Goal: Communication & Community: Answer question/provide support

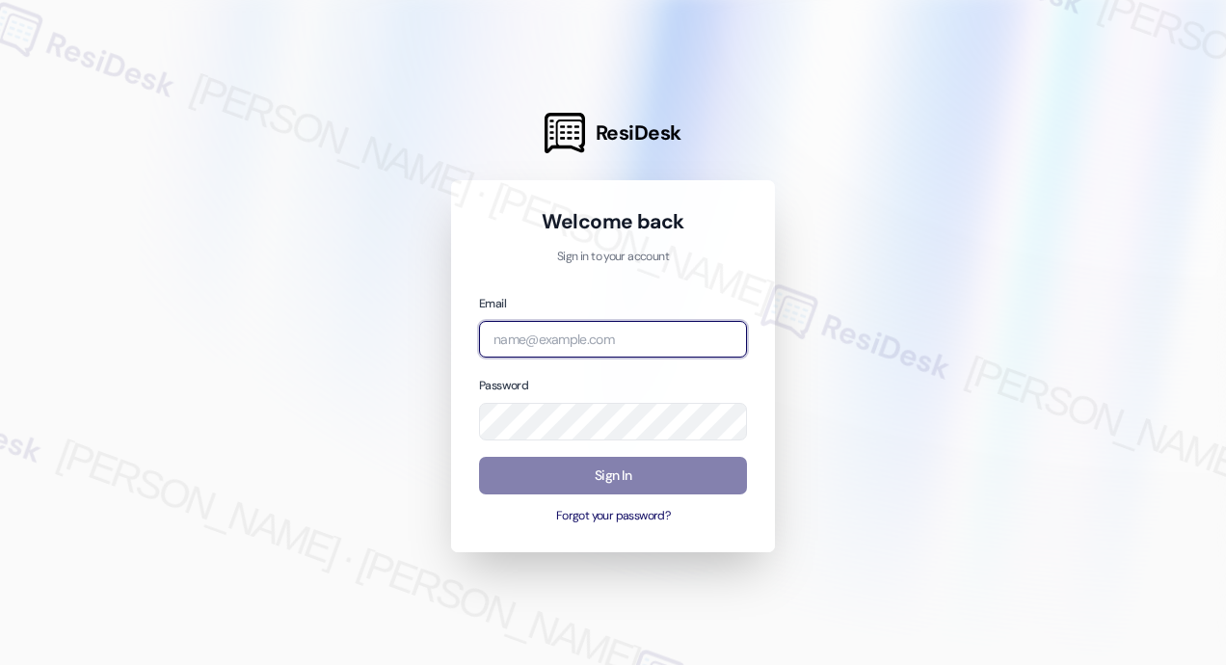
click at [616, 341] on input "email" at bounding box center [613, 340] width 268 height 38
type input "automated-surveys-jag-john-roy.roles@jag.com"
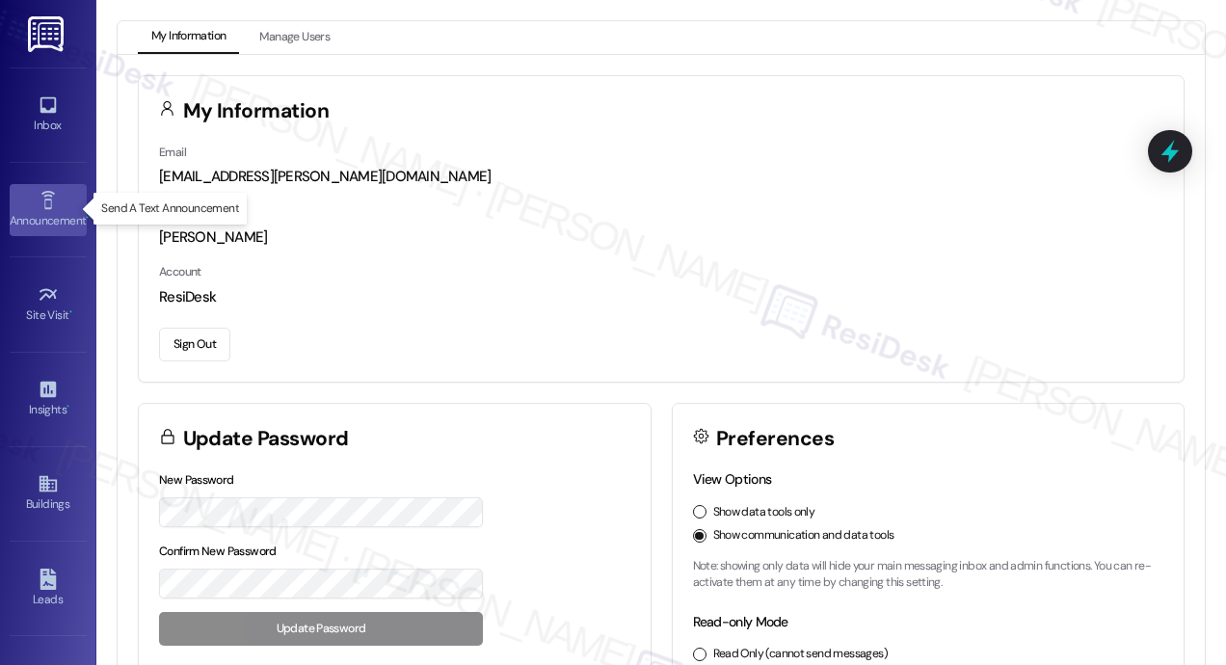
click at [52, 204] on icon at bounding box center [48, 200] width 21 height 21
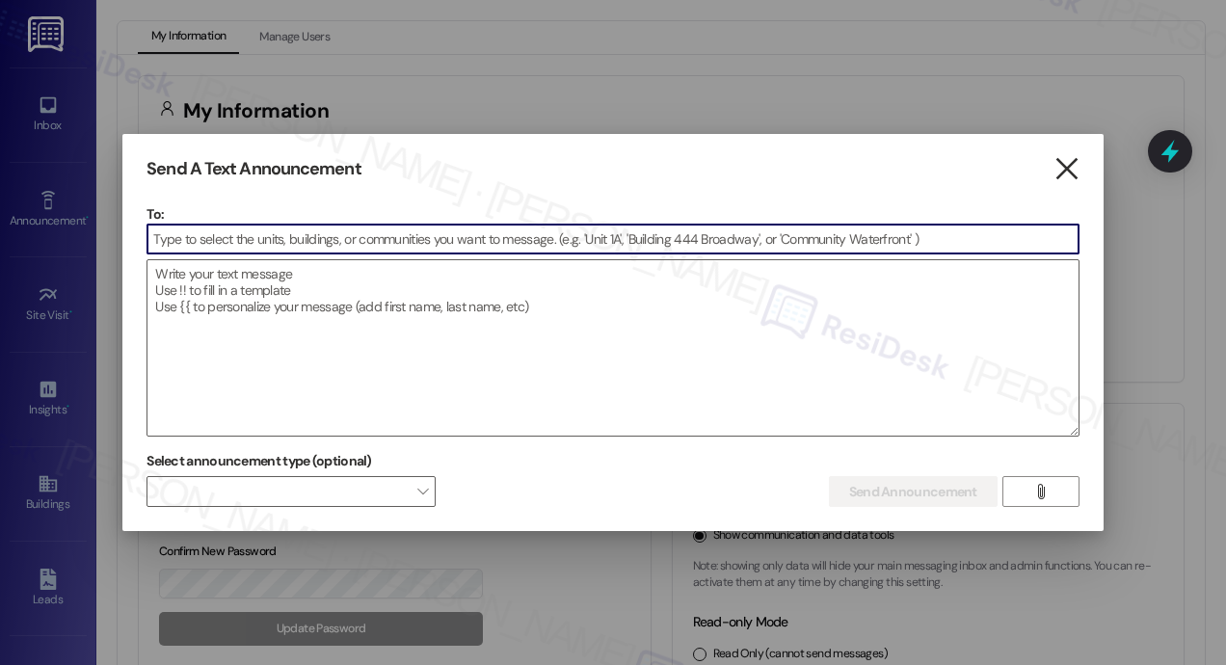
click at [1067, 177] on icon "" at bounding box center [1067, 169] width 26 height 20
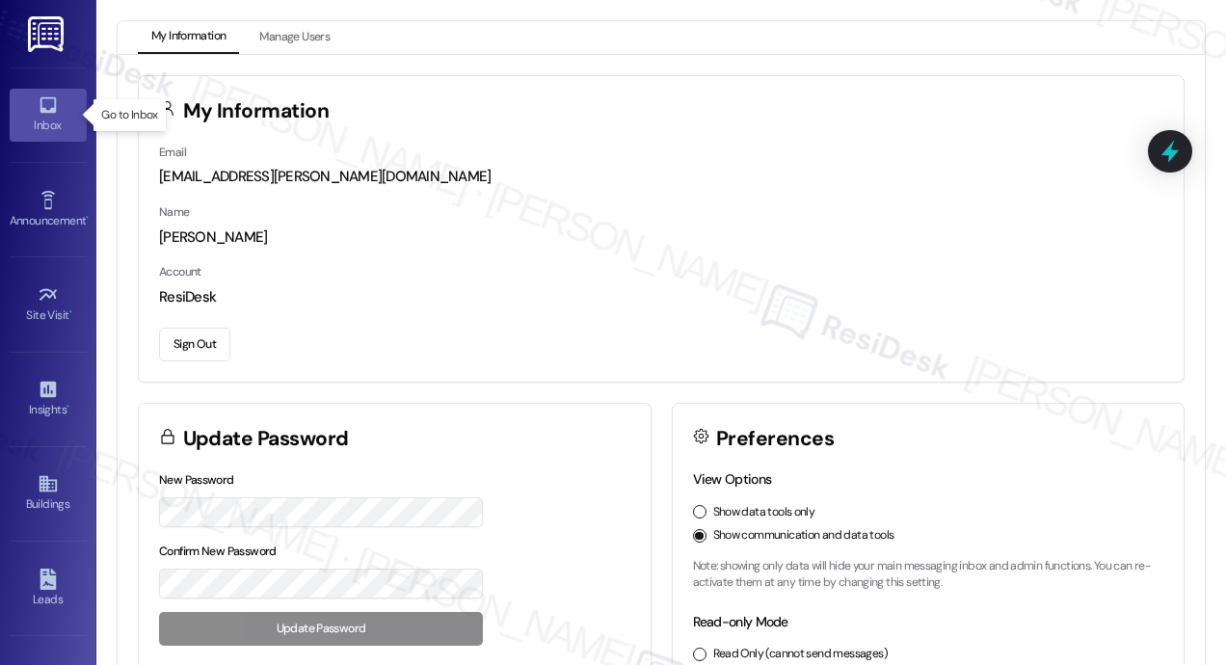
click at [42, 121] on div "Inbox" at bounding box center [48, 125] width 96 height 19
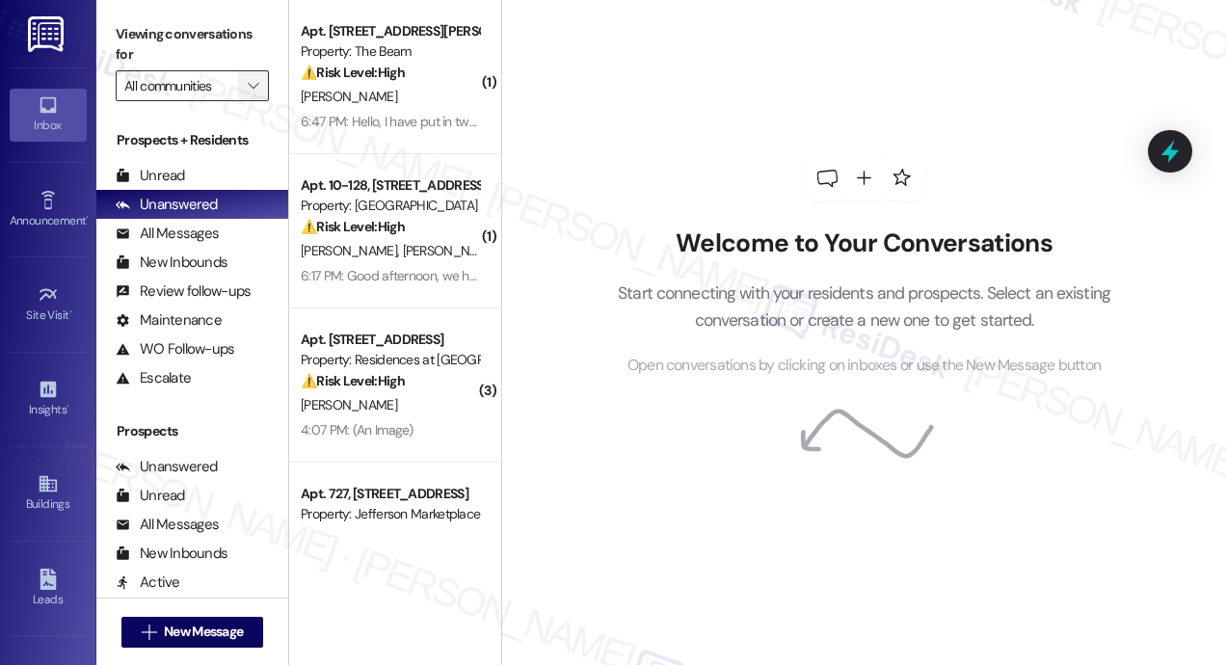
click at [262, 83] on span "" at bounding box center [253, 85] width 18 height 31
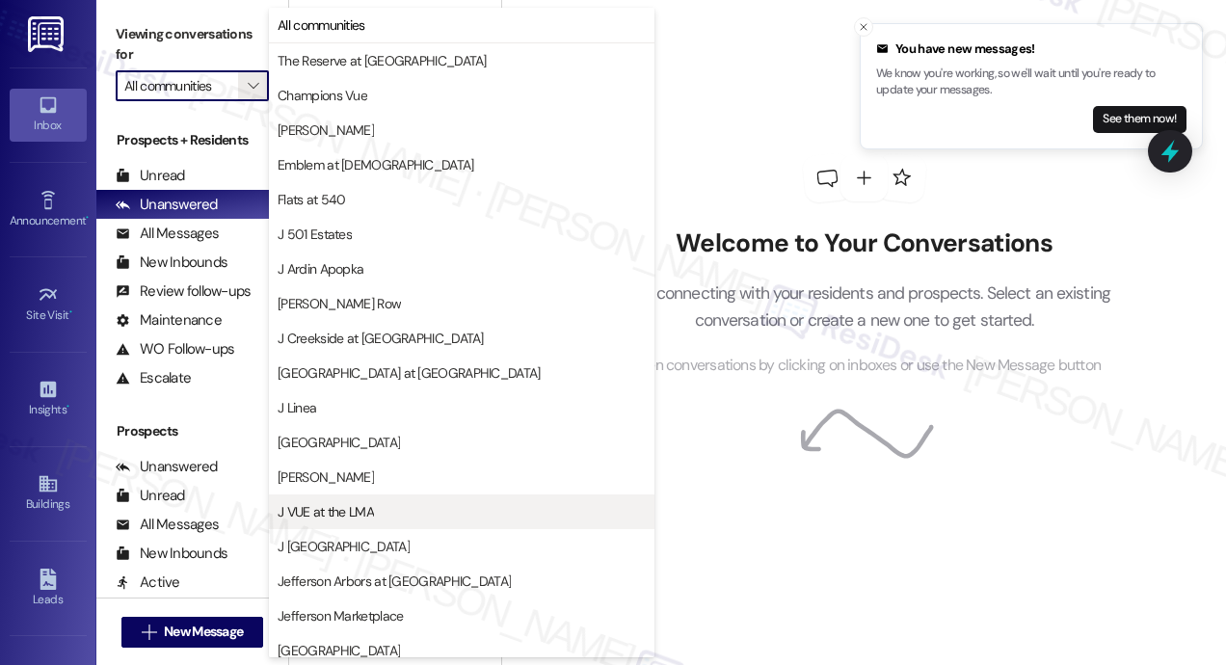
click at [331, 506] on span "J VUE at the LMA" at bounding box center [326, 511] width 96 height 19
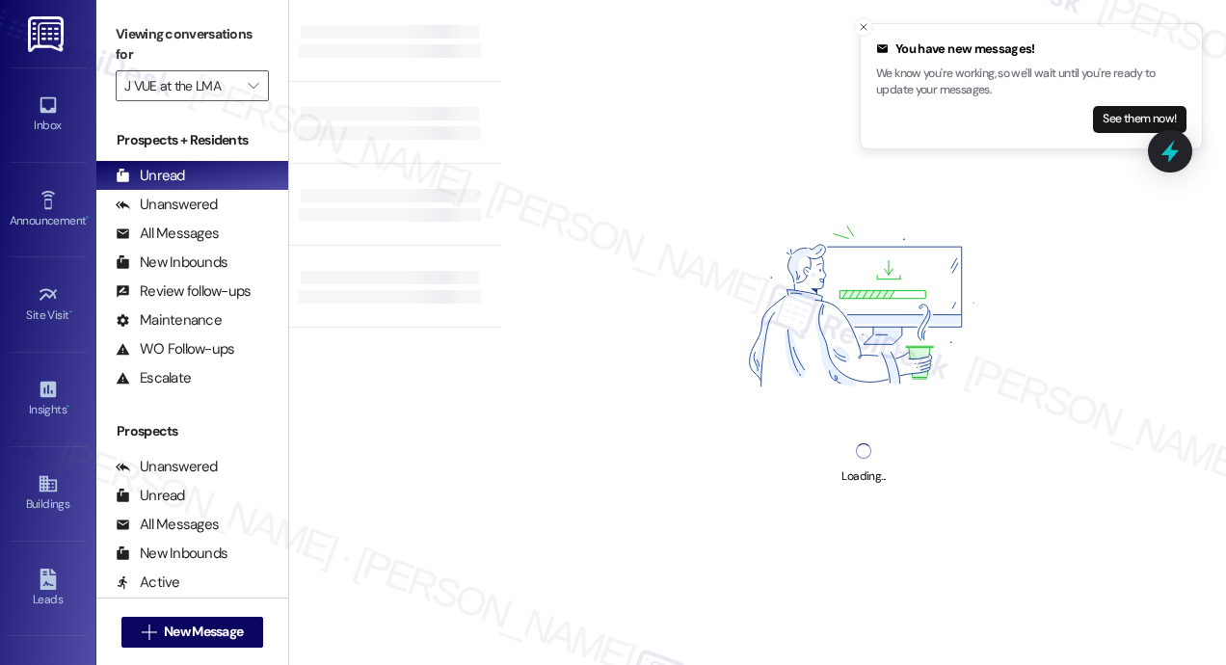
type input "J VUE at the LMA"
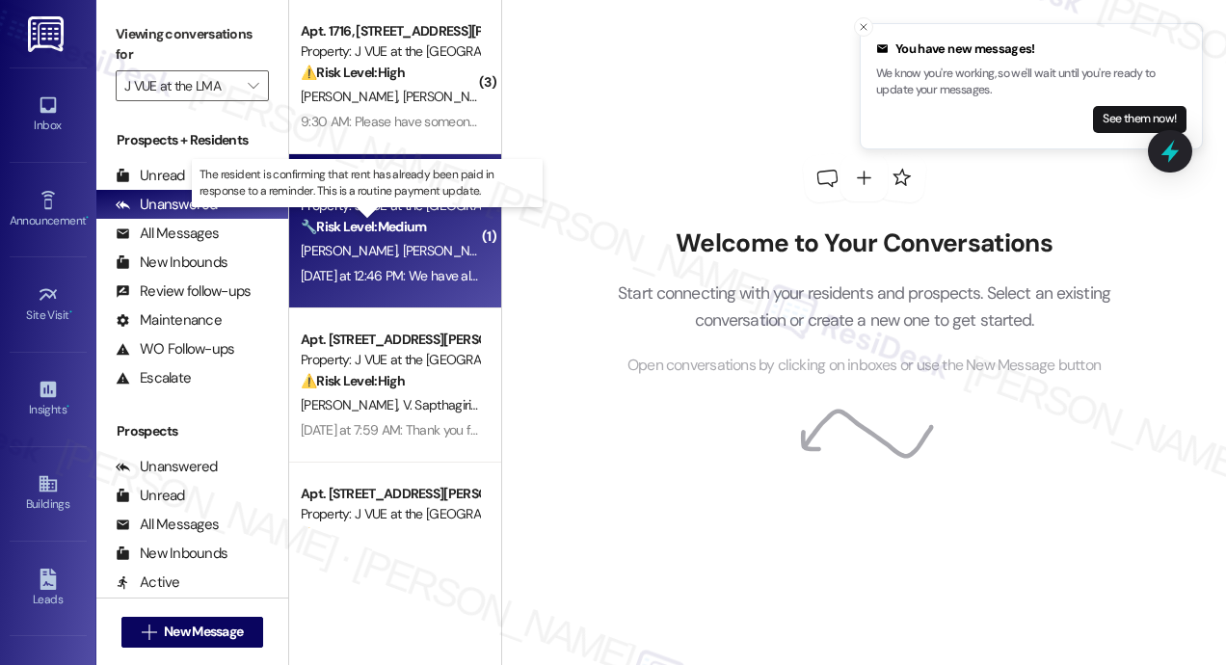
click at [374, 219] on strong "🔧 Risk Level: Medium" at bounding box center [363, 226] width 125 height 17
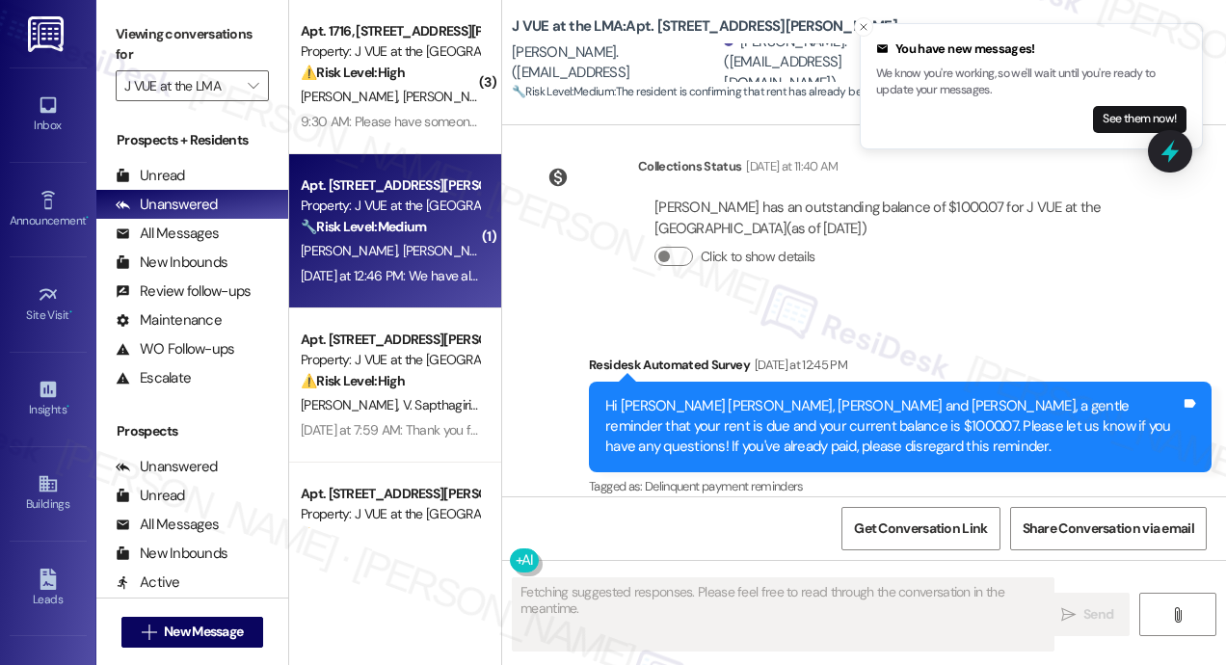
scroll to position [3704, 0]
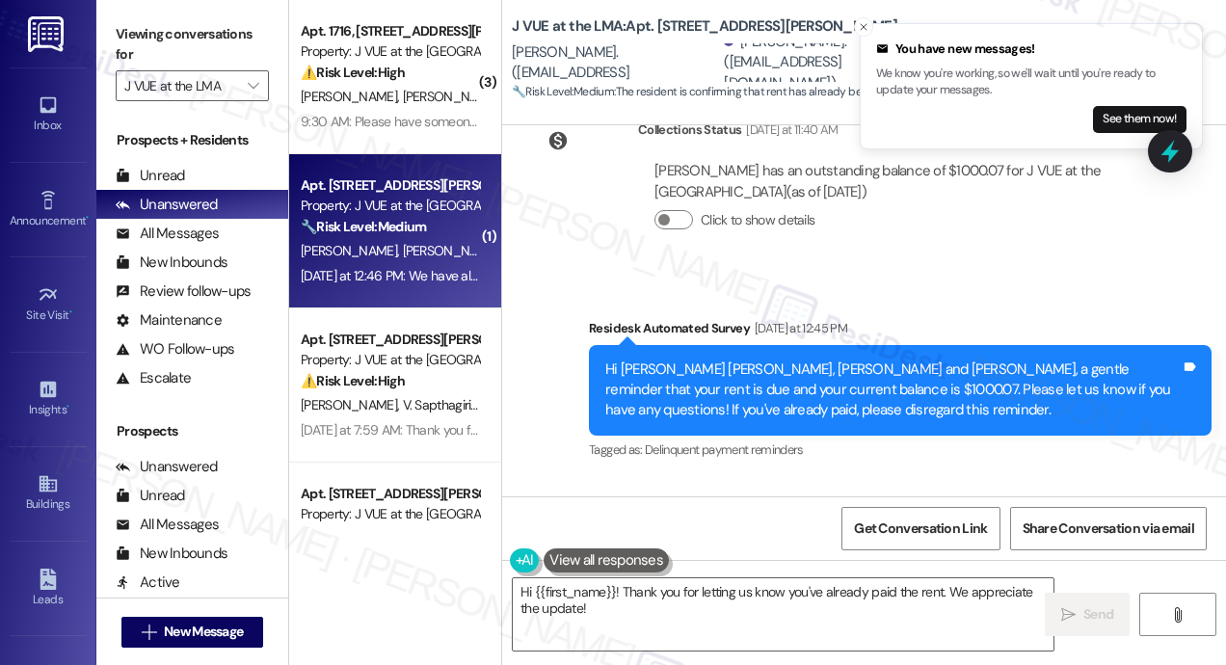
click at [894, 478] on div "Received via SMS Roshan Suhail Yesterday at 12:46 PM We have already paid the r…" at bounding box center [864, 559] width 724 height 163
click at [817, 478] on div "Received via SMS Roshan Suhail Yesterday at 12:46 PM We have already paid the r…" at bounding box center [864, 559] width 724 height 163
click at [602, 601] on textarea "Hi {{first_name}}! Thank you for letting us know you've already paid the rent. …" at bounding box center [783, 614] width 541 height 72
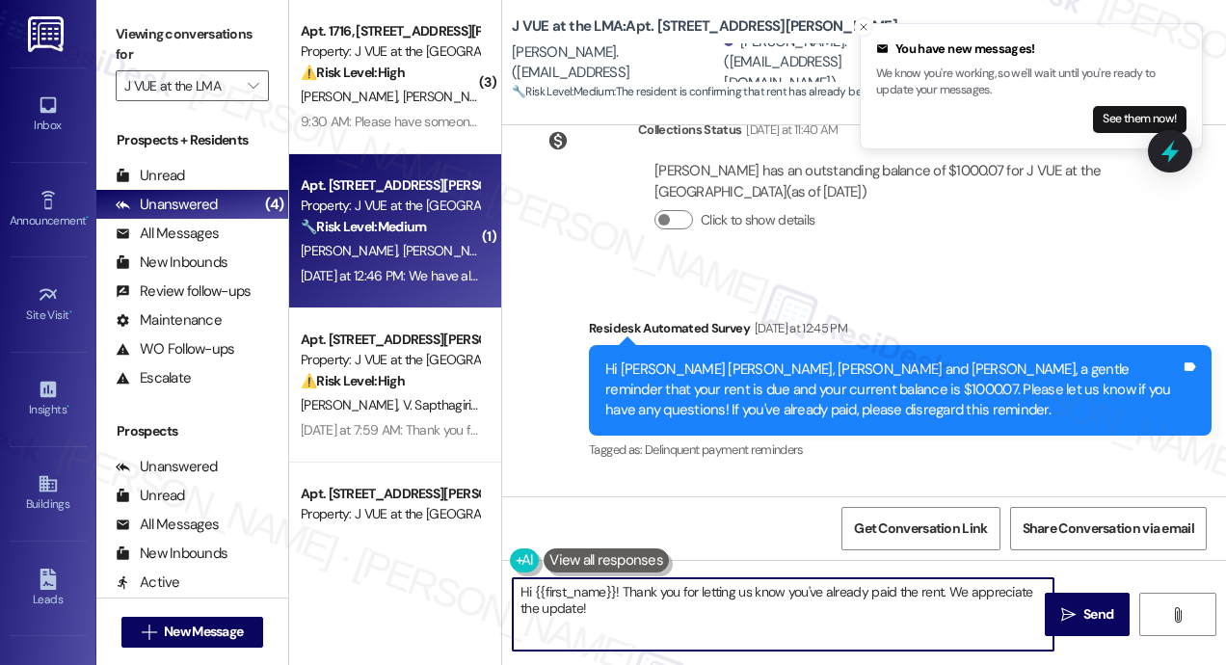
click at [602, 601] on textarea "Hi {{first_name}}! Thank you for letting us know you've already paid the rent. …" at bounding box center [783, 614] width 541 height 72
paste textarea "Thank you for letting me know — I really appreciate you making the payment"
click at [686, 596] on textarea "Thank you for letting me know — I really appreciate you making the payment!" at bounding box center [783, 614] width 541 height 72
type textarea "Thank you for letting me know, Roshan — I really appreciate you making the paym…"
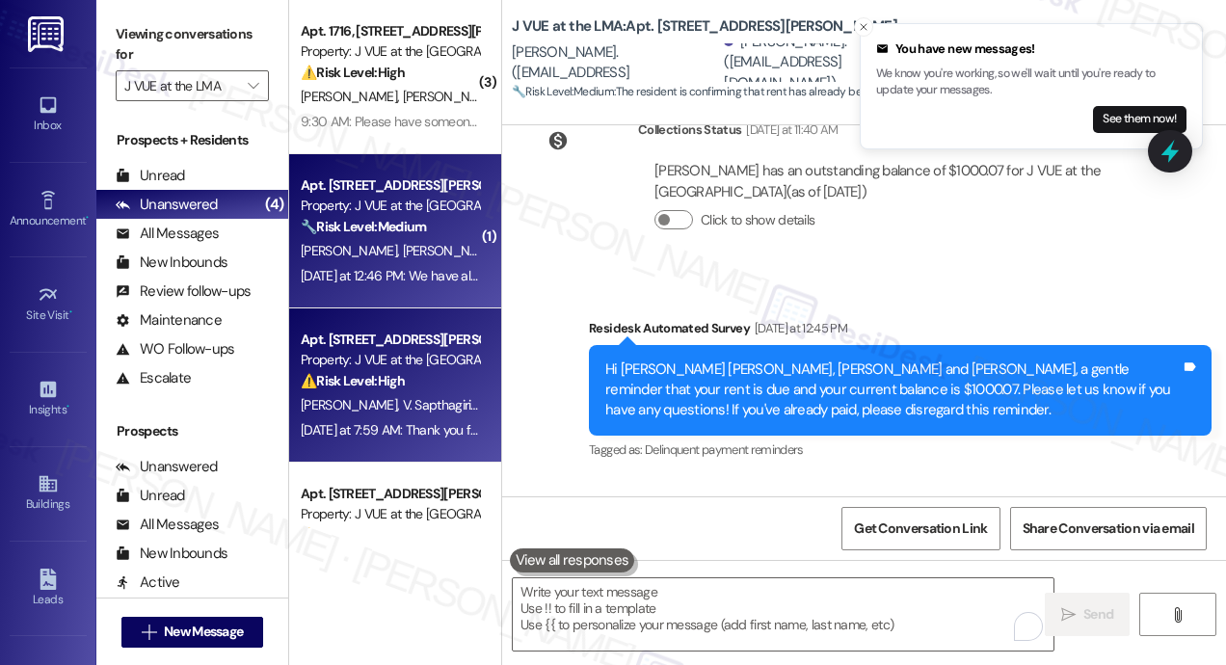
click at [389, 364] on div "Property: J VUE at the LMA" at bounding box center [390, 360] width 178 height 20
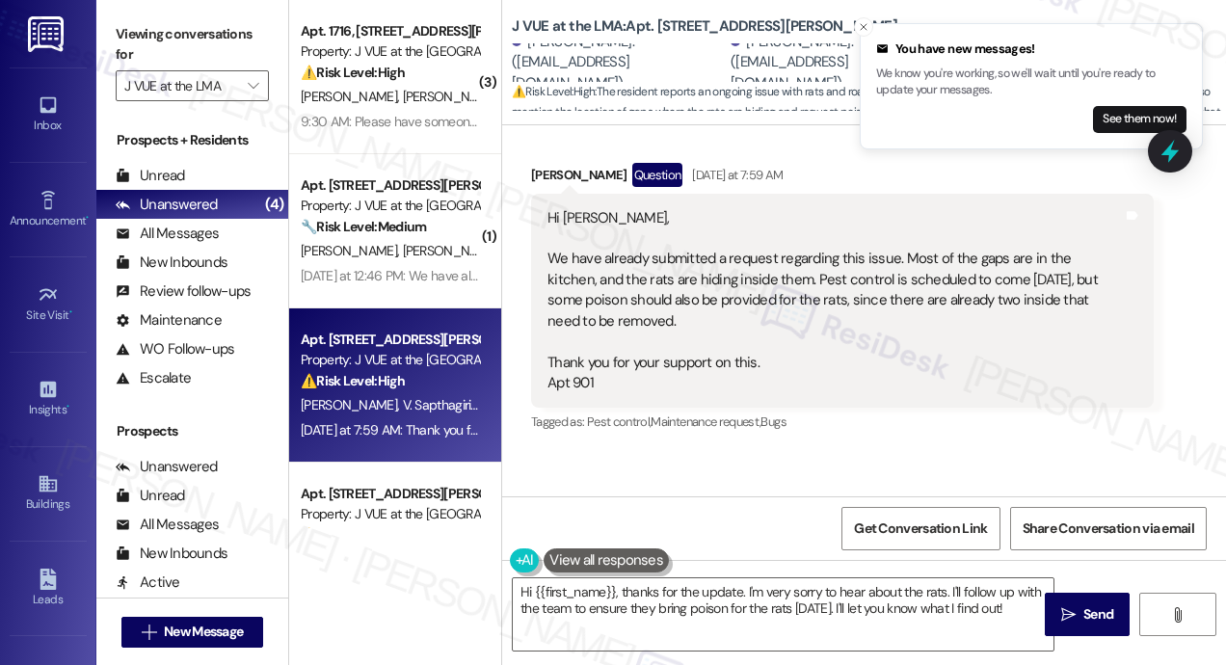
scroll to position [937, 0]
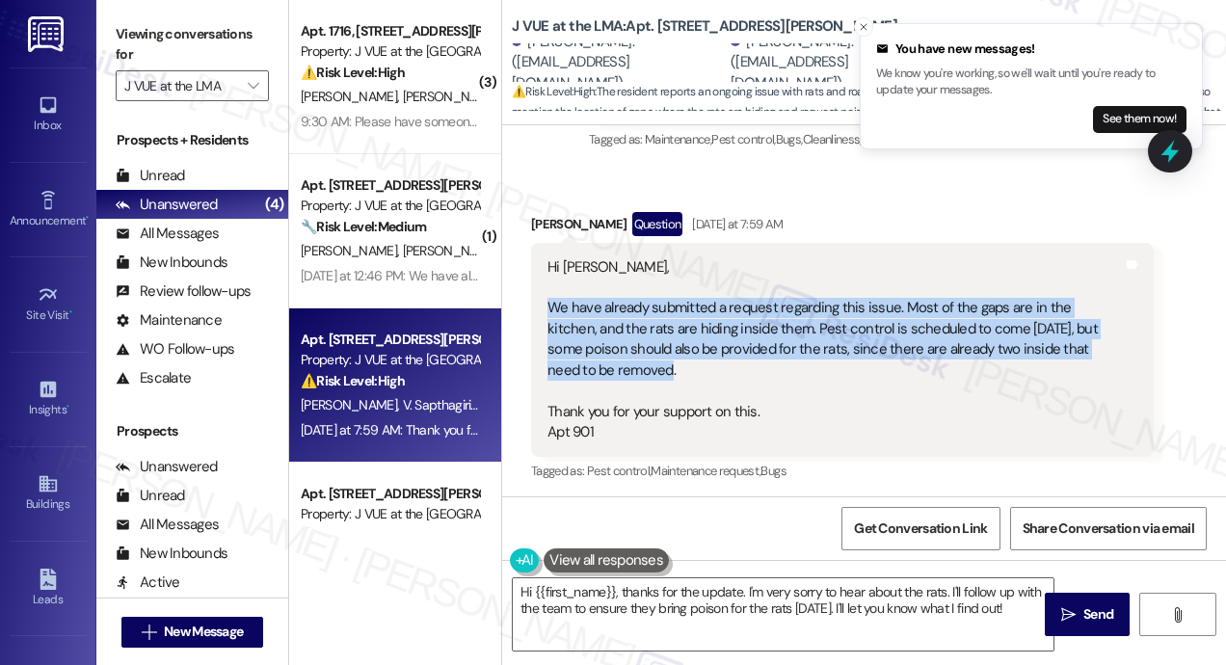
drag, startPoint x: 717, startPoint y: 365, endPoint x: 537, endPoint y: 304, distance: 190.5
click at [543, 310] on div "Hi Jay, We have already submitted a request regarding this issue. Most of the g…" at bounding box center [842, 350] width 623 height 215
copy div "We have already submitted a request regarding this issue. Most of the gaps are …"
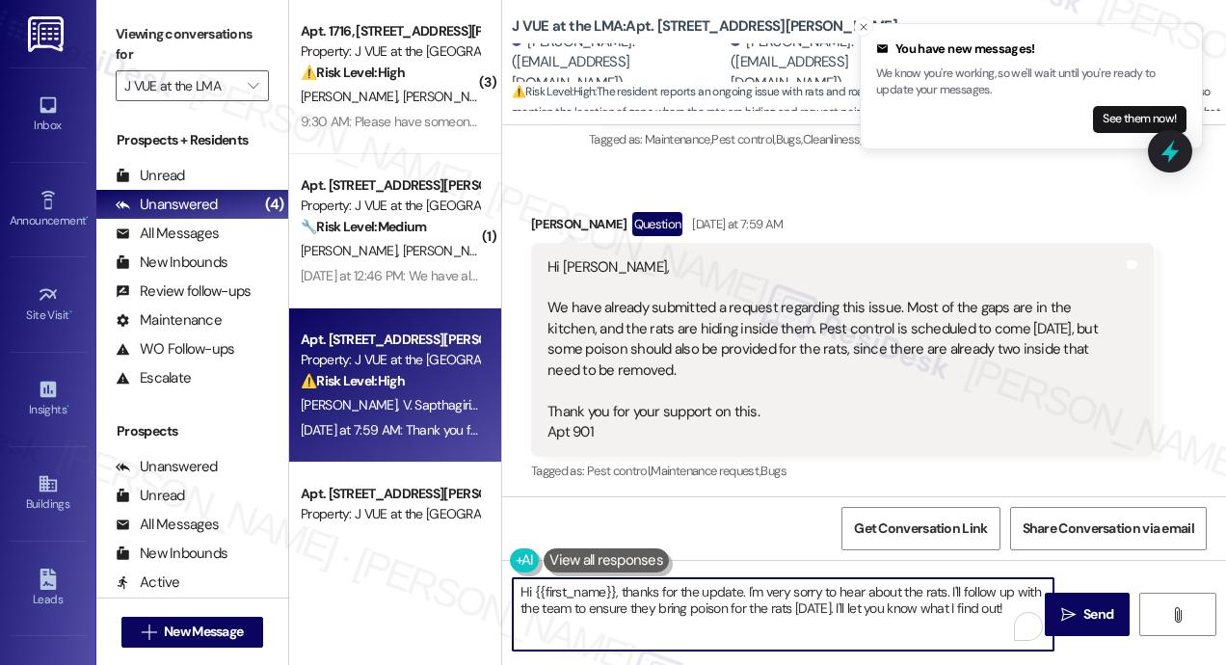
click at [675, 610] on textarea "Hi {{first_name}}, thanks for the update. I'm very sorry to hear about the rats…" at bounding box center [783, 614] width 541 height 72
paste textarea "Thanks for the update! Just checking in—how did things go with pest control yes…"
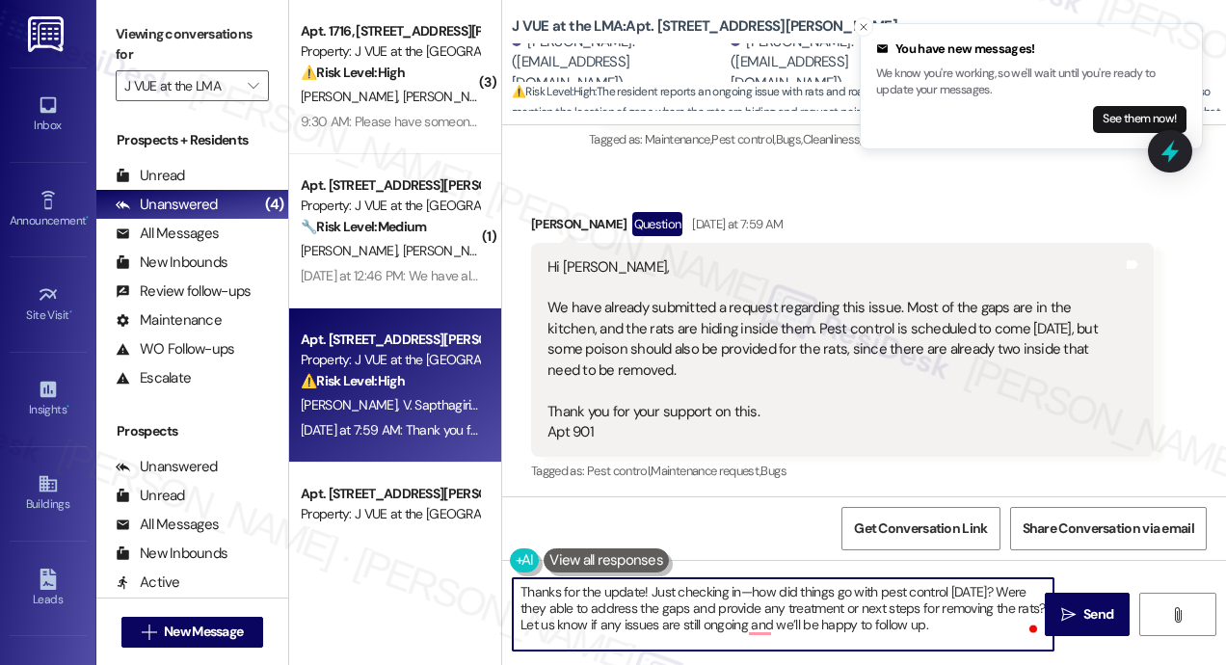
type textarea "Thanks for the update! Just checking in—how did things go with pest control yes…"
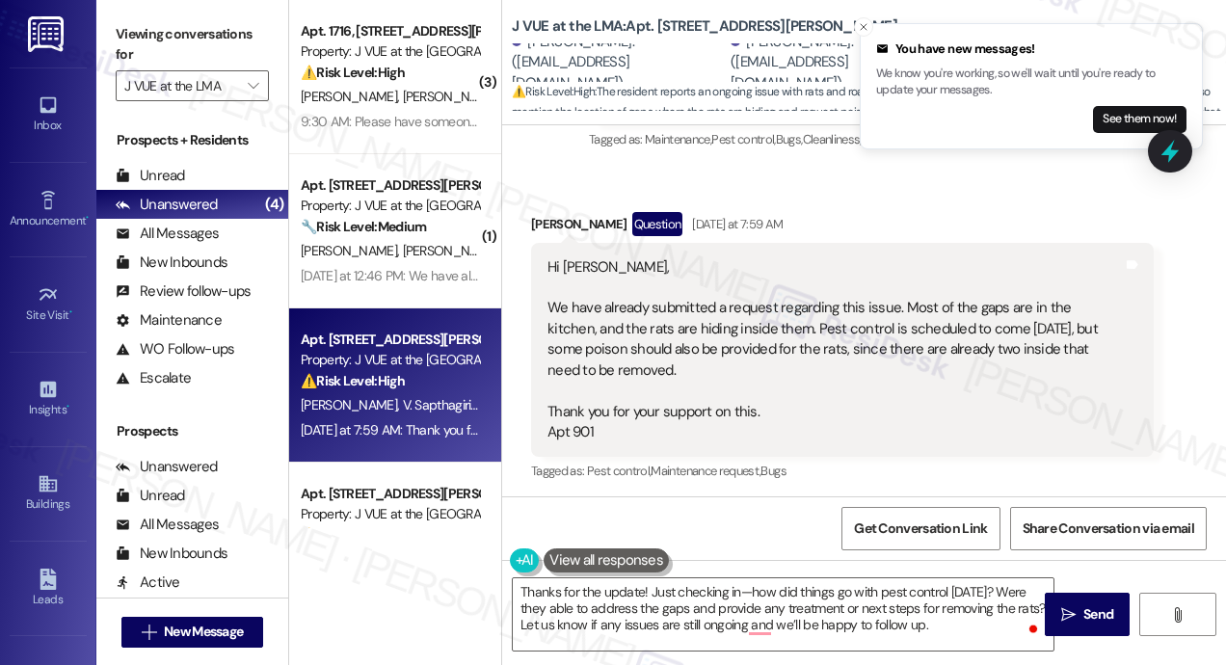
click at [872, 247] on div "Hi Jay, We have already submitted a request regarding this issue. Most of the g…" at bounding box center [842, 350] width 623 height 215
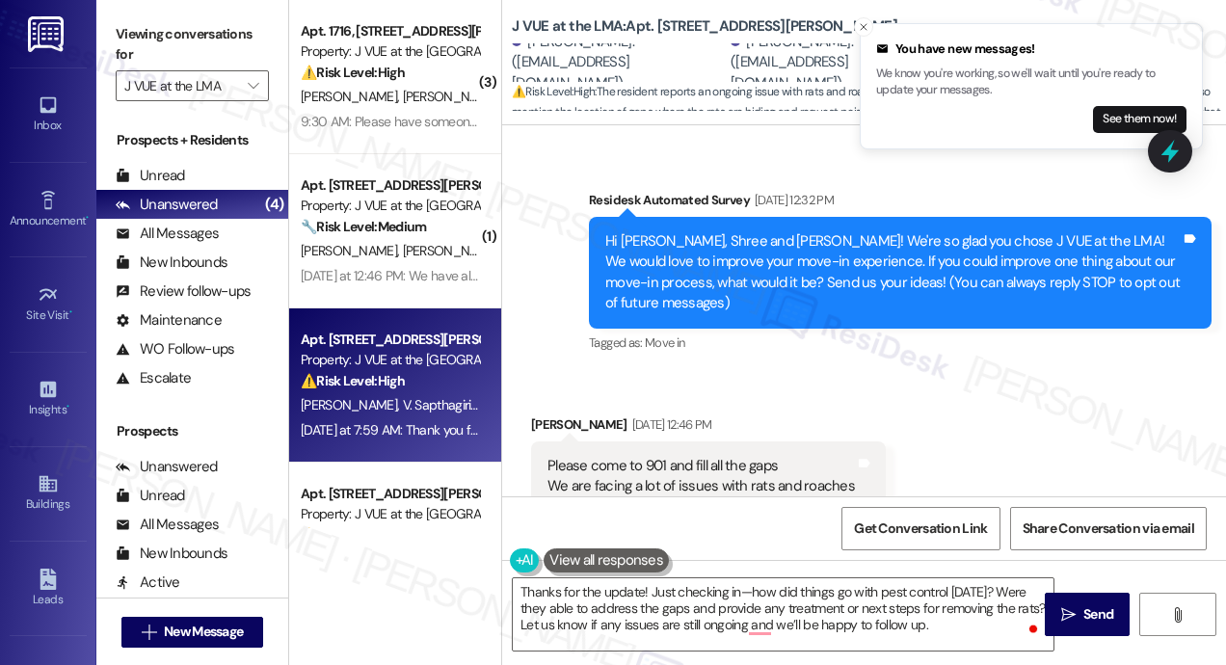
scroll to position [0, 0]
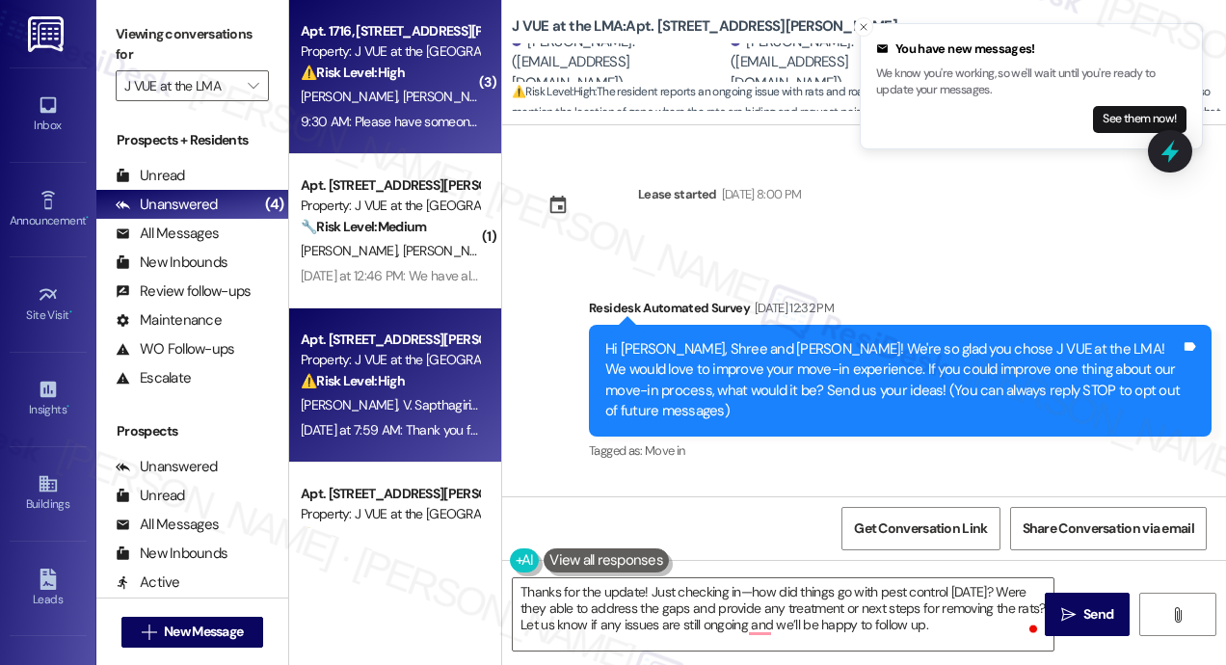
click at [359, 94] on span "S. Cvijanovic" at bounding box center [352, 96] width 102 height 17
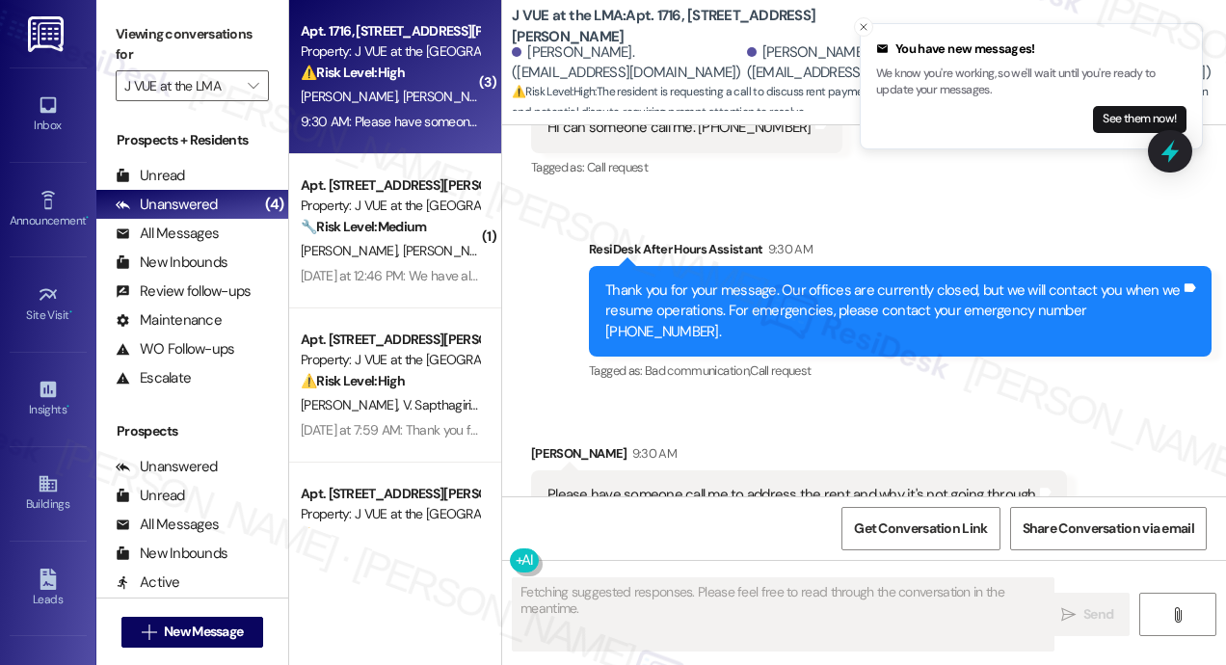
scroll to position [3509, 0]
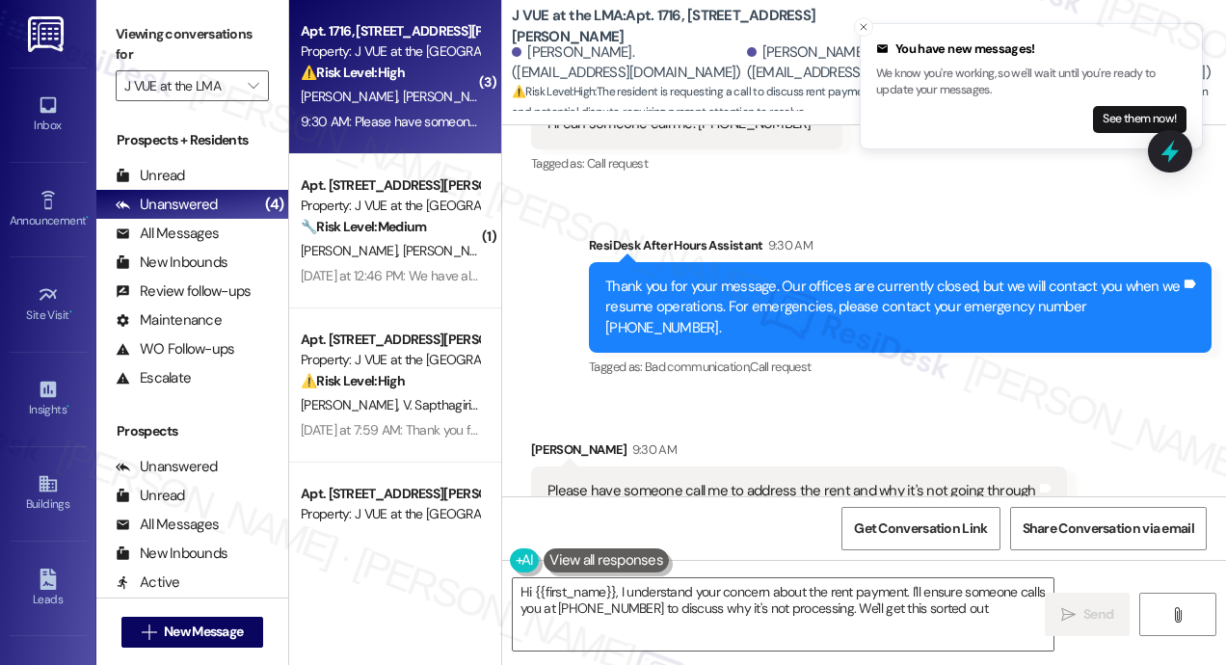
type textarea "Hi {{first_name}}, I understand your concern about the rent payment. I'll ensur…"
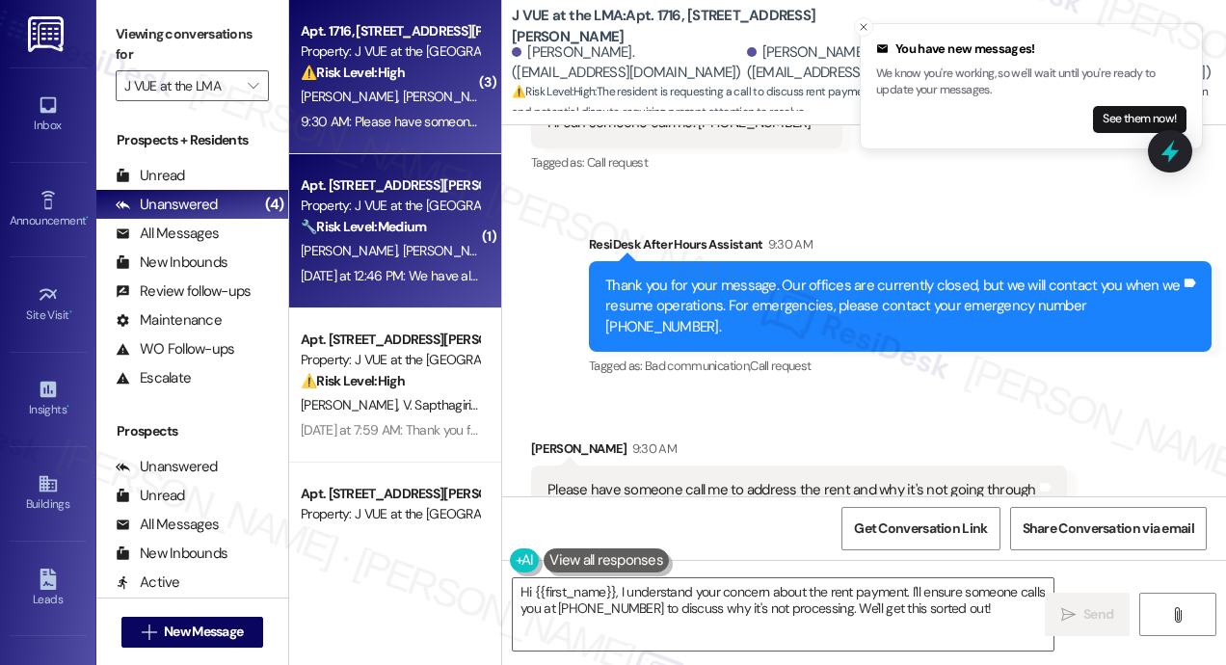
click at [413, 287] on div "Yesterday at 12:46 PM: We have already paid the rent Yesterday at 12:46 PM: We …" at bounding box center [390, 276] width 182 height 24
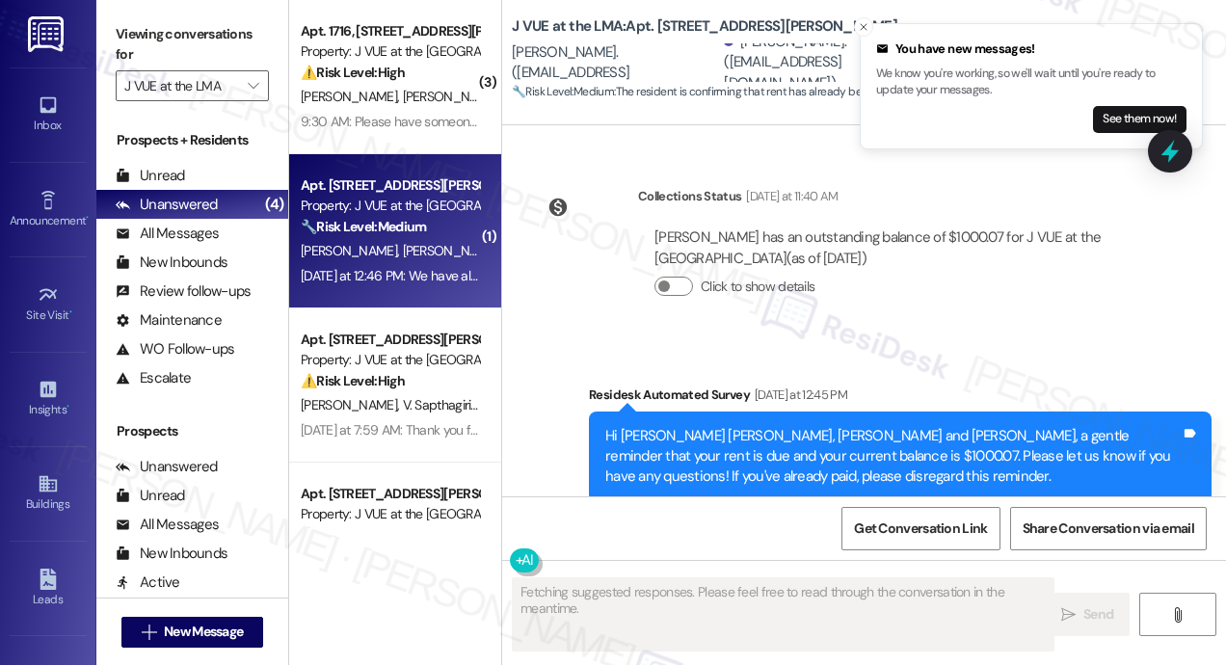
scroll to position [3704, 0]
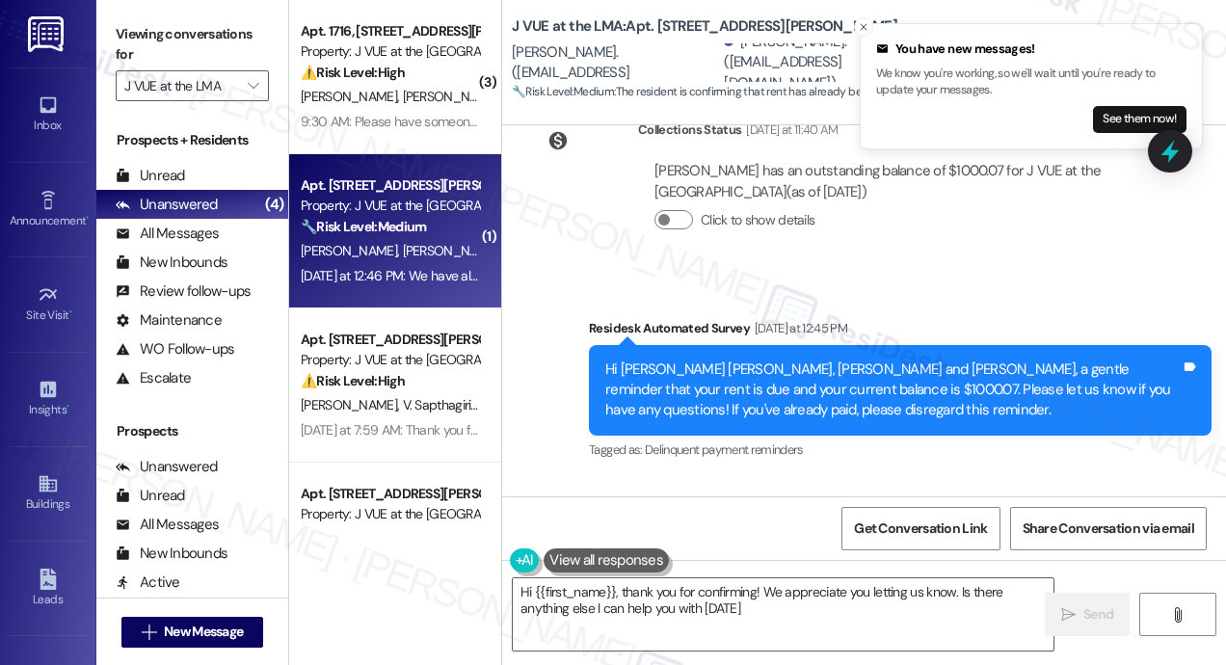
type textarea "Hi {{first_name}}, thank you for confirming! We appreciate you letting us know.…"
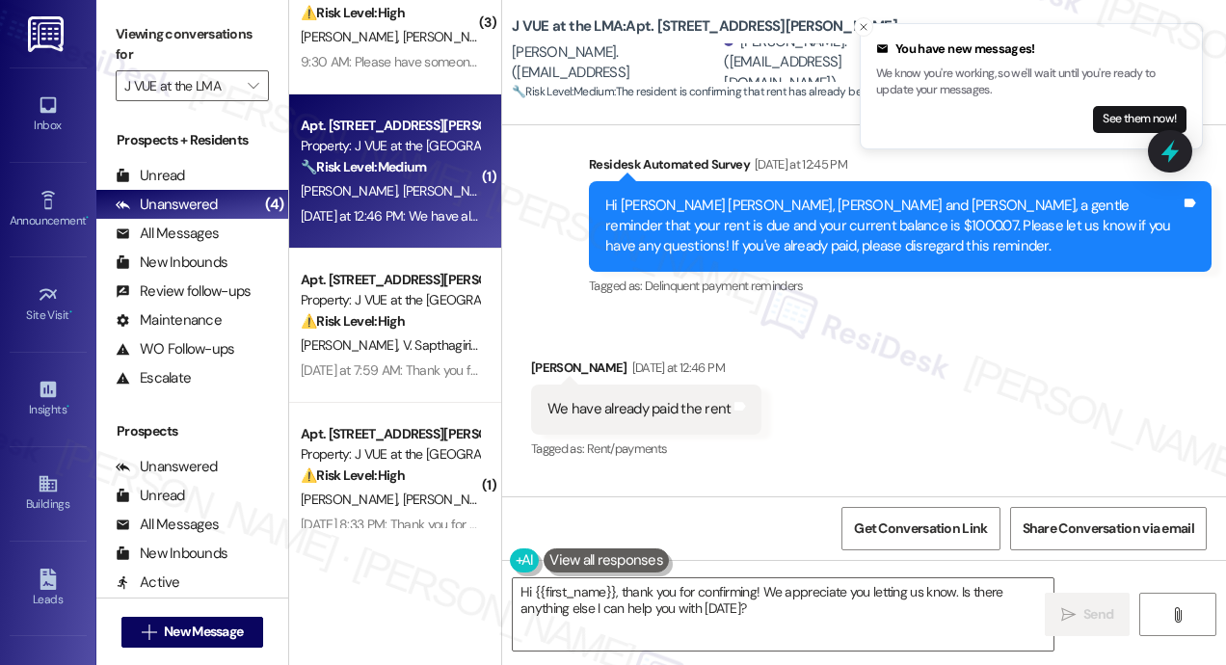
scroll to position [89, 0]
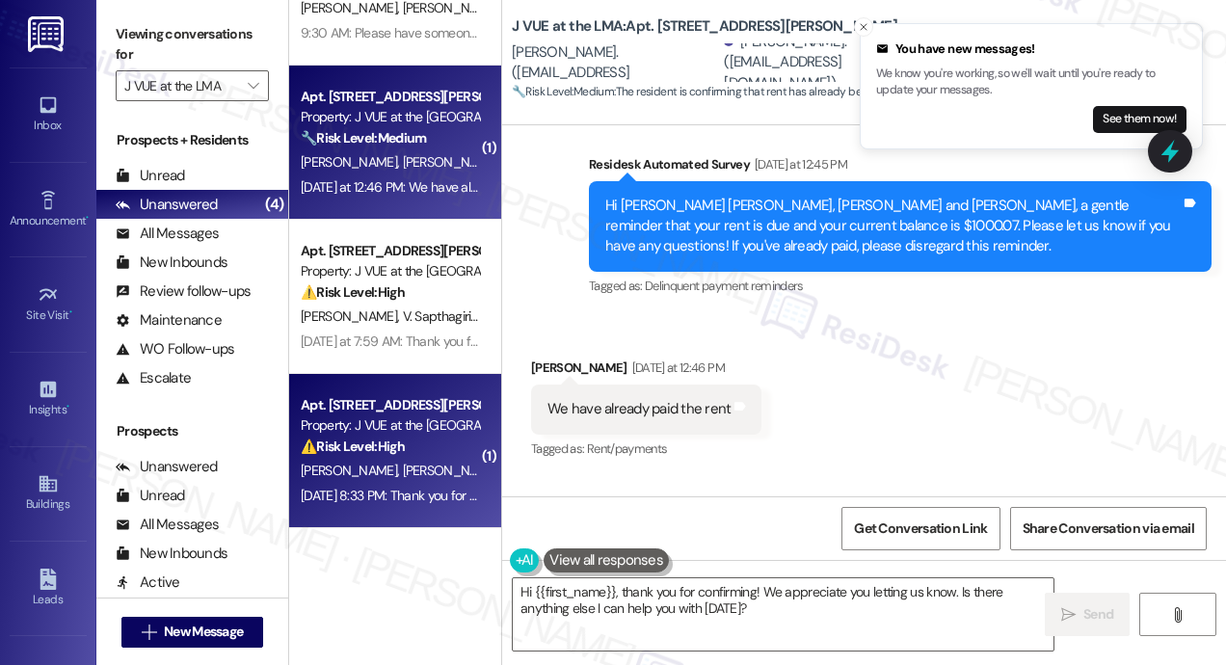
click at [438, 436] on div "Property: J VUE at the LMA" at bounding box center [390, 425] width 178 height 20
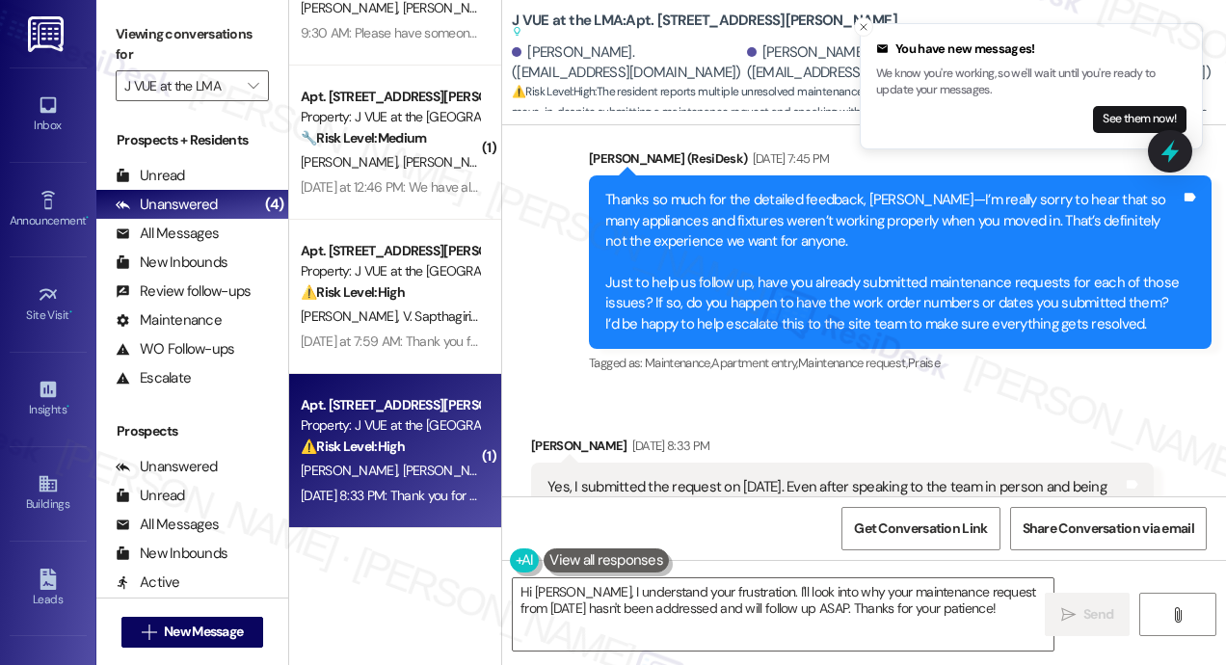
scroll to position [744, 0]
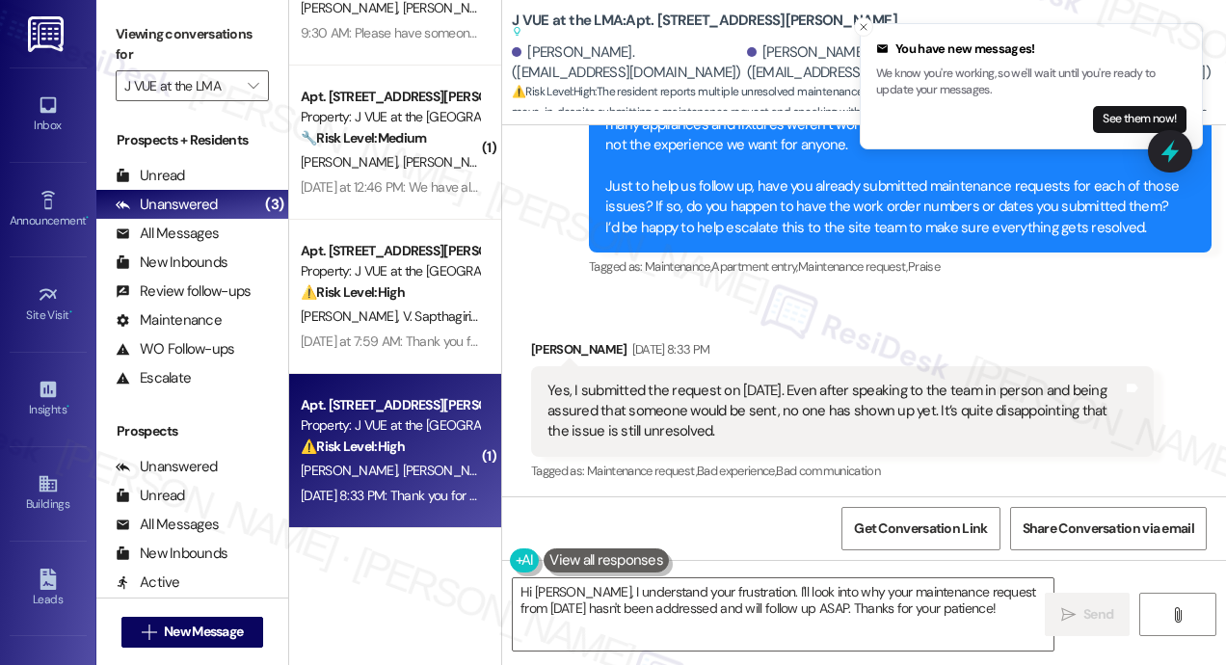
drag, startPoint x: 839, startPoint y: 431, endPoint x: 547, endPoint y: 392, distance: 294.6
click at [548, 392] on div "Yes, I submitted the request on September 4th, 2025. Even after speaking to the…" at bounding box center [836, 412] width 576 height 62
copy div "Yes, I submitted the request on September 4th, 2025. Even after speaking to the…"
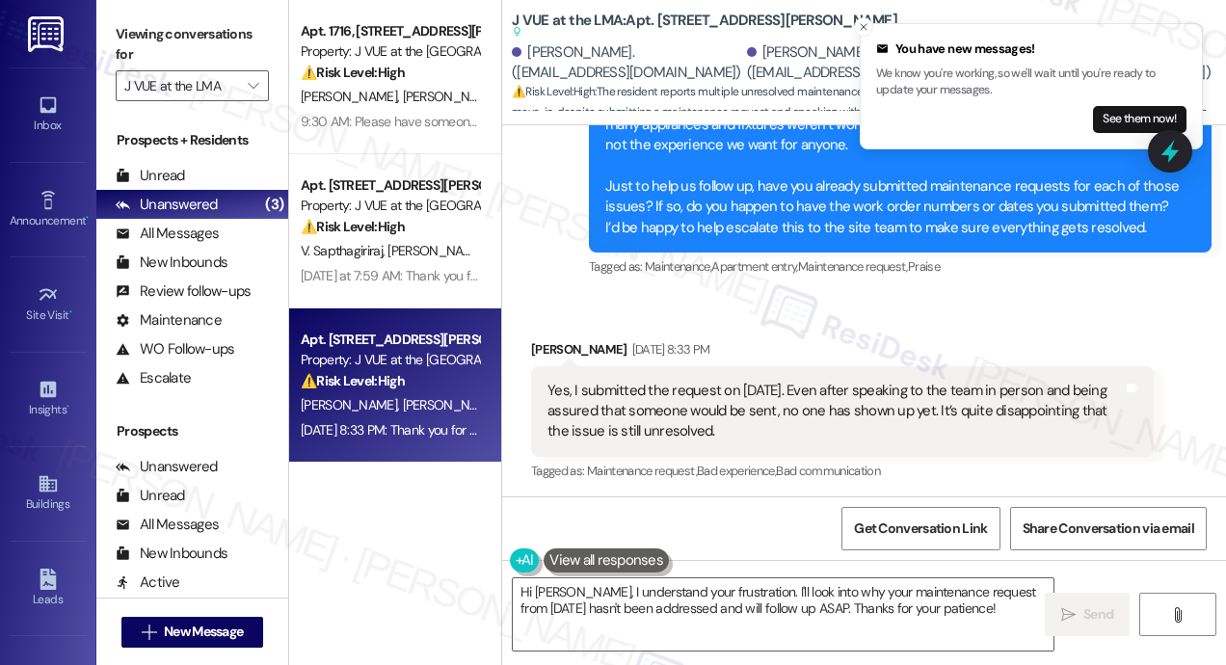
scroll to position [0, 0]
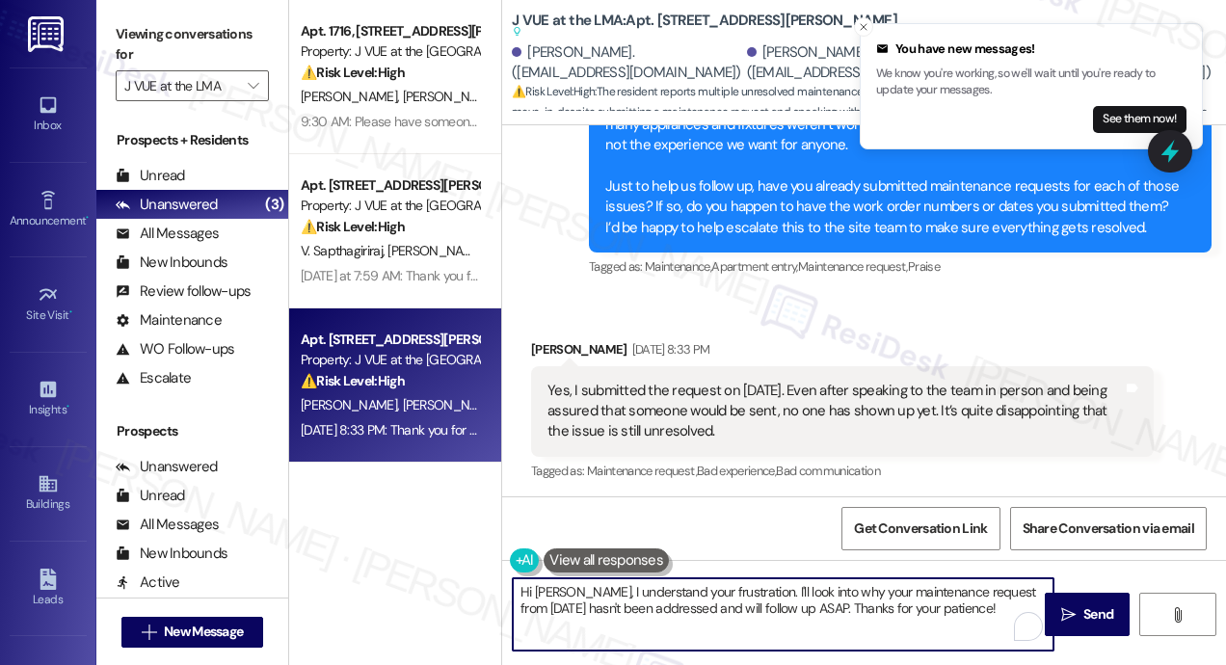
click at [684, 593] on textarea "Hi Rahul, I understand your frustration. I'll look into why your maintenance re…" at bounding box center [783, 614] width 541 height 72
paste textarea "Thanks for following up—I'm really sorry to hear that no one has shown up yet d…"
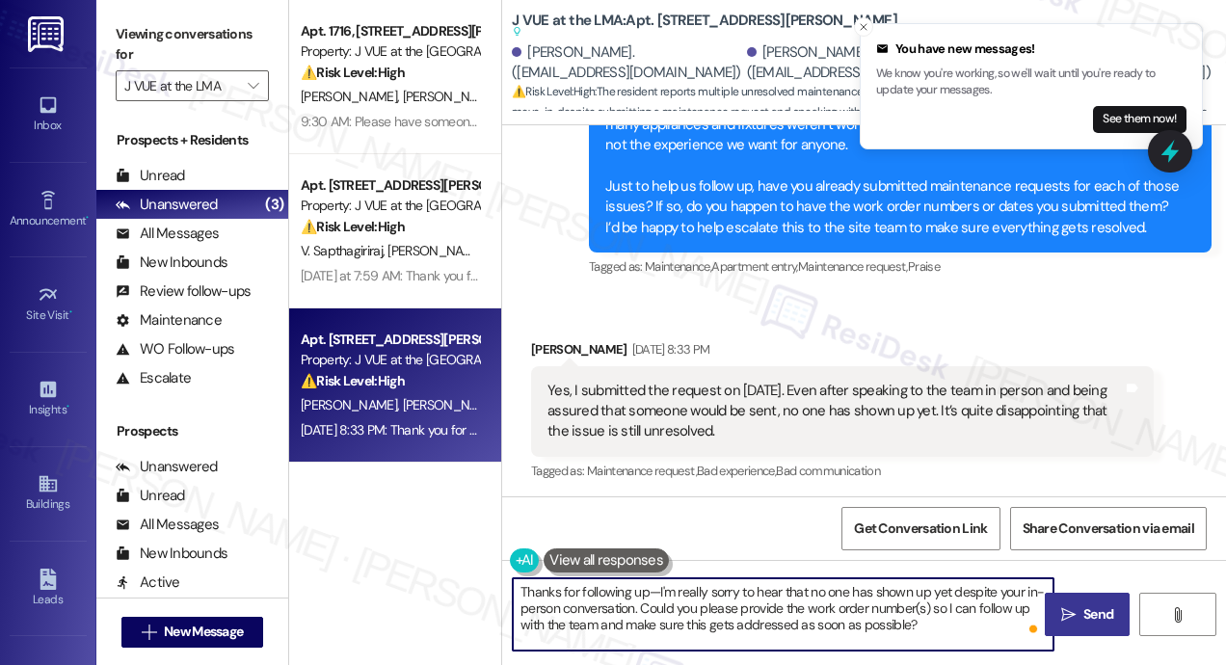
type textarea "Thanks for following up—I'm really sorry to hear that no one has shown up yet d…"
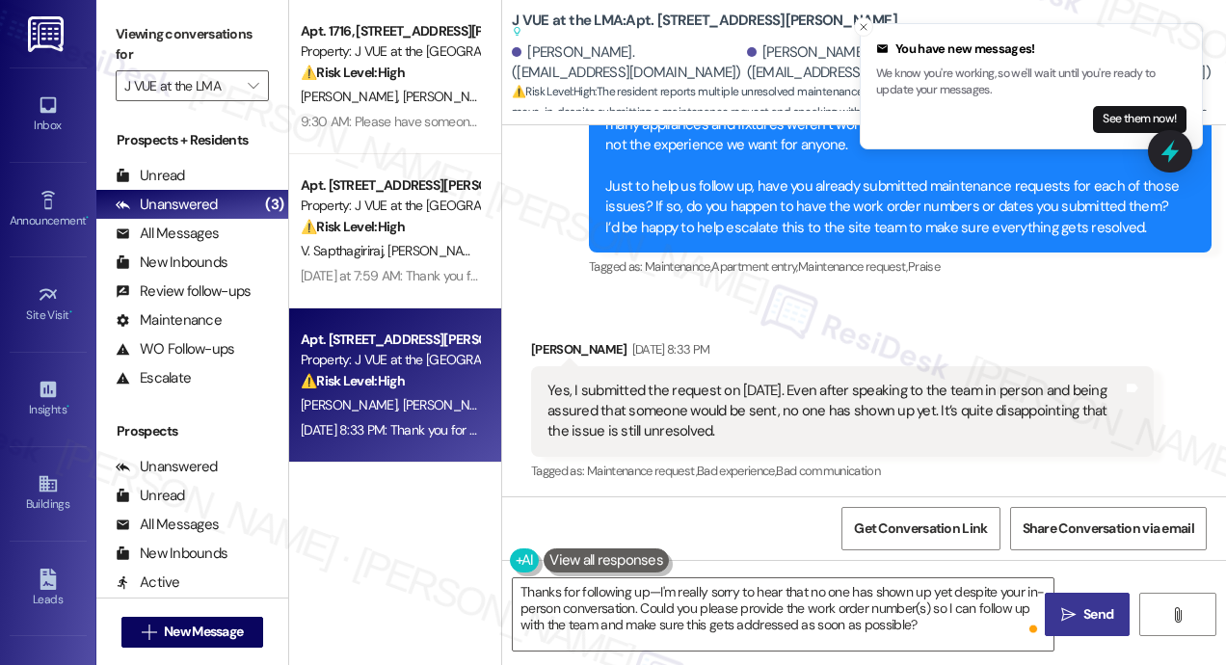
click at [1072, 611] on icon "" at bounding box center [1068, 614] width 14 height 15
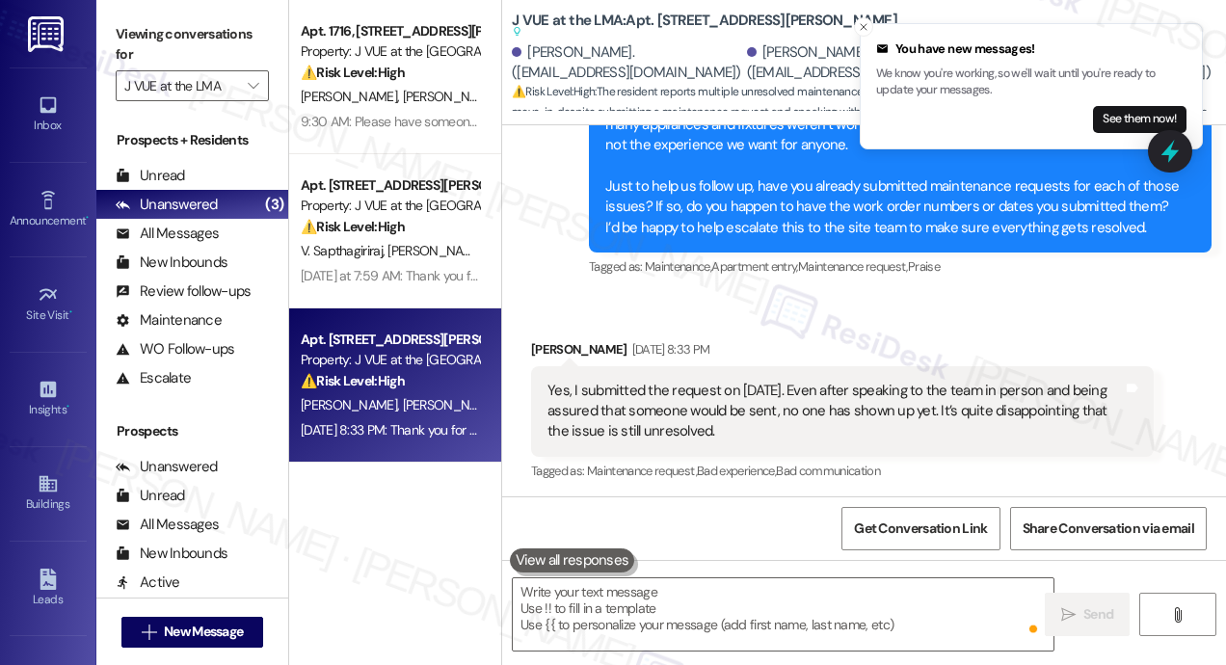
scroll to position [694, 0]
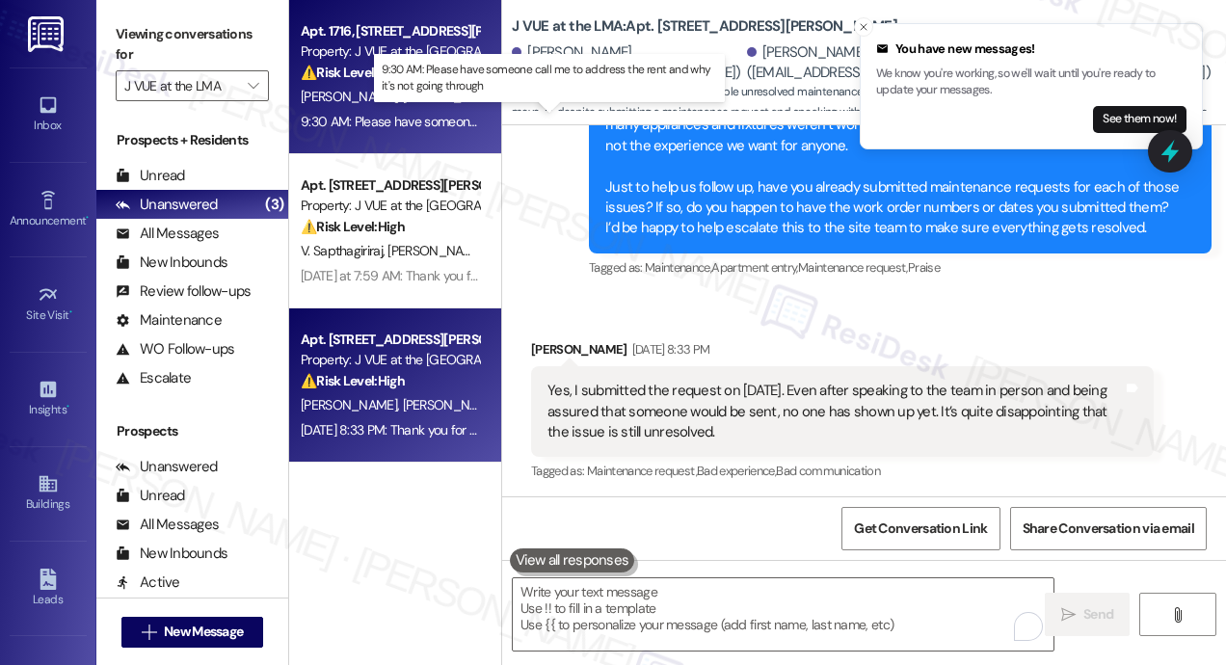
click at [419, 117] on div "9:30 AM: Please have someone call me to address the rent and why it's not going…" at bounding box center [551, 121] width 500 height 17
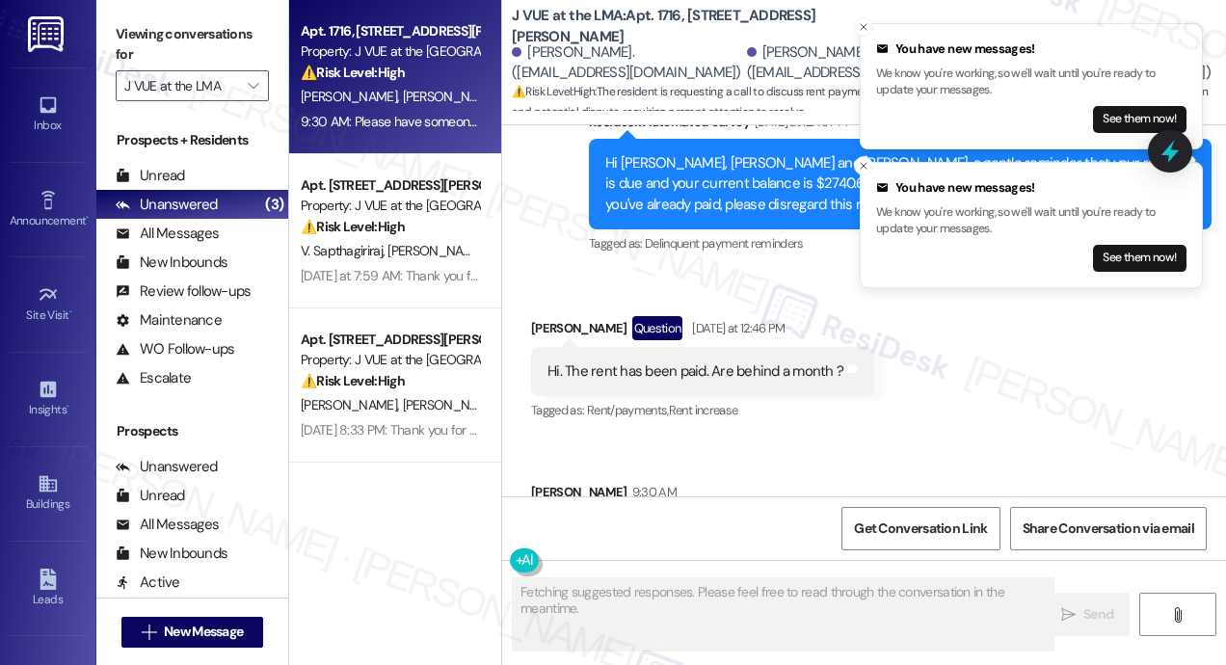
scroll to position [3509, 0]
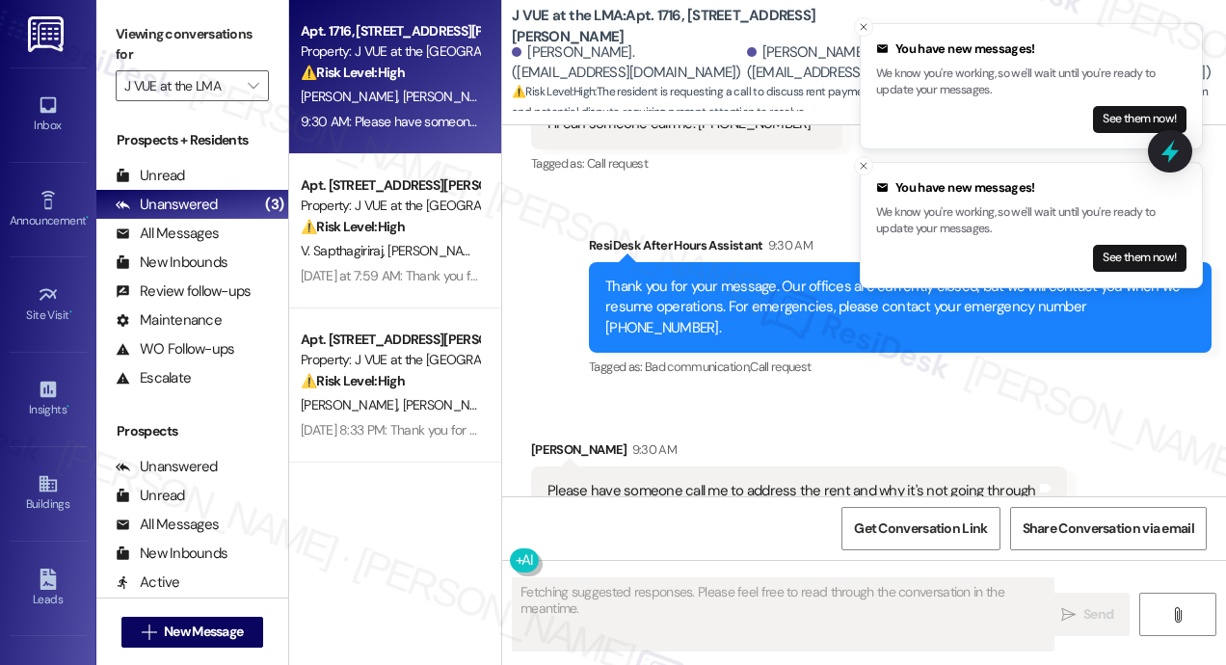
click at [717, 425] on div "Received via SMS Caroline Correia 9:30 AM Please have someone call me to addres…" at bounding box center [799, 492] width 565 height 134
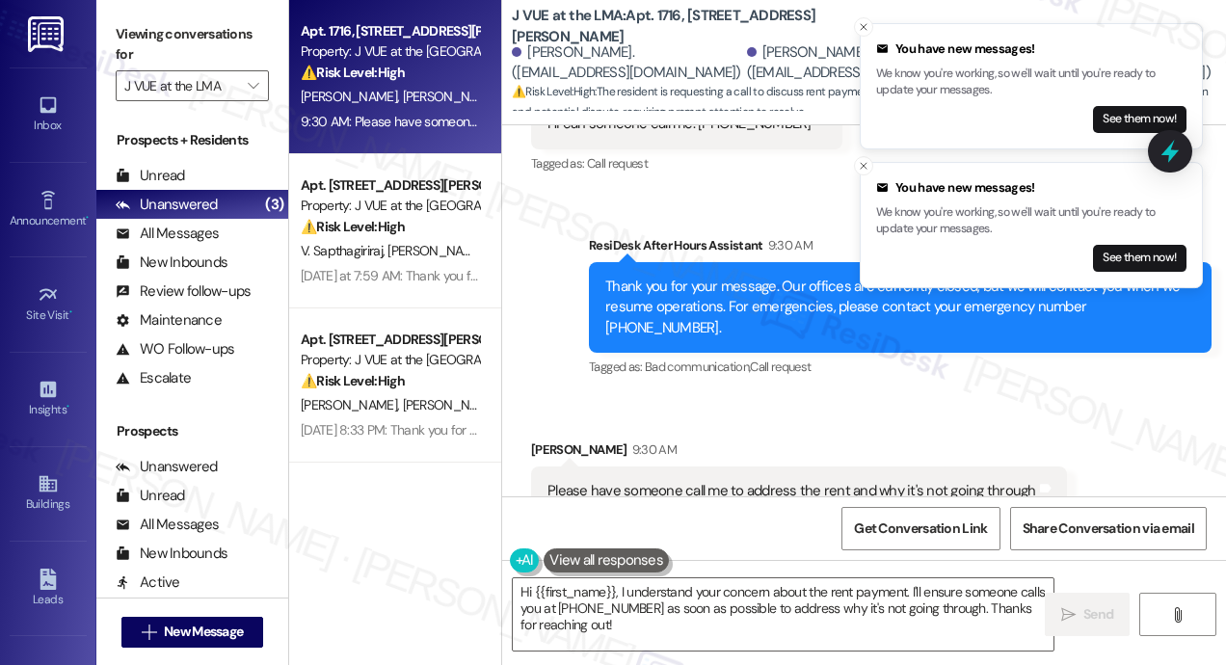
click at [775, 481] on div "Please have someone call me to address the rent and why it's not going through" at bounding box center [792, 491] width 489 height 20
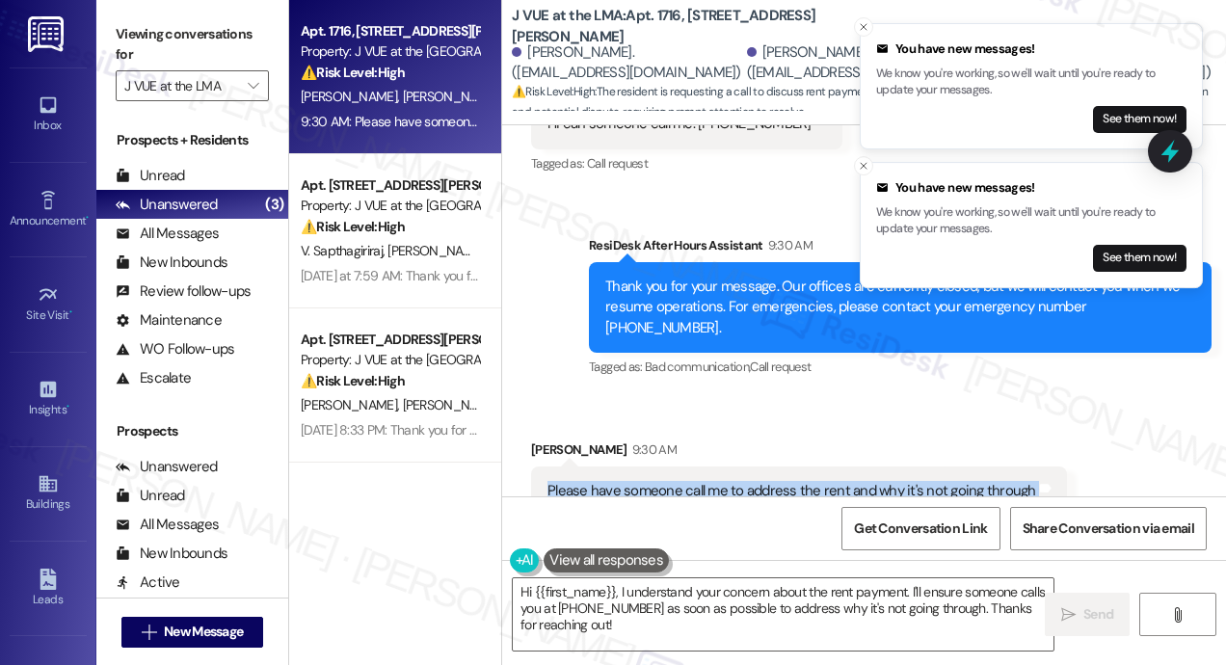
click at [775, 481] on div "Please have someone call me to address the rent and why it's not going through" at bounding box center [792, 491] width 489 height 20
copy div "Please have someone call me to address the rent and why it's not going through …"
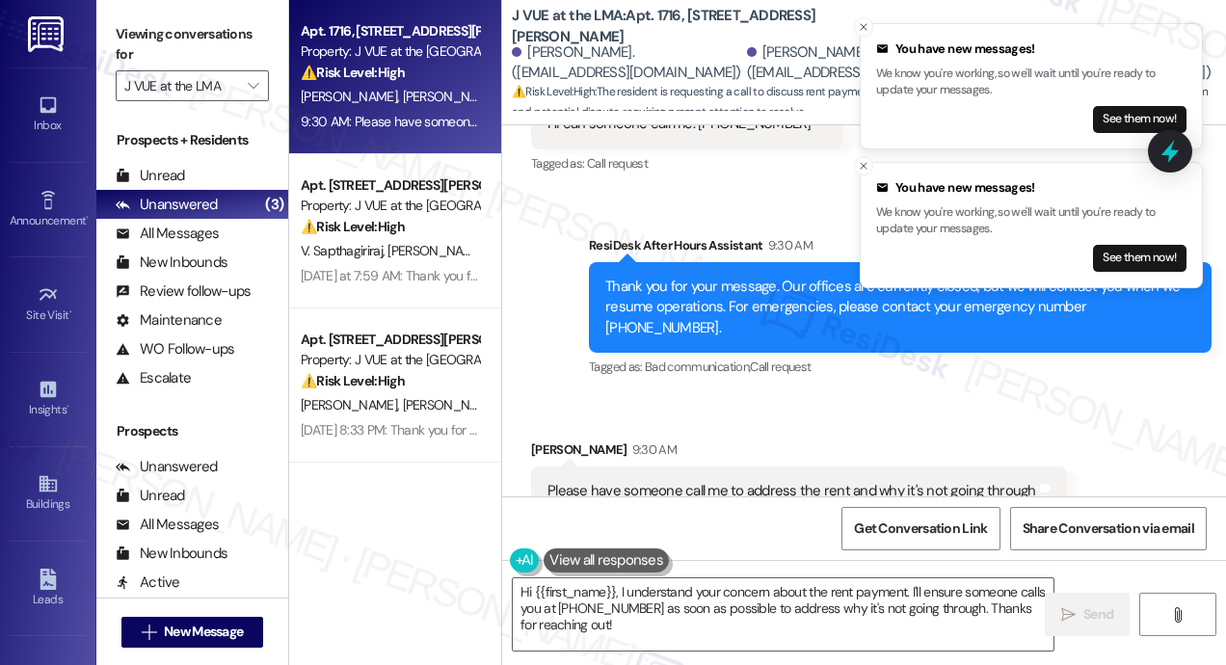
click at [608, 353] on div "Tagged as: Bad communication , Click to highlight conversations about Bad commu…" at bounding box center [900, 367] width 623 height 28
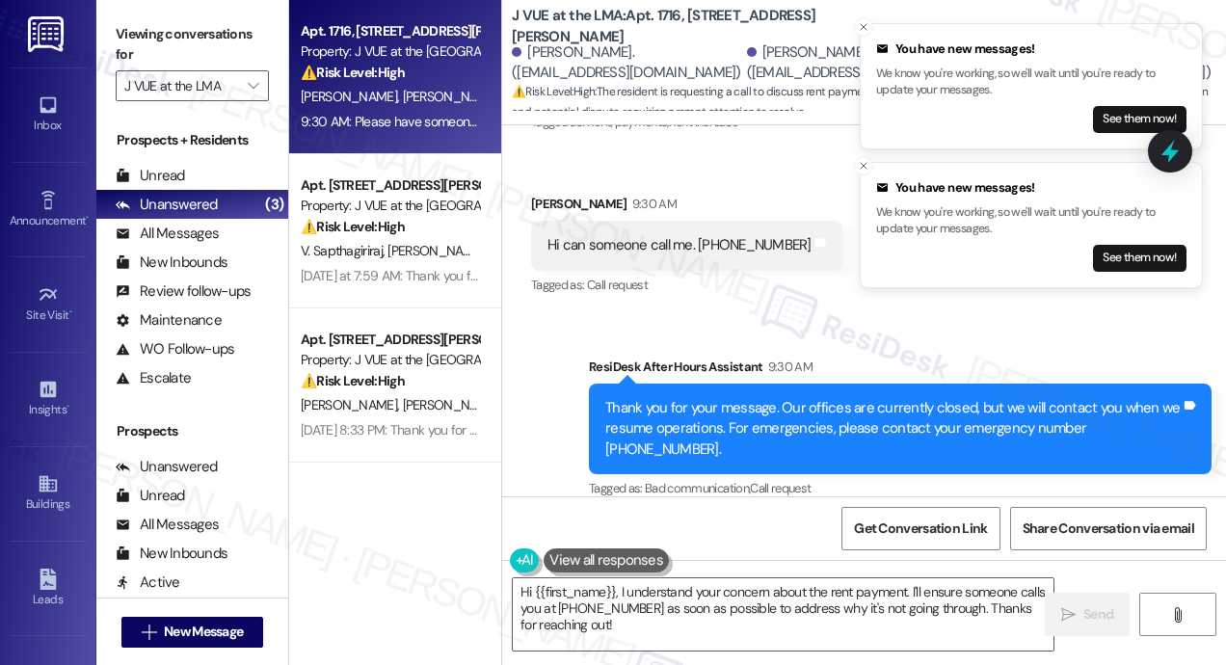
scroll to position [3355, 0]
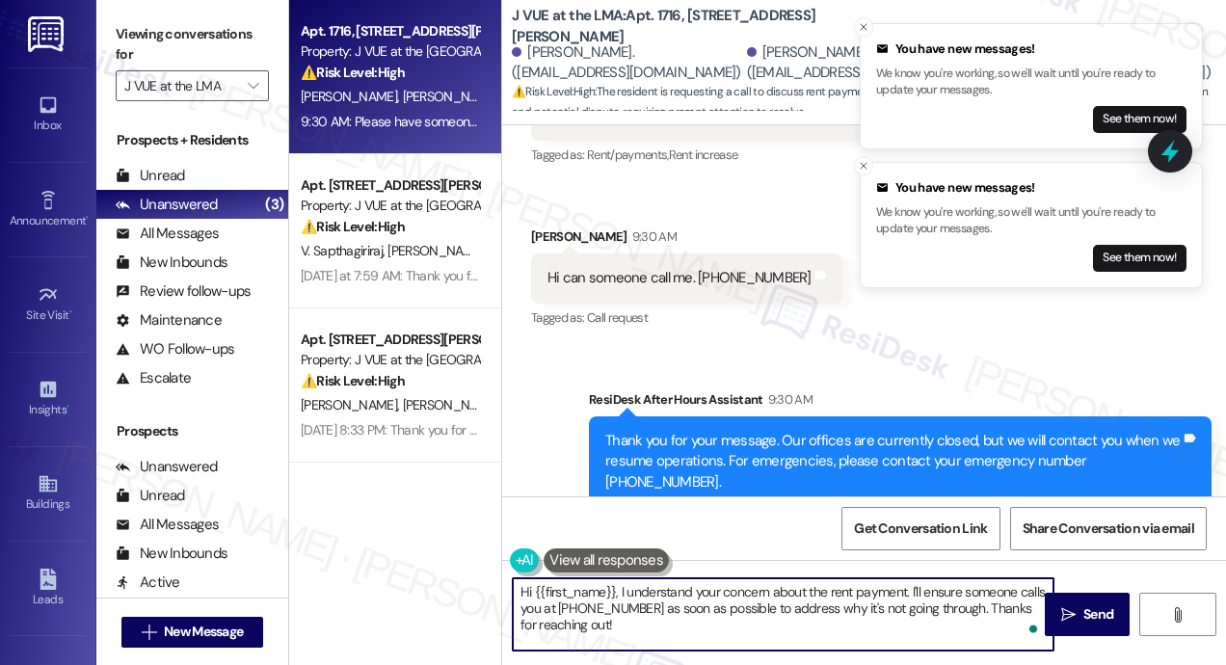
drag, startPoint x: 671, startPoint y: 631, endPoint x: 505, endPoint y: 576, distance: 174.7
click at [505, 577] on div "Hi {{first_name}}, I understand your concern about the rent payment. I'll ensur…" at bounding box center [773, 614] width 543 height 74
paste textarea "Thanks for reaching out! Just to help us better assist you, can you let us know…"
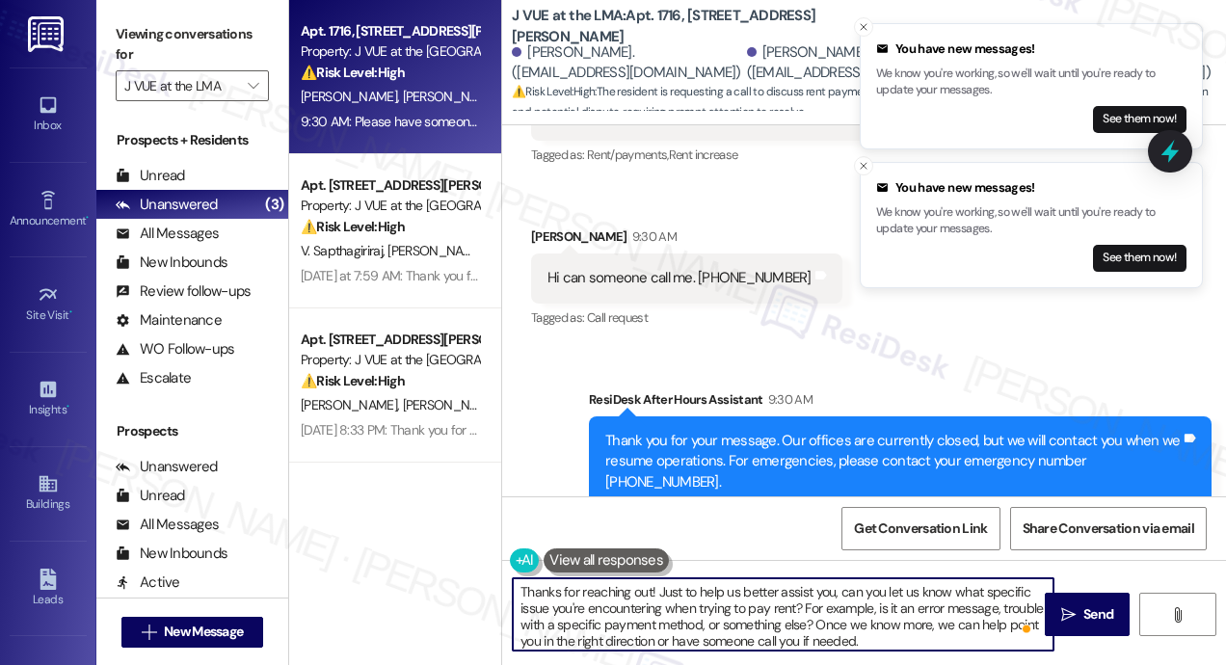
click at [648, 589] on textarea "Thanks for reaching out! Just to help us better assist you, can you let us know…" at bounding box center [783, 614] width 541 height 72
type textarea "Thanks for reaching out, Caroline! Just to help us better assist you, can you l…"
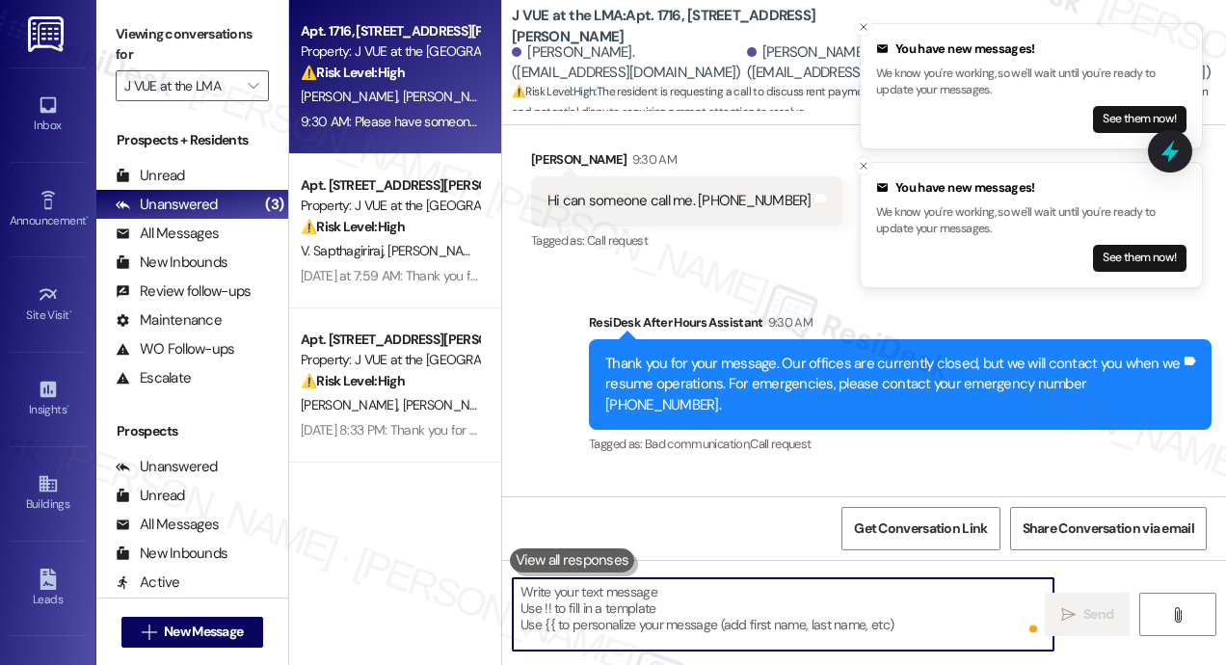
scroll to position [3509, 0]
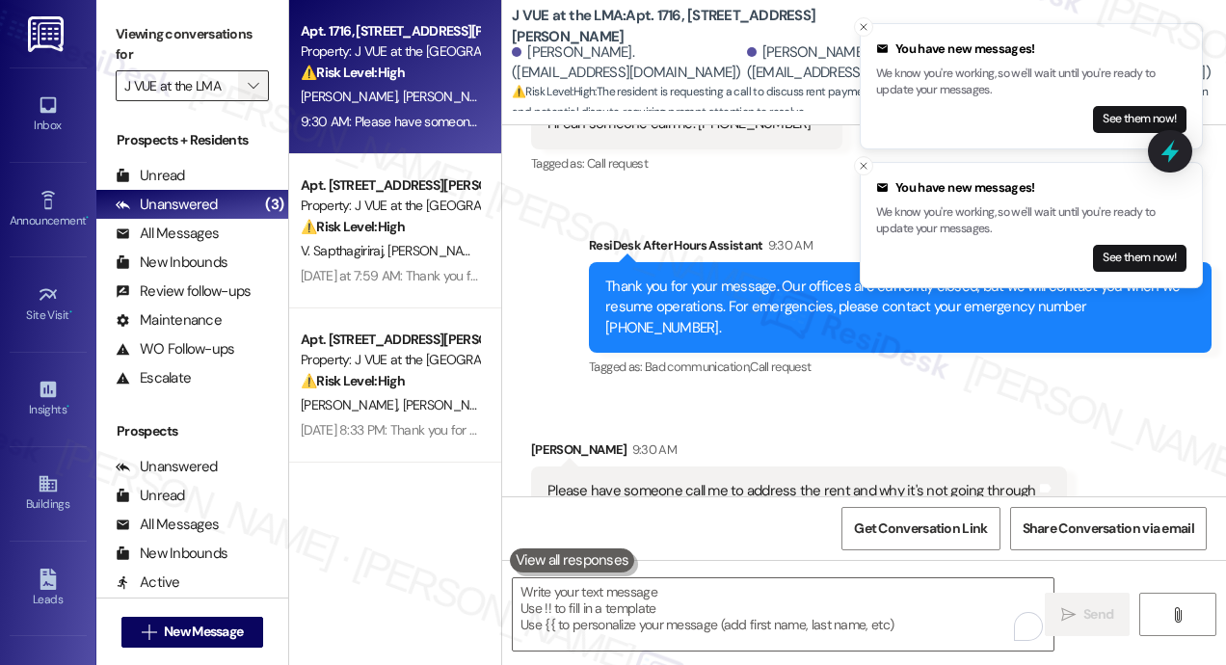
click at [250, 88] on icon "" at bounding box center [253, 85] width 11 height 15
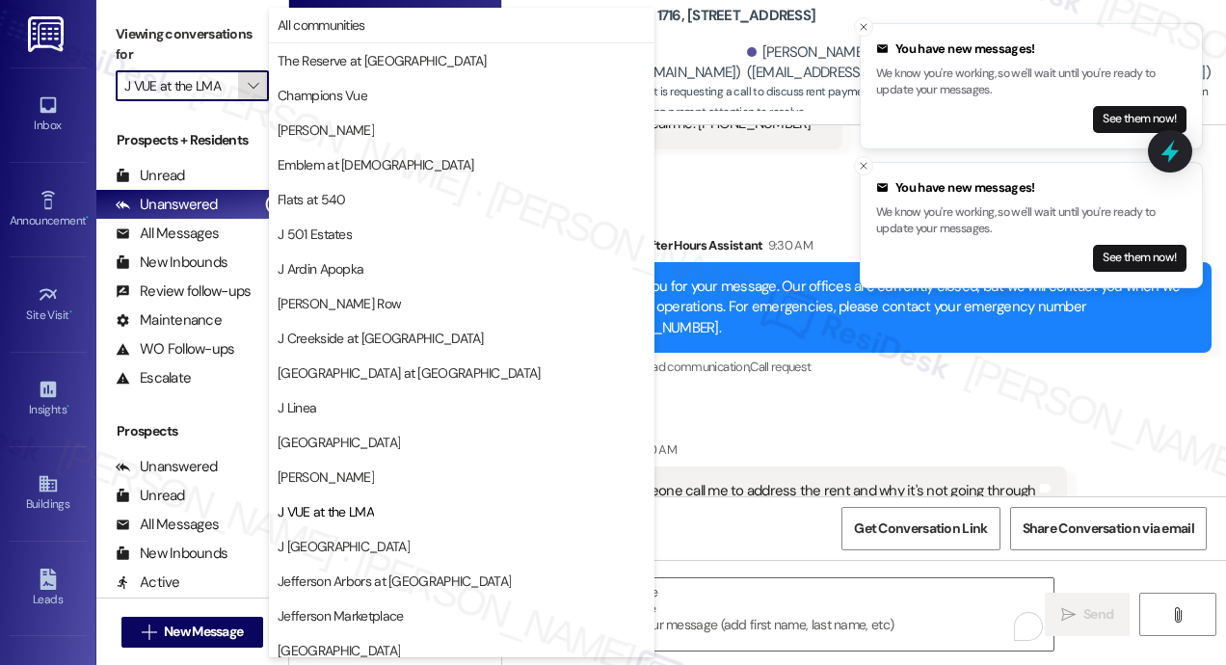
scroll to position [312, 0]
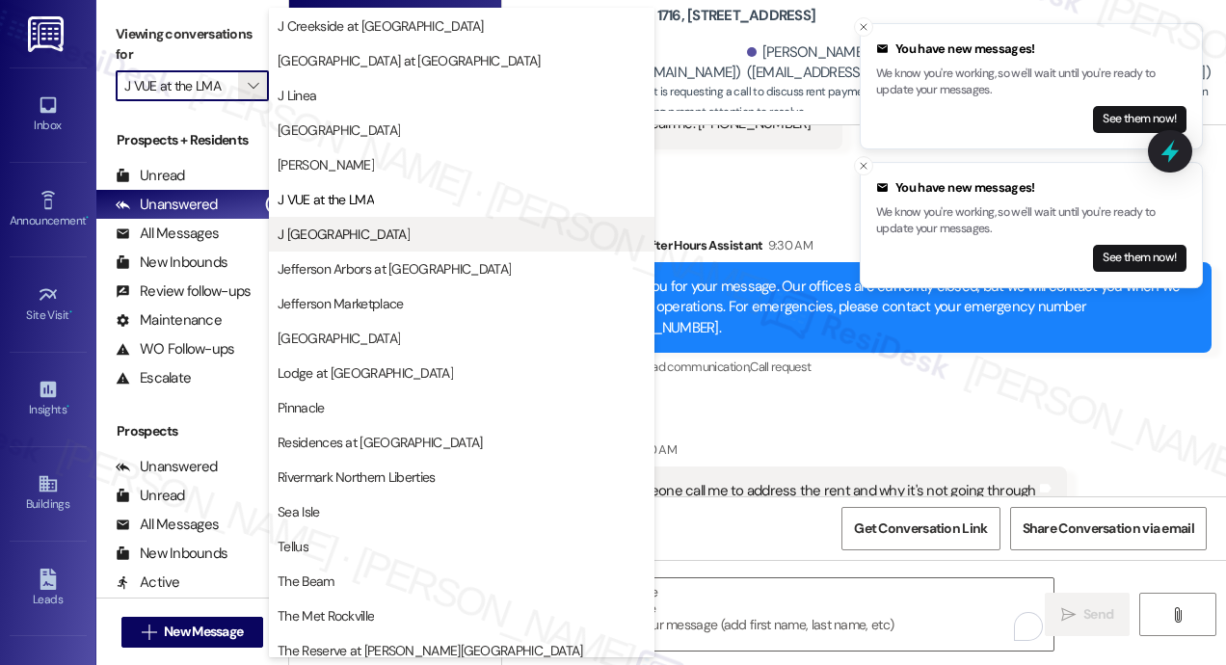
click at [333, 234] on span "J [GEOGRAPHIC_DATA]" at bounding box center [344, 234] width 132 height 19
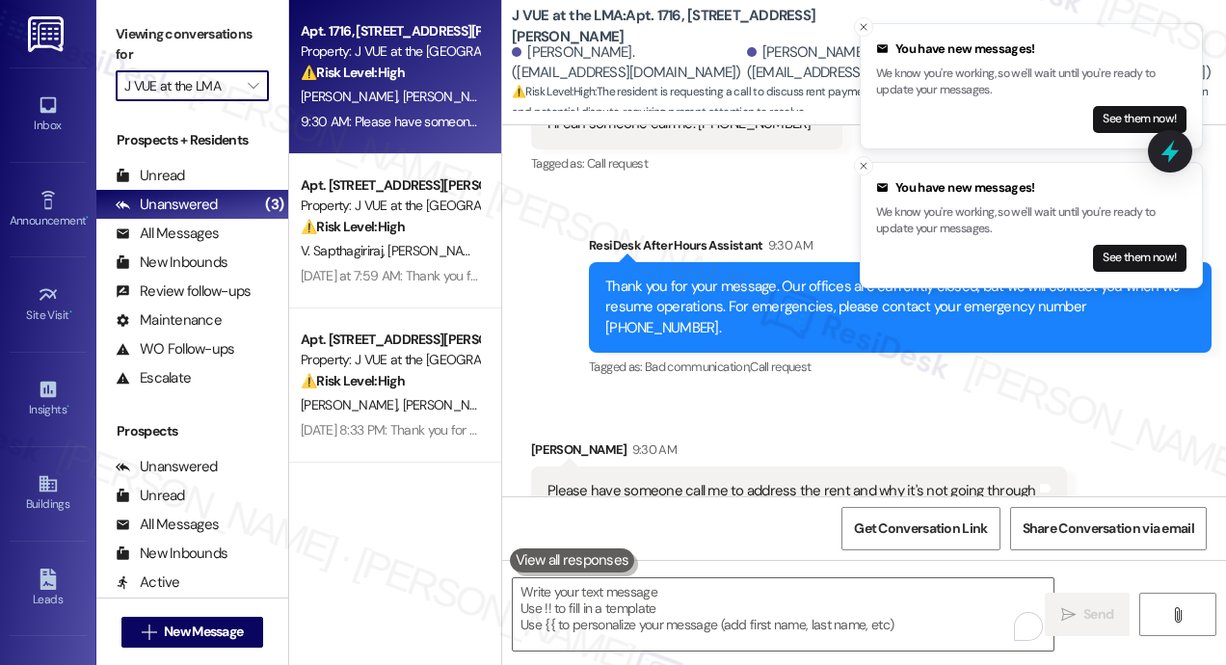
type input "J [GEOGRAPHIC_DATA]"
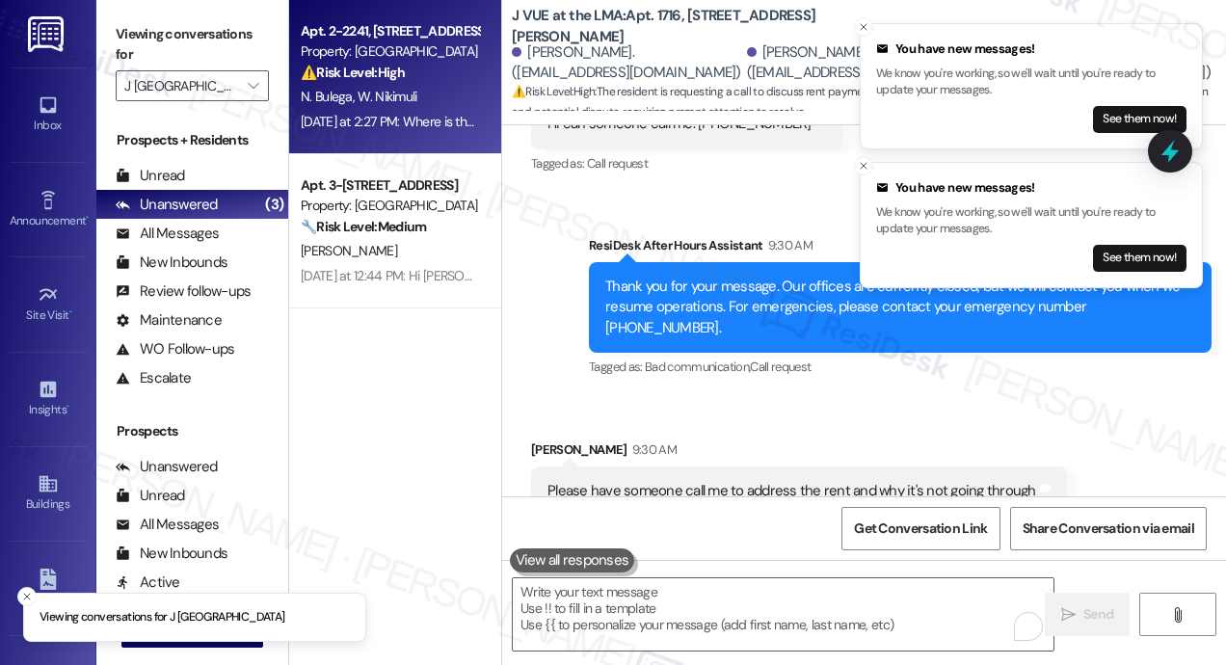
click at [386, 86] on div "N. Bulega W. Nikimuli" at bounding box center [390, 97] width 182 height 24
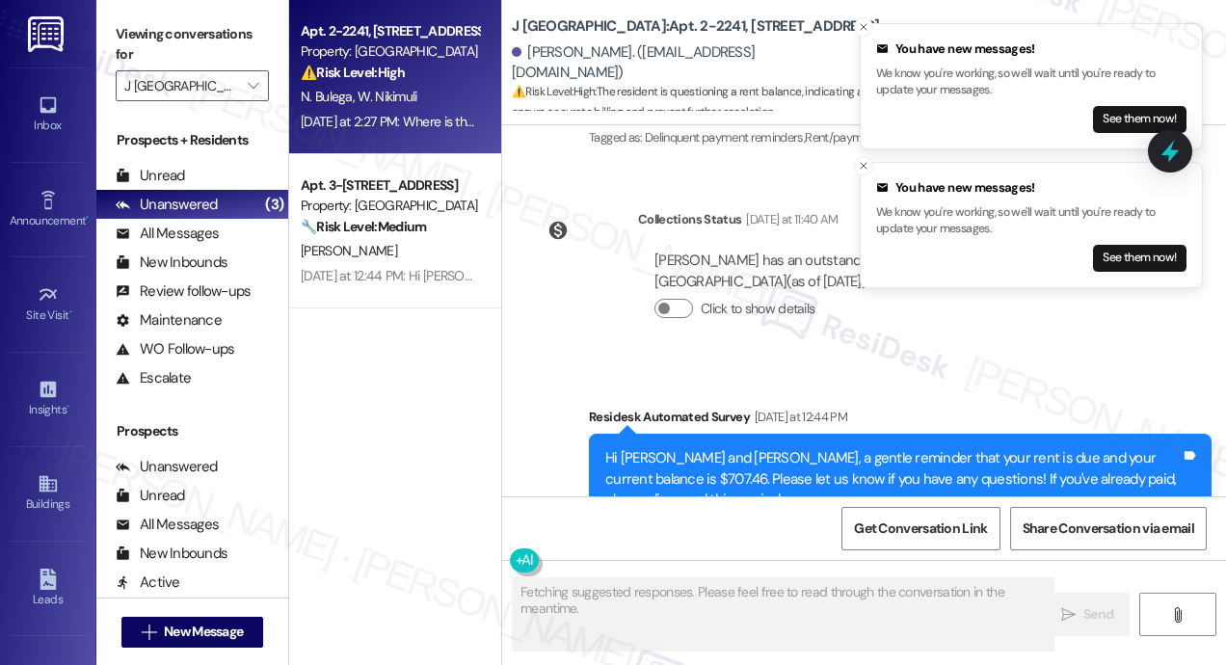
scroll to position [7428, 0]
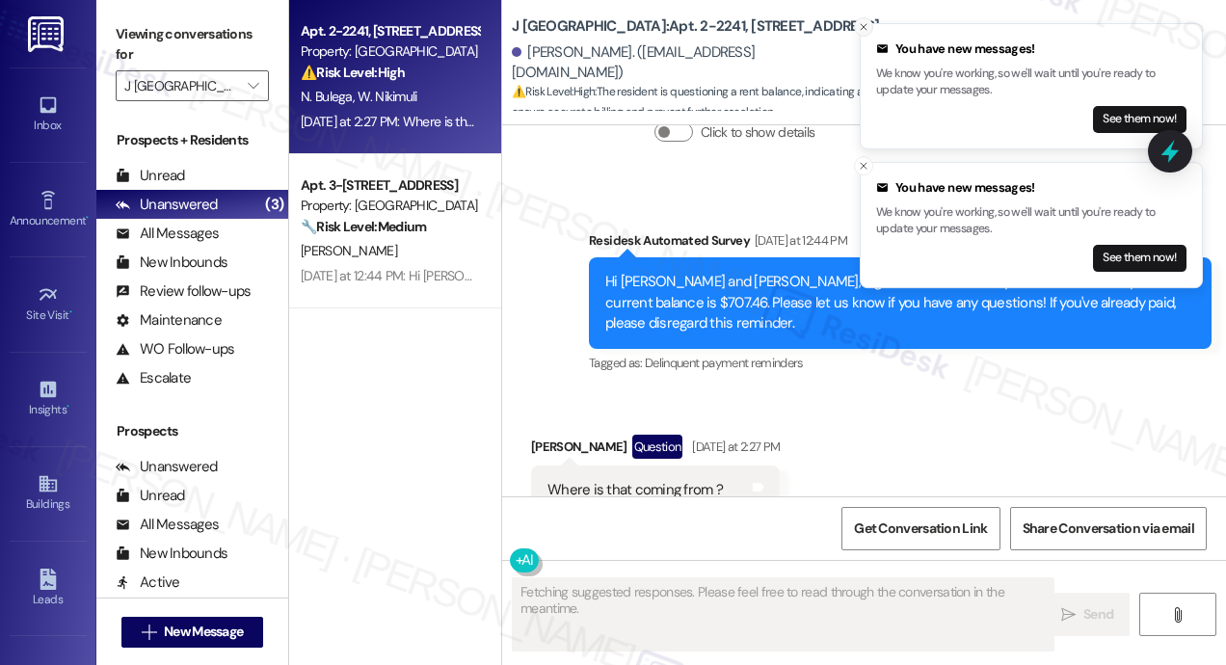
click at [860, 26] on icon "Close toast" at bounding box center [864, 27] width 12 height 12
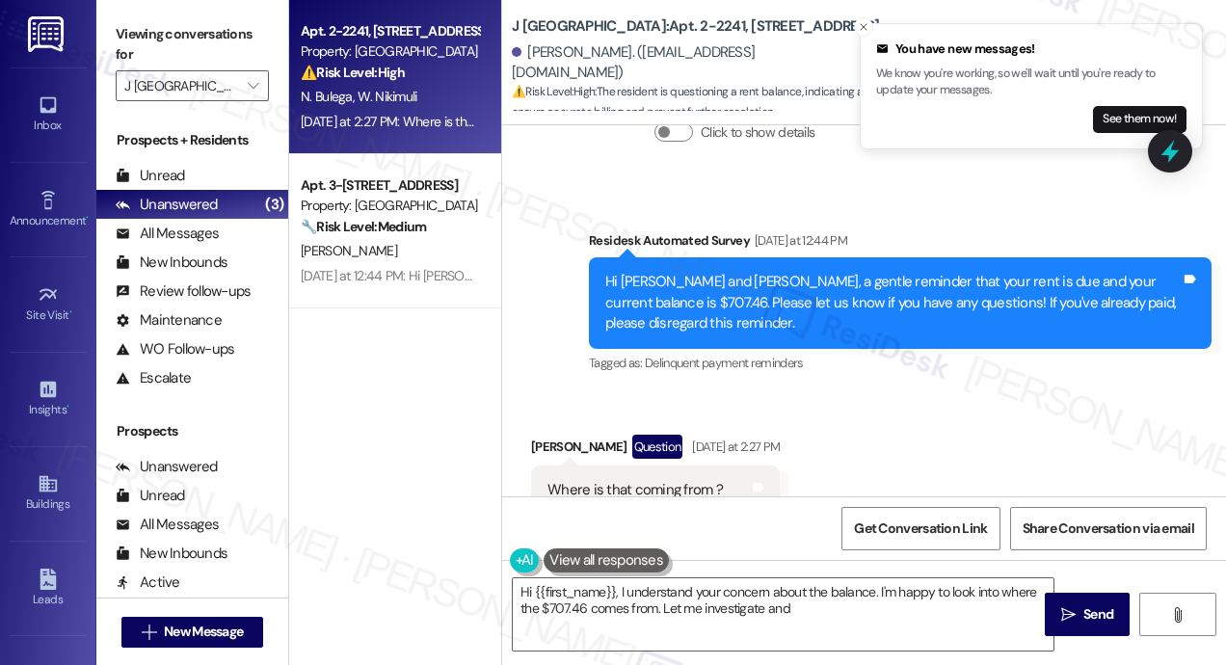
click at [860, 26] on icon "Close toast" at bounding box center [864, 27] width 12 height 12
type textarea "Hi {{first_name}}, I understand your concern about the balance. I'm happy to lo…"
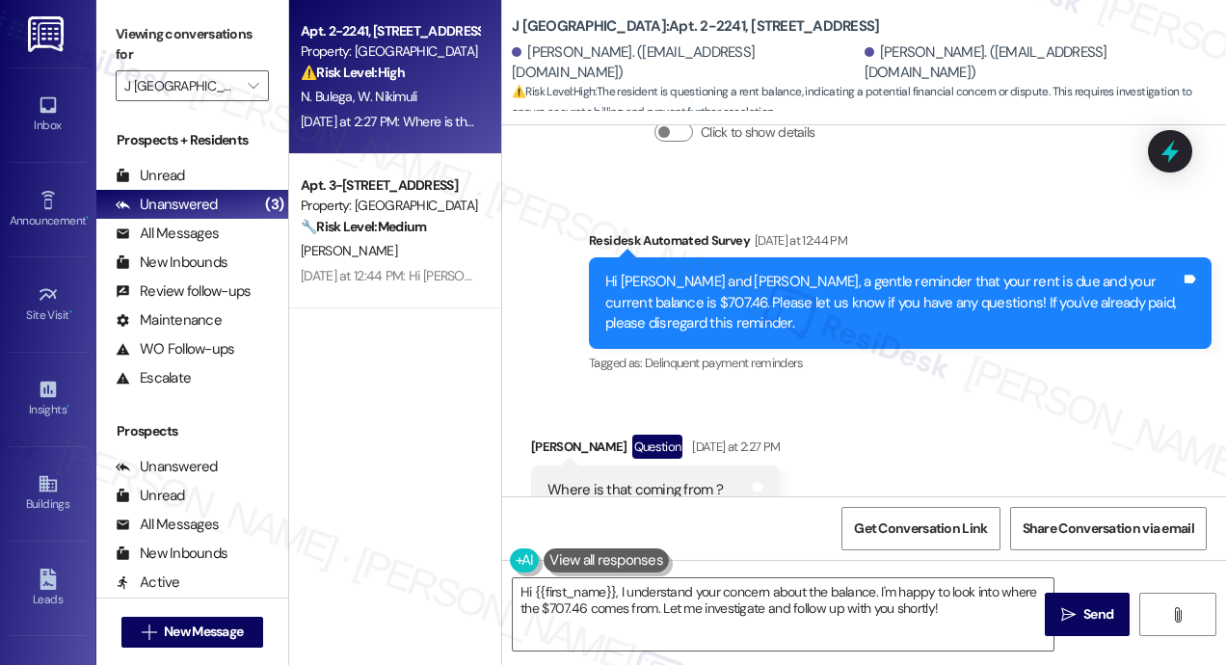
click at [937, 391] on div "Received via SMS Nicholas Bulega Question Yesterday at 2:27 PM Where is that co…" at bounding box center [864, 474] width 724 height 167
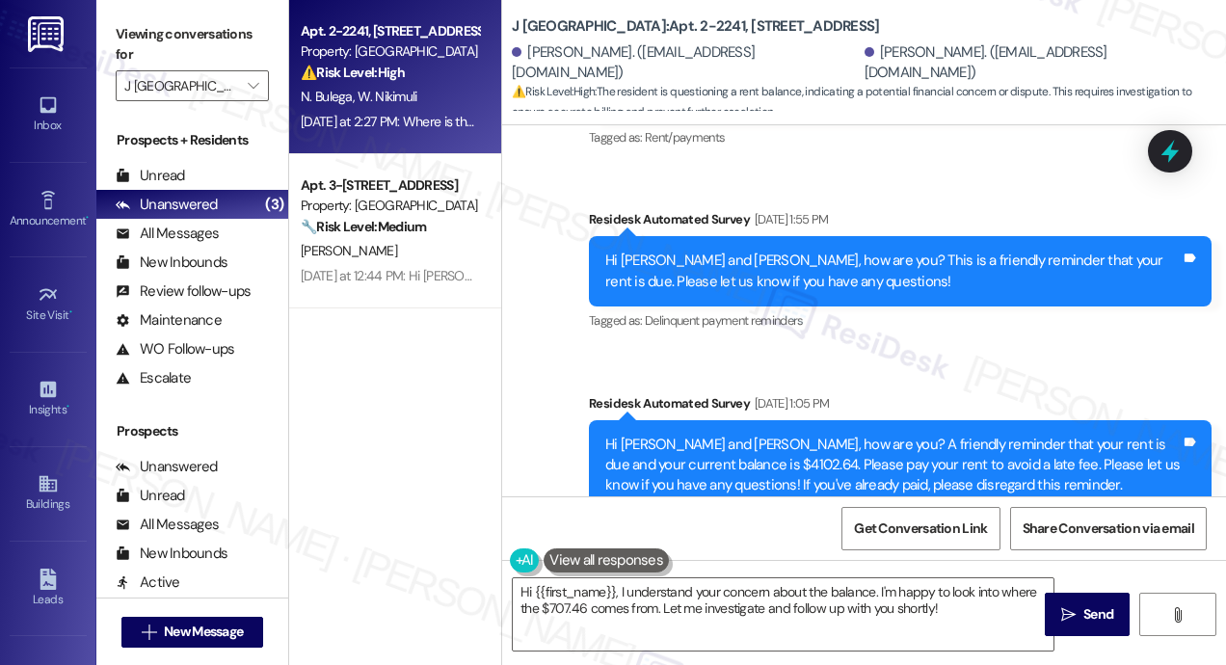
scroll to position [6811, 0]
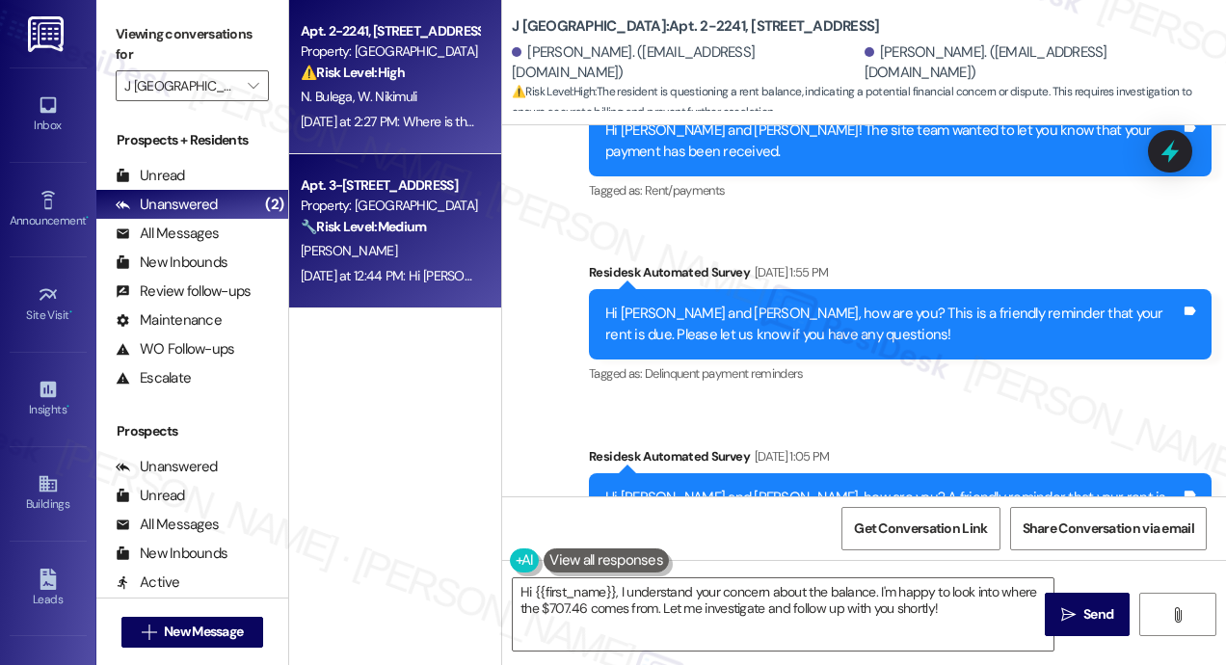
click at [408, 239] on div "A. Salas" at bounding box center [390, 251] width 182 height 24
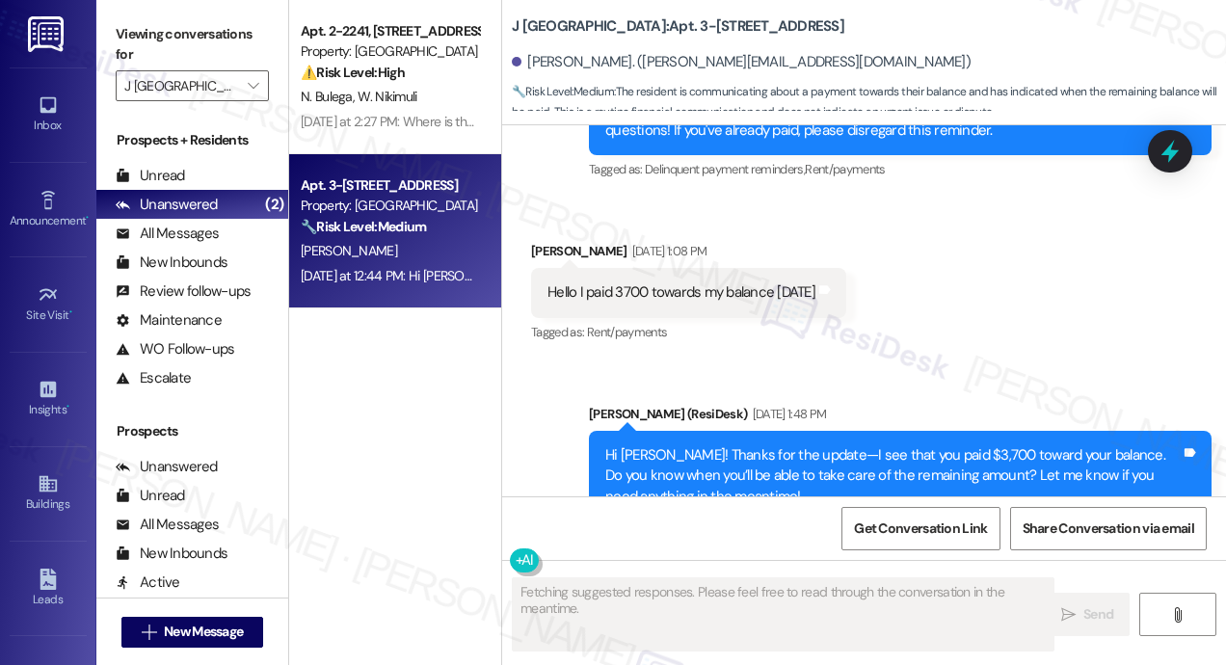
scroll to position [9044, 0]
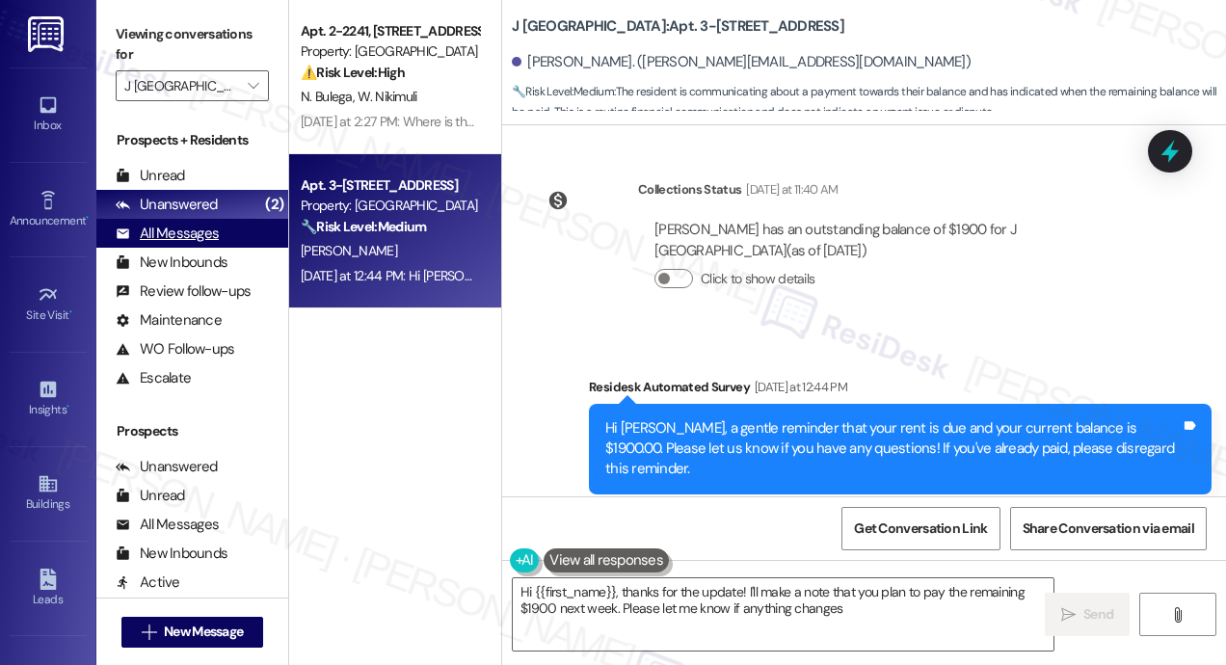
type textarea "Hi {{first_name}}, thanks for the update! I'll make a note that you plan to pay…"
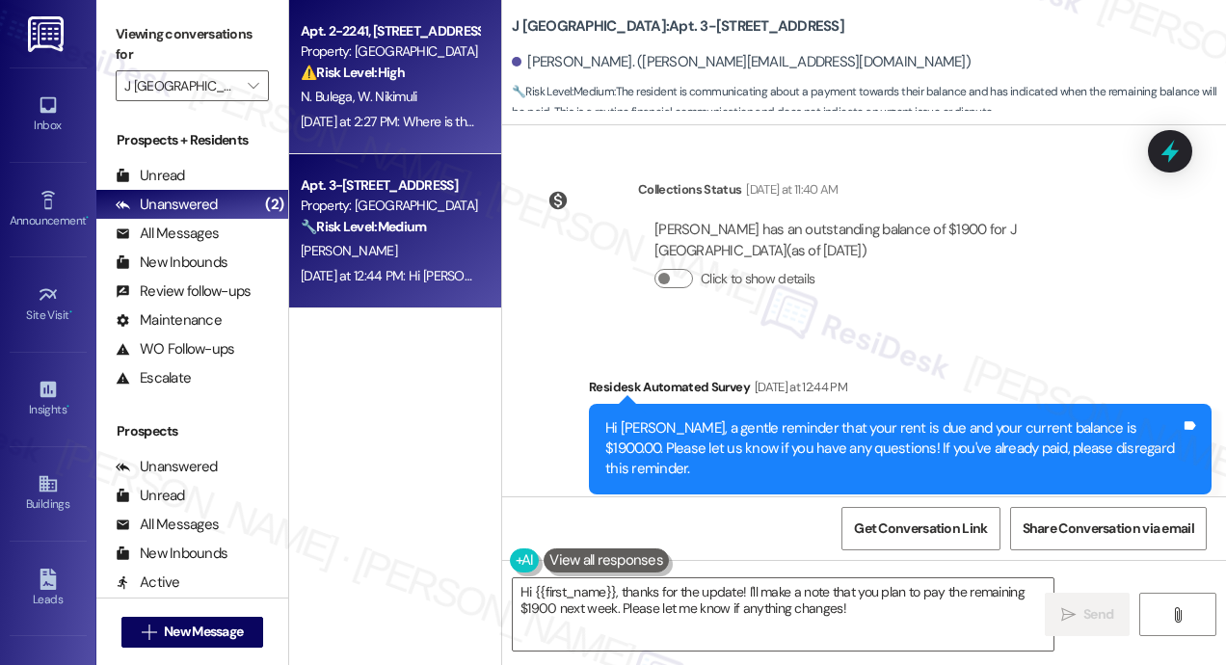
click at [476, 126] on div "Yesterday at 2:27 PM: Where is that coming from ? Yesterday at 2:27 PM: Where i…" at bounding box center [431, 121] width 260 height 17
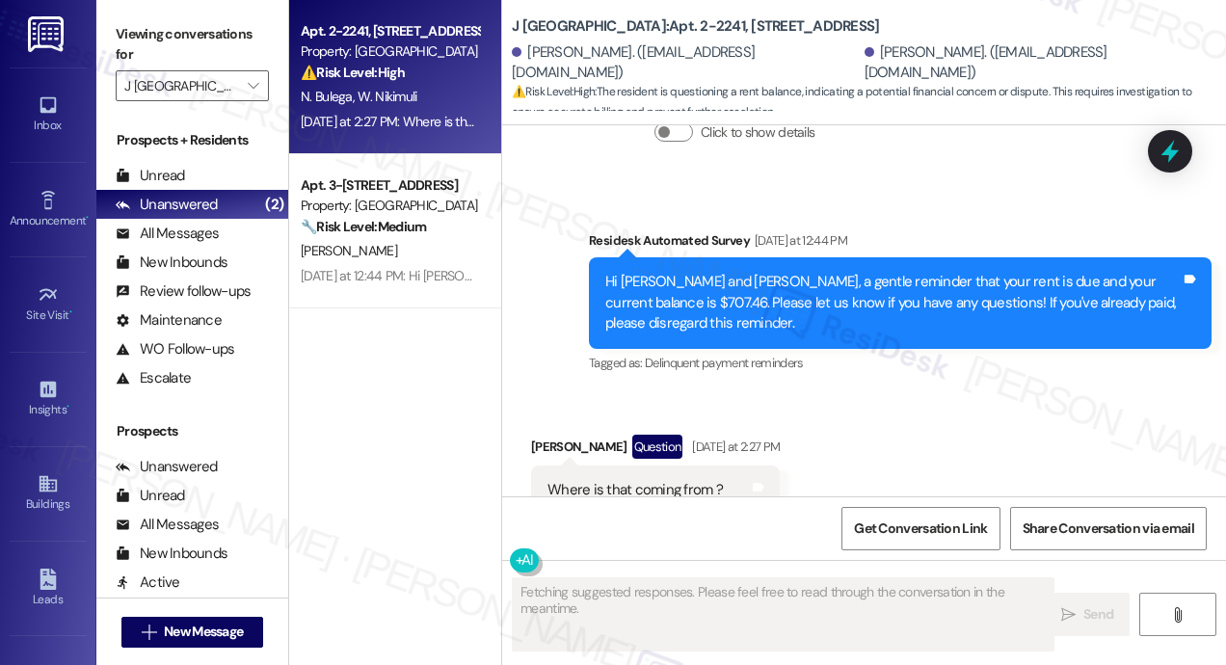
scroll to position [7429, 0]
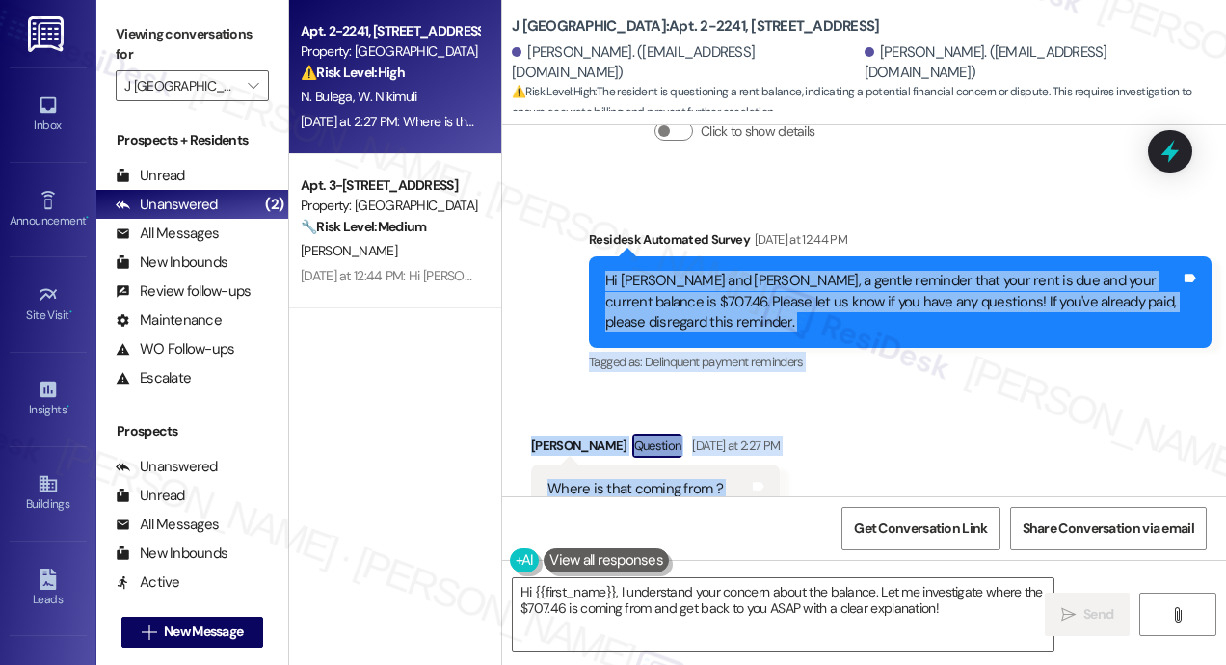
drag, startPoint x: 746, startPoint y: 428, endPoint x: 598, endPoint y: 223, distance: 253.4
click at [598, 223] on div "Lease started Sep 30, 2024 at 8:00 PM Survey, sent via SMS Residesk Automated S…" at bounding box center [864, 310] width 724 height 371
copy div "Hi Winnie and Nicholas, a gentle reminder that your rent is due and your curren…"
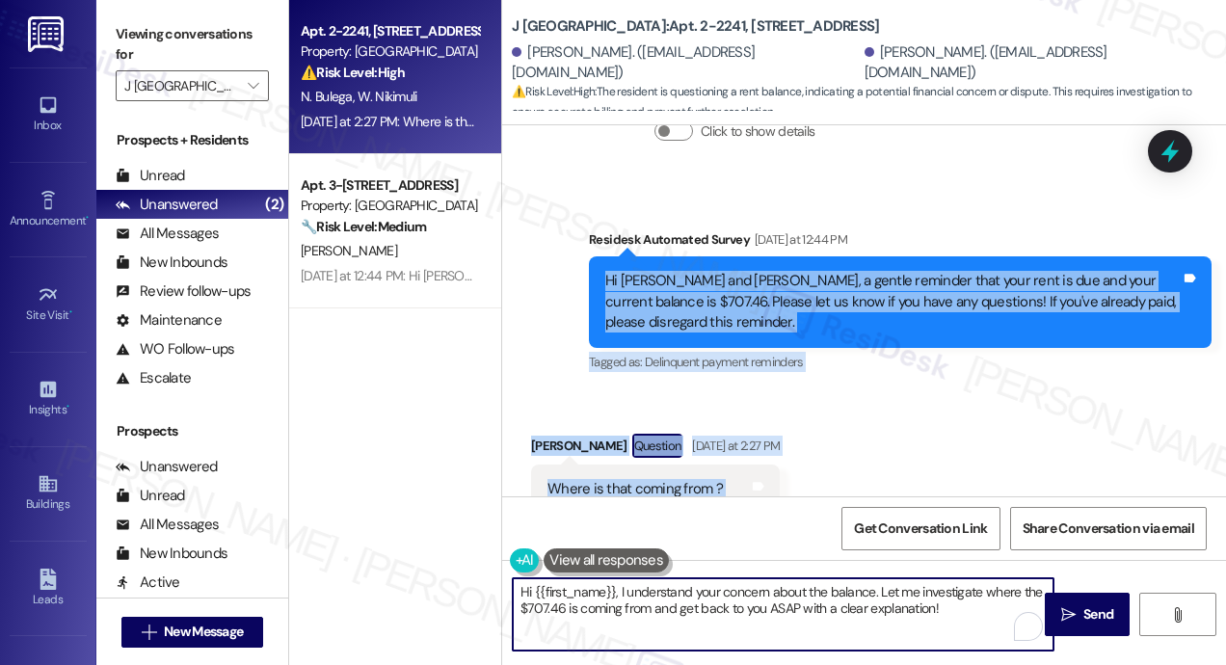
click at [710, 603] on textarea "Hi {{first_name}}, I understand your concern about the balance. Let me investig…" at bounding box center [783, 614] width 541 height 72
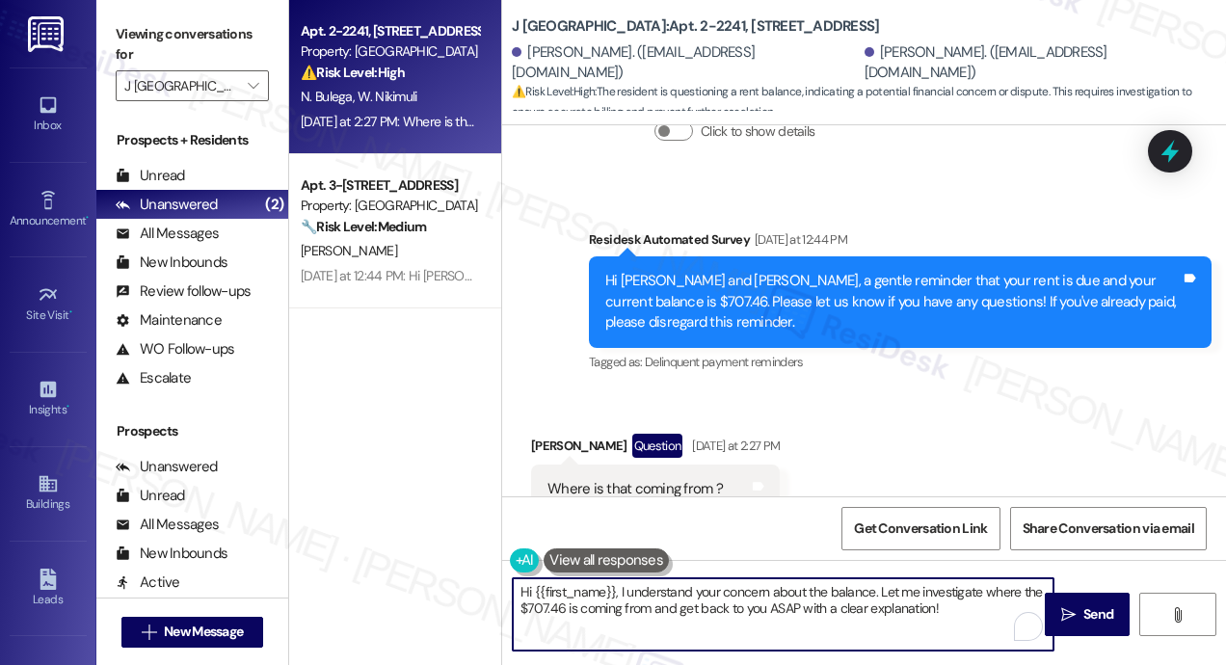
click at [710, 603] on textarea "Hi {{first_name}}, I understand your concern about the balance. Let me investig…" at bounding box center [783, 614] width 541 height 72
paste textarea "Thanks for checking in, Nicholas! Can you confirm if you’ve already made a paym…"
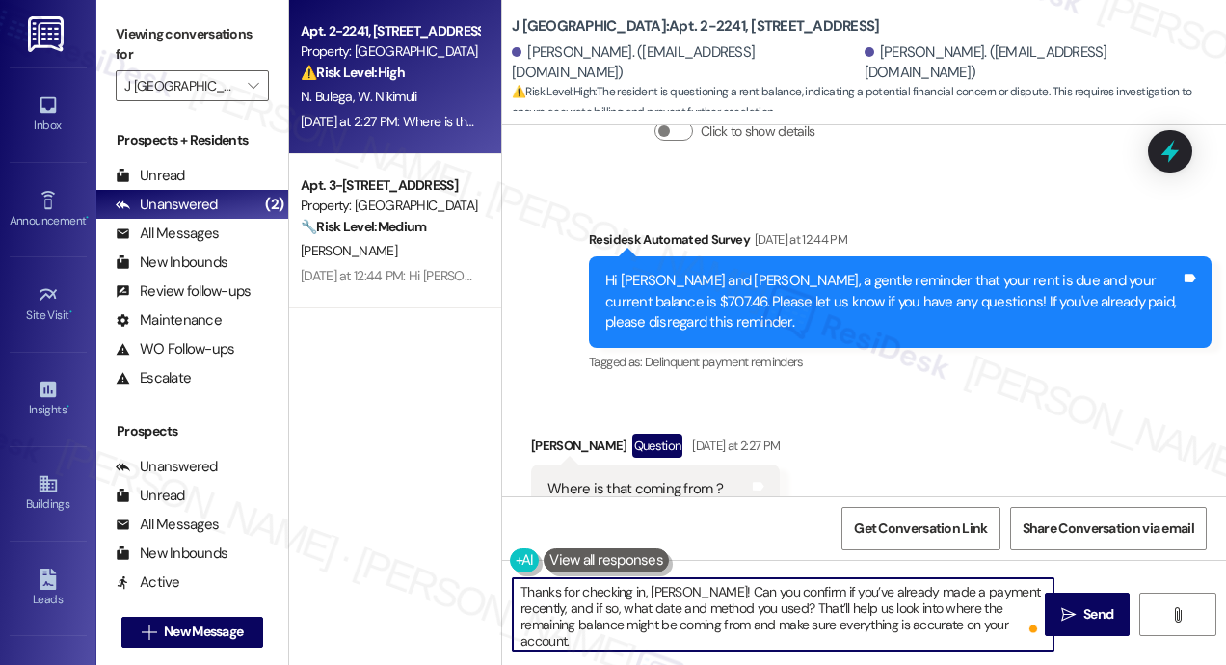
click at [763, 608] on textarea "Thanks for checking in, Nicholas! Can you confirm if you’ve already made a paym…" at bounding box center [783, 614] width 541 height 72
type textarea "Thanks for checking in, Nicholas! Can you confirm if you’ve already made a paym…"
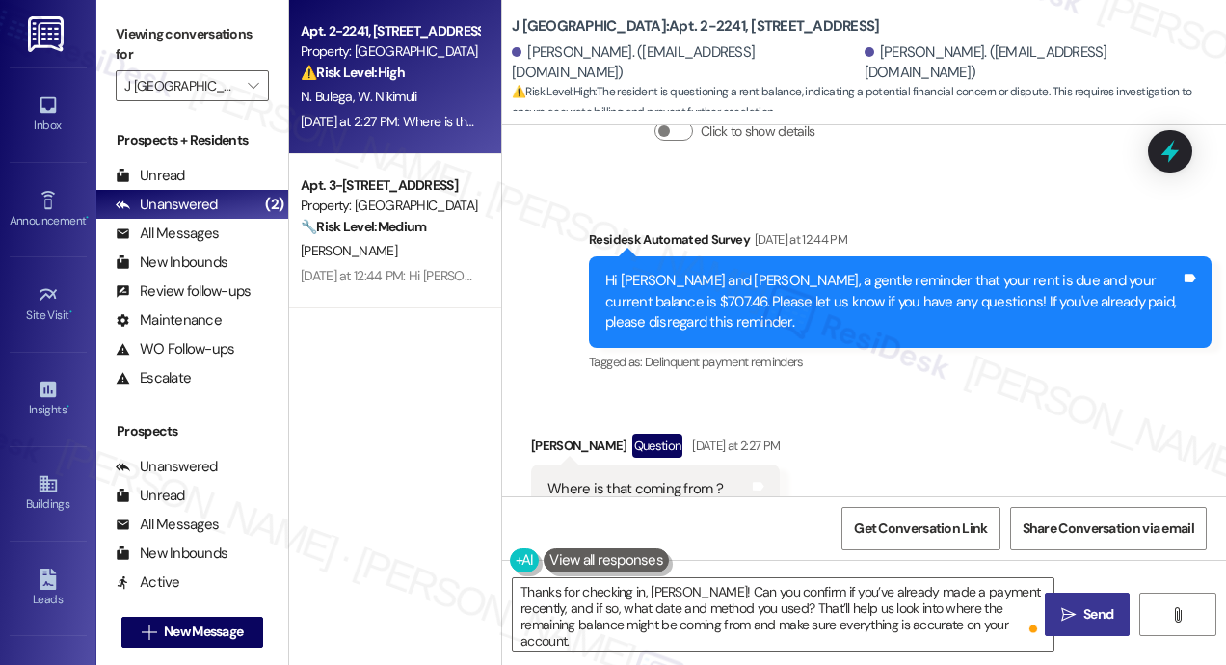
click at [1082, 608] on span "Send" at bounding box center [1099, 614] width 38 height 20
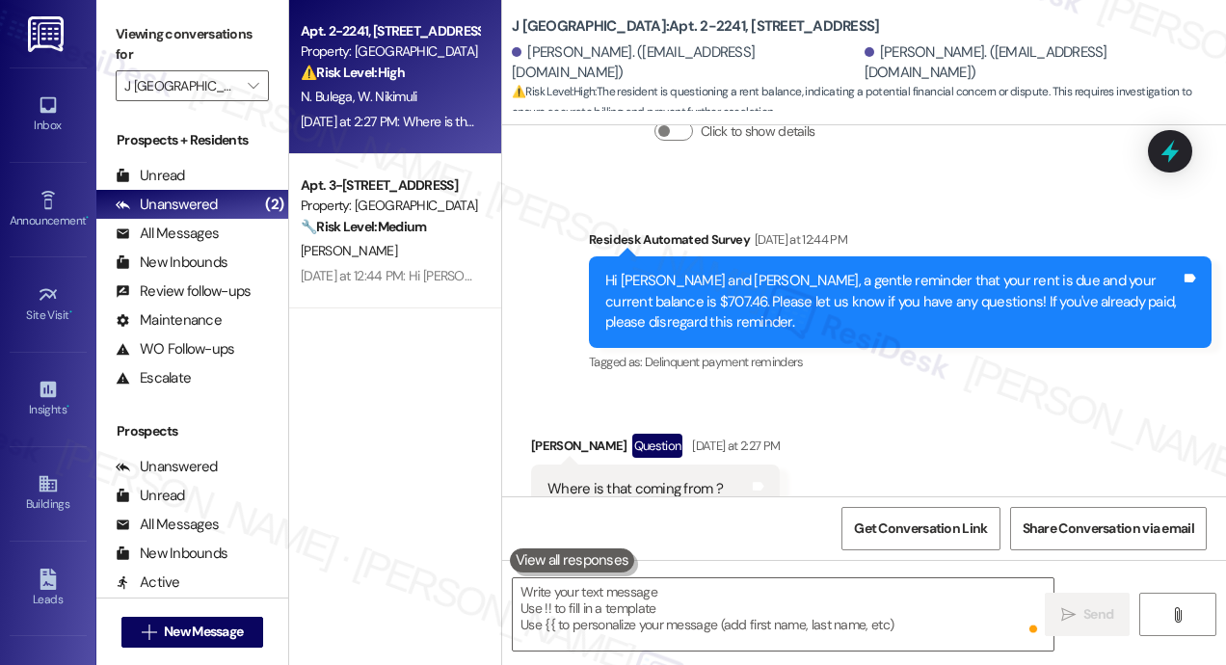
scroll to position [7428, 0]
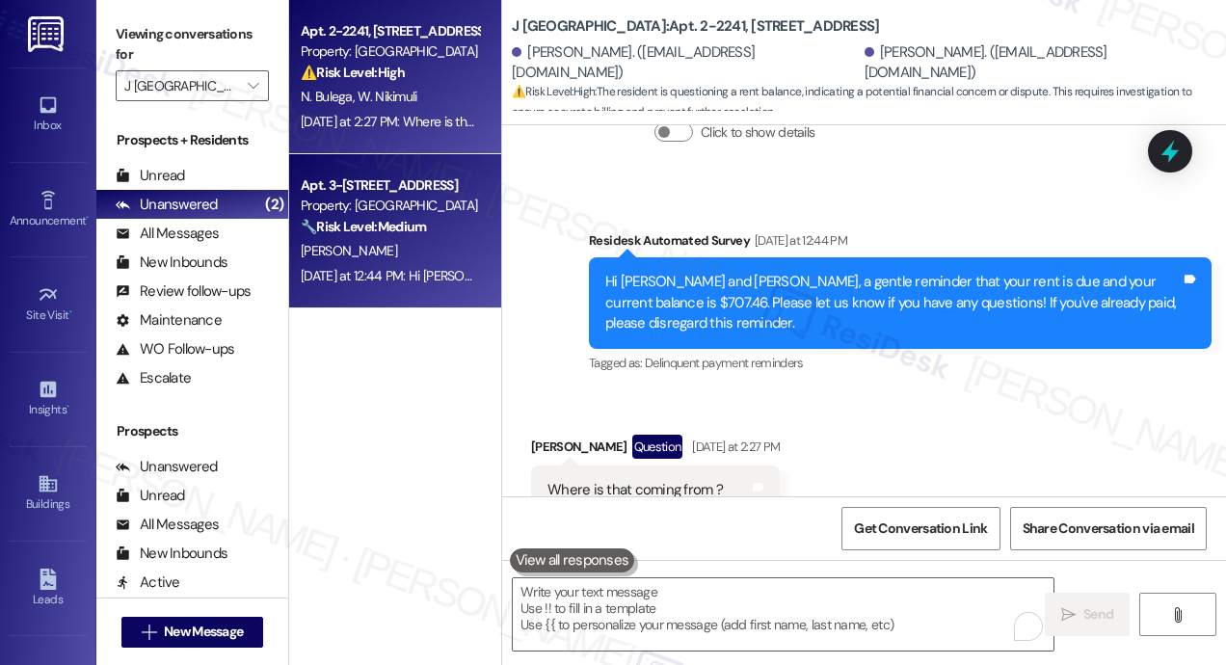
click at [467, 261] on div "A. Salas" at bounding box center [390, 251] width 182 height 24
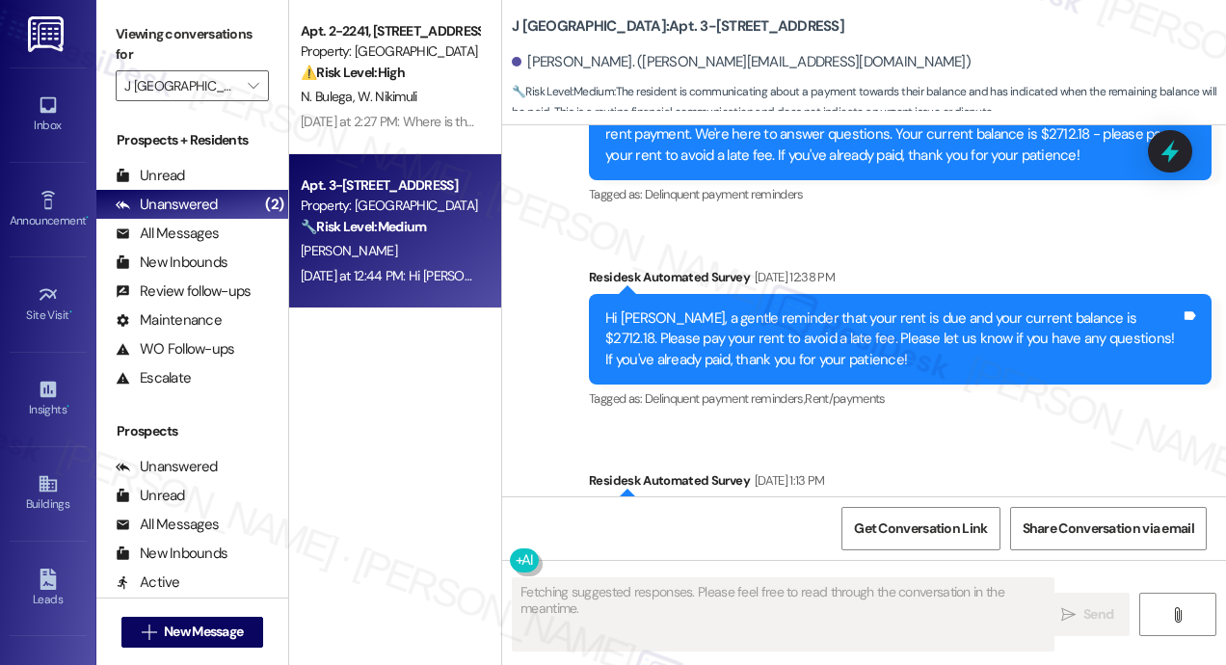
scroll to position [9044, 0]
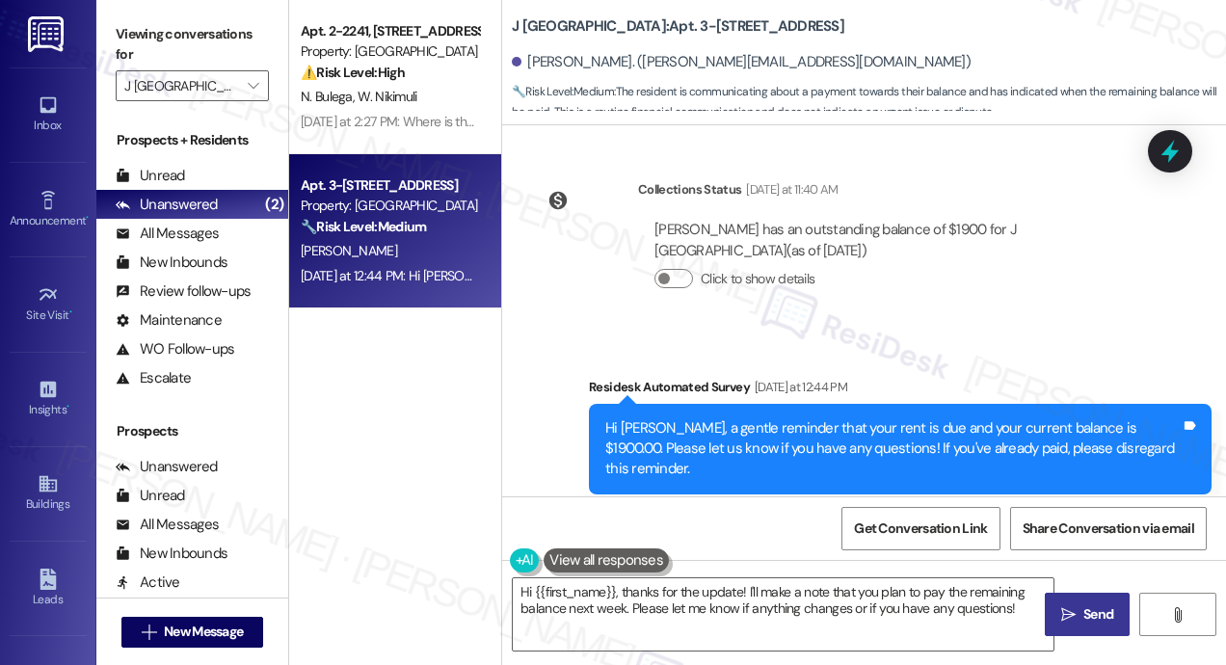
click at [814, 334] on div "Survey, sent via SMS Residesk Automated Survey Yesterday at 12:44 PM Hi Andy, a…" at bounding box center [864, 436] width 724 height 204
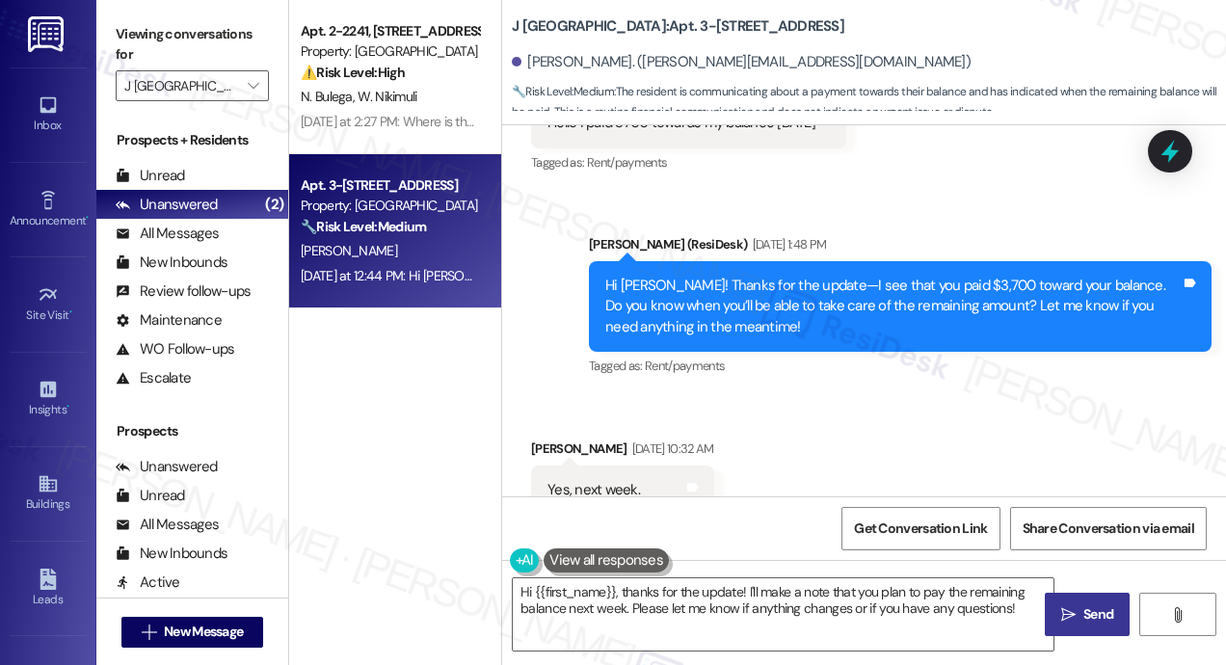
scroll to position [8659, 0]
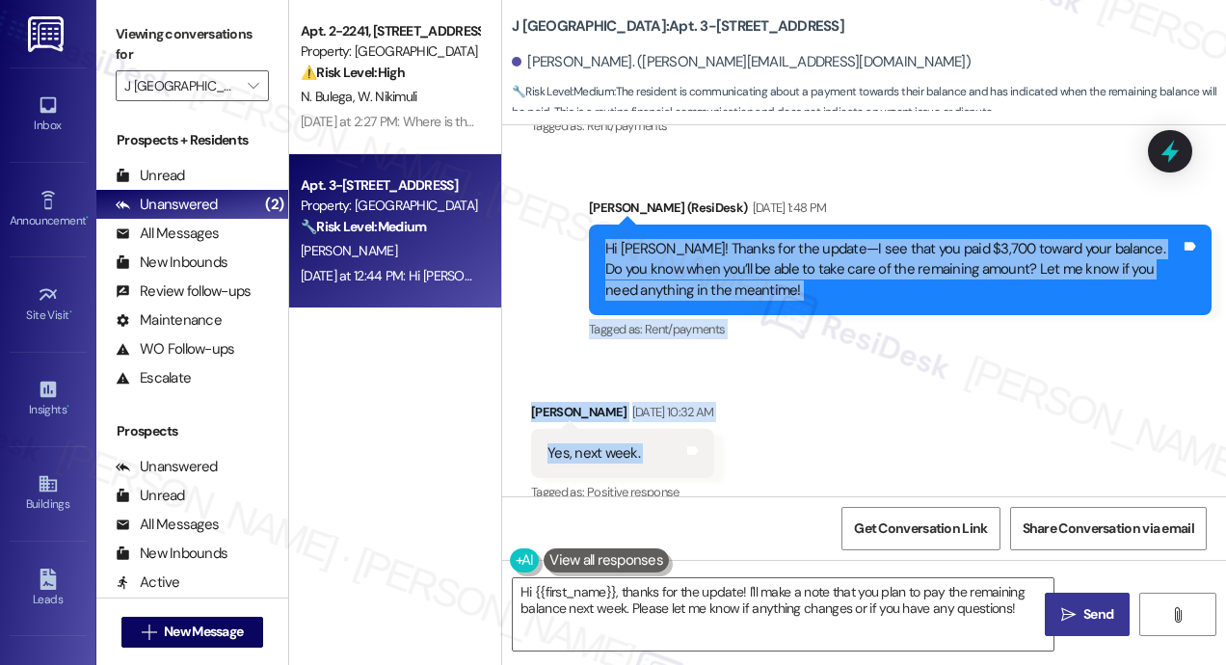
drag, startPoint x: 602, startPoint y: 227, endPoint x: 698, endPoint y: 426, distance: 221.6
click at [698, 426] on div "Survey, sent via SMS Residesk Automated Survey Mar 19, 2024 at 12:21 PM Andy, h…" at bounding box center [864, 310] width 724 height 371
copy div "Hi Andy! Thanks for the update—I see that you paid $3,700 toward your balance. …"
click at [821, 385] on div "Received via SMS Andy Salas Sep 09, 2025 at 10:32 AM Yes, next week. Tags and n…" at bounding box center [864, 440] width 724 height 163
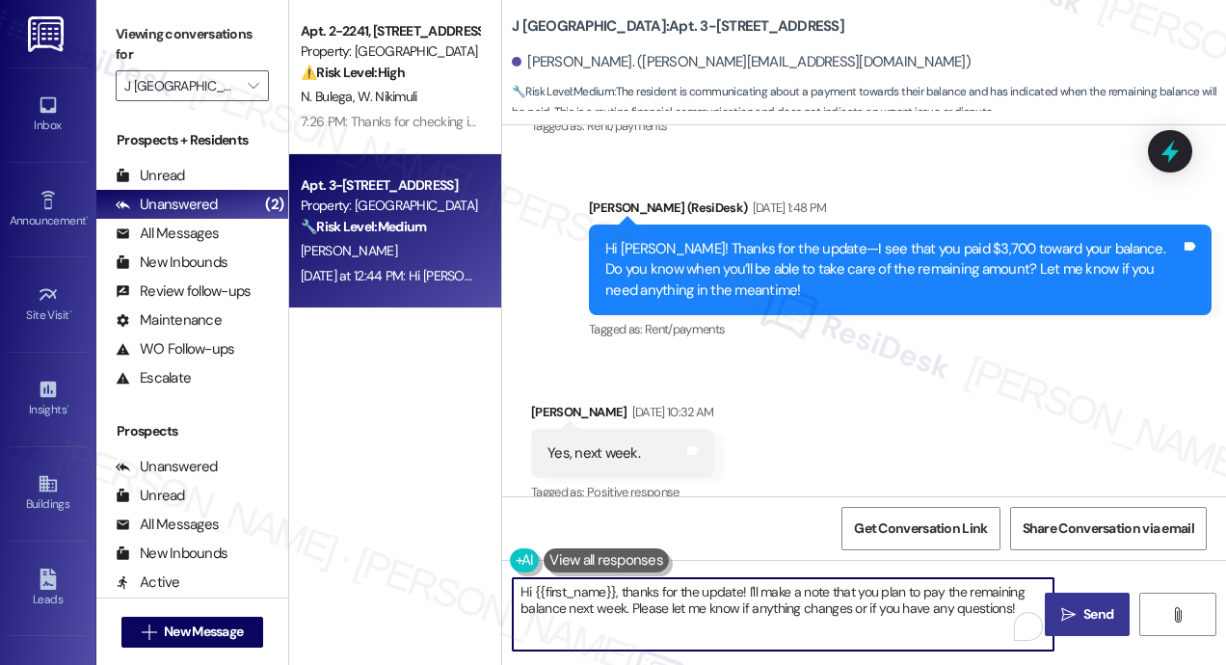
click at [714, 607] on textarea "Hi {{first_name}}, thanks for the update! I'll make a note that you plan to pay…" at bounding box center [783, 614] width 541 height 72
paste textarea "Thanks, Andy! Do you plan to make the payment online, or will you be dropping o…"
type textarea "Thanks, Andy! Do you plan to make the payment online, or will you be dropping o…"
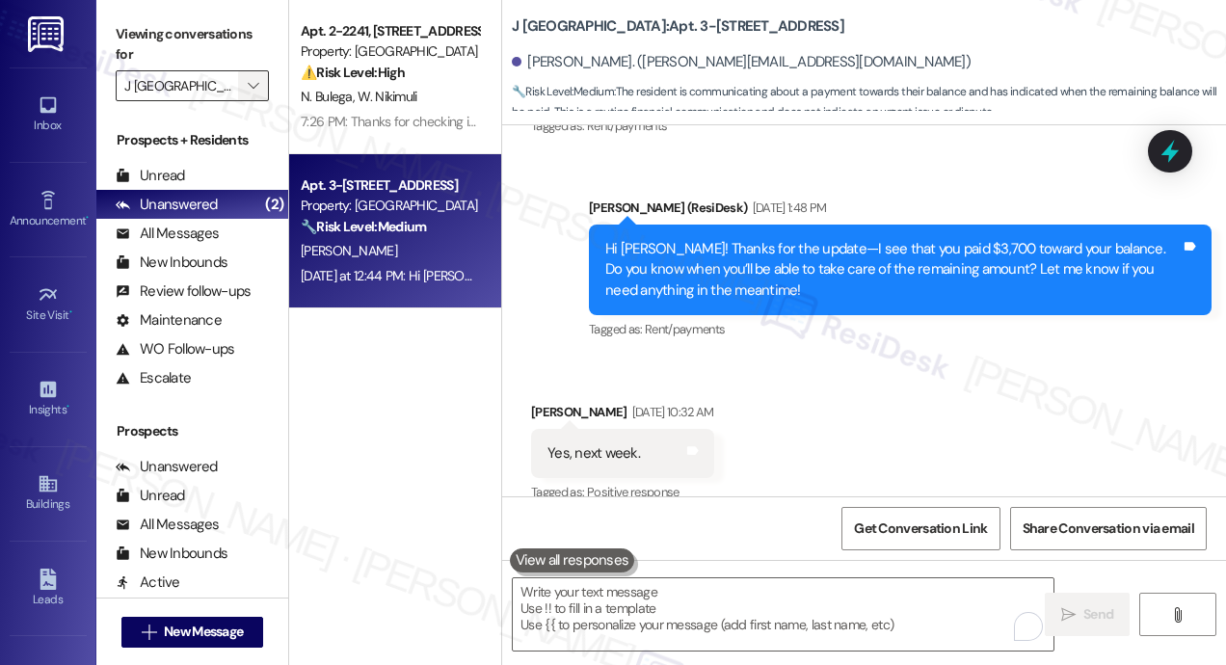
click at [256, 94] on span "" at bounding box center [253, 85] width 18 height 31
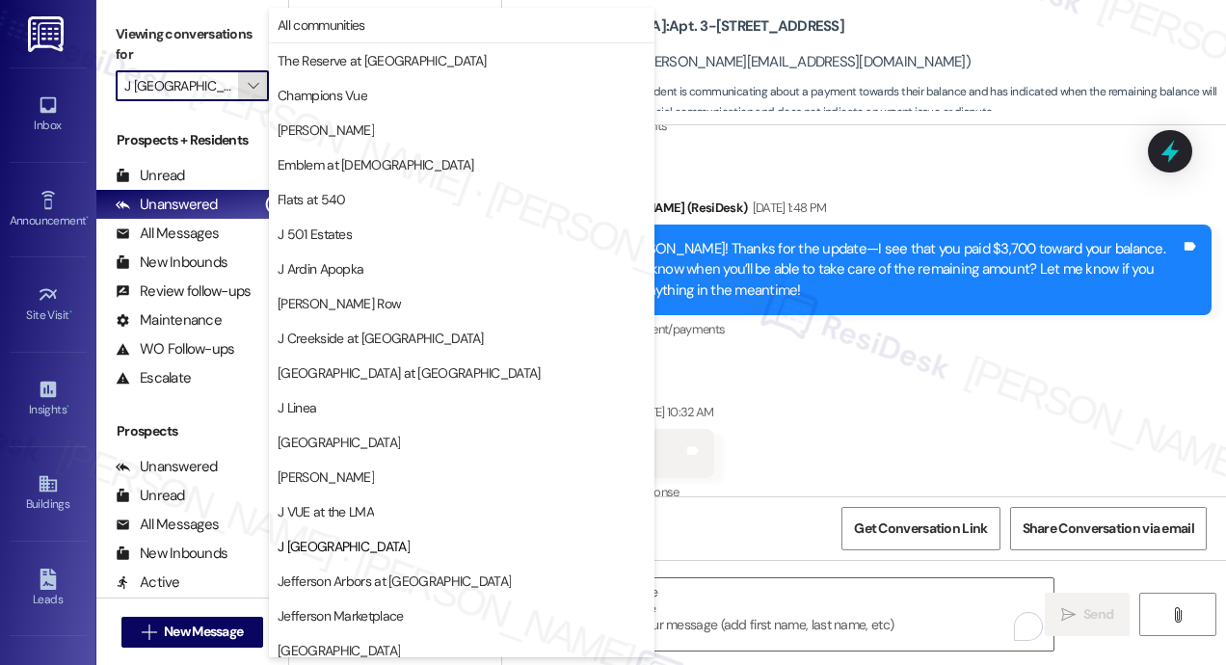
scroll to position [312, 0]
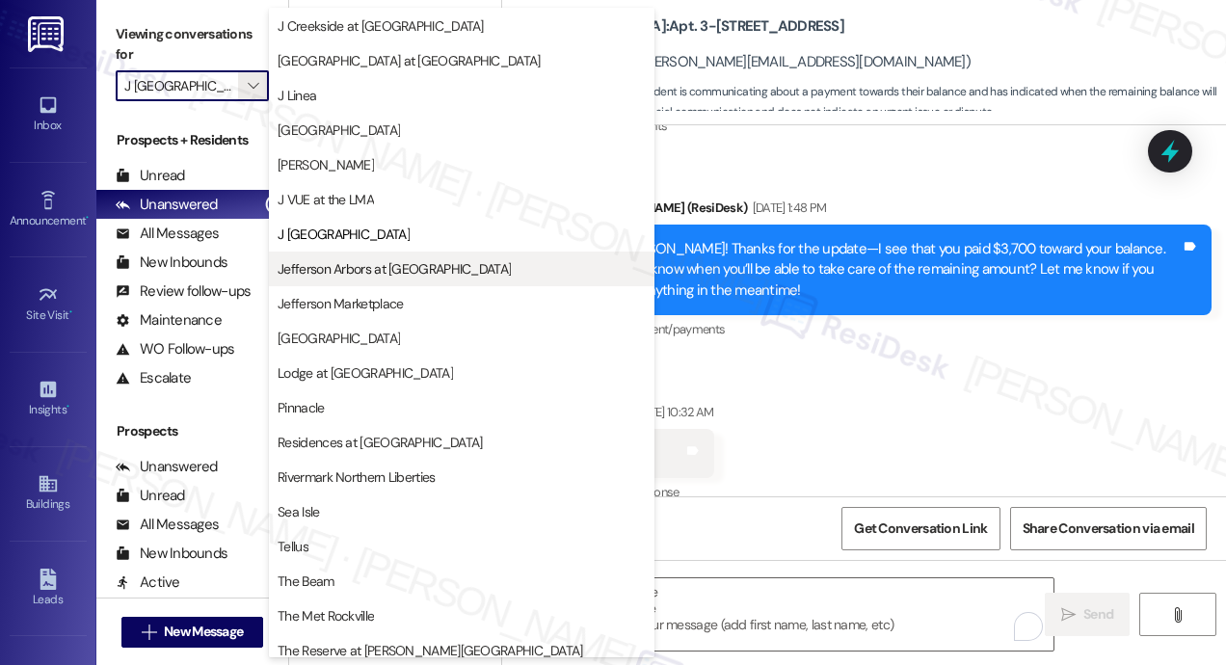
click at [346, 263] on span "Jefferson Arbors at [GEOGRAPHIC_DATA]" at bounding box center [394, 268] width 233 height 19
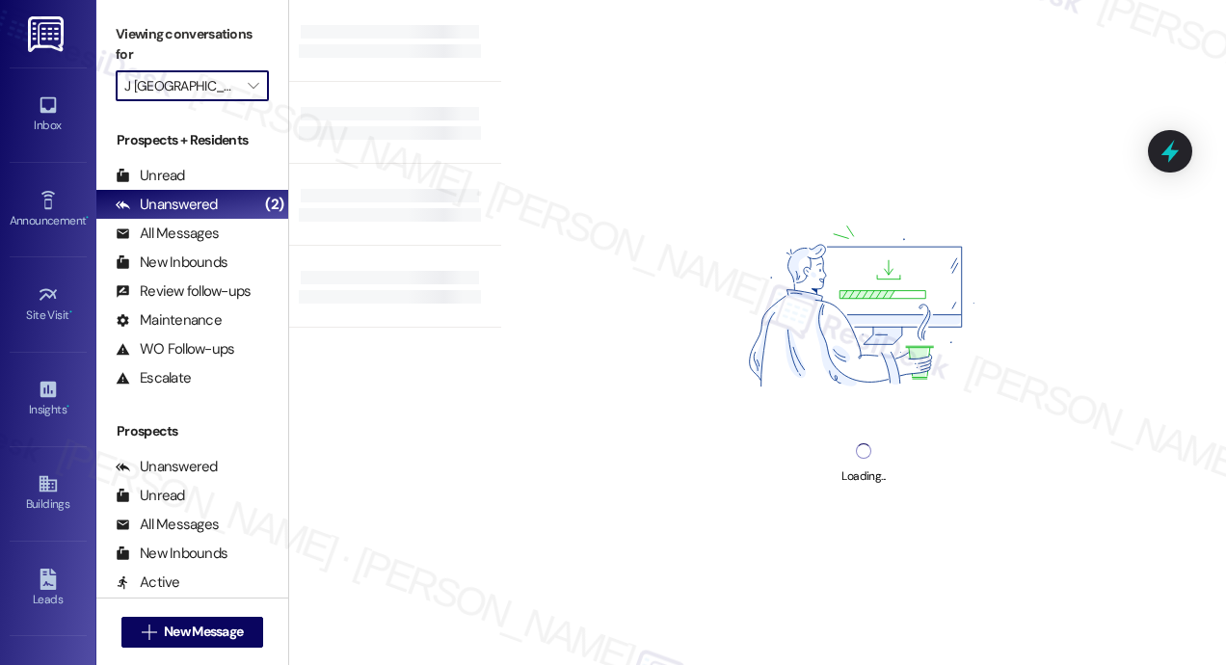
type input "Jefferson Arbors at [GEOGRAPHIC_DATA]"
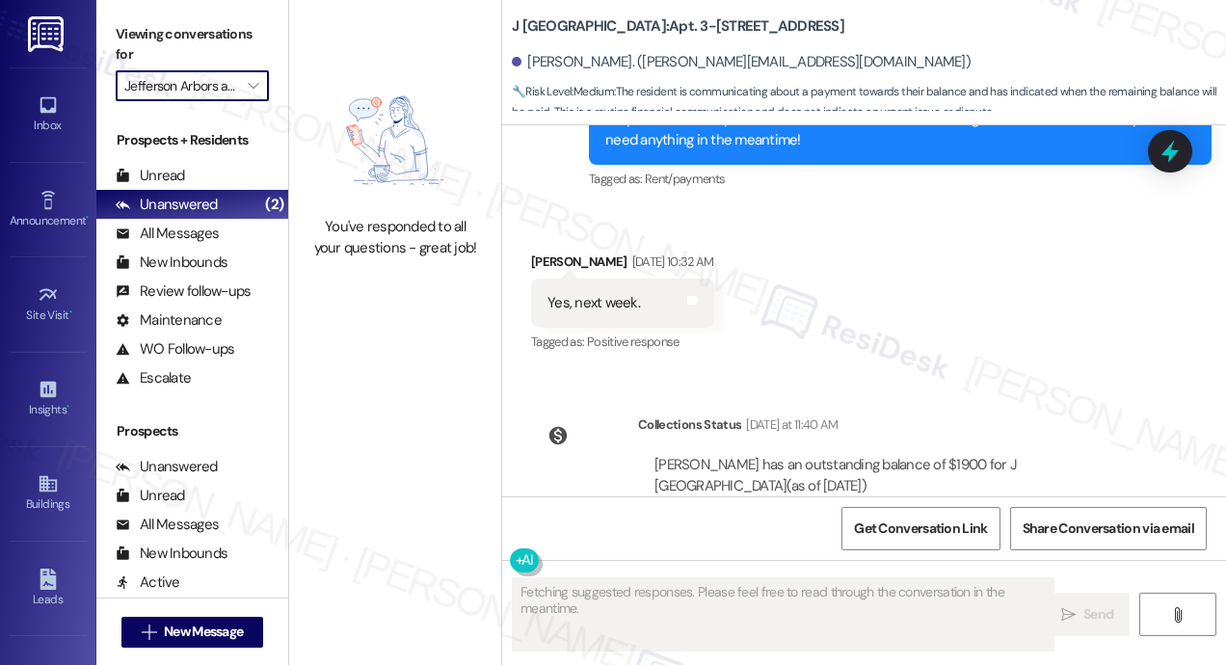
scroll to position [8663, 0]
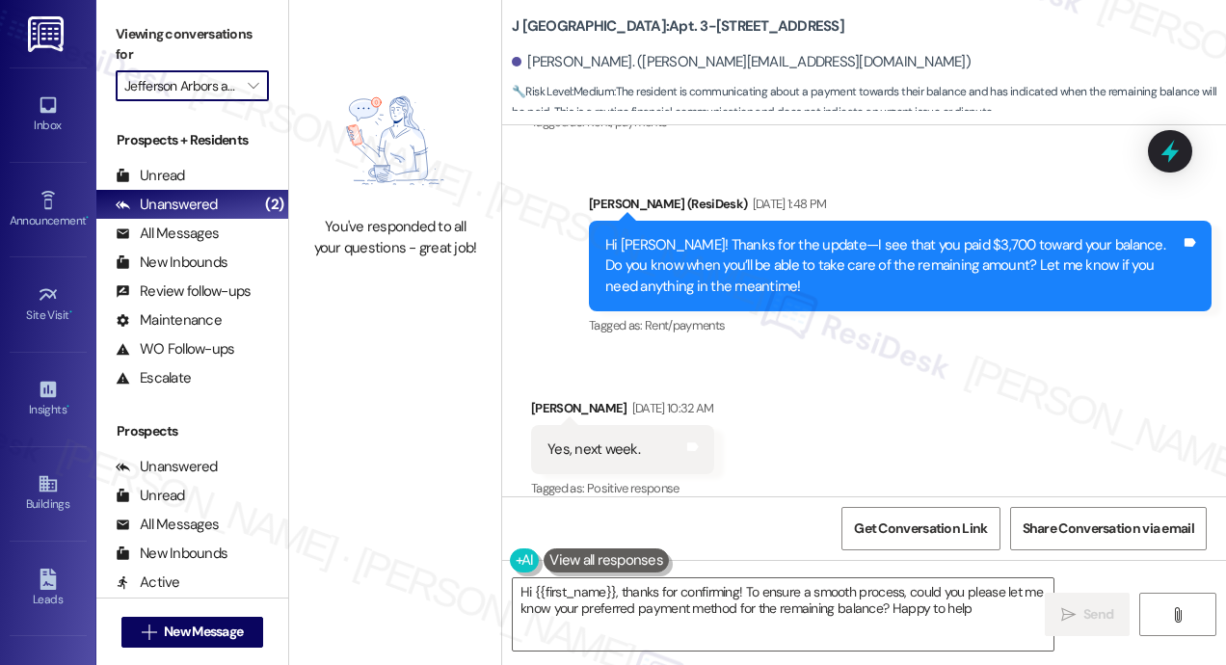
type textarea "Hi {{first_name}}, thanks for confirming! To ensure a smooth process, could you…"
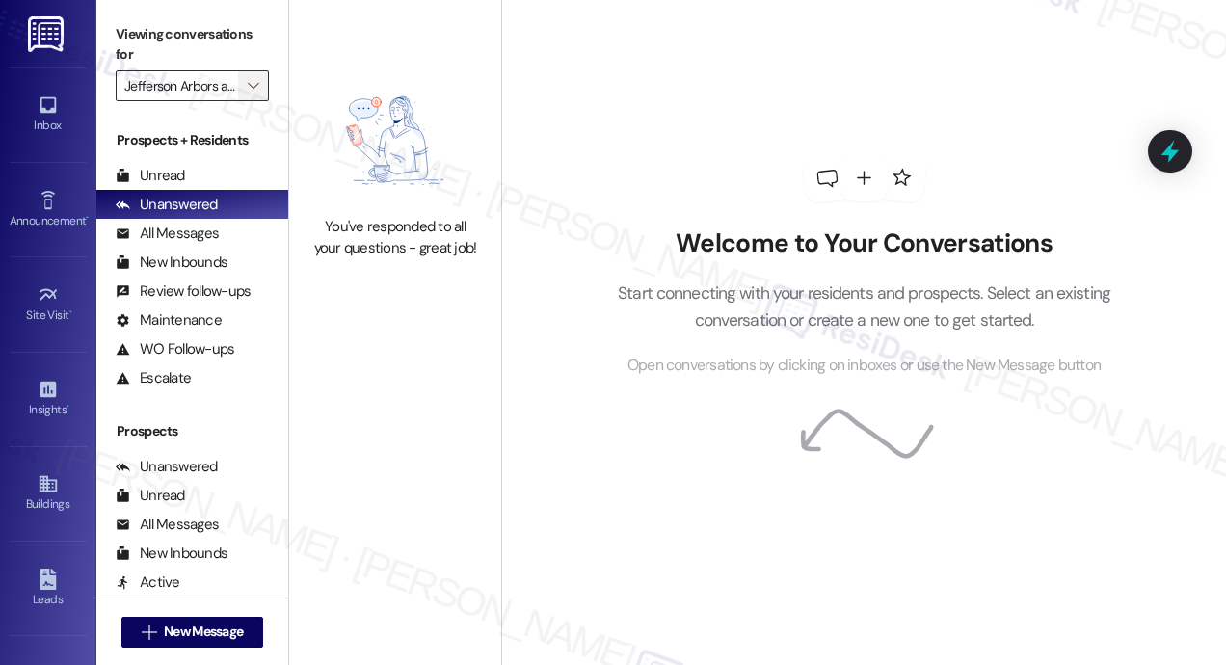
click at [252, 82] on icon "" at bounding box center [253, 85] width 11 height 15
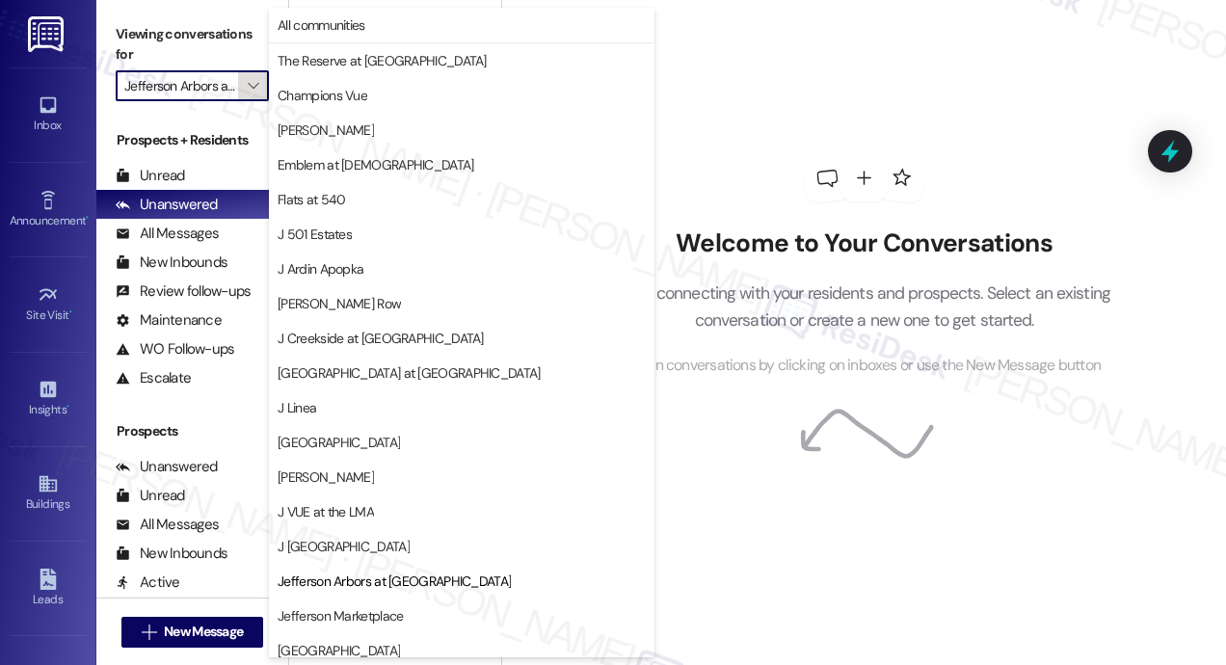
scroll to position [312, 0]
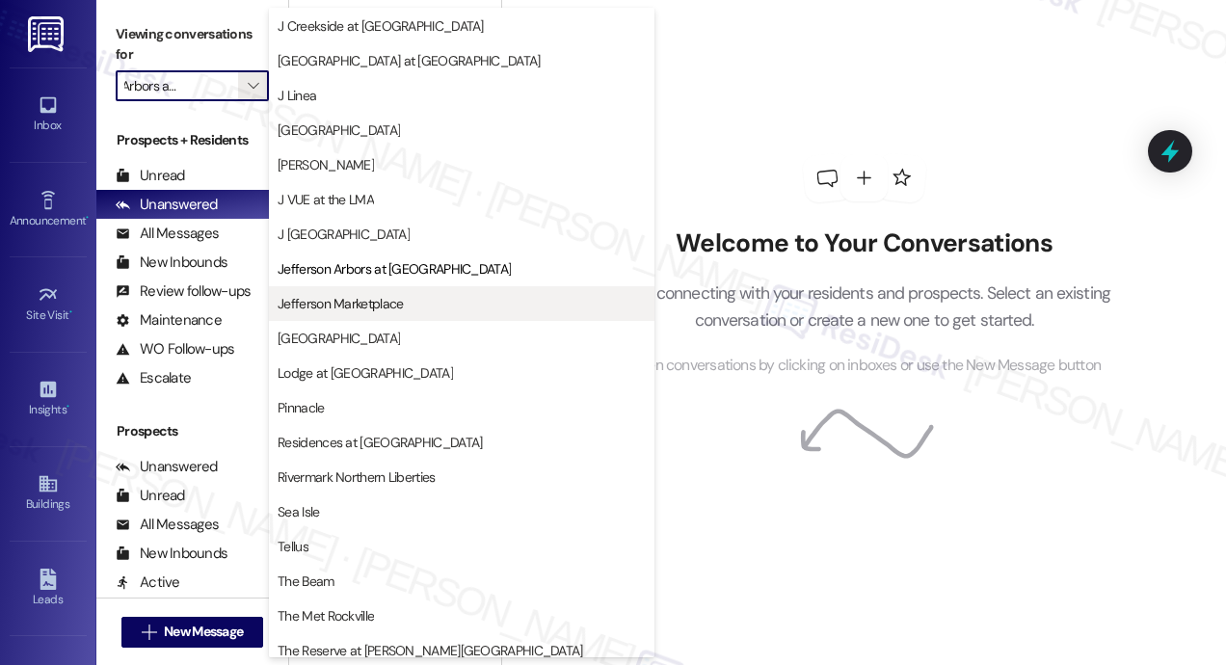
click at [366, 302] on span "Jefferson Marketplace" at bounding box center [340, 303] width 125 height 19
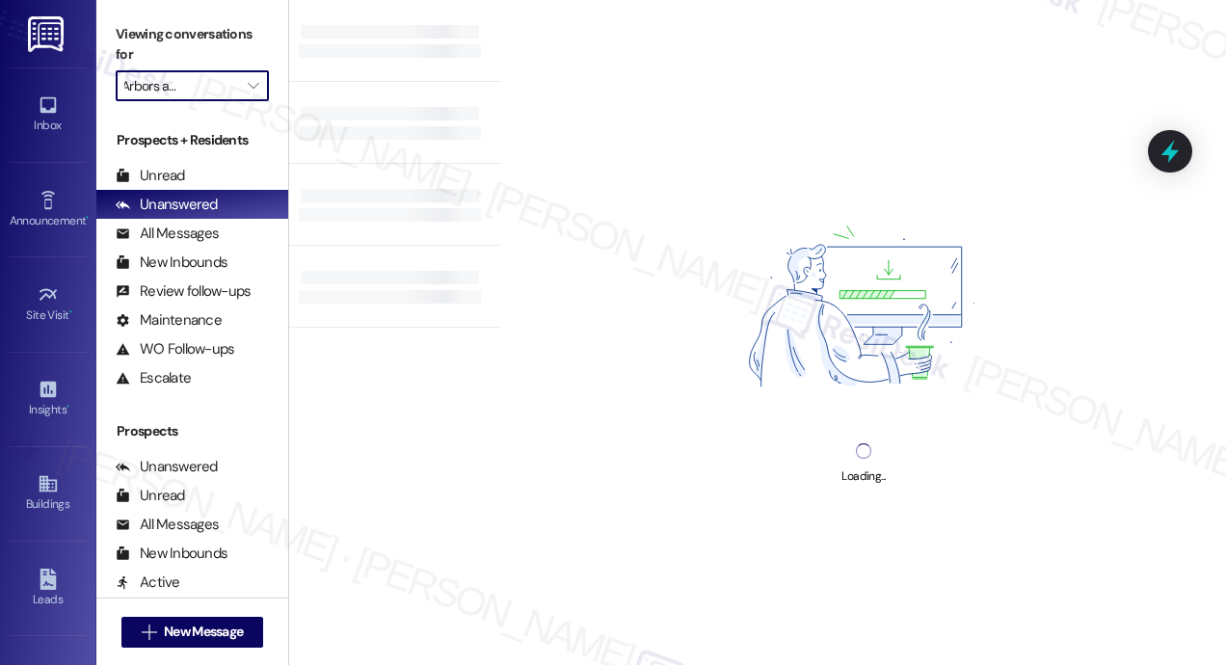
type input "Jefferson Marketplace"
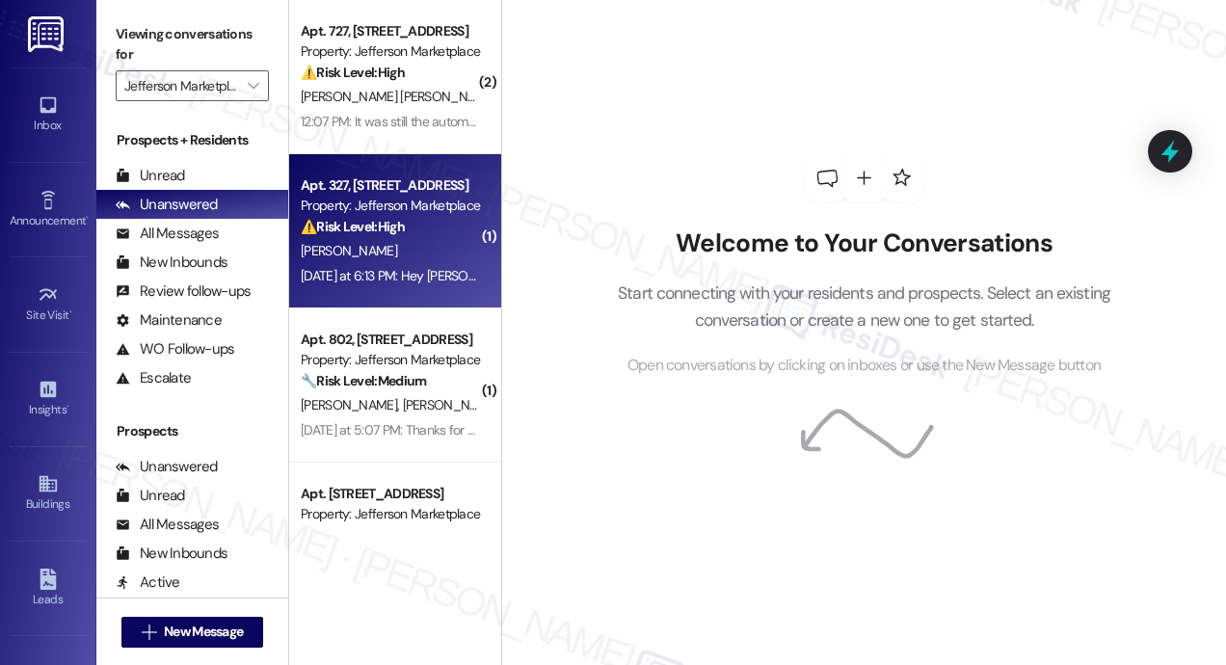
click at [436, 224] on div "⚠️ Risk Level: High The resident is communicating about a partial rent payment,…" at bounding box center [390, 227] width 178 height 20
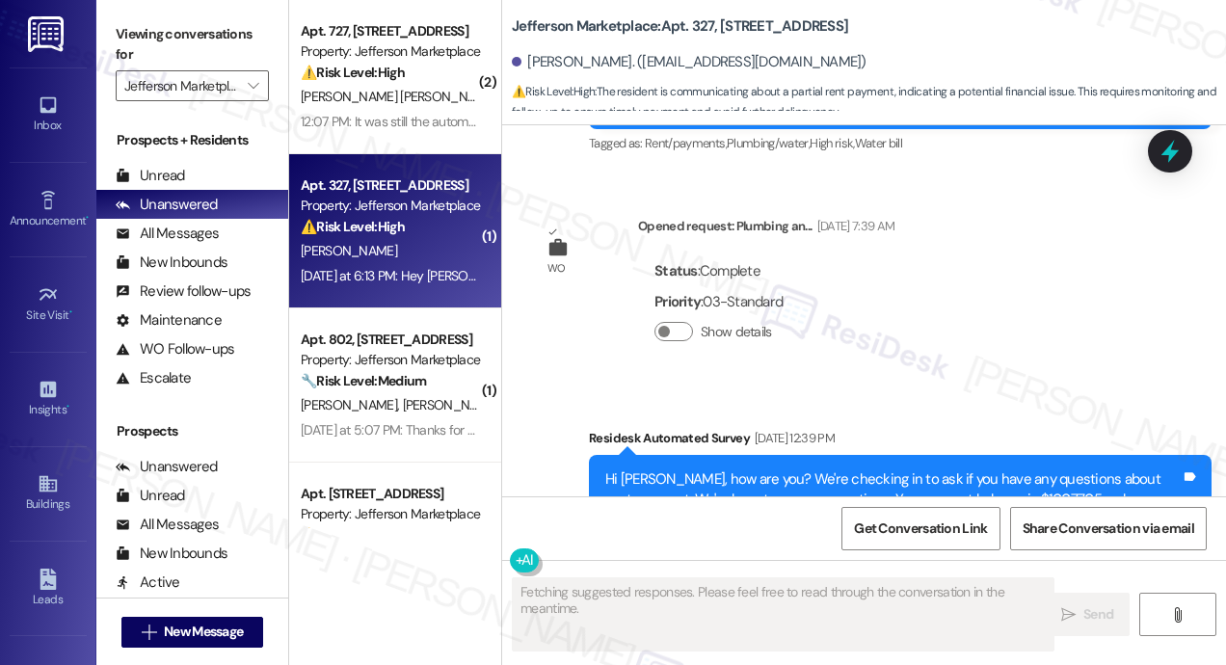
scroll to position [11172, 0]
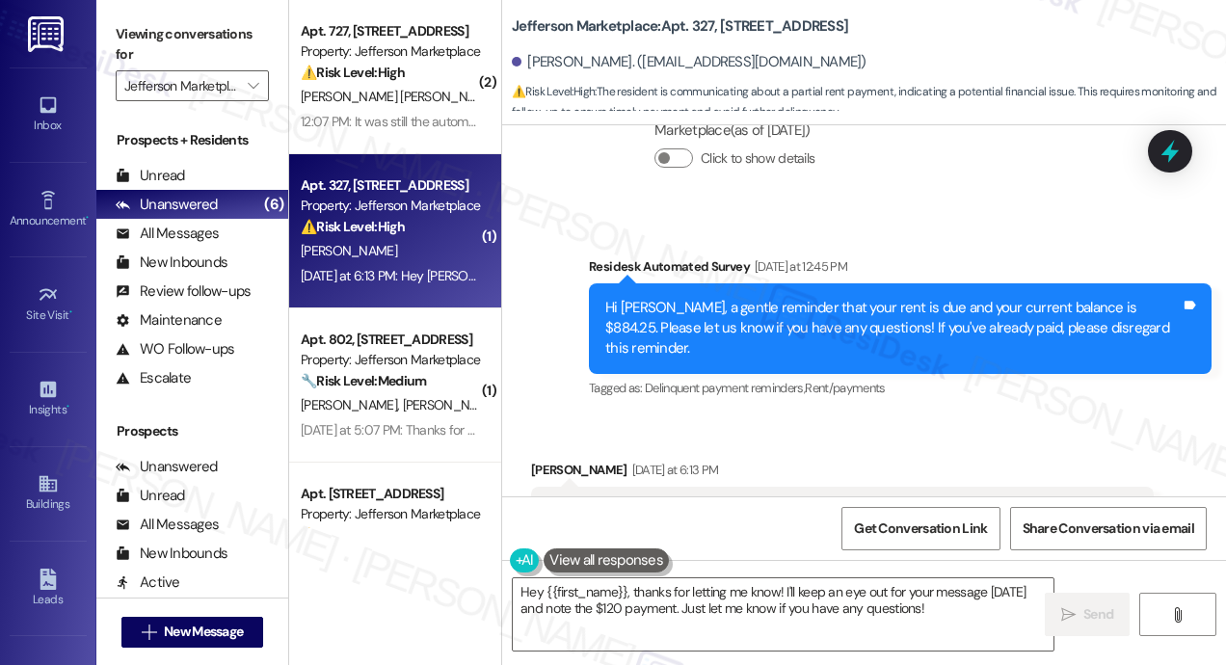
drag, startPoint x: 617, startPoint y: 427, endPoint x: 598, endPoint y: 412, distance: 24.7
click at [598, 501] on div "Hey [PERSON_NAME]'ll be paying $120 this [DATE]... thank you in advance.....I'l…" at bounding box center [836, 521] width 576 height 41
copy div "I'll be paying $120 this [DATE]... thank you in advance.....I'll be texting you…"
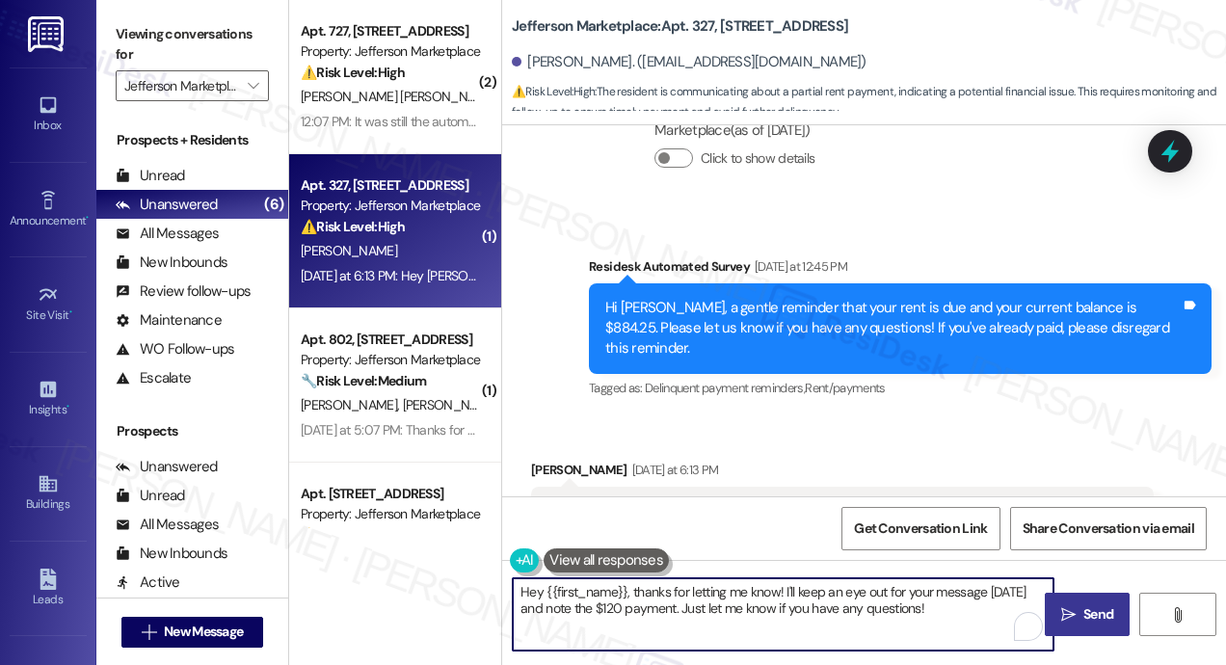
drag, startPoint x: 625, startPoint y: 590, endPoint x: 1082, endPoint y: 631, distance: 458.8
click at [1082, 631] on div "Hey {{first_name}}, thanks for letting me know! I'll keep an eye out for your m…" at bounding box center [864, 632] width 724 height 145
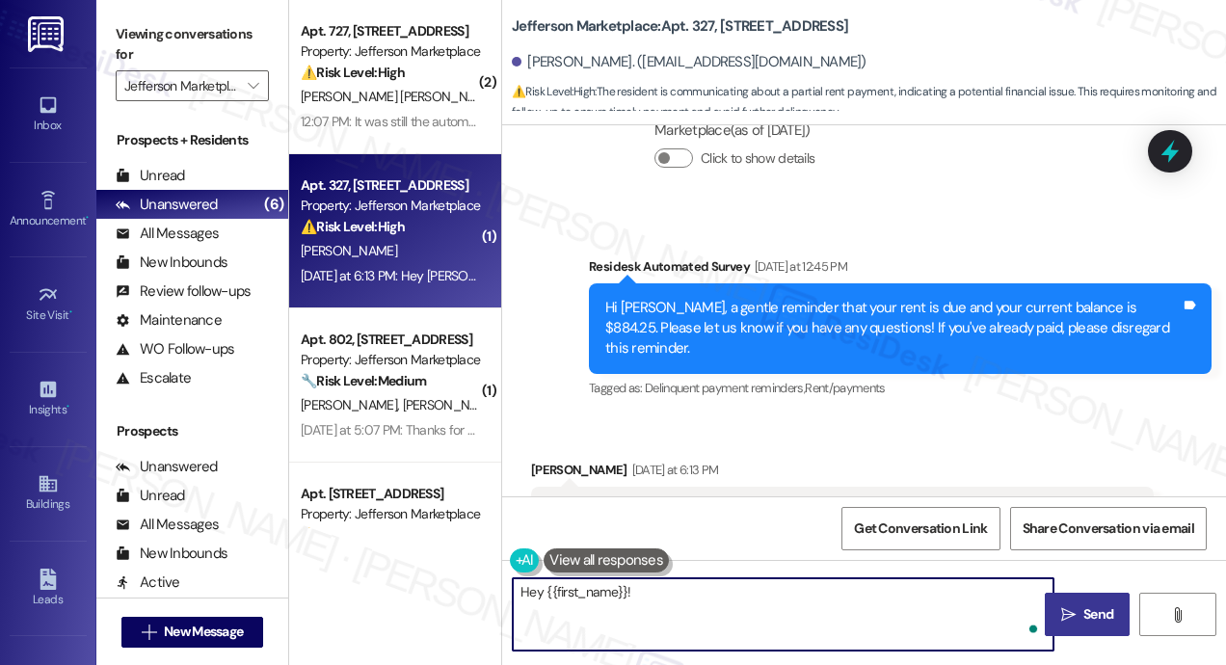
paste textarea "Thanks for the update! Just to confirm, will you be making the $120 payment onl…"
type textarea "Hey {{first_name}}! Thanks for the update! Just to confirm, will you be making …"
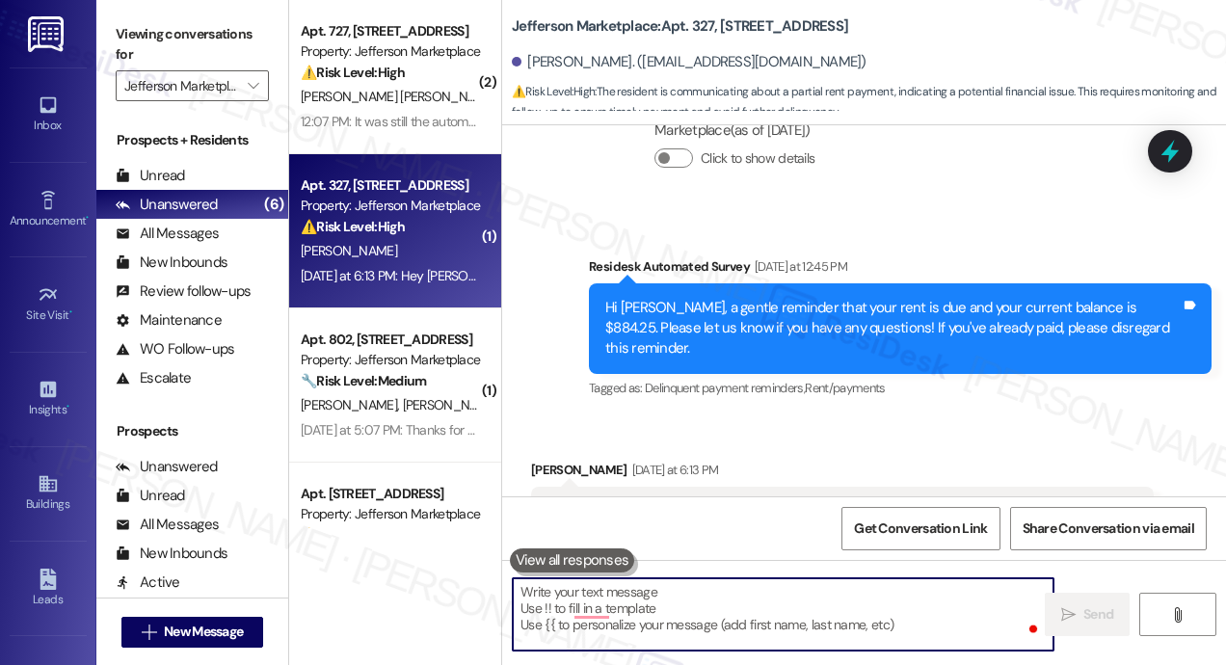
scroll to position [11171, 0]
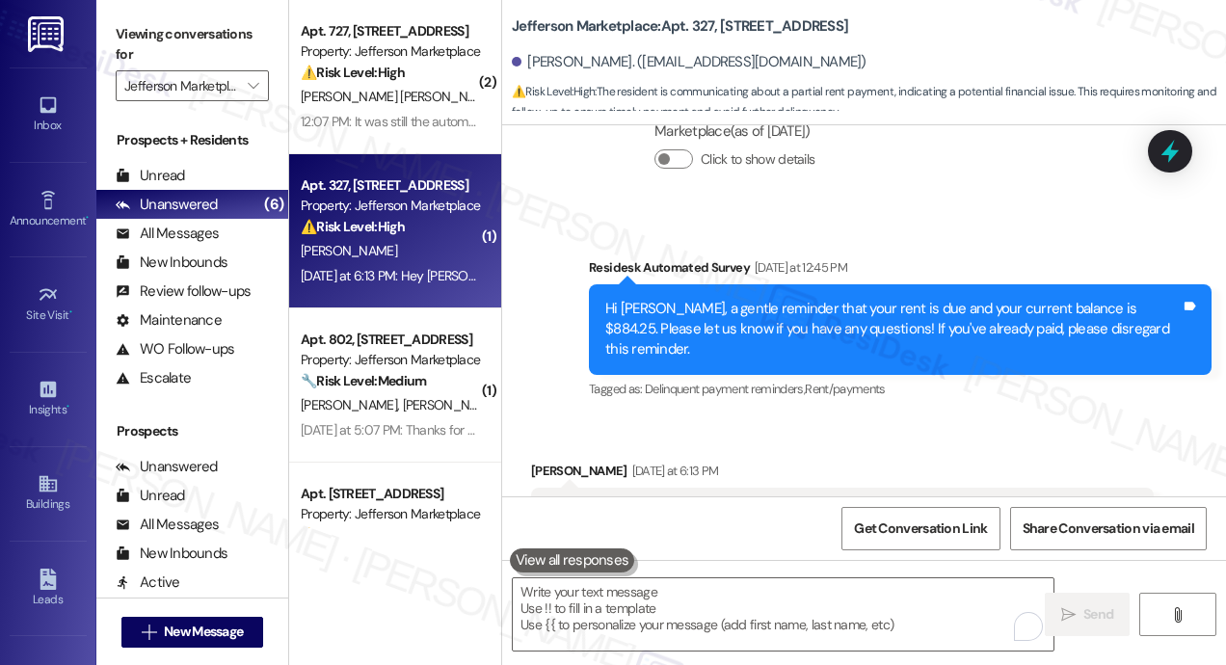
click at [868, 417] on div "Received via SMS [PERSON_NAME] [DATE] at 6:13 PM Hey [PERSON_NAME]'ll be paying…" at bounding box center [864, 508] width 724 height 183
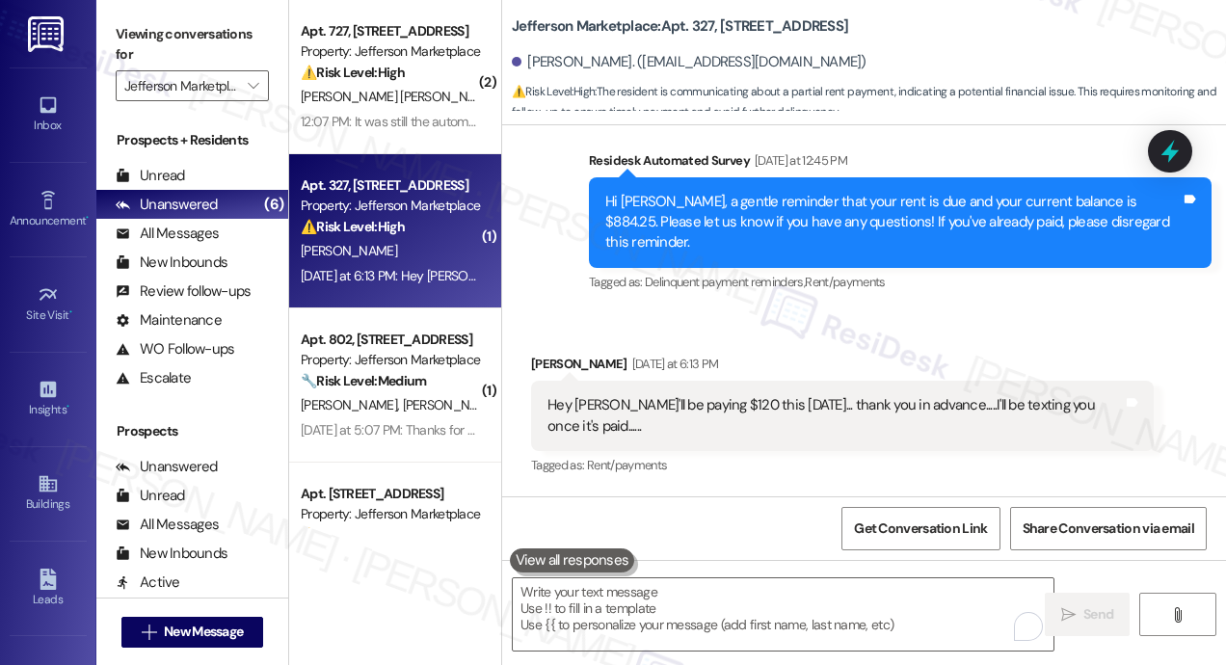
scroll to position [11327, 0]
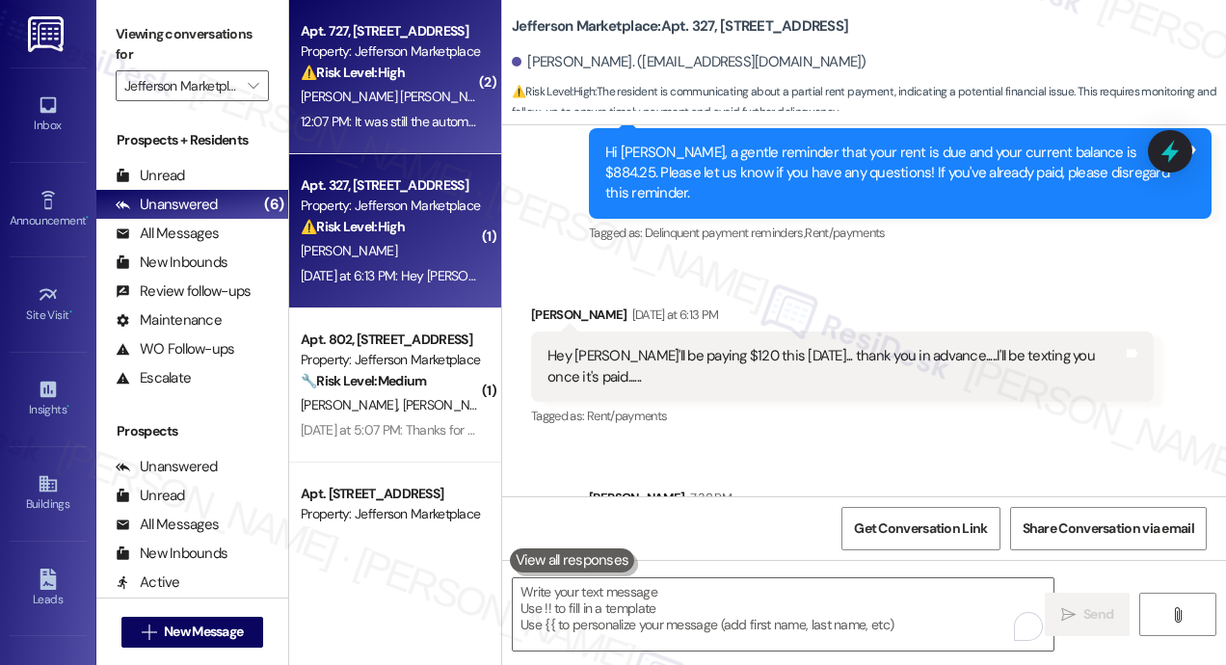
click at [371, 92] on span "[PERSON_NAME] [PERSON_NAME]" at bounding box center [399, 96] width 196 height 17
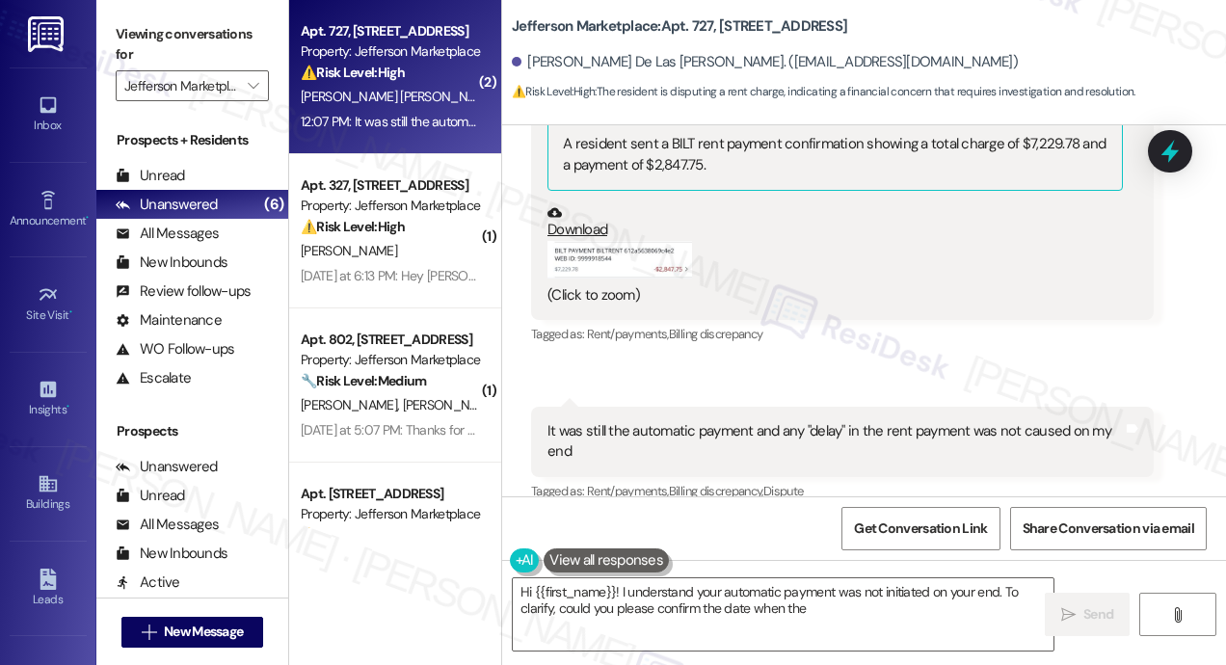
scroll to position [10798, 0]
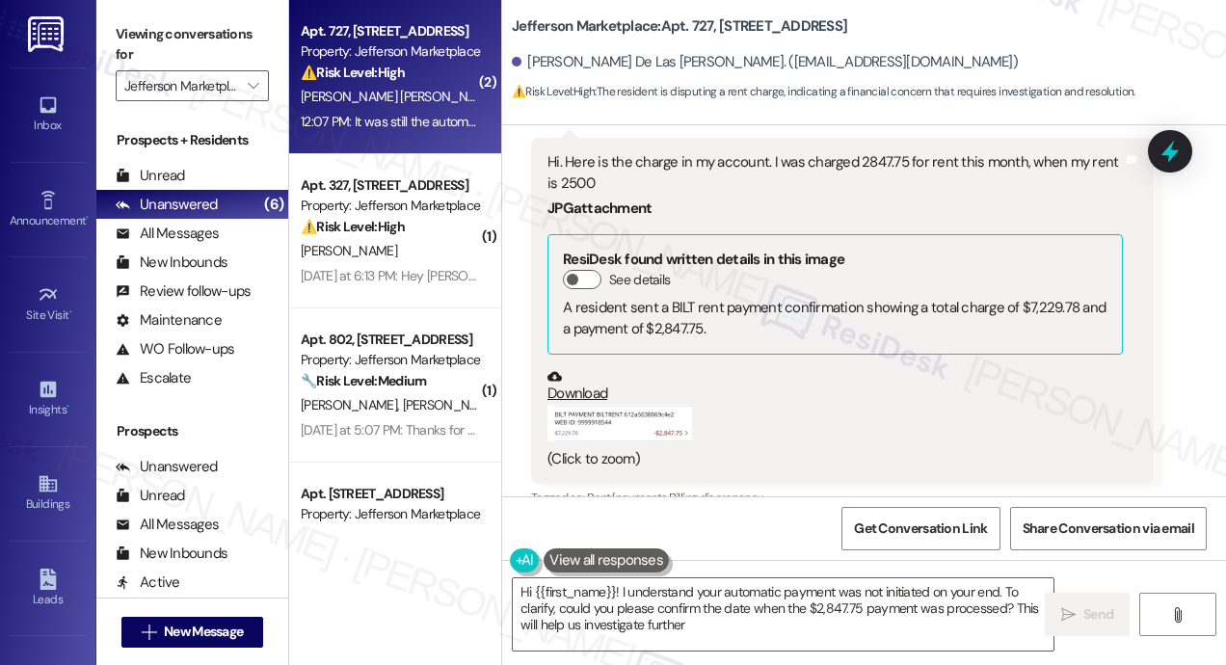
type textarea "Hi {{first_name}}! I understand your automatic payment was not initiated on you…"
click at [714, 340] on div "Received via SMS [PERSON_NAME] [PERSON_NAME] Neutral 12:07 PM Hi. Here is the c…" at bounding box center [864, 365] width 724 height 636
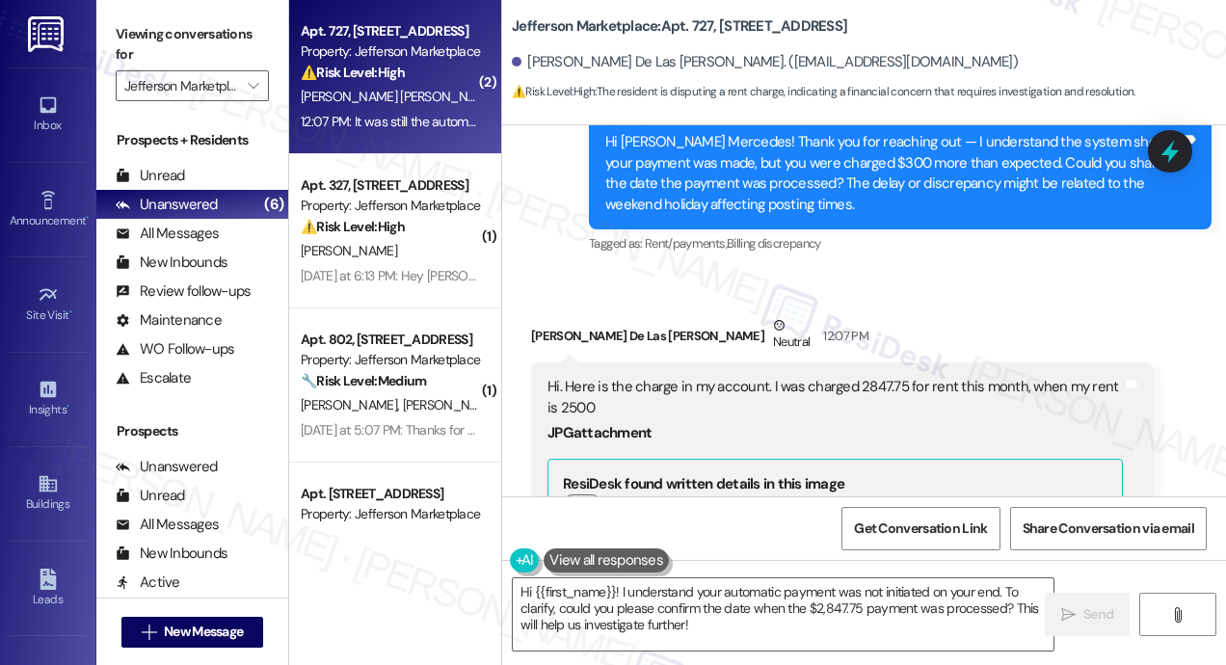
scroll to position [10644, 0]
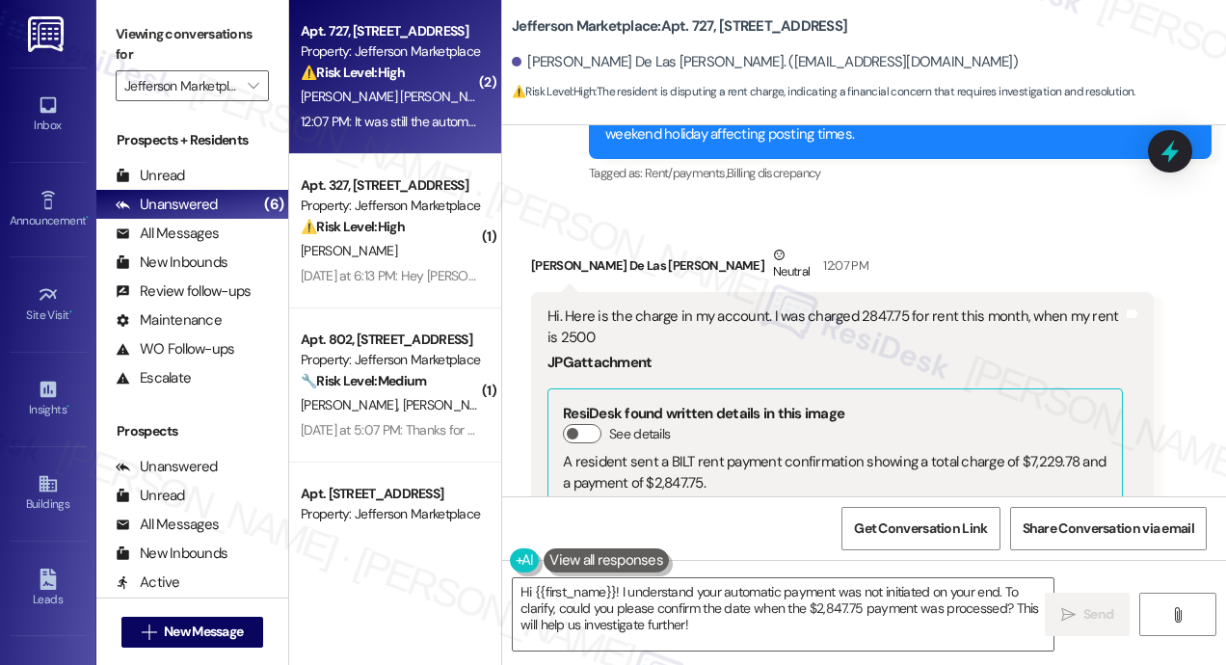
click at [625, 559] on button "Zoom image" at bounding box center [620, 578] width 145 height 39
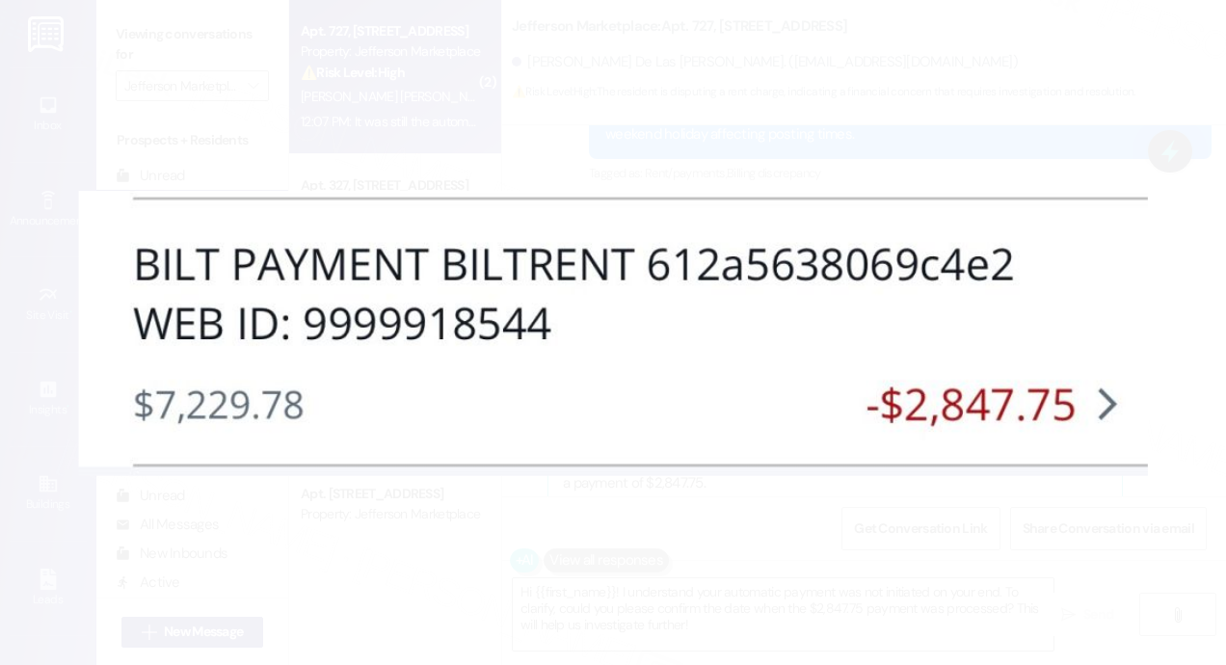
click at [754, 153] on button "Unzoom image" at bounding box center [613, 332] width 1226 height 665
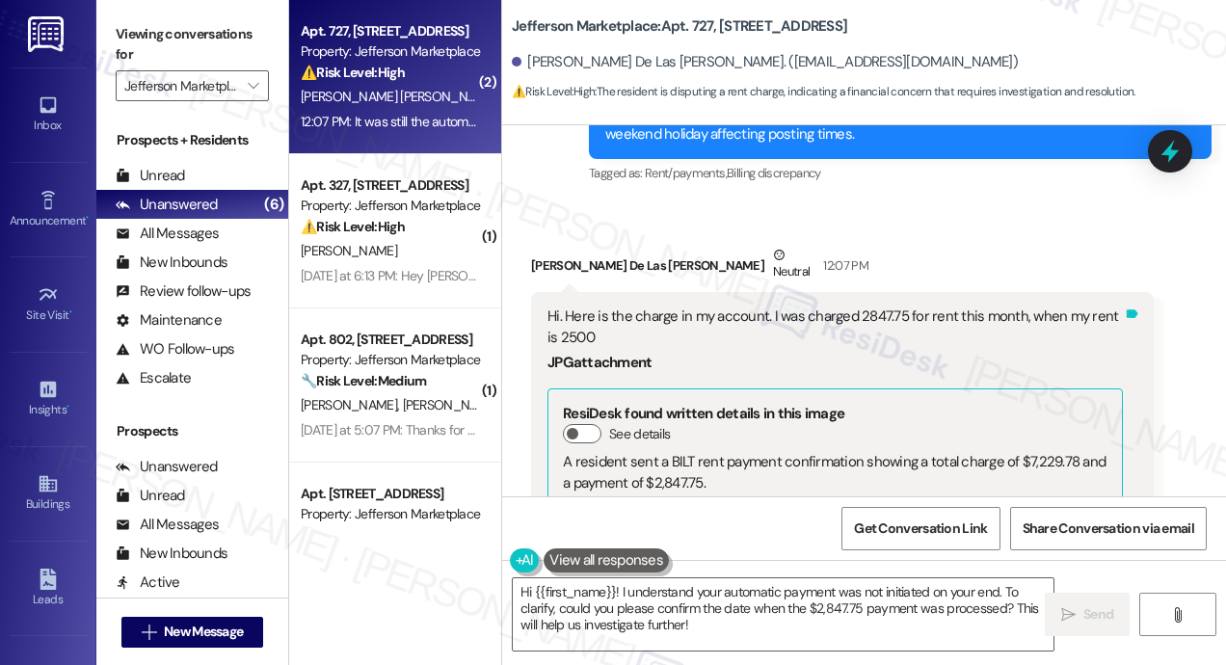
click at [1126, 362] on div "Tags and notes" at bounding box center [1132, 465] width 14 height 317
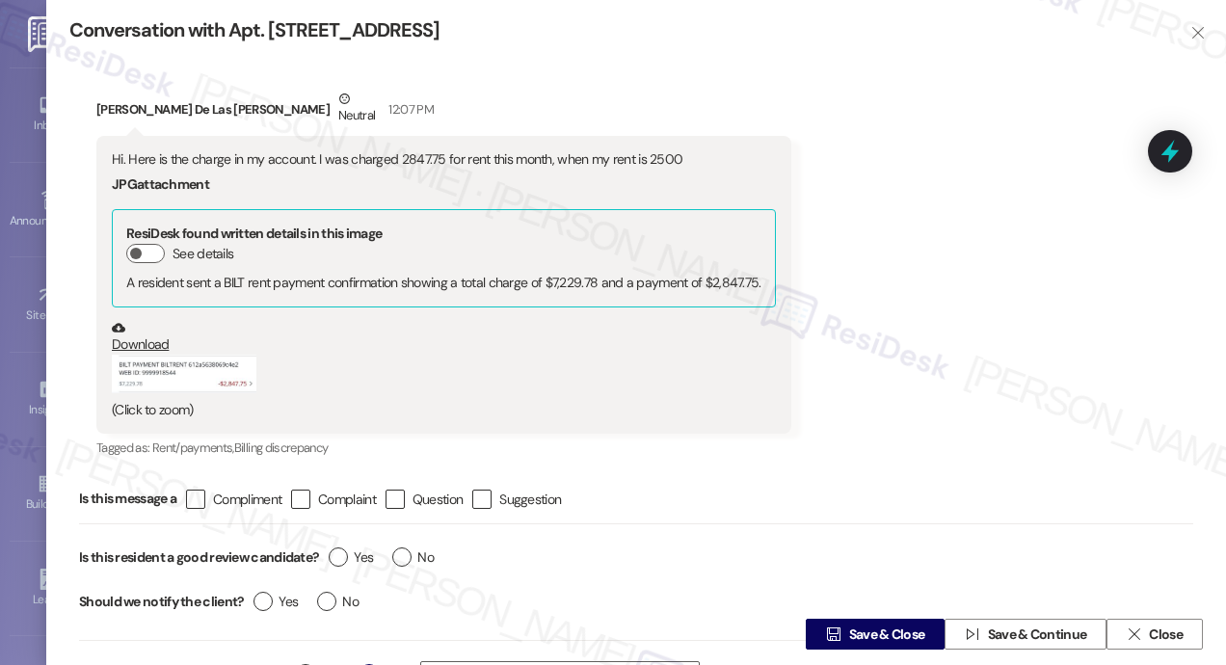
scroll to position [10798, 0]
click at [1195, 29] on icon "" at bounding box center [1198, 32] width 14 height 15
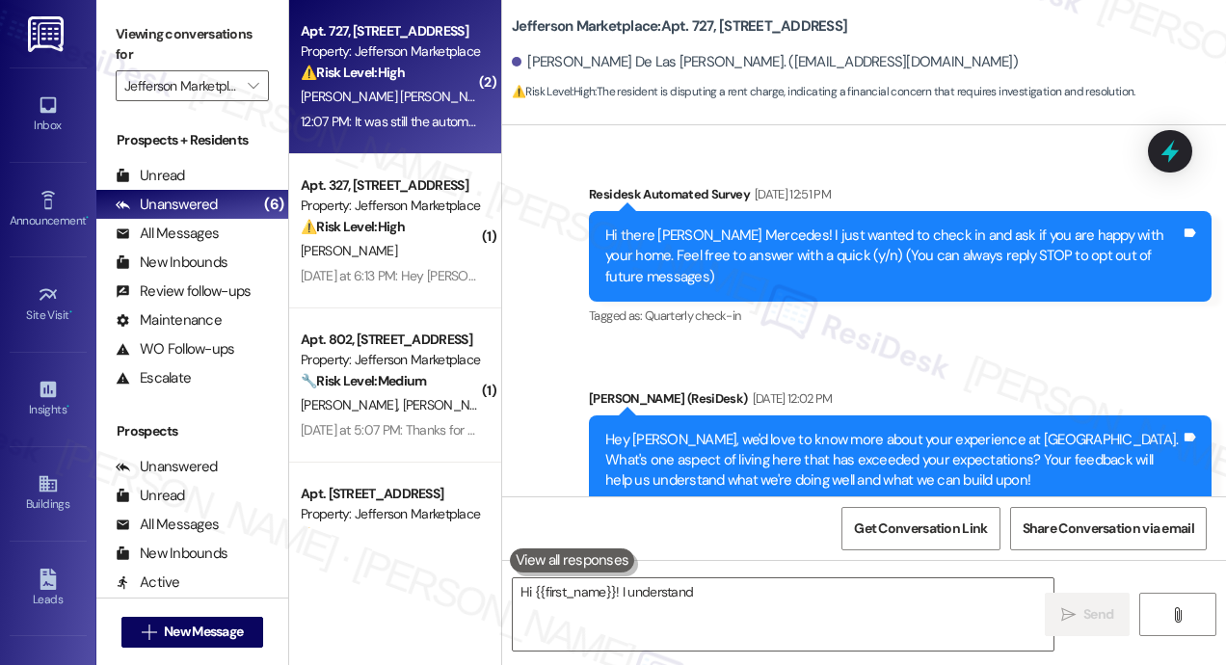
scroll to position [10797, 0]
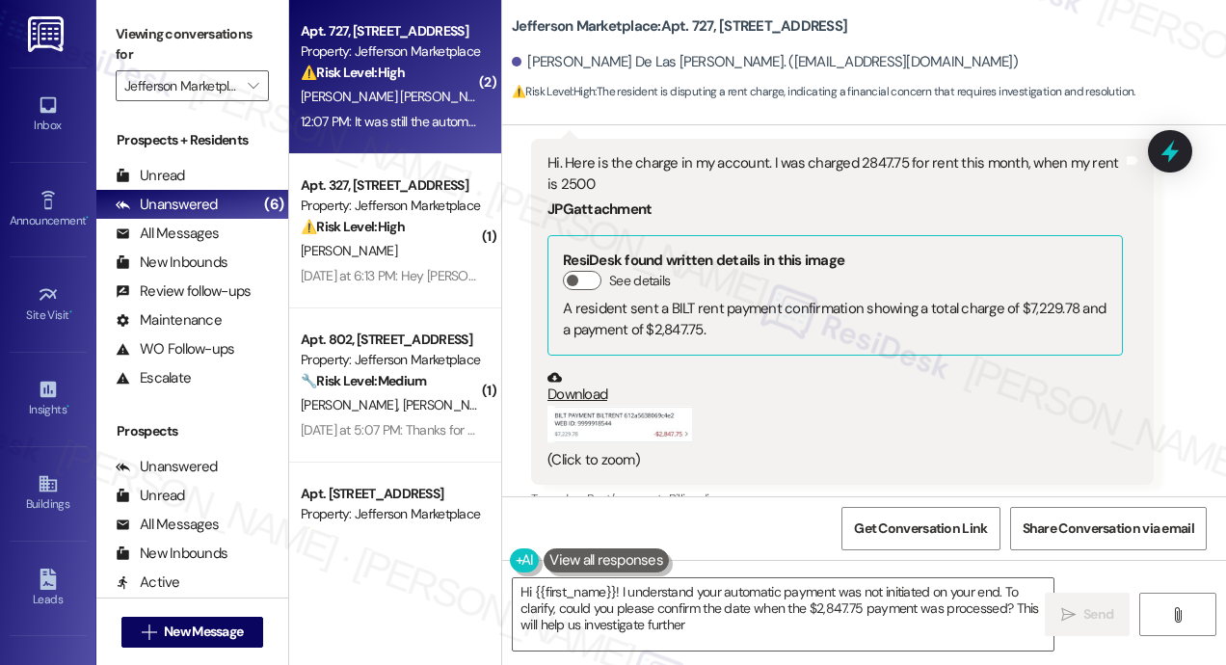
type textarea "Hi {{first_name}}! I understand your automatic payment was not initiated on you…"
click at [1076, 338] on div "Received via SMS [PERSON_NAME] [PERSON_NAME] Neutral 12:07 PM Hi. Here is the c…" at bounding box center [843, 302] width 652 height 450
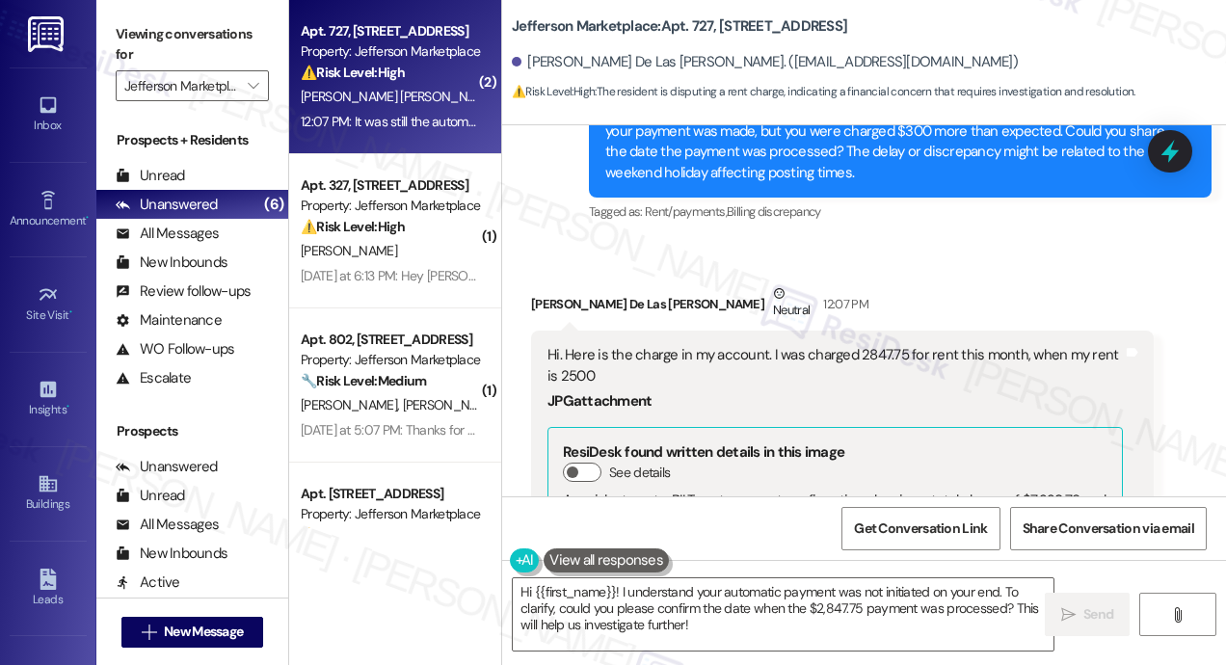
scroll to position [10604, 0]
click at [1197, 363] on div "Received via SMS [PERSON_NAME] [PERSON_NAME] Neutral 12:07 PM Hi. Here is the c…" at bounding box center [864, 559] width 724 height 636
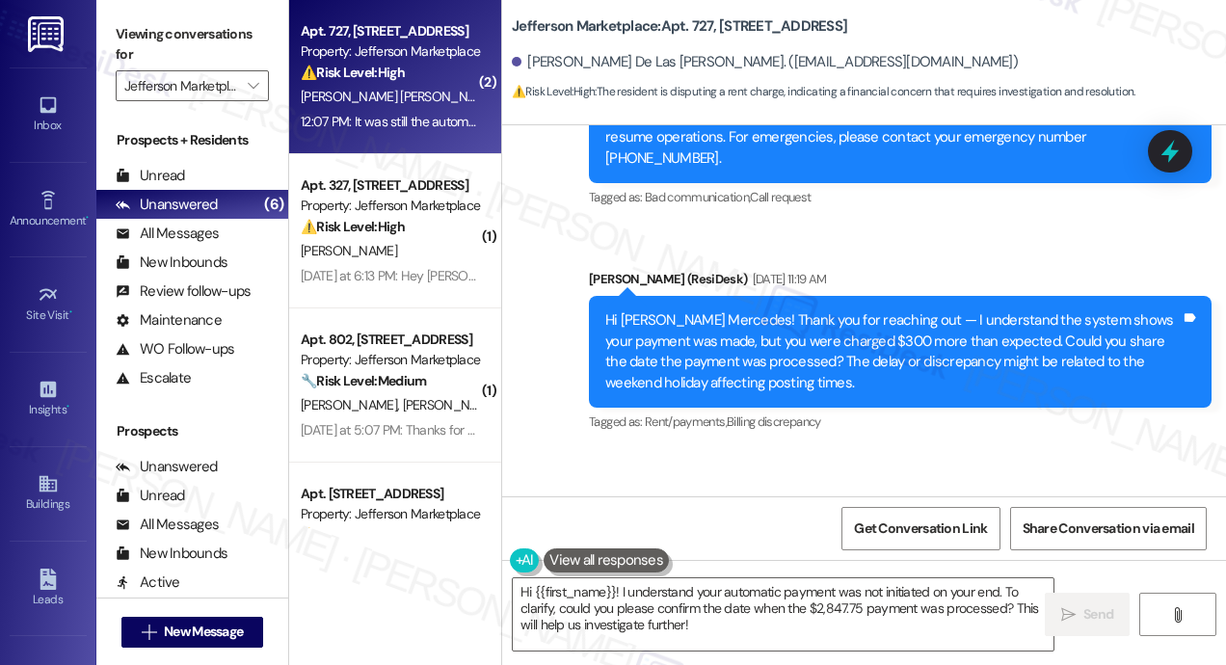
scroll to position [10335, 0]
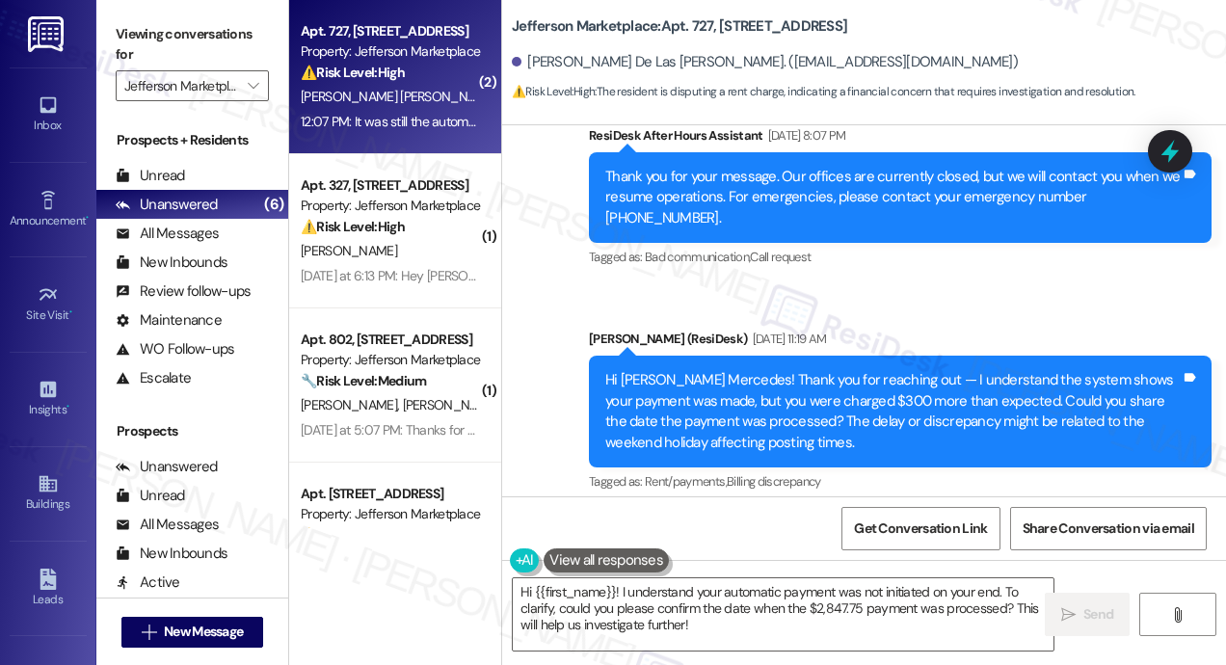
click at [540, 308] on div "Sent via SMS ResiDesk After Hours Assistant [DATE] 8:07 PM Thank you for your m…" at bounding box center [864, 296] width 724 height 429
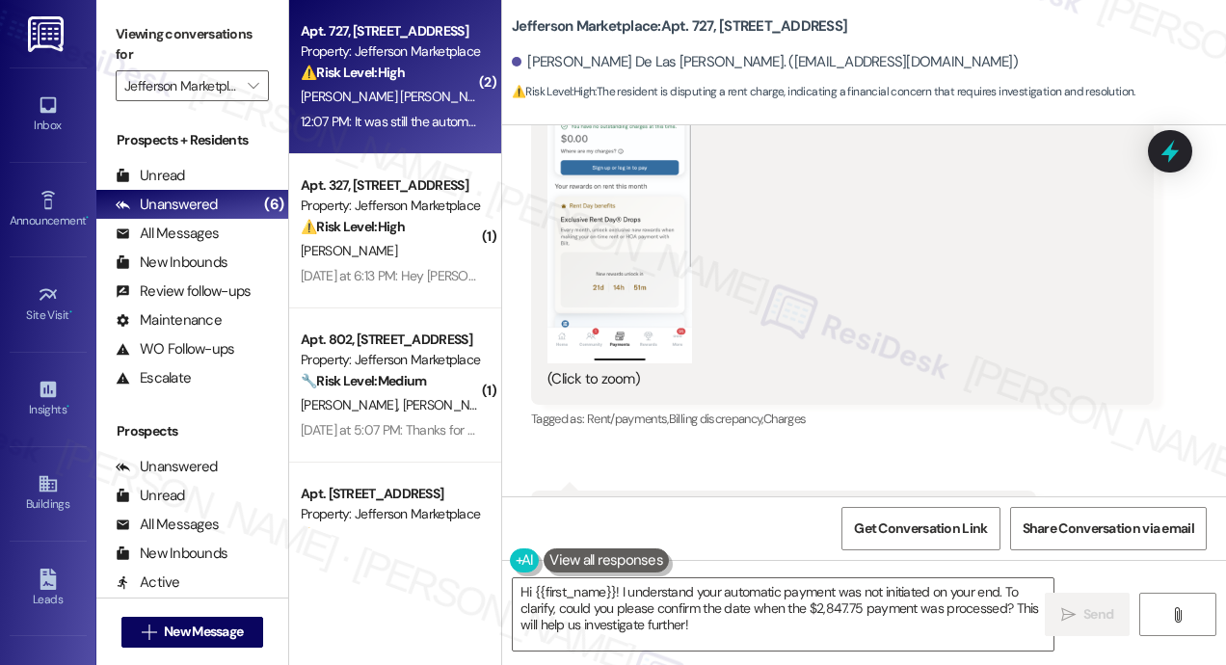
scroll to position [9795, 0]
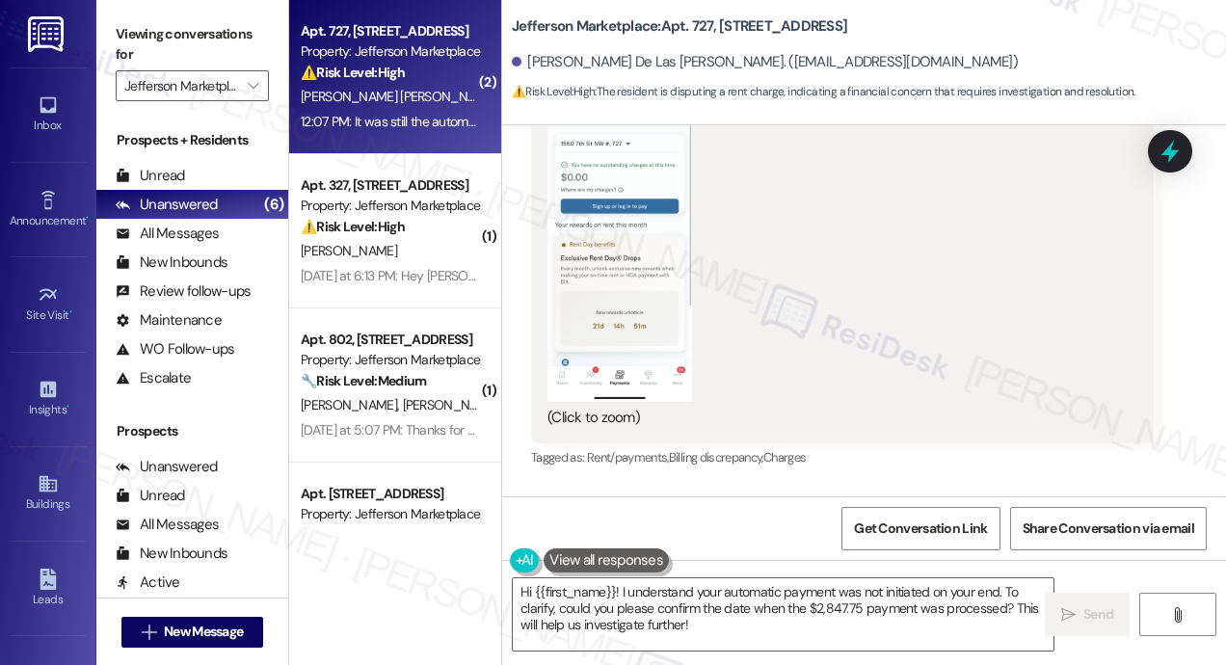
drag, startPoint x: 1003, startPoint y: 392, endPoint x: 1003, endPoint y: 336, distance: 55.9
click at [1003, 336] on div "Received via SMS [PERSON_NAME] De Las [PERSON_NAME] Question Neutral [DATE] 8:0…" at bounding box center [864, 176] width 724 height 891
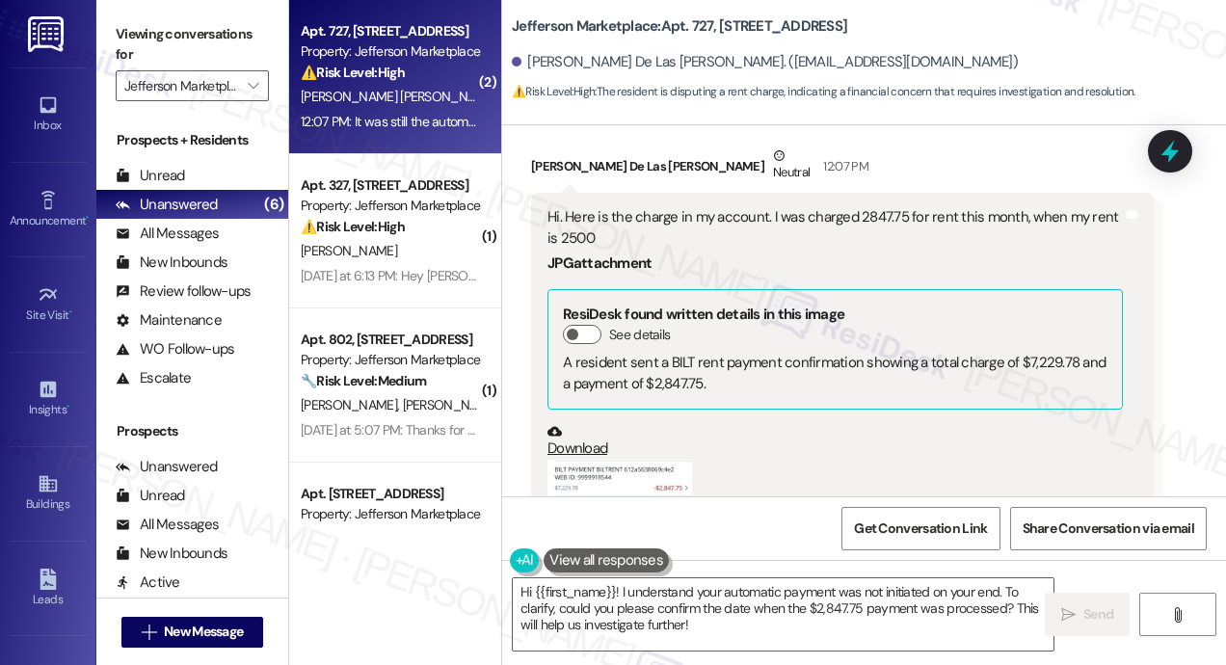
scroll to position [10798, 0]
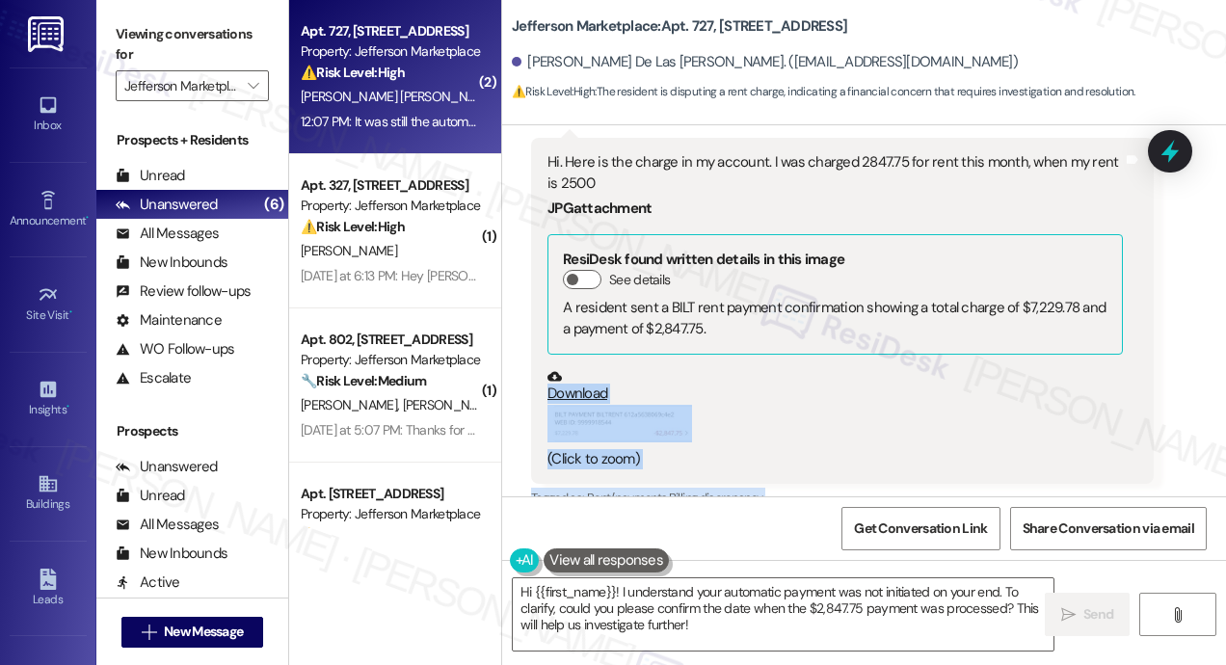
drag, startPoint x: 603, startPoint y: 439, endPoint x: 538, endPoint y: 184, distance: 262.8
click at [538, 184] on div "Received via SMS [PERSON_NAME] [PERSON_NAME] Neutral 12:07 PM Hi. Here is the c…" at bounding box center [864, 365] width 724 height 636
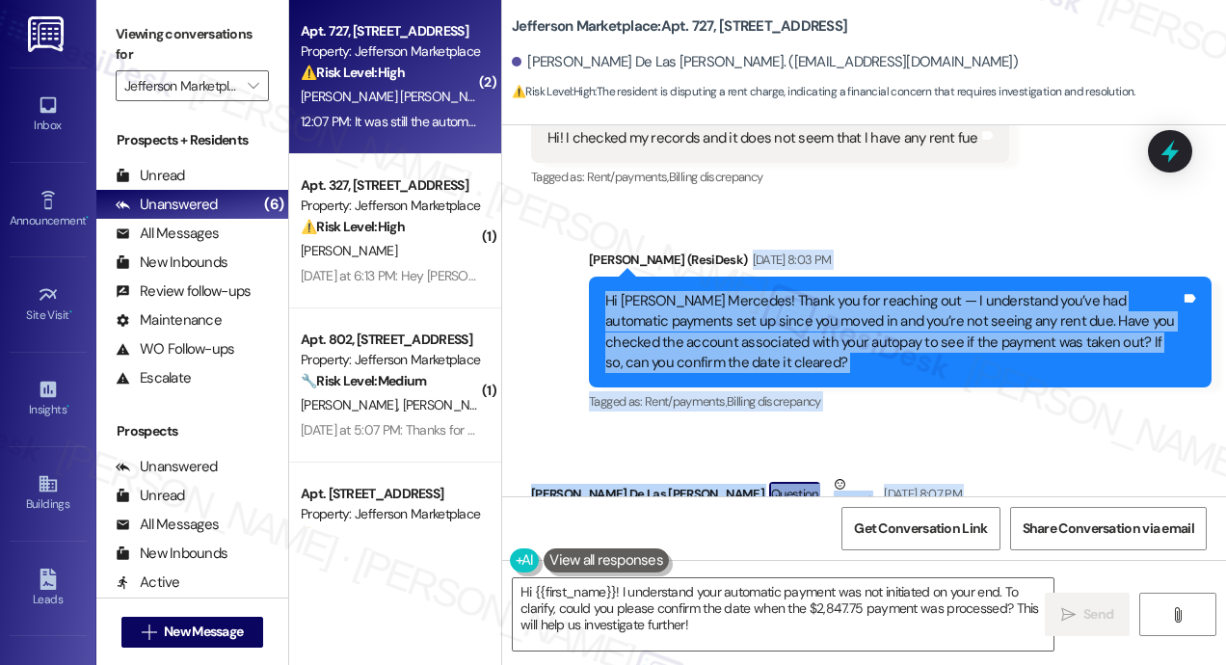
scroll to position [9055, 0]
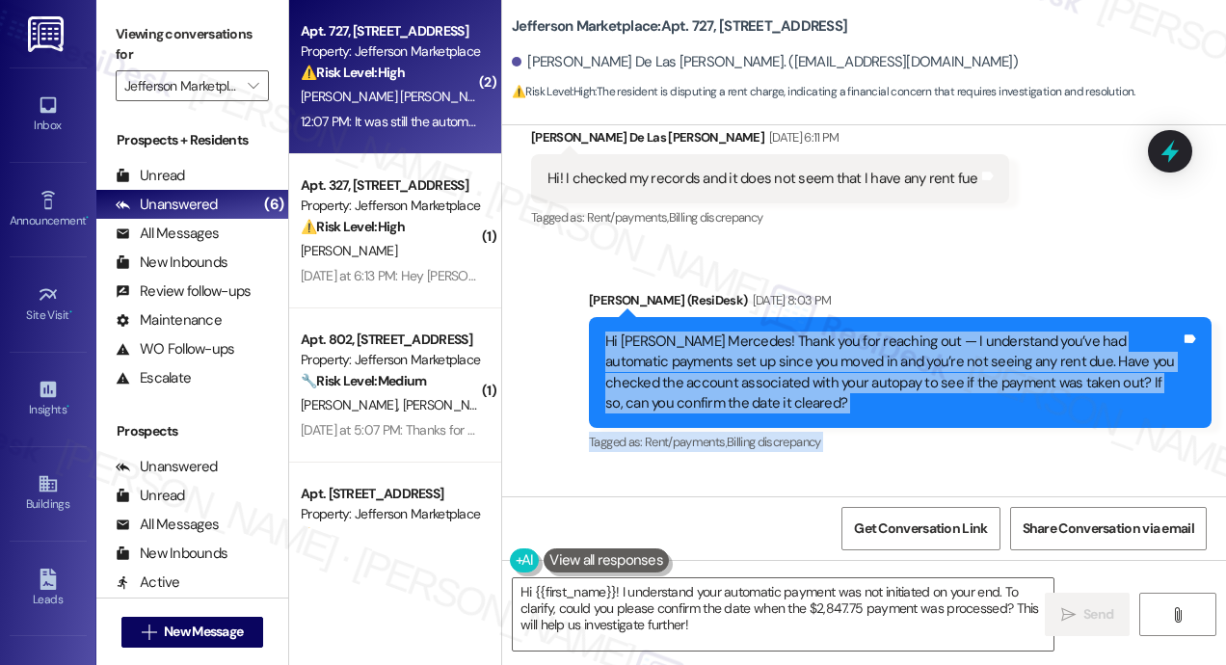
copy div "Lo Ipsum Do Sit Ametcons! Adipi eli sed doeiusmo tem — I utlaboreet dol’ma ali …"
click at [931, 304] on div "Sent via SMS [PERSON_NAME] (ResiDesk) [DATE] 8:03 PM Hi [PERSON_NAME] Mercedes!…" at bounding box center [901, 374] width 652 height 196
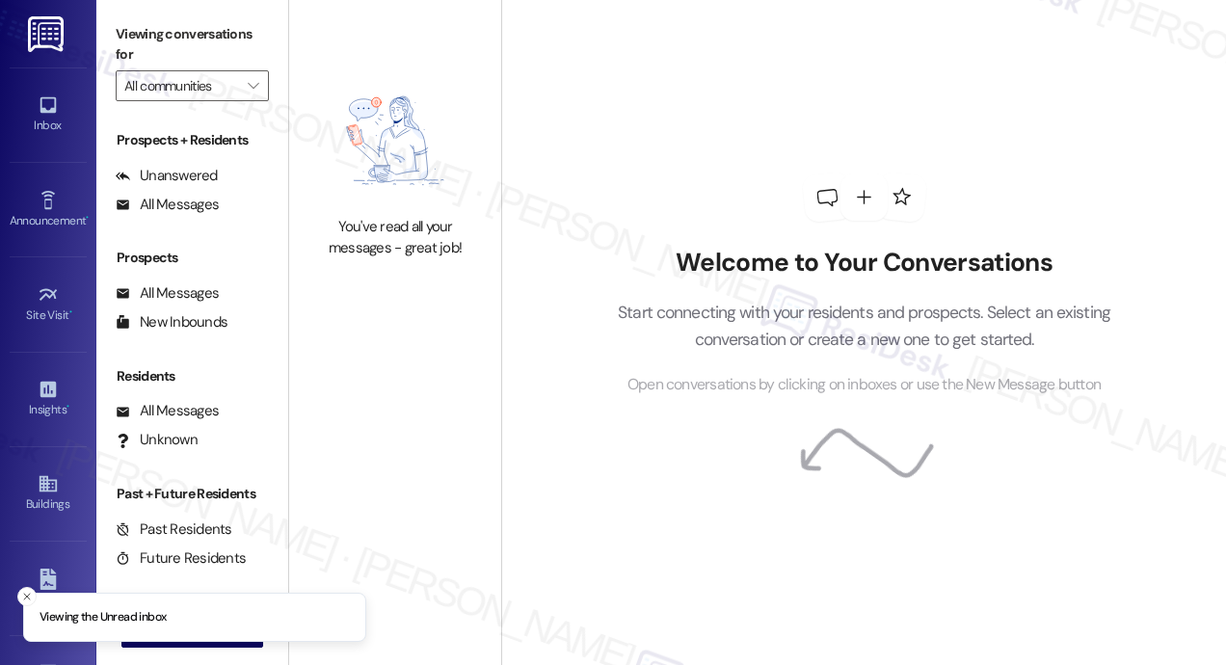
type input "Jefferson Marketplace"
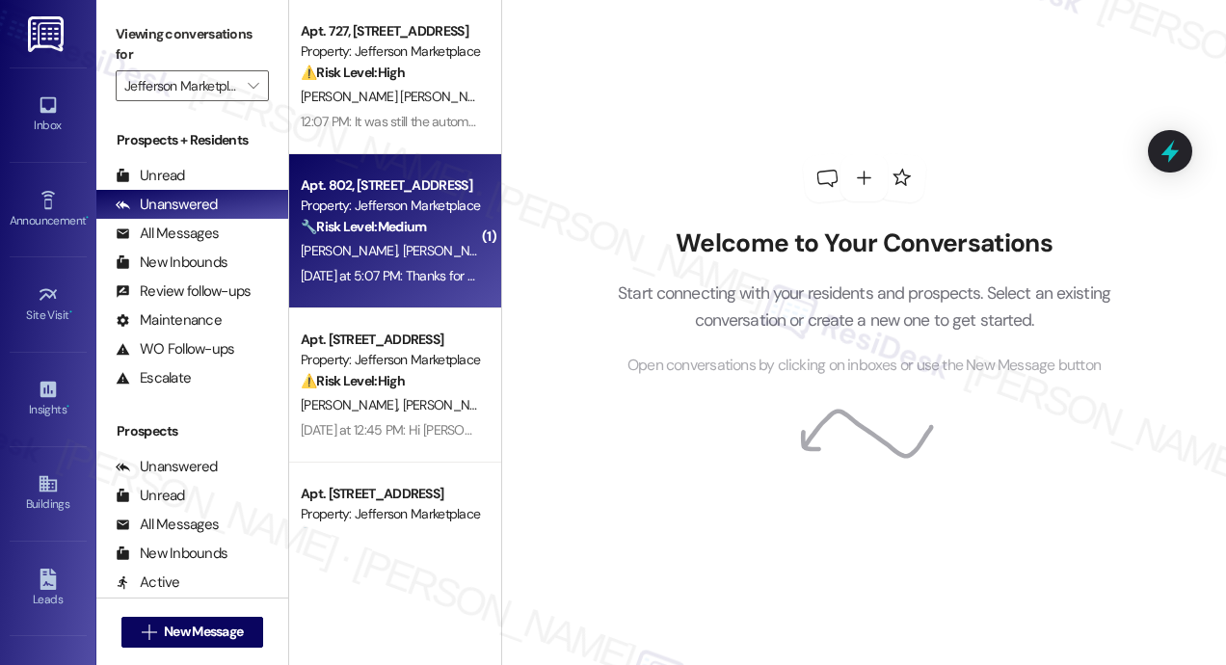
click at [348, 257] on span "I. Thornton" at bounding box center [352, 250] width 102 height 17
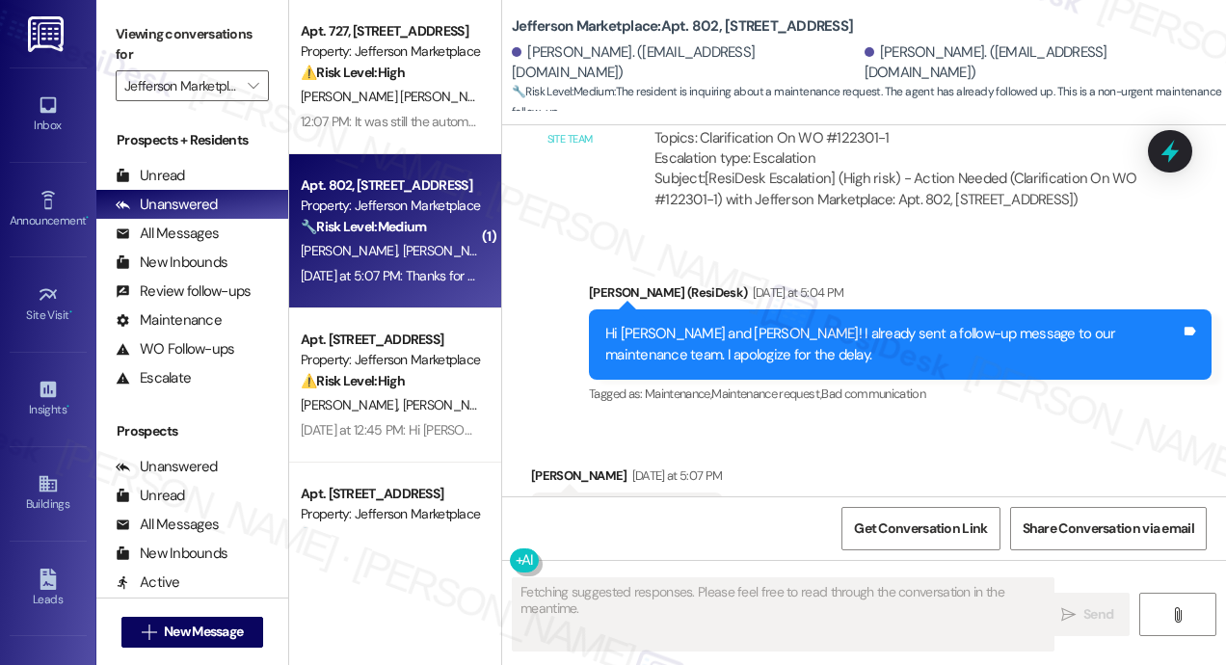
scroll to position [5791, 0]
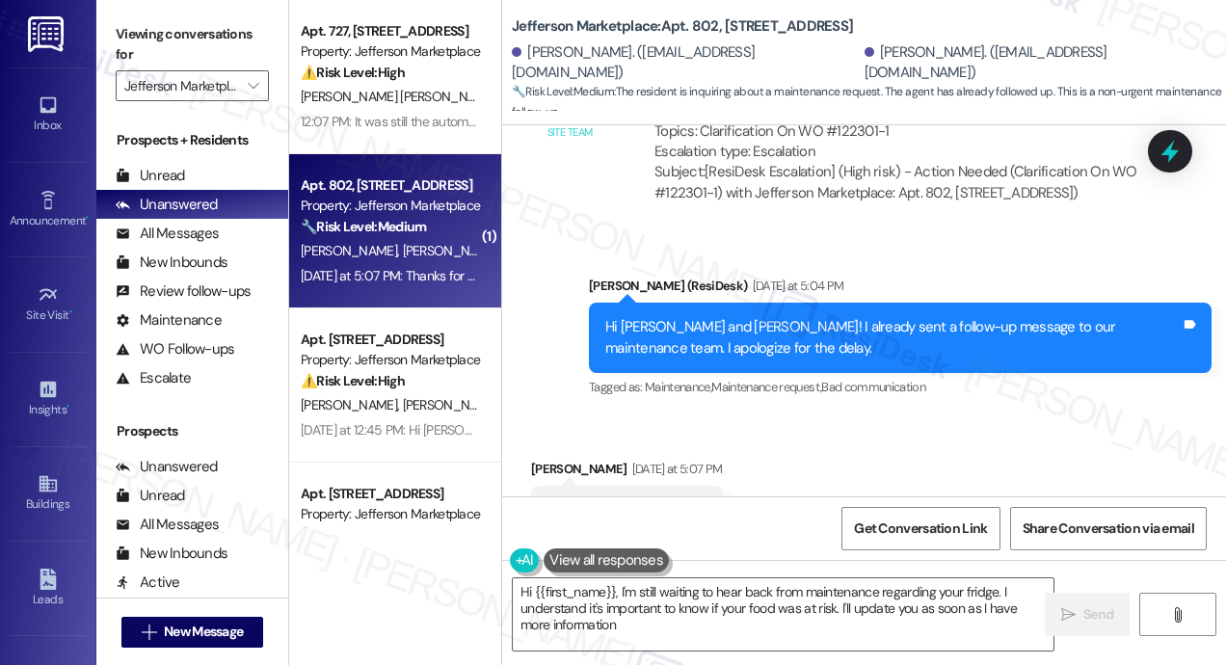
type textarea "Hi {{first_name}}, I'm still waiting to hear back from maintenance regarding yo…"
click at [728, 415] on div "Received via SMS Isabel Thornton Yesterday at 5:07 PM Thanks for the update! Ta…" at bounding box center [864, 496] width 724 height 163
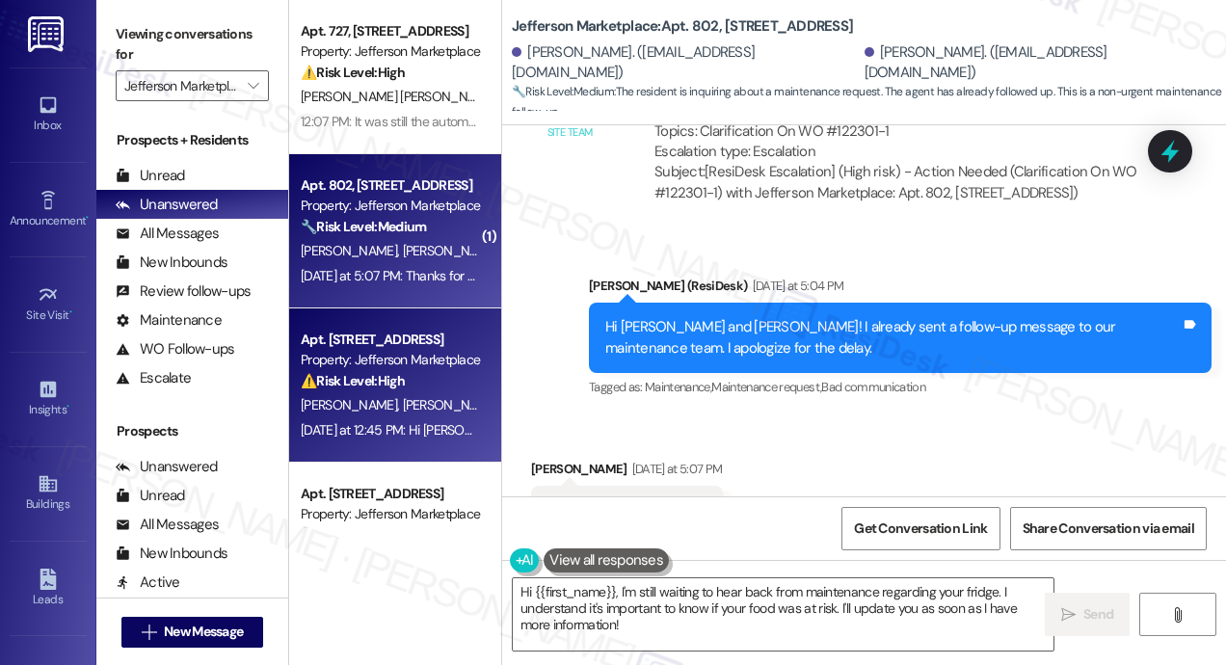
click at [408, 389] on div "⚠️ Risk Level: High The resident is reporting an inaccurate rent charge and lat…" at bounding box center [390, 381] width 178 height 20
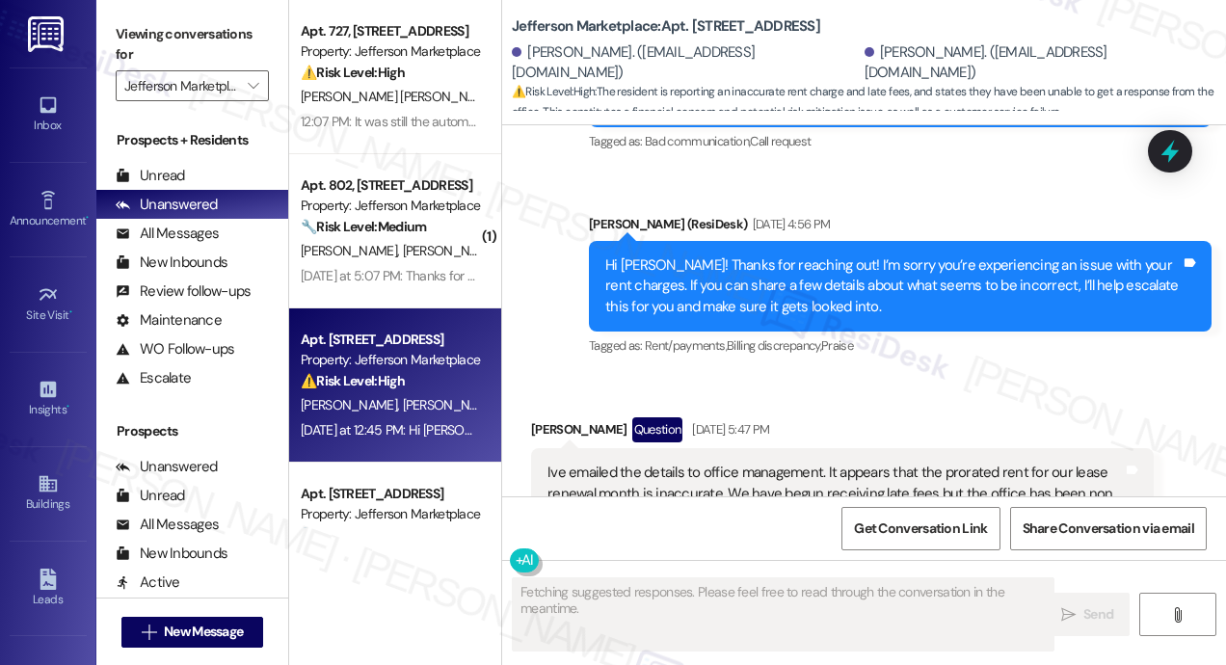
scroll to position [3400, 0]
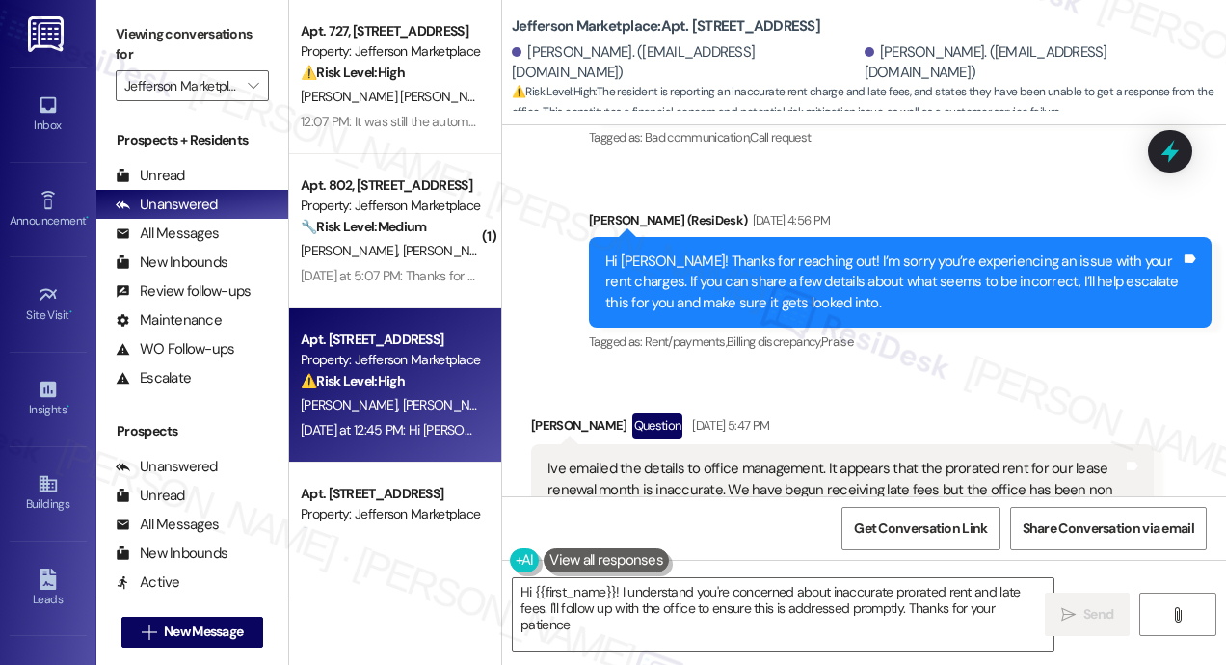
type textarea "Hi {{first_name}}! I understand you're concerned about inaccurate prorated rent…"
click at [886, 370] on div "Received via SMS Derek O Leary Question Sep 08, 2025 at 5:47 PM Ive emailed the…" at bounding box center [864, 474] width 724 height 208
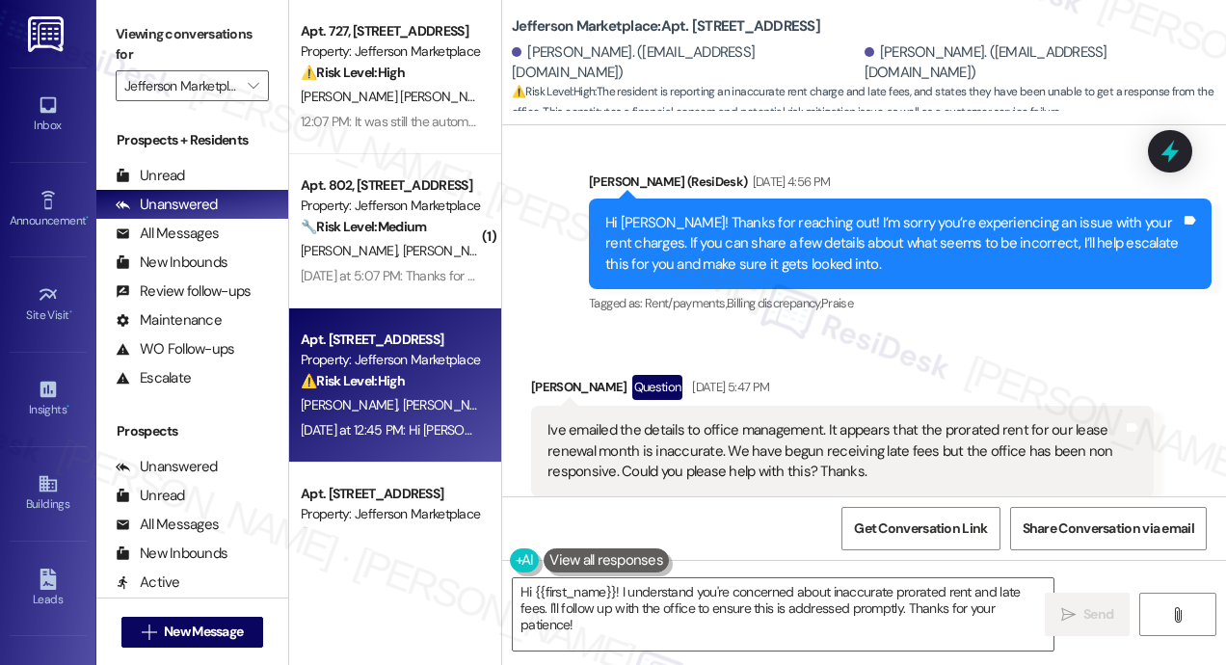
scroll to position [3477, 0]
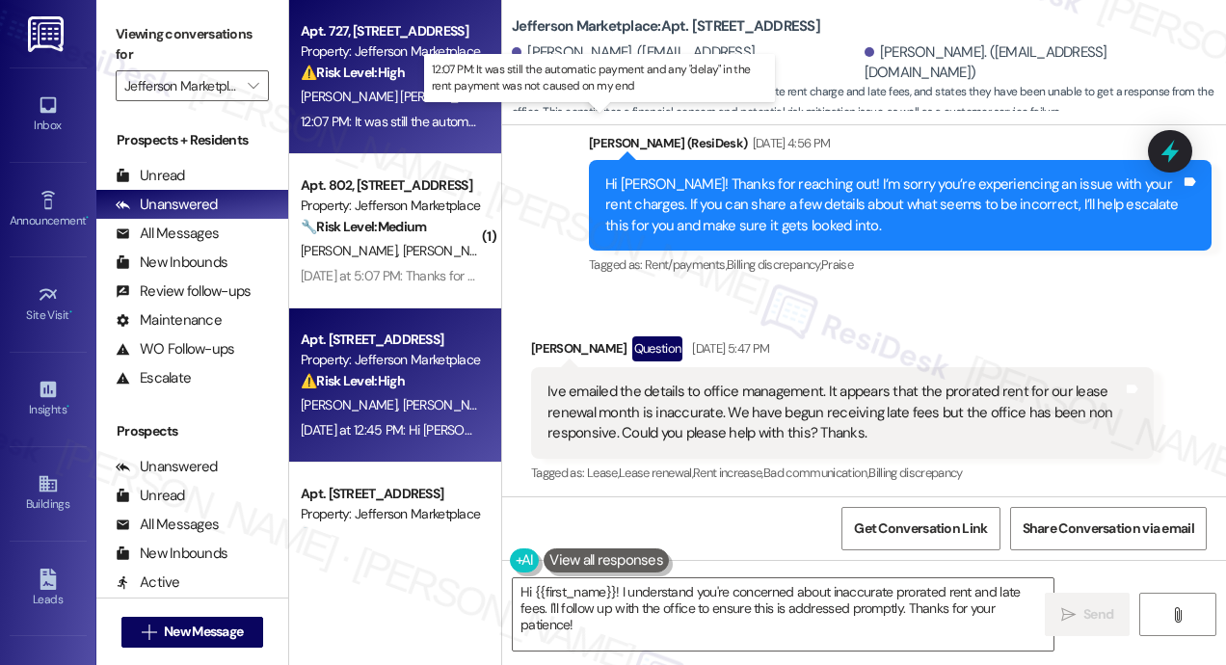
click at [411, 119] on div "12:07 PM: It was still the automatic payment and any "delay" in the rent paymen…" at bounding box center [602, 121] width 603 height 17
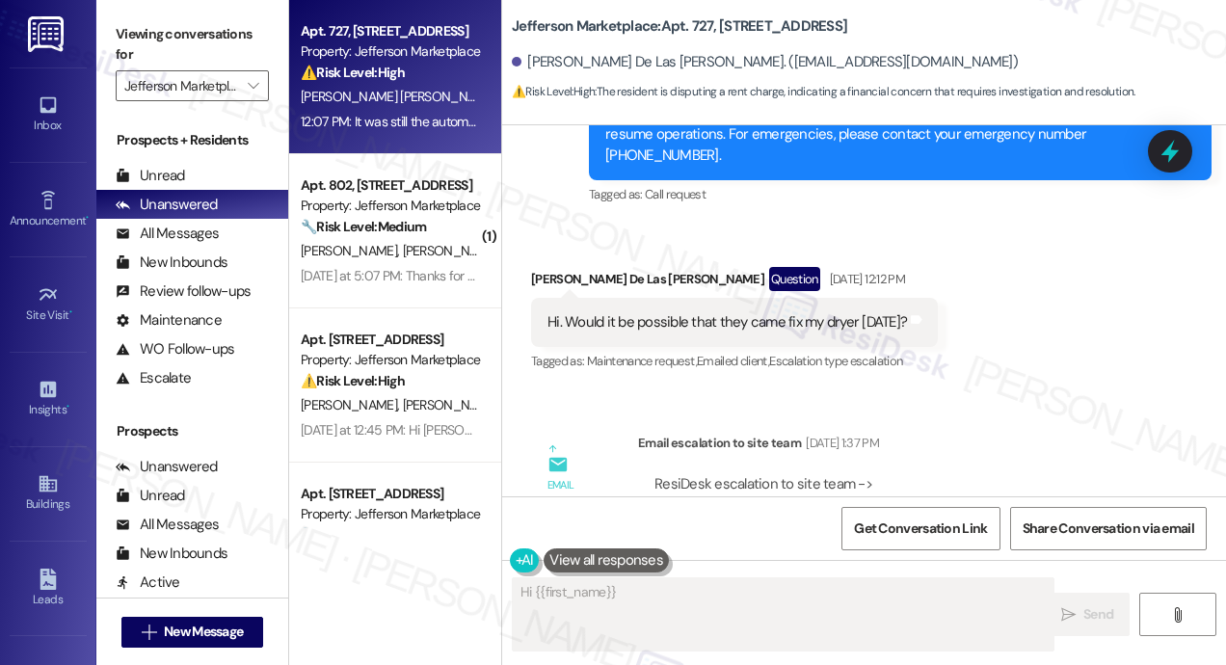
scroll to position [10789, 0]
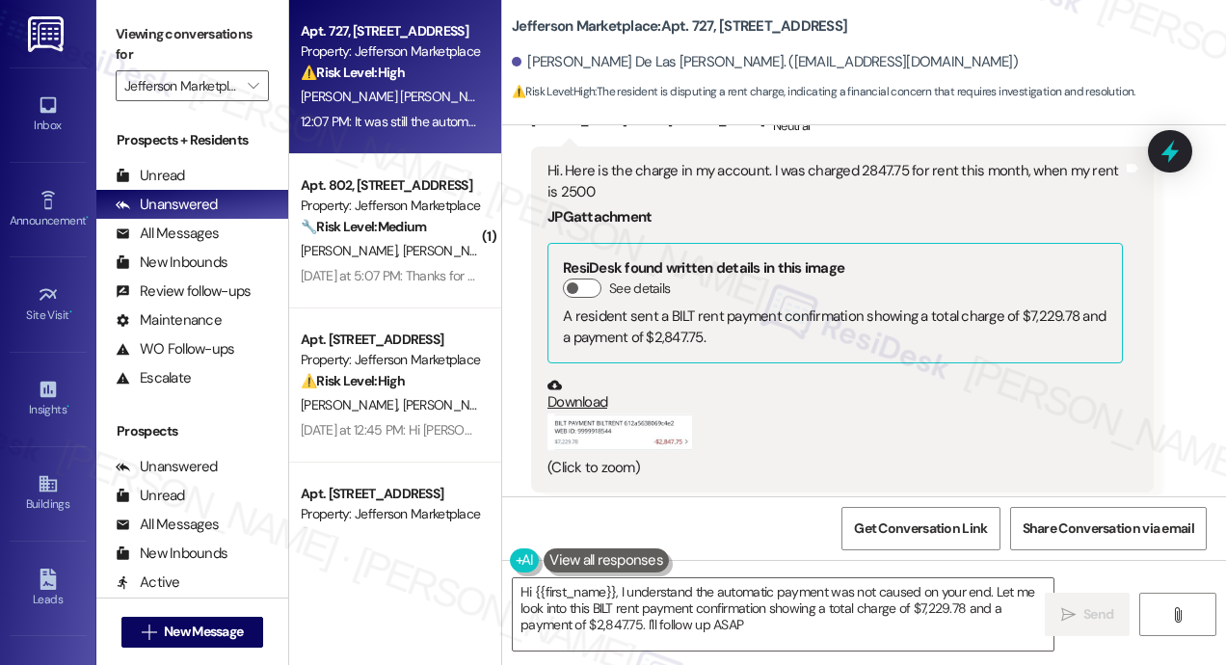
type textarea "Hi {{first_name}}, I understand the automatic payment was not caused on your en…"
click at [924, 356] on div "Received via SMS Maria De Las Mercedes Lovaglio Rivas Neutral 12:07 PM Hi. Here…" at bounding box center [864, 374] width 724 height 636
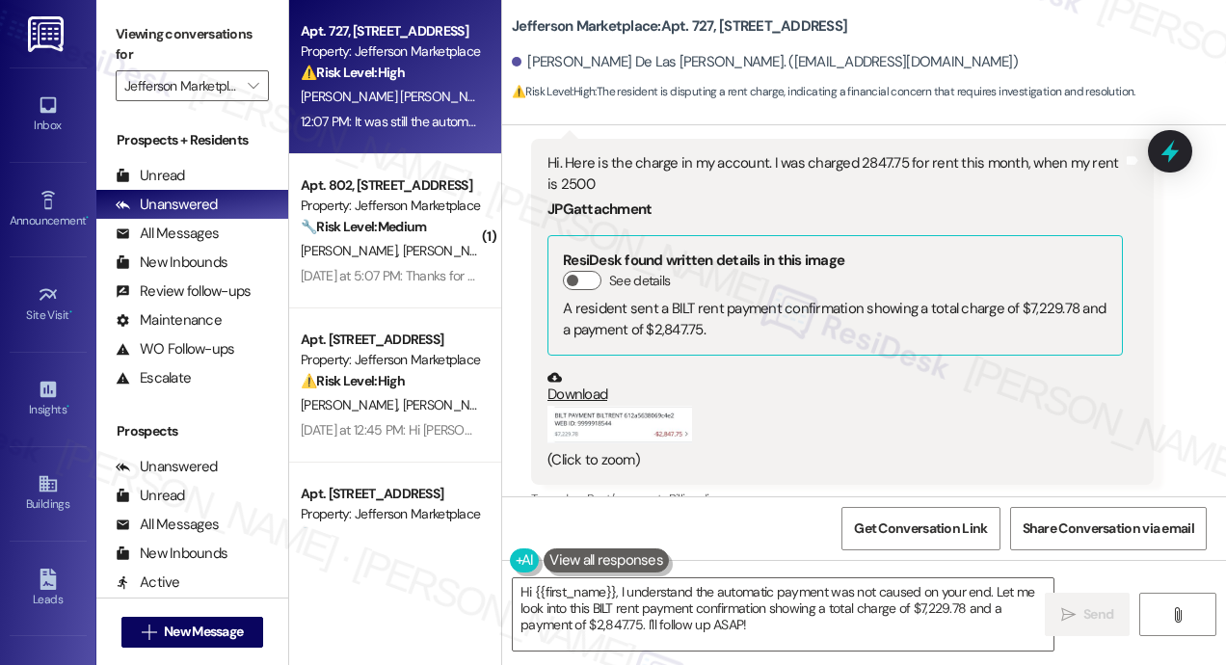
scroll to position [10798, 0]
click at [1165, 163] on icon at bounding box center [1170, 151] width 33 height 33
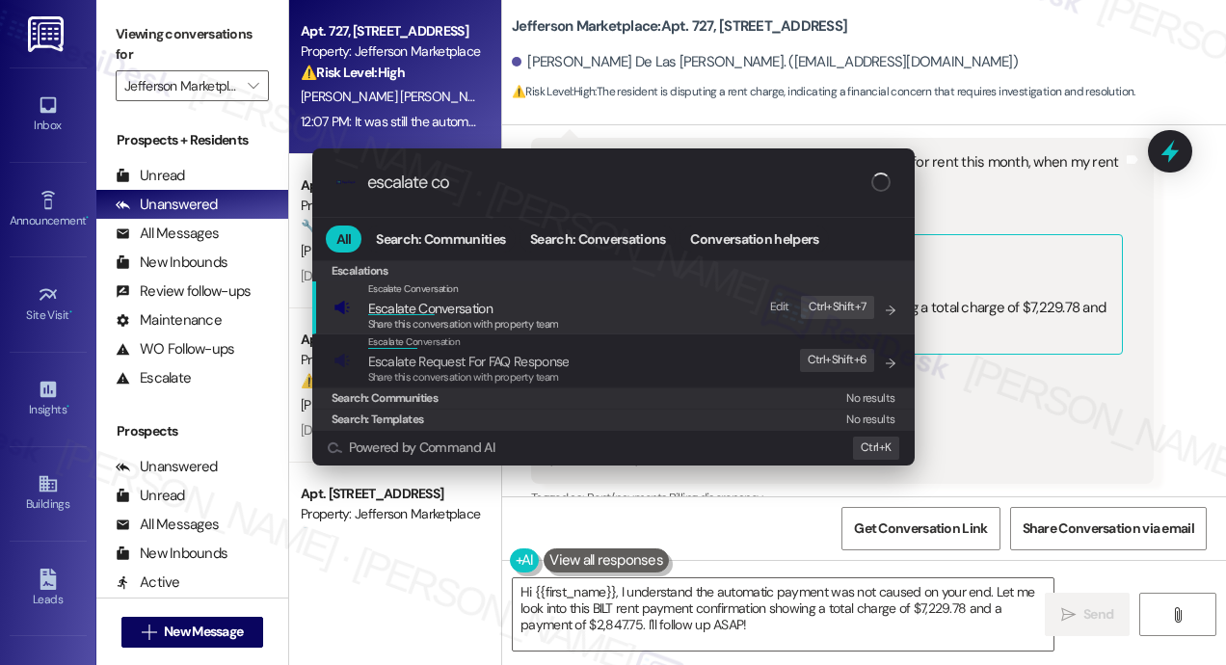
type input "escalate con"
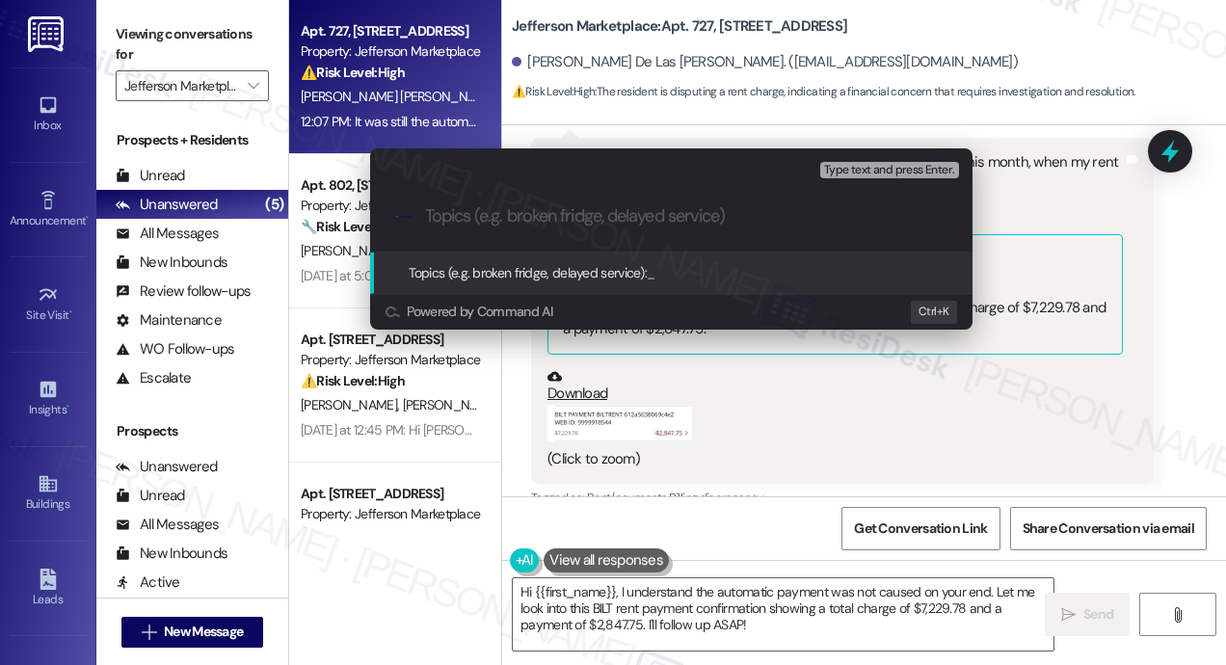
paste input "Follow-up on Rent Overcharge – Reviewing Autopay Discrepancy"
type input "Follow-up on Rent Overcharge – Reviewing Autopay Discrepancy"
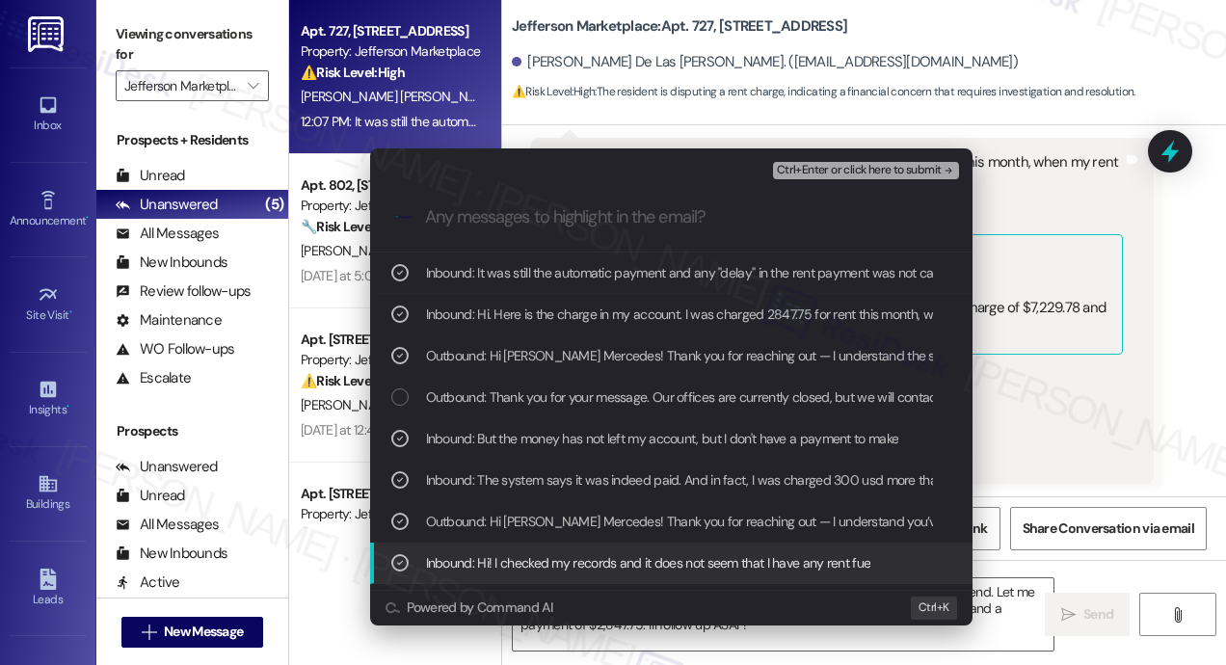
click at [825, 168] on span "Ctrl+Enter or click here to submit" at bounding box center [859, 170] width 165 height 13
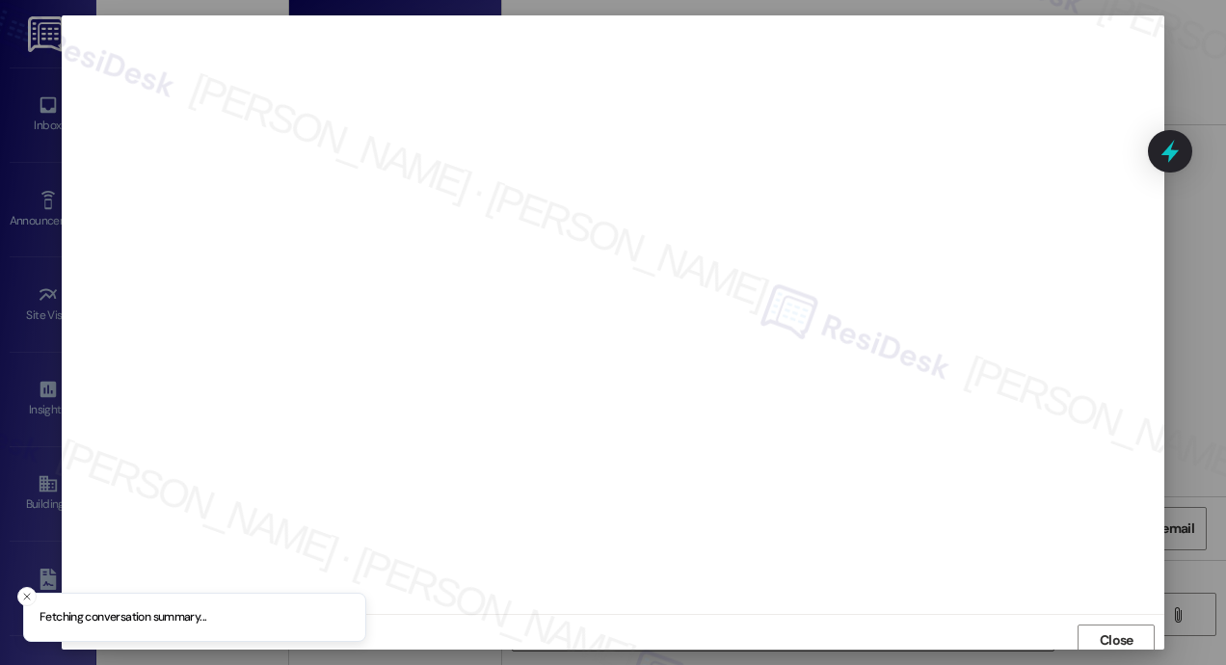
scroll to position [5, 0]
click at [1104, 629] on span "Close" at bounding box center [1117, 636] width 34 height 20
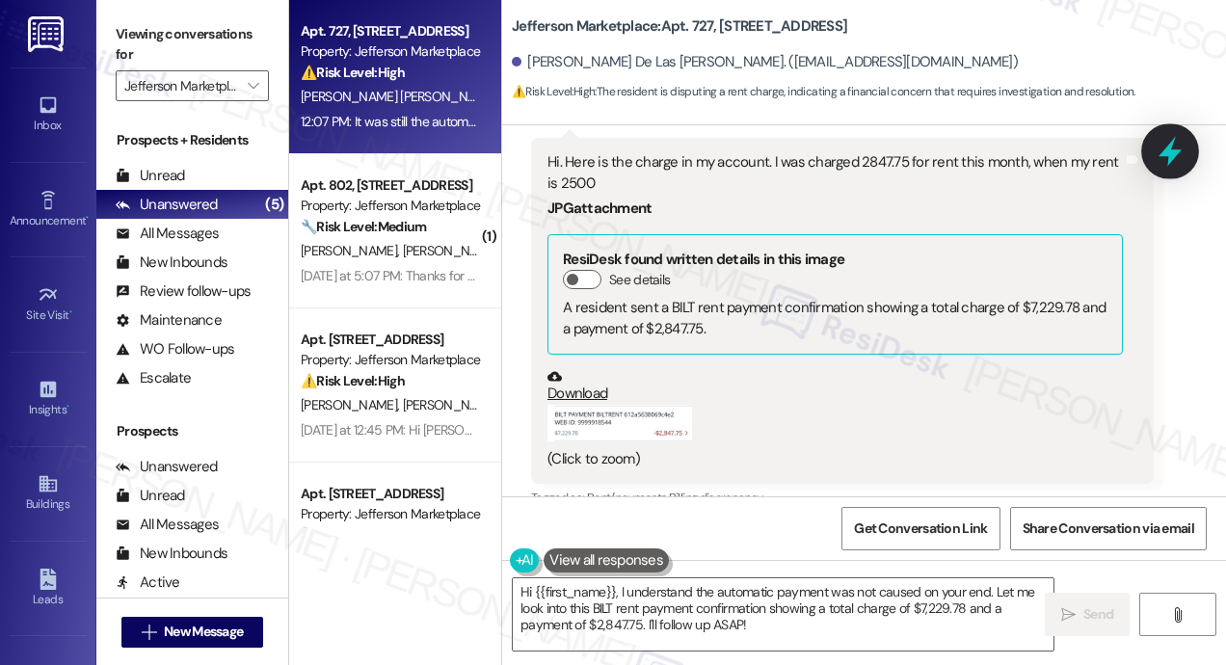
click at [1170, 158] on icon at bounding box center [1170, 152] width 23 height 30
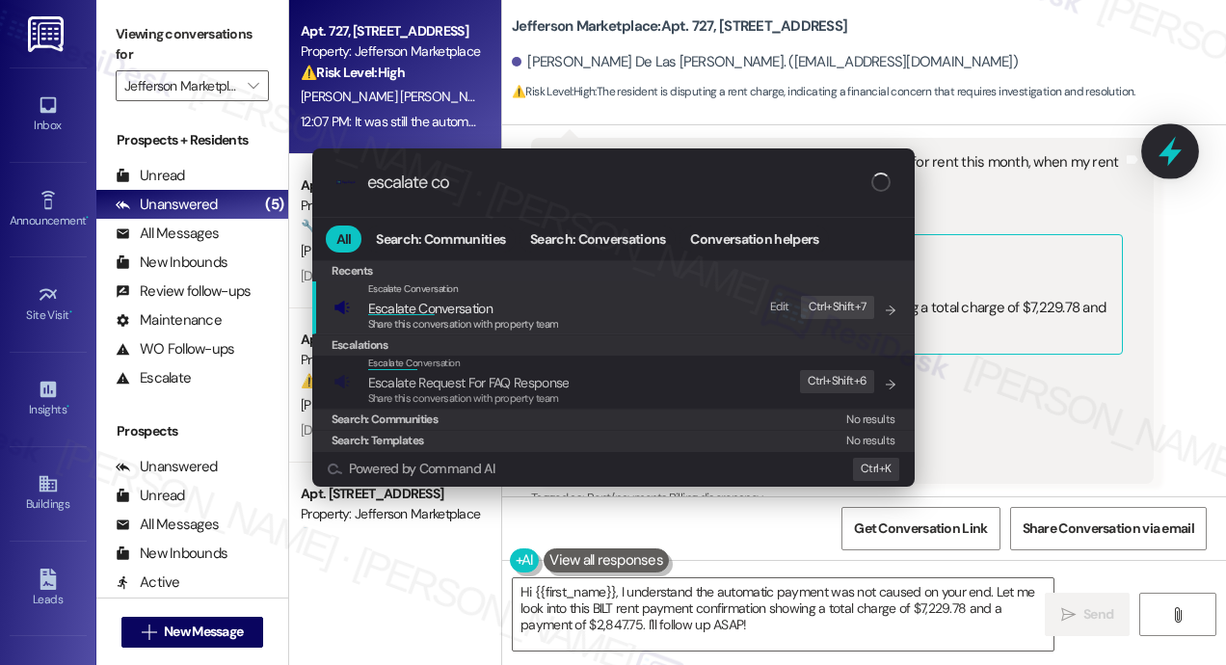
type input "escalate con"
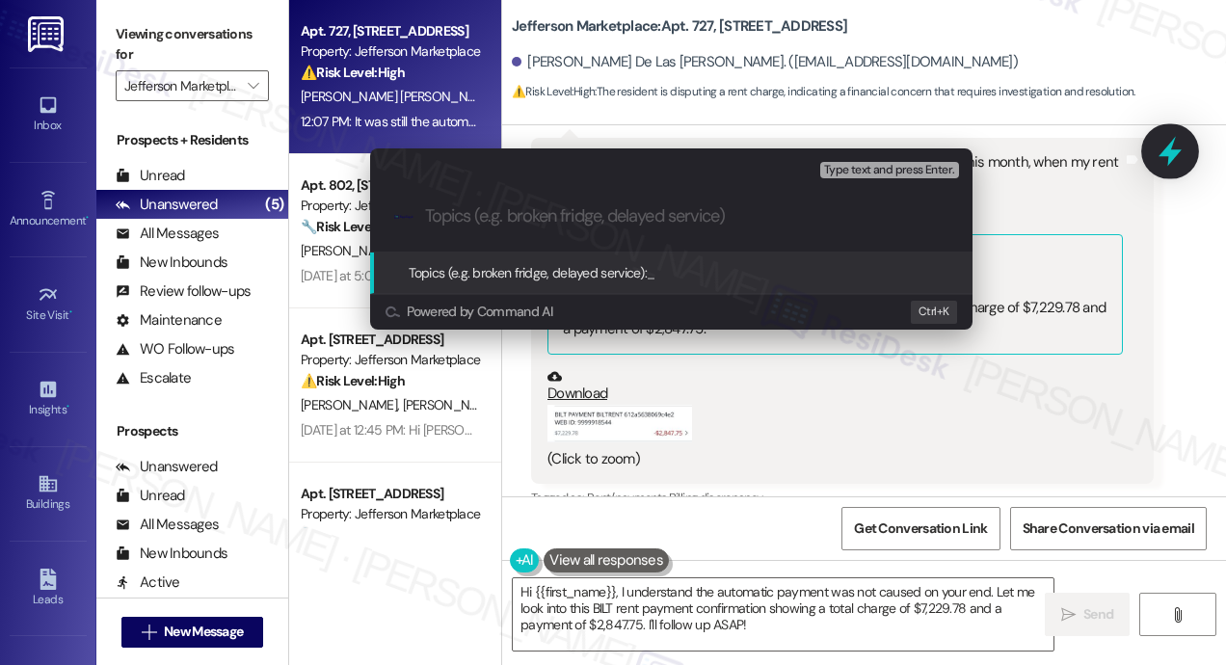
paste input "Follow-up on Rent Overcharge – Reviewing Autopay Discrepancy"
type input "Follow-up on Rent Overcharge – Reviewing Autopay Discrepancy"
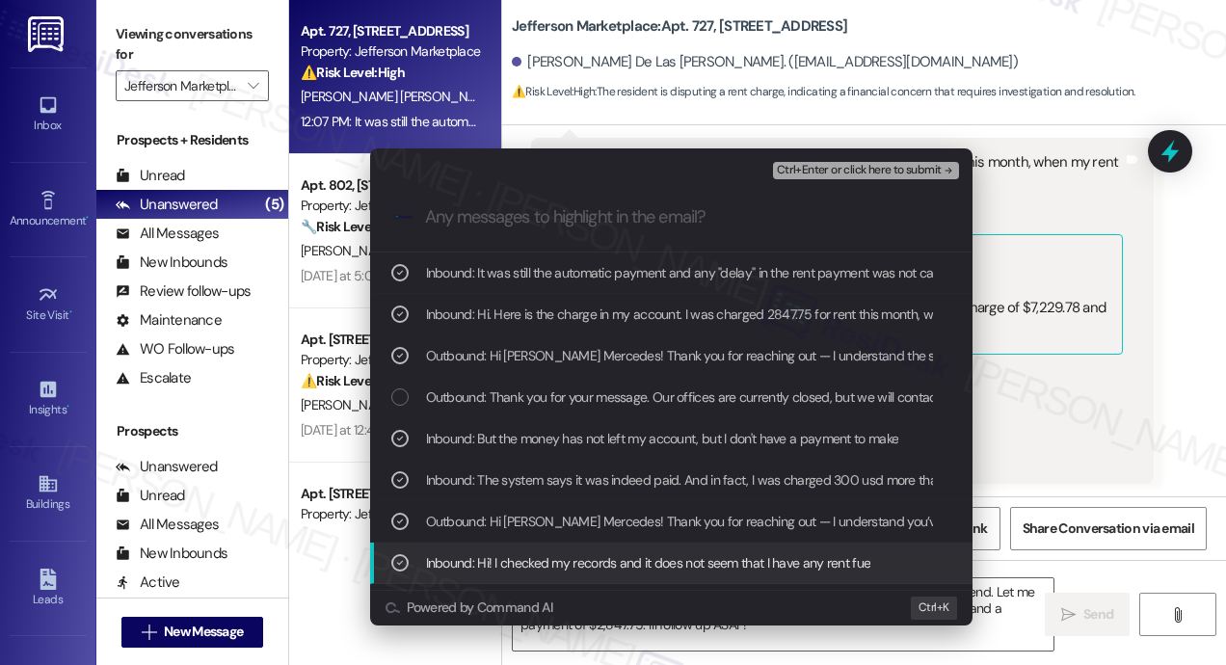
click at [848, 165] on span "Ctrl+Enter or click here to submit" at bounding box center [859, 170] width 165 height 13
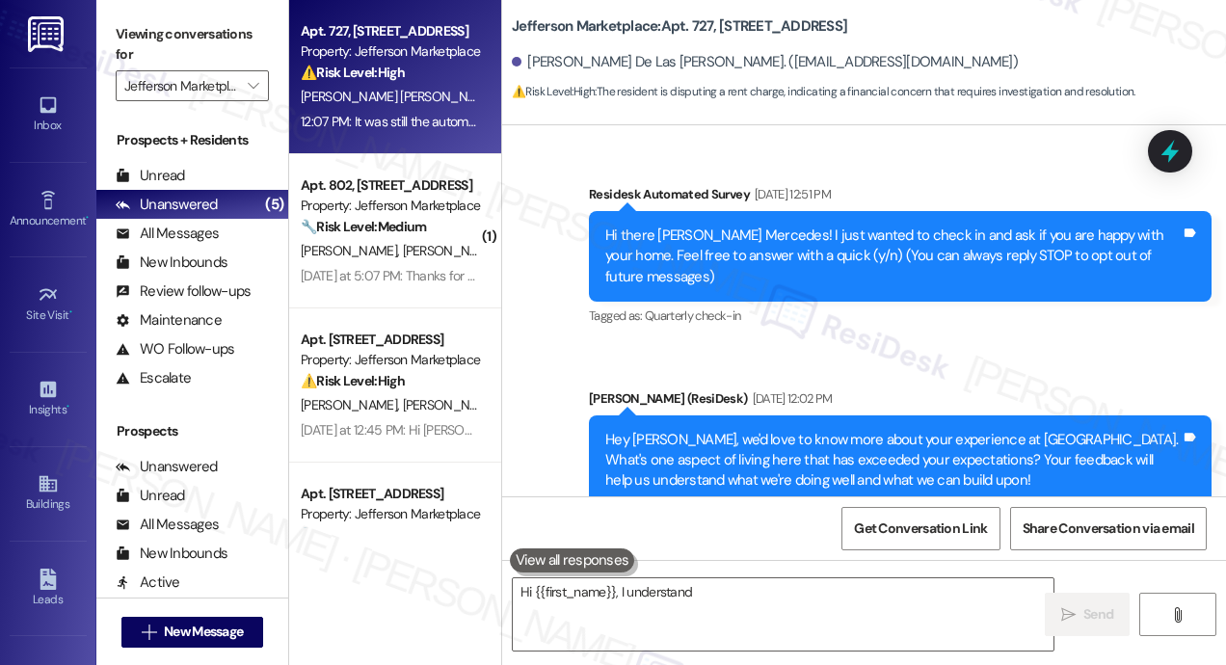
scroll to position [10797, 0]
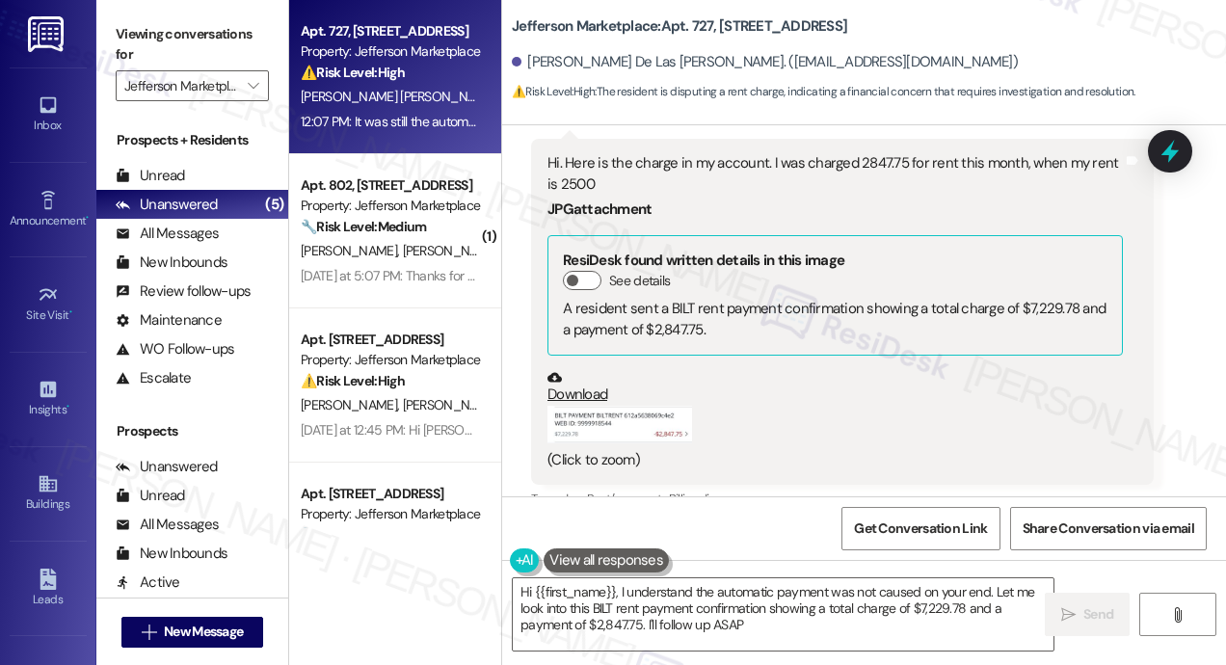
type textarea "Hi {{first_name}}, I understand the automatic payment was not caused on your en…"
click at [1080, 362] on div "Received via SMS Maria De Las Mercedes Lovaglio Rivas Neutral 12:07 PM Hi. Here…" at bounding box center [864, 366] width 724 height 636
click at [871, 630] on textarea "Hi {{first_name}}, I understand the automatic payment was not caused on your en…" at bounding box center [783, 614] width 541 height 72
click at [1074, 608] on icon "" at bounding box center [1068, 614] width 14 height 15
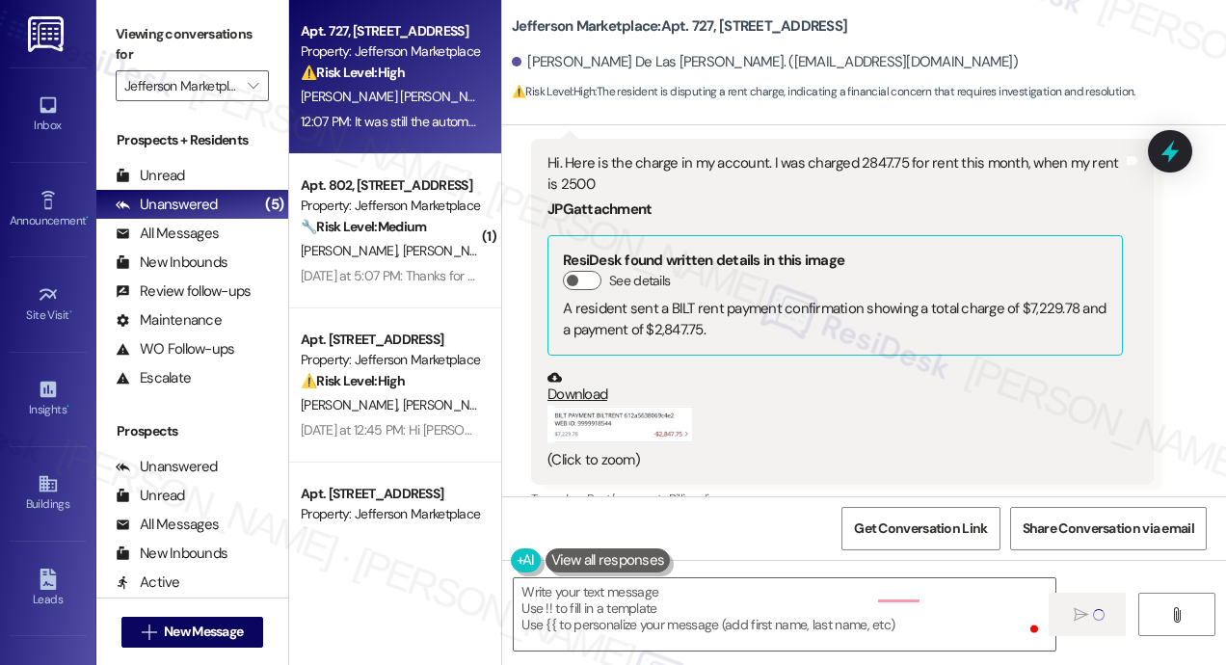
type textarea "Fetching suggested responses. Please feel free to read through the conversation…"
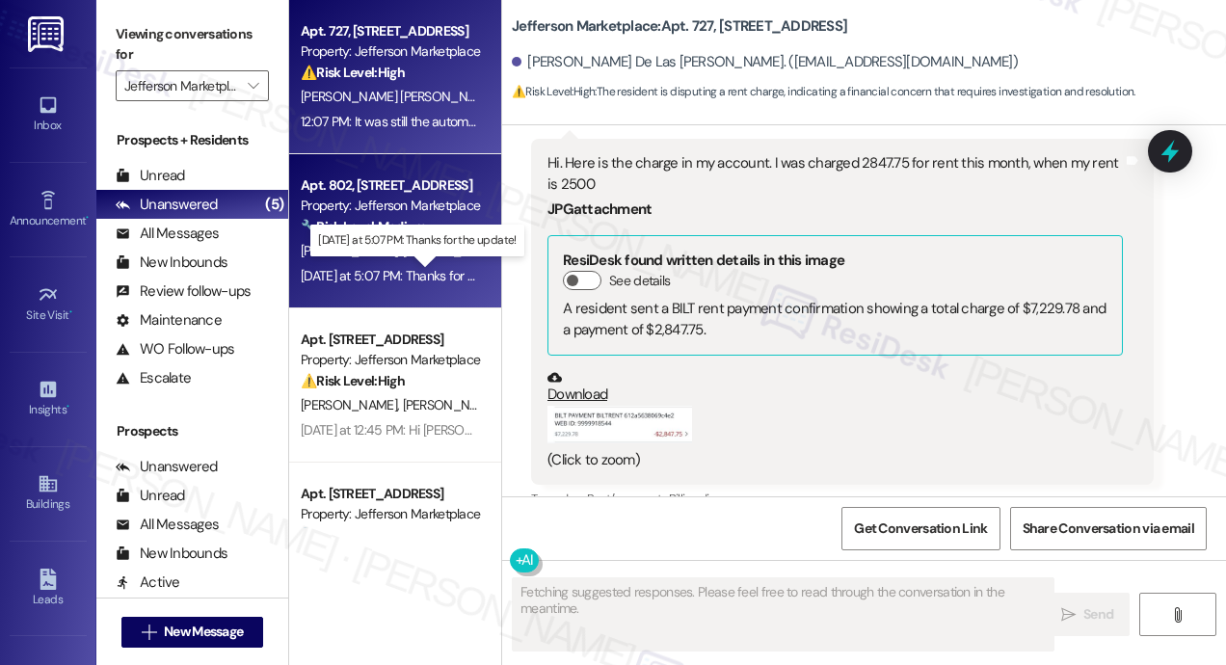
click at [459, 276] on div "Yesterday at 5:07 PM: Thanks for the update! Yesterday at 5:07 PM: Thanks for t…" at bounding box center [417, 275] width 232 height 17
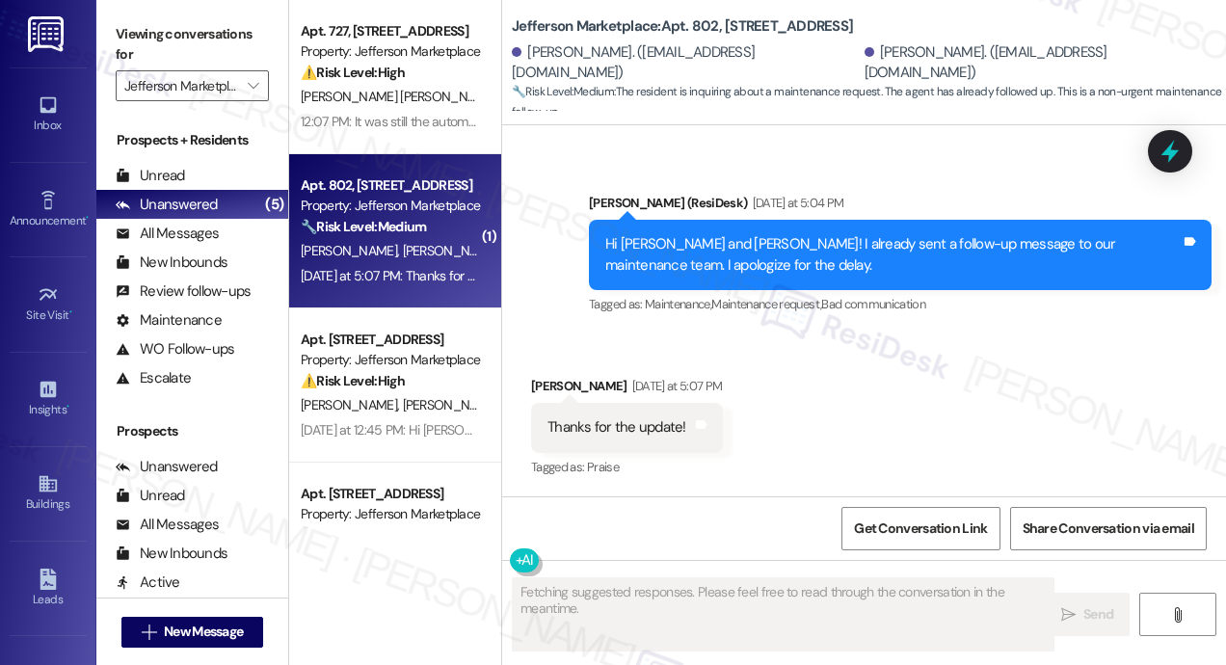
scroll to position [5792, 0]
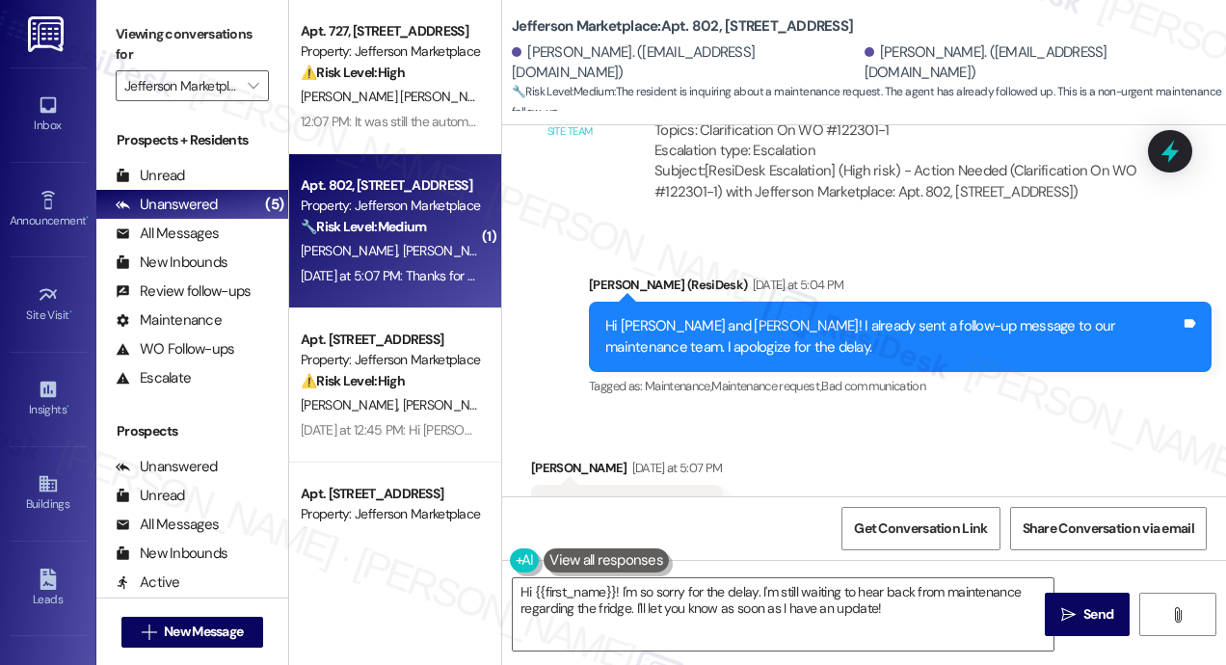
click at [926, 462] on div "Received via SMS Isabel Thornton Yesterday at 5:07 PM Thanks for the update! Ta…" at bounding box center [864, 496] width 724 height 163
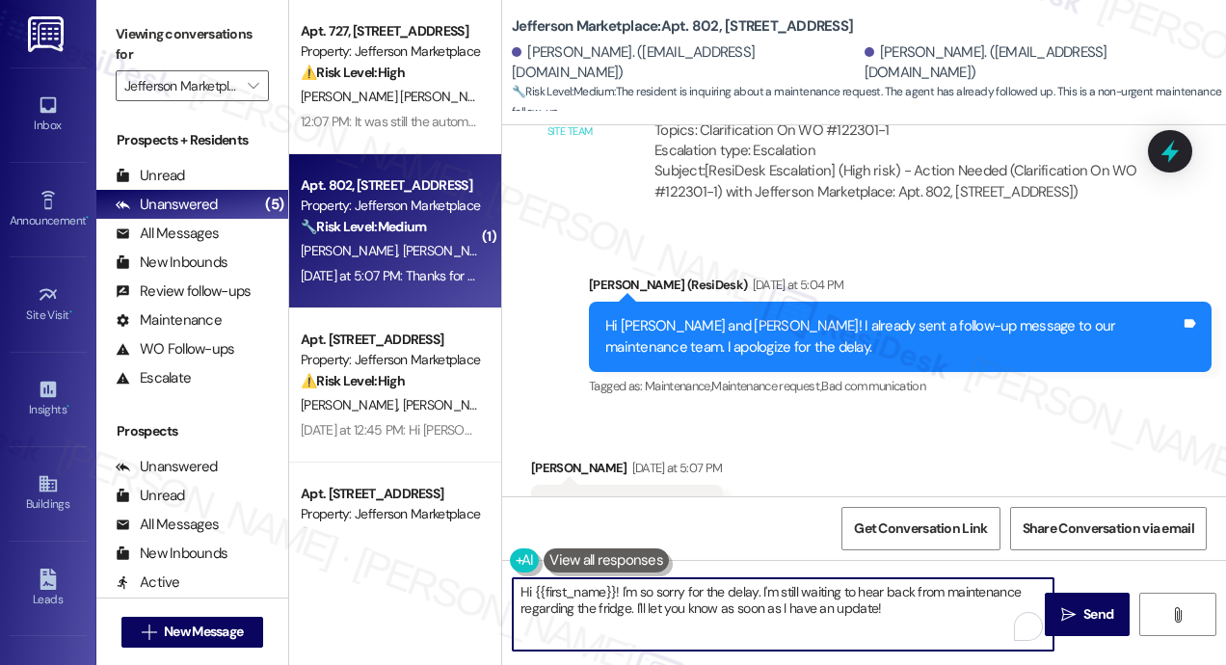
click at [826, 600] on textarea "Hi {{first_name}}! I'm so sorry for the delay. I'm still waiting to hear back f…" at bounding box center [783, 614] width 541 height 72
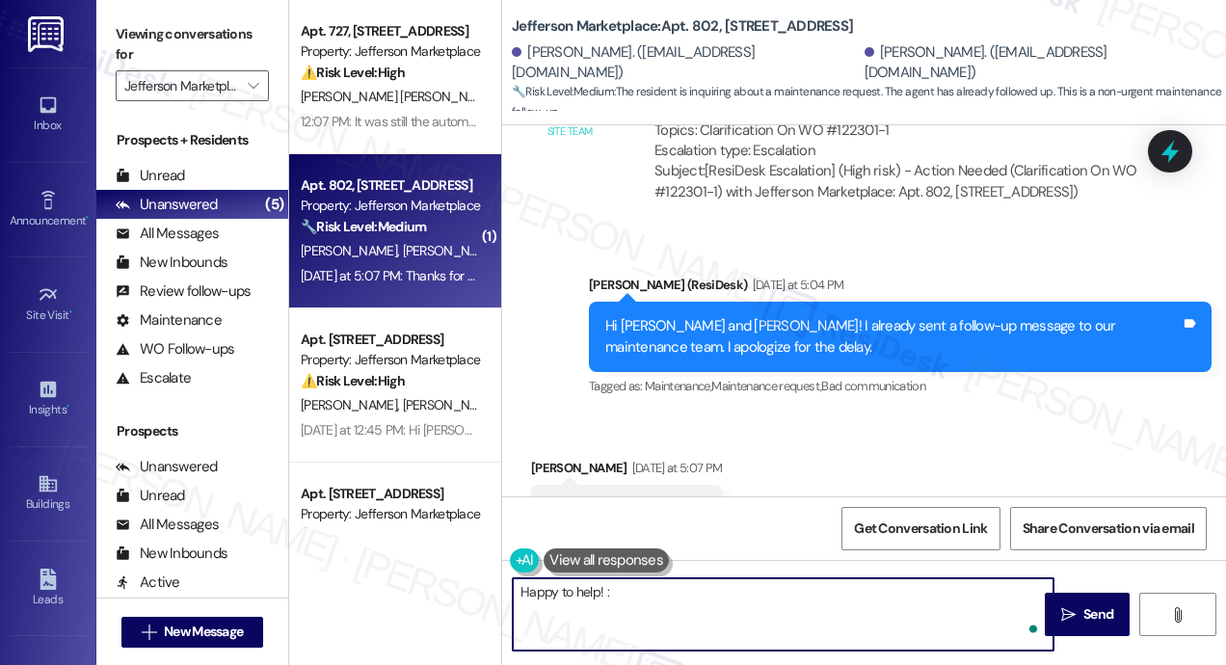
type textarea "Happy to help! :)"
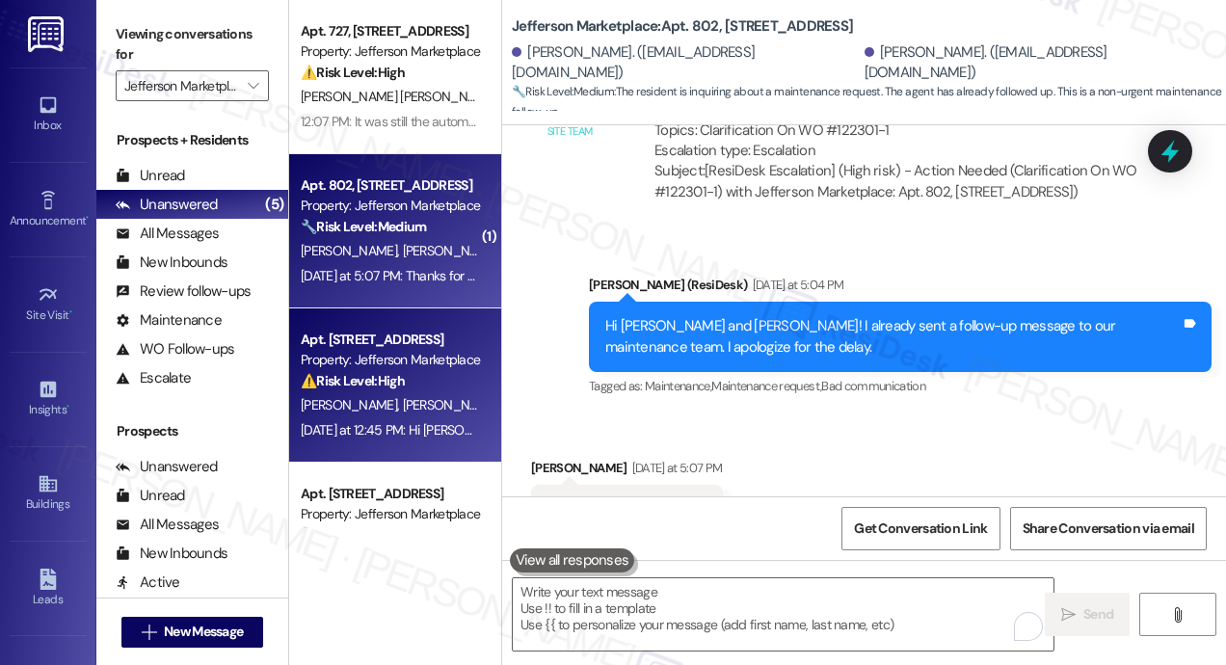
click at [416, 409] on span "[PERSON_NAME]" at bounding box center [451, 404] width 96 height 17
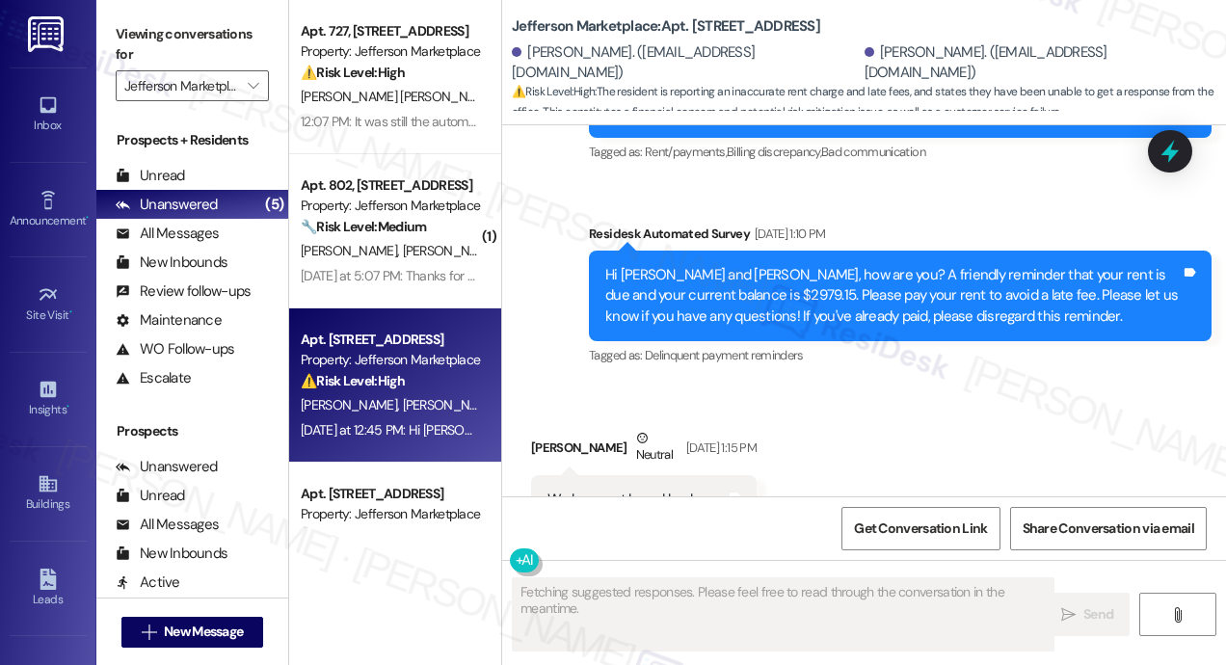
scroll to position [3400, 0]
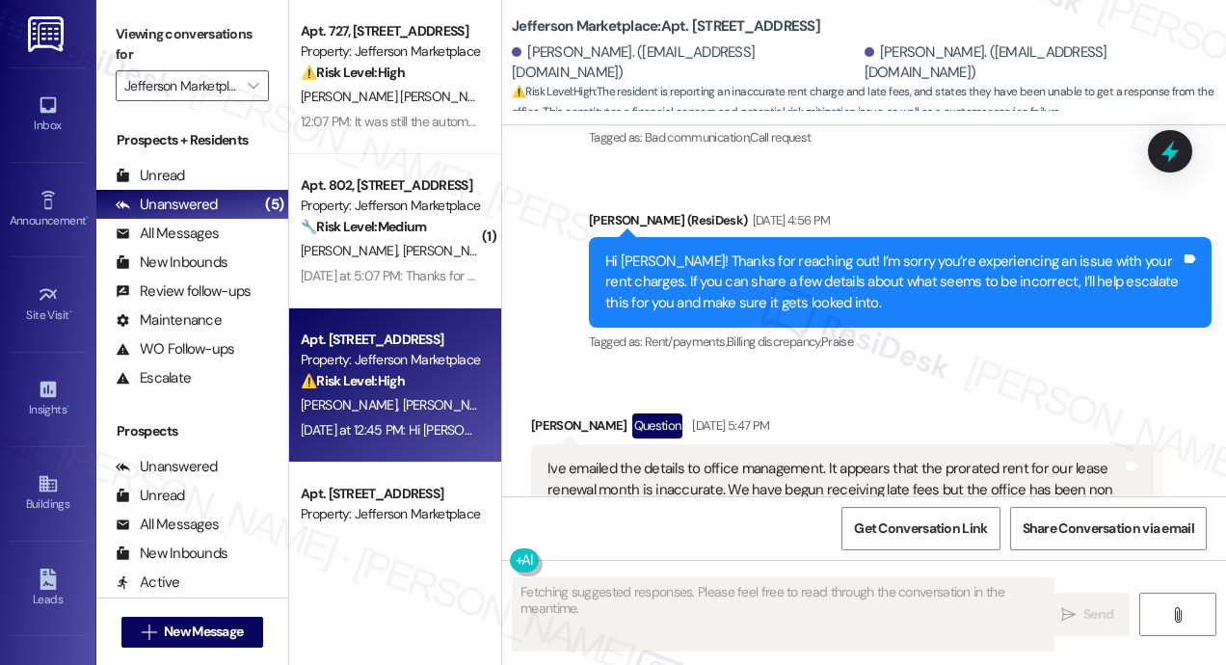
click at [883, 399] on div "Received via SMS Derek O Leary Question Sep 08, 2025 at 5:47 PM Ive emailed the…" at bounding box center [843, 488] width 652 height 179
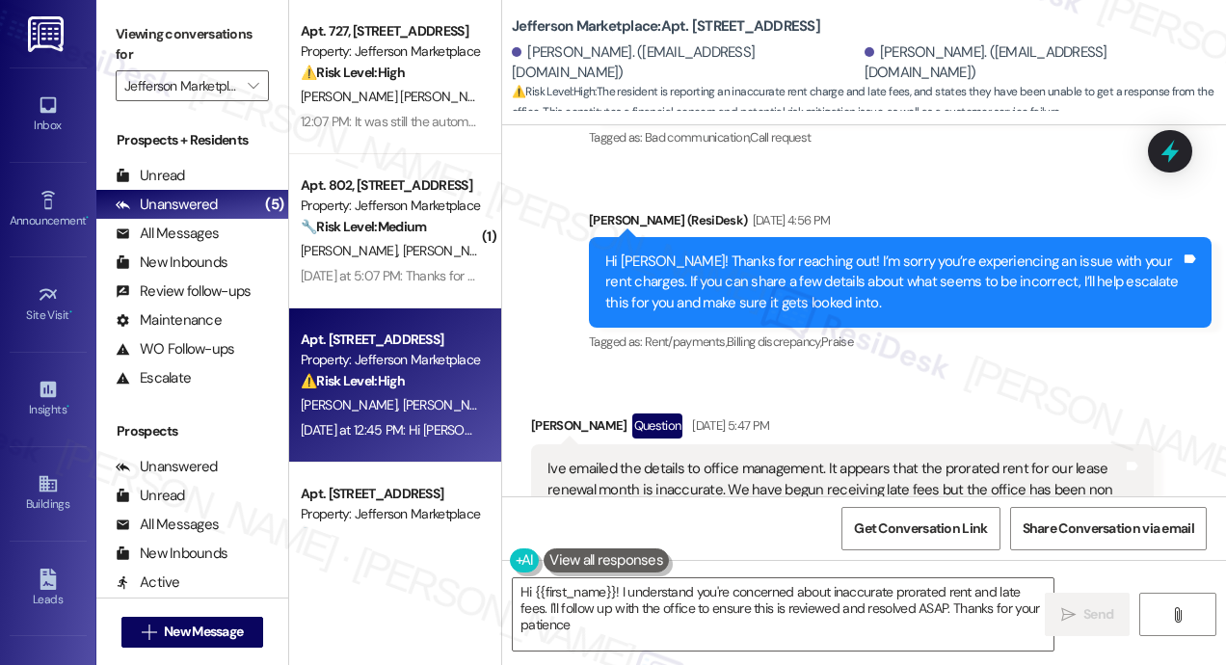
type textarea "Hi {{first_name}}! I understand you're concerned about inaccurate prorated rent…"
click at [1011, 370] on div "Received via SMS Derek O Leary Question Sep 08, 2025 at 5:47 PM Ive emailed the…" at bounding box center [864, 474] width 724 height 208
click at [1011, 399] on div "Received via SMS Derek O Leary Question Sep 08, 2025 at 5:47 PM Ive emailed the…" at bounding box center [843, 488] width 652 height 179
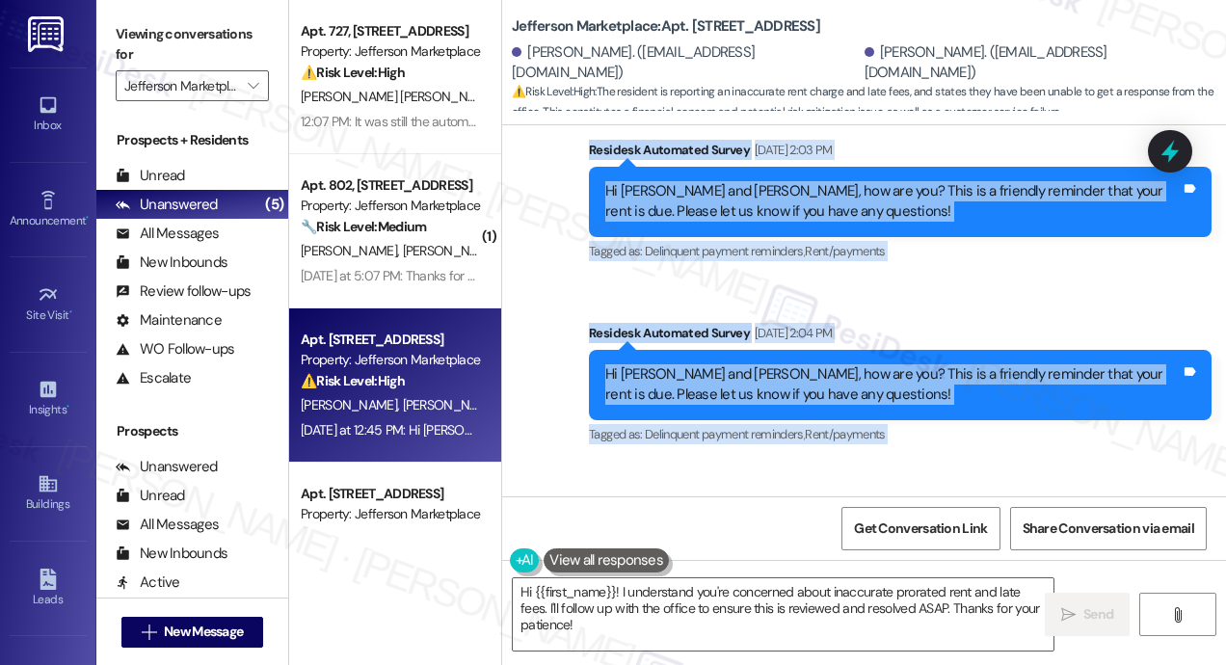
scroll to position [1686, 0]
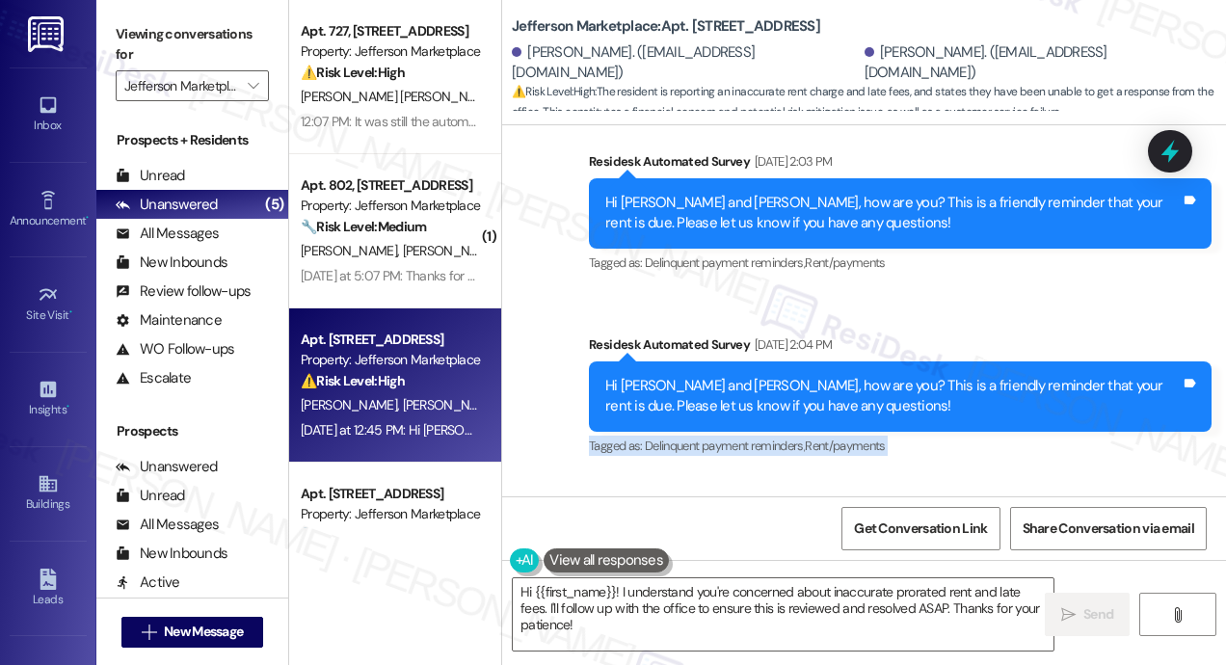
drag, startPoint x: 918, startPoint y: 374, endPoint x: 558, endPoint y: 429, distance: 363.8
click at [558, 429] on div "WO Opened request: Plumbing an... Aug 16, 2024 at 5:17 AM Status : Complete Pri…" at bounding box center [864, 310] width 724 height 371
copy div "Tagged as: Delinquent payment reminders , Click to highlight conversations abou…"
click at [1161, 155] on icon at bounding box center [1170, 152] width 23 height 30
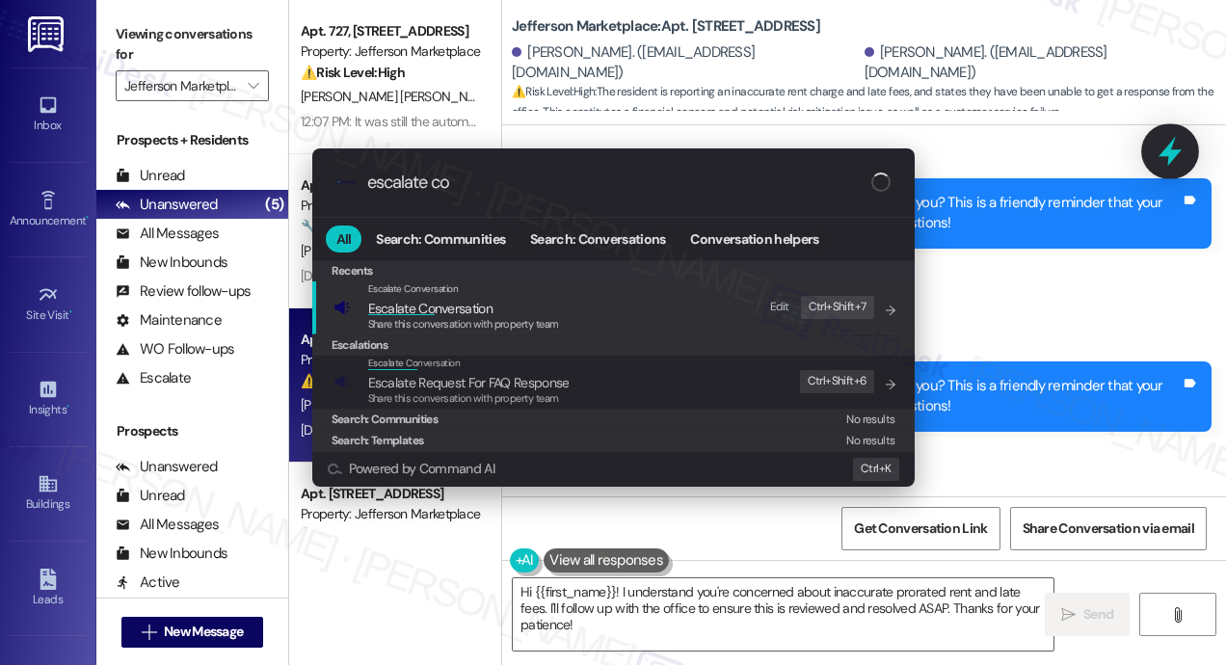
type input "escalate con"
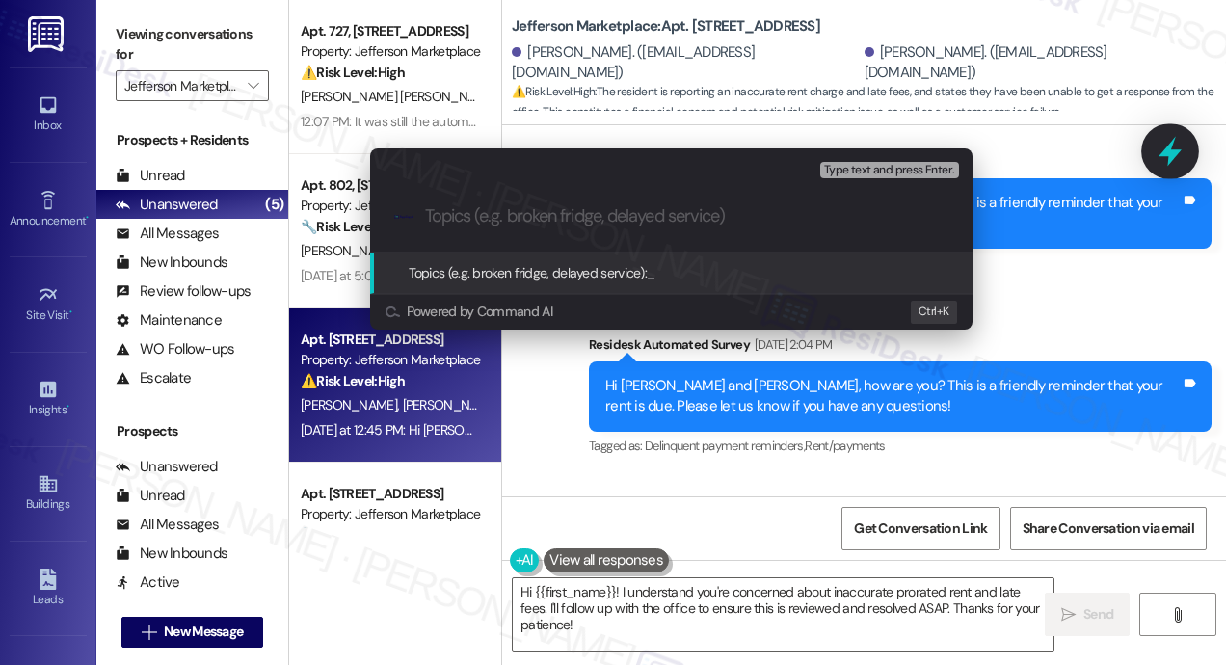
paste input "Request for Assistance with Rent Charges and Late Fees"
type input "Request for Assistance with Rent Charges and Late Fees"
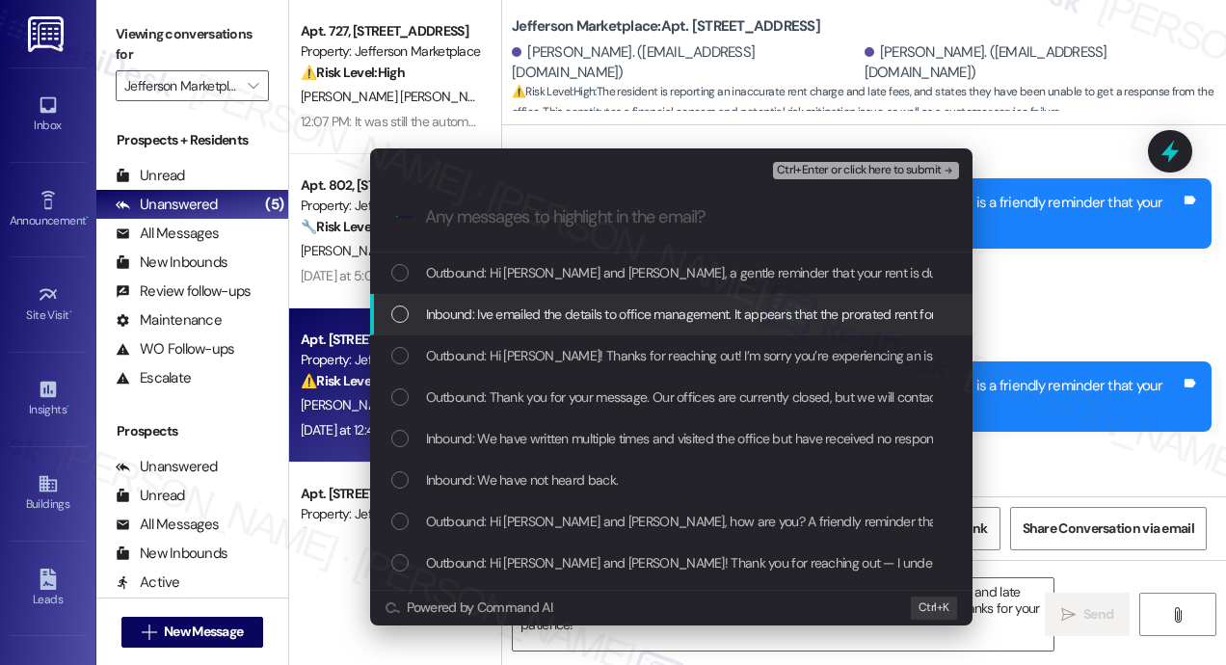
click at [517, 315] on span "Inbound: Ive emailed the details to office management. It appears that the pror…" at bounding box center [1114, 314] width 1377 height 21
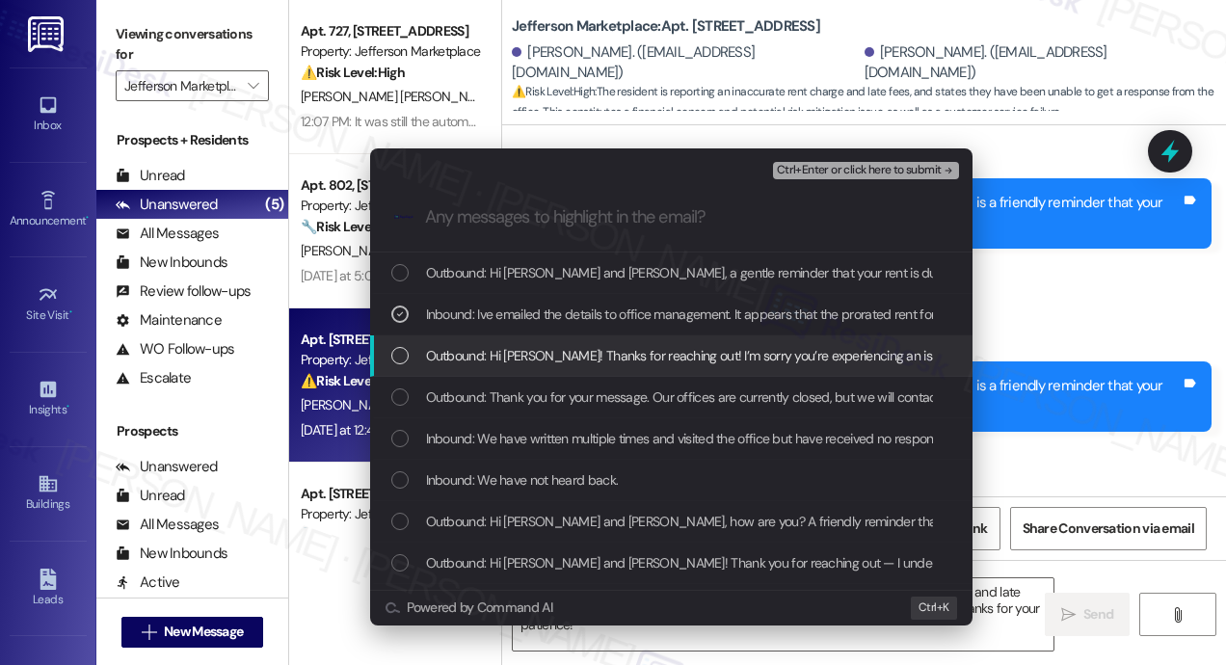
click at [494, 353] on span "Outbound: Hi Derek! Thanks for reaching out! I’m sorry you’re experiencing an i…" at bounding box center [1107, 355] width 1363 height 21
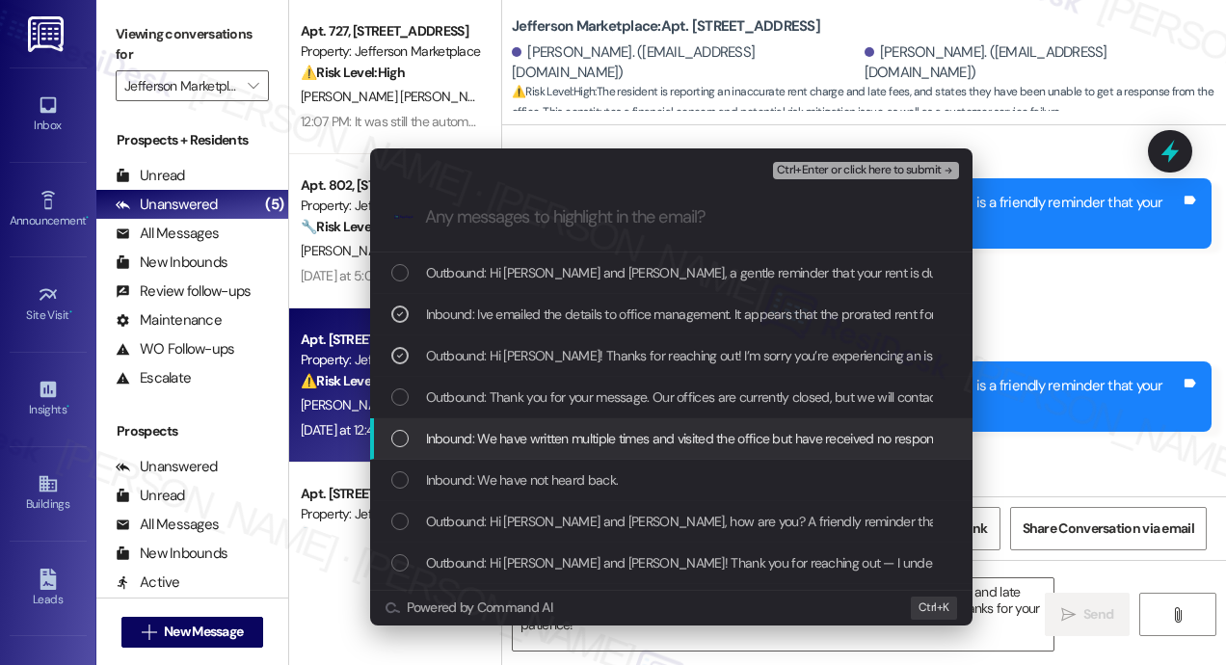
click at [451, 445] on span "Inbound: We have written multiple times and visited the office but have receive…" at bounding box center [687, 438] width 523 height 21
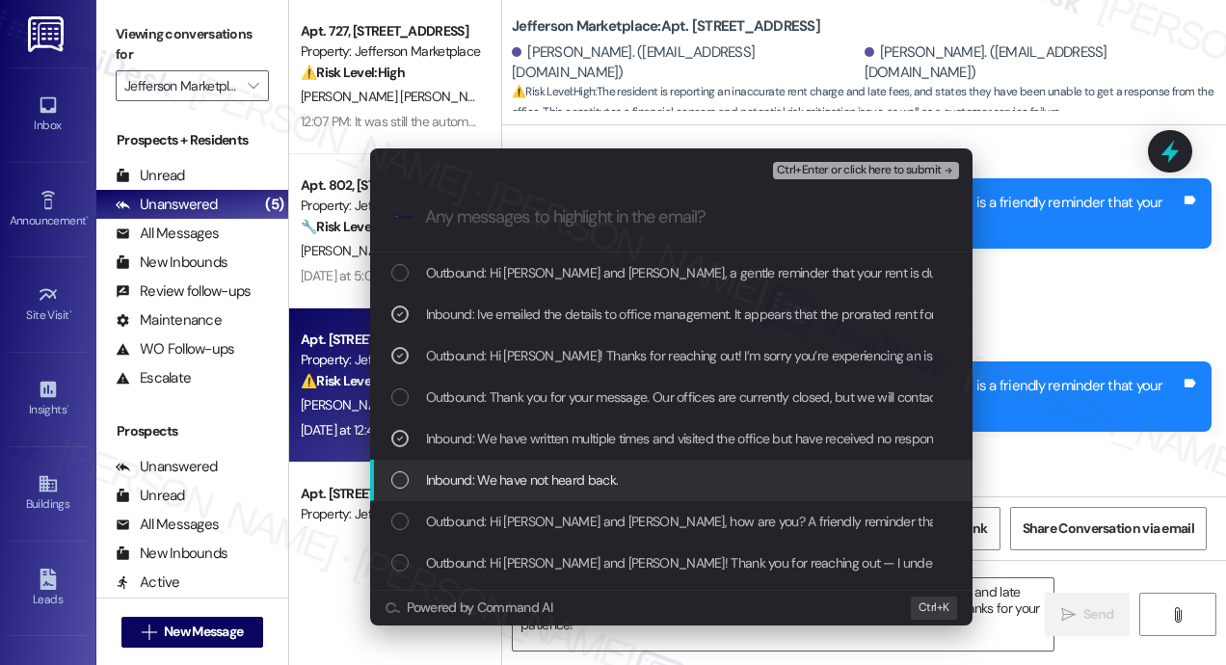
click at [450, 481] on span "Inbound: We have not heard back." at bounding box center [522, 479] width 193 height 21
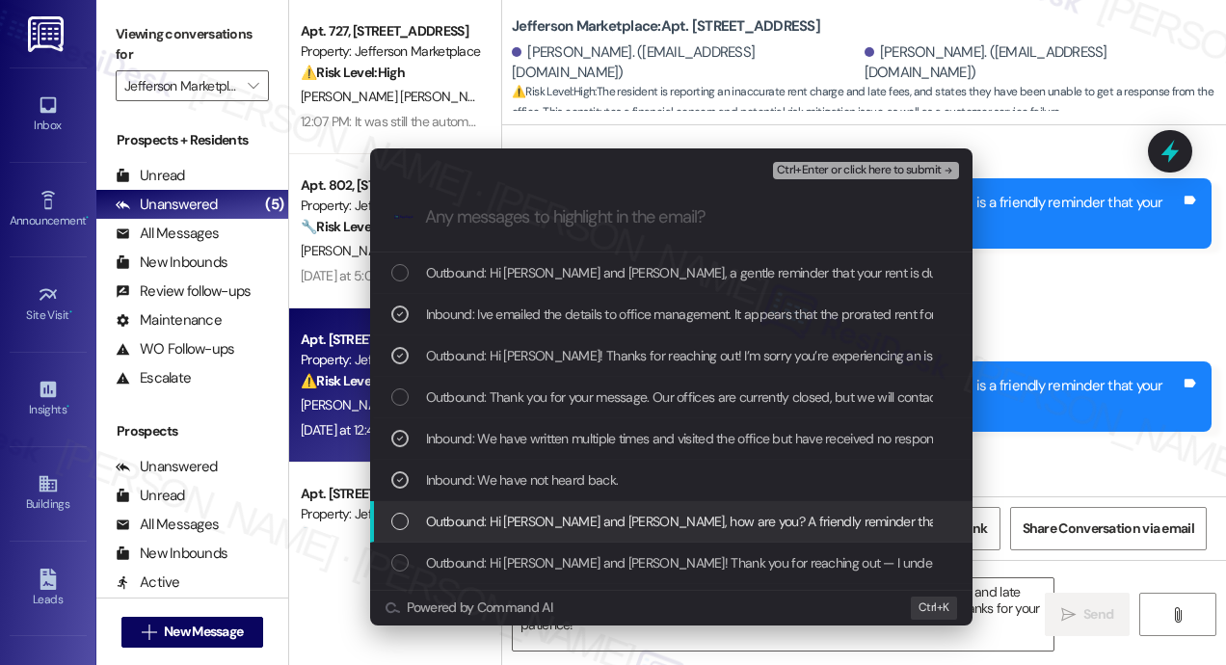
click at [462, 513] on span "Outbound: Hi Ayluonne and Derek, how are you? A friendly reminder that your ren…" at bounding box center [1222, 521] width 1593 height 21
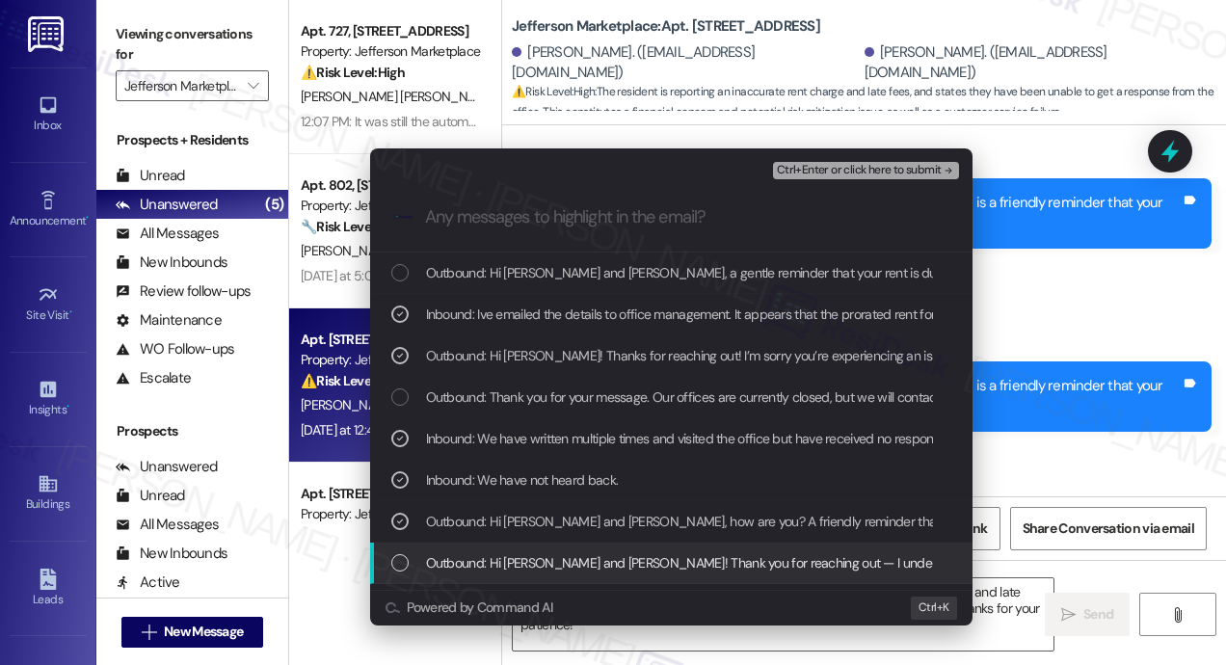
click at [451, 558] on span "Outbound: Hi Ayluonne and Derek! Thank you for reaching out — I understand you …" at bounding box center [1248, 562] width 1645 height 21
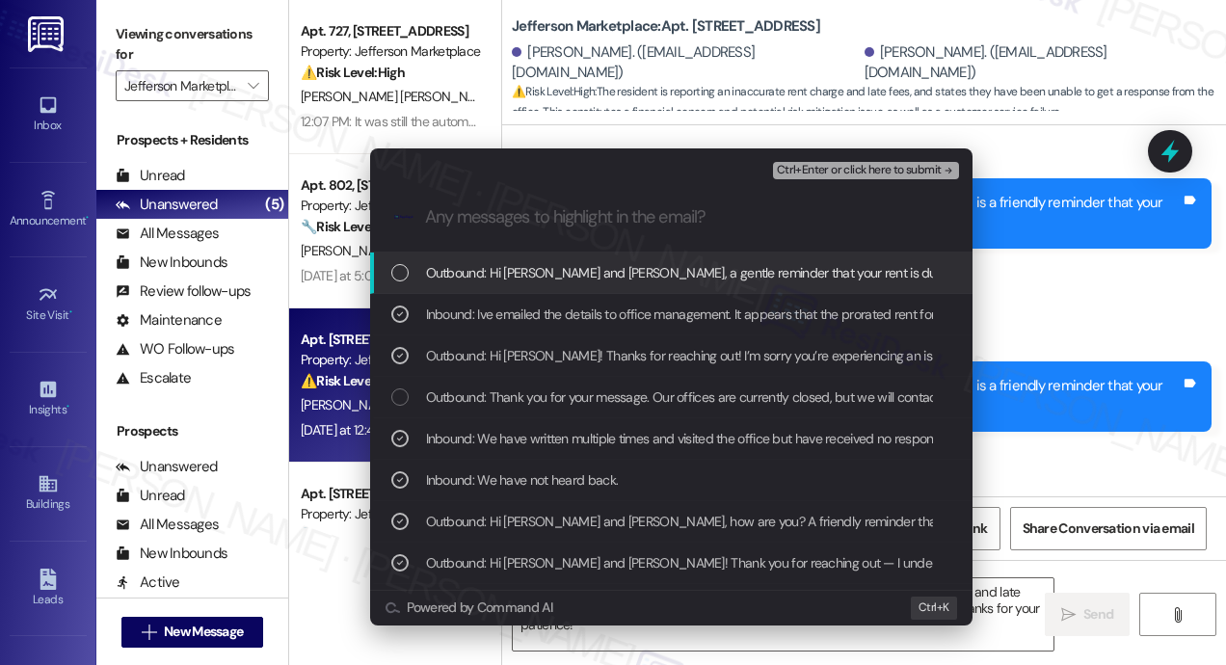
click at [823, 173] on span "Ctrl+Enter or click here to submit" at bounding box center [859, 170] width 165 height 13
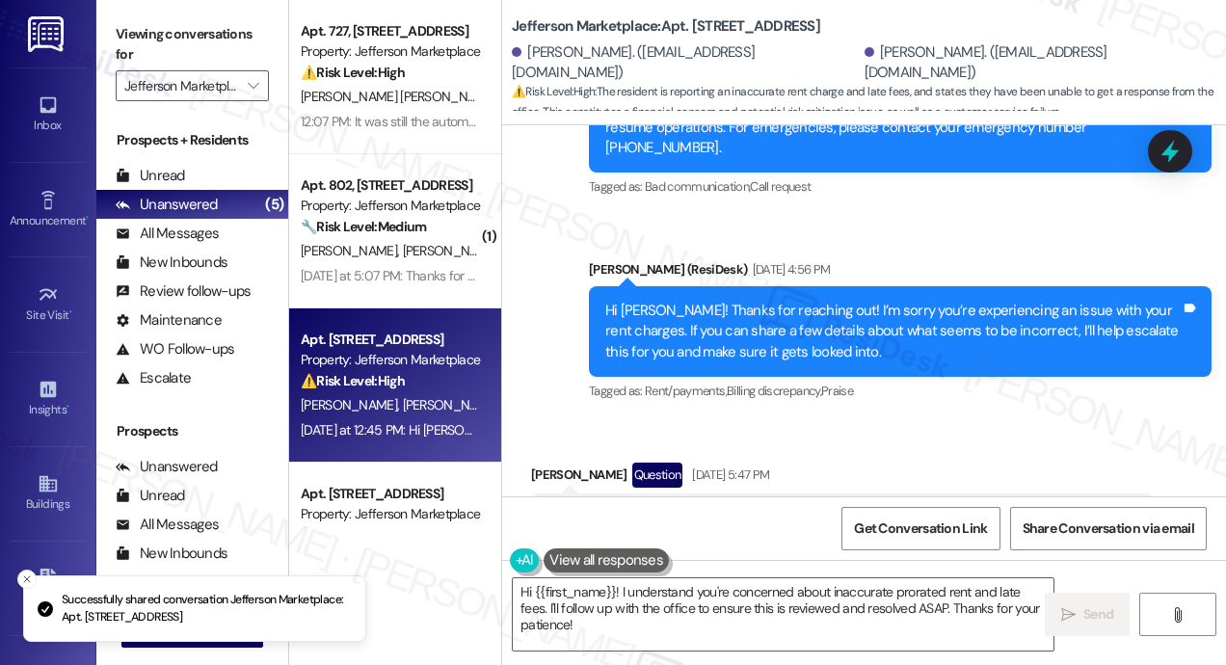
scroll to position [3400, 0]
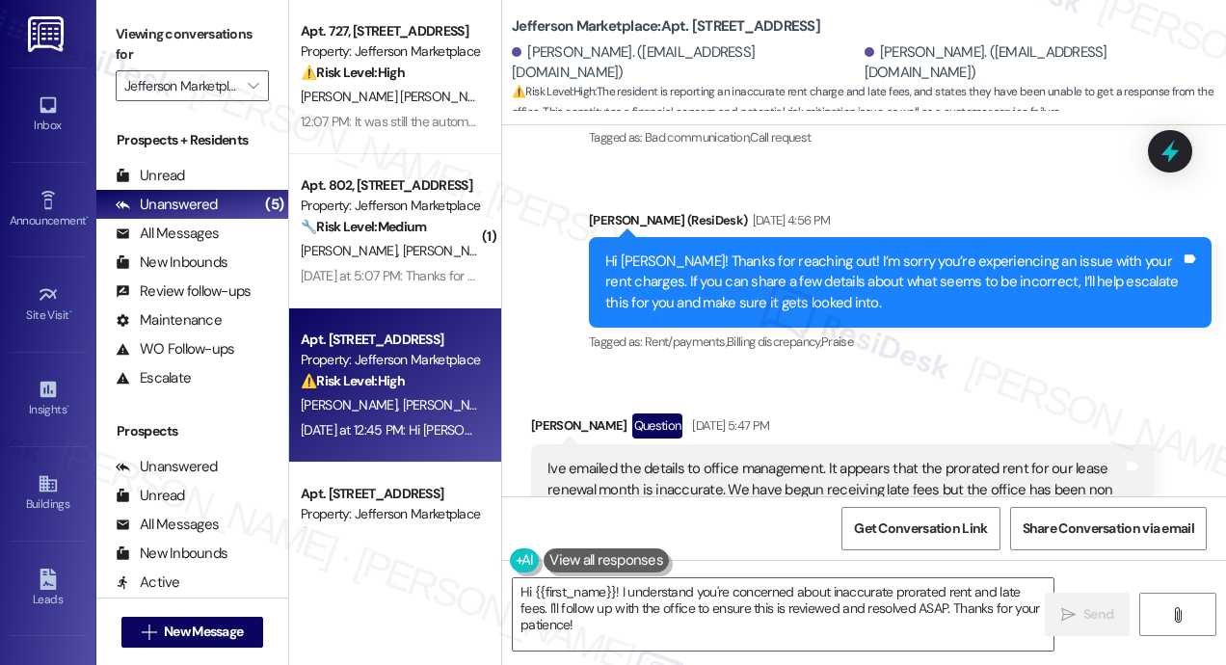
click at [979, 414] on div "Derek O Leary Question Sep 08, 2025 at 5:47 PM" at bounding box center [842, 429] width 623 height 31
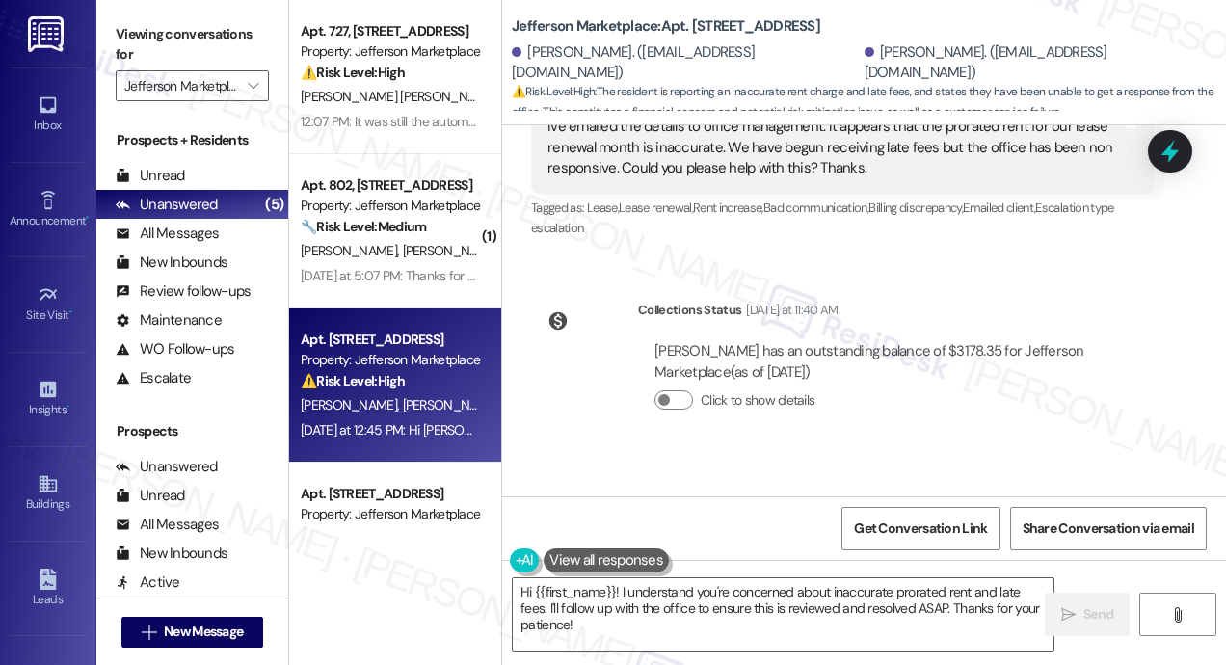
scroll to position [3823, 0]
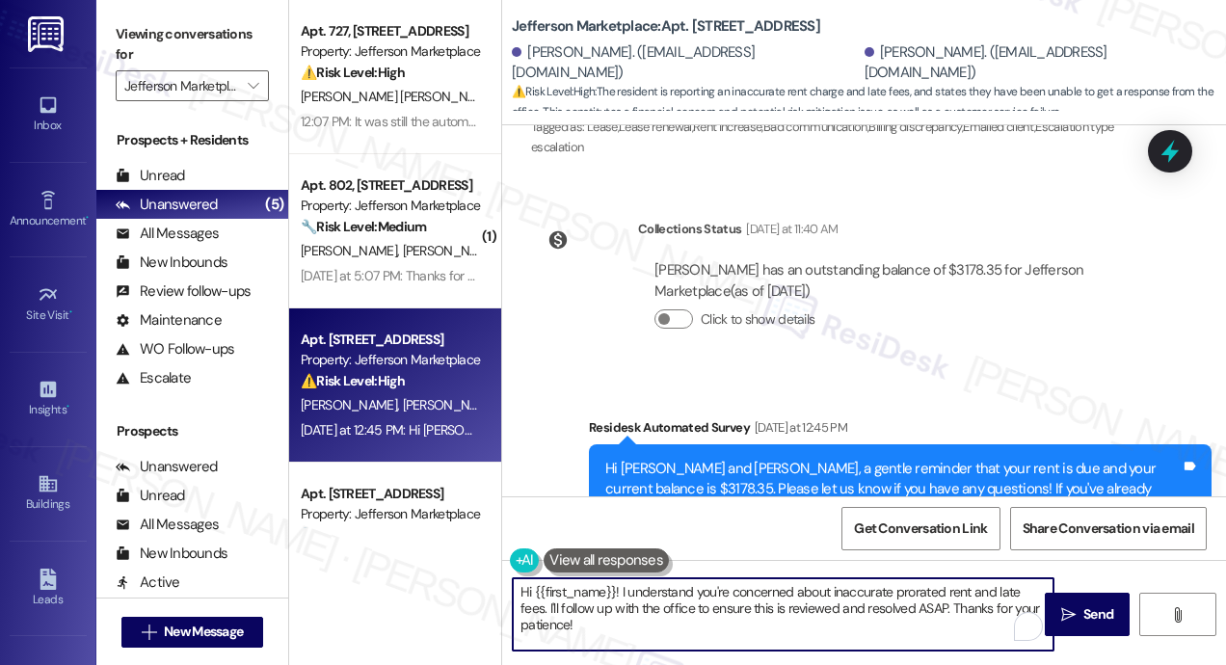
click at [760, 605] on textarea "Hi {{first_name}}! I understand you're concerned about inaccurate prorated rent…" at bounding box center [783, 614] width 541 height 72
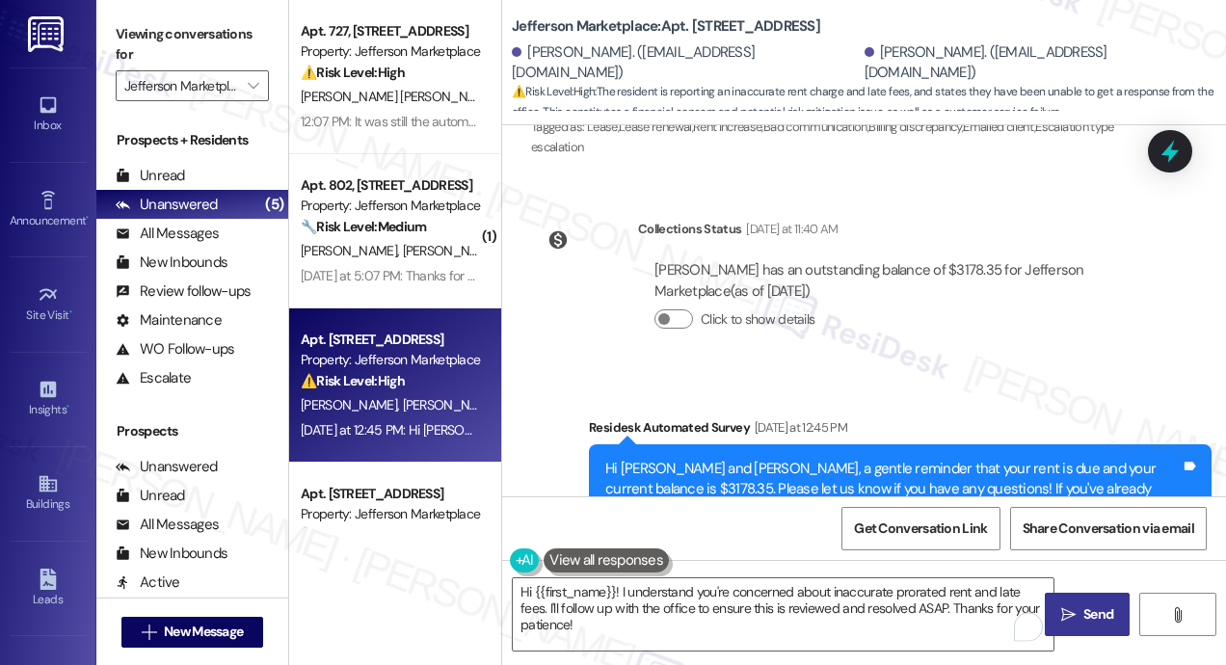
click at [1070, 607] on icon "" at bounding box center [1068, 614] width 14 height 15
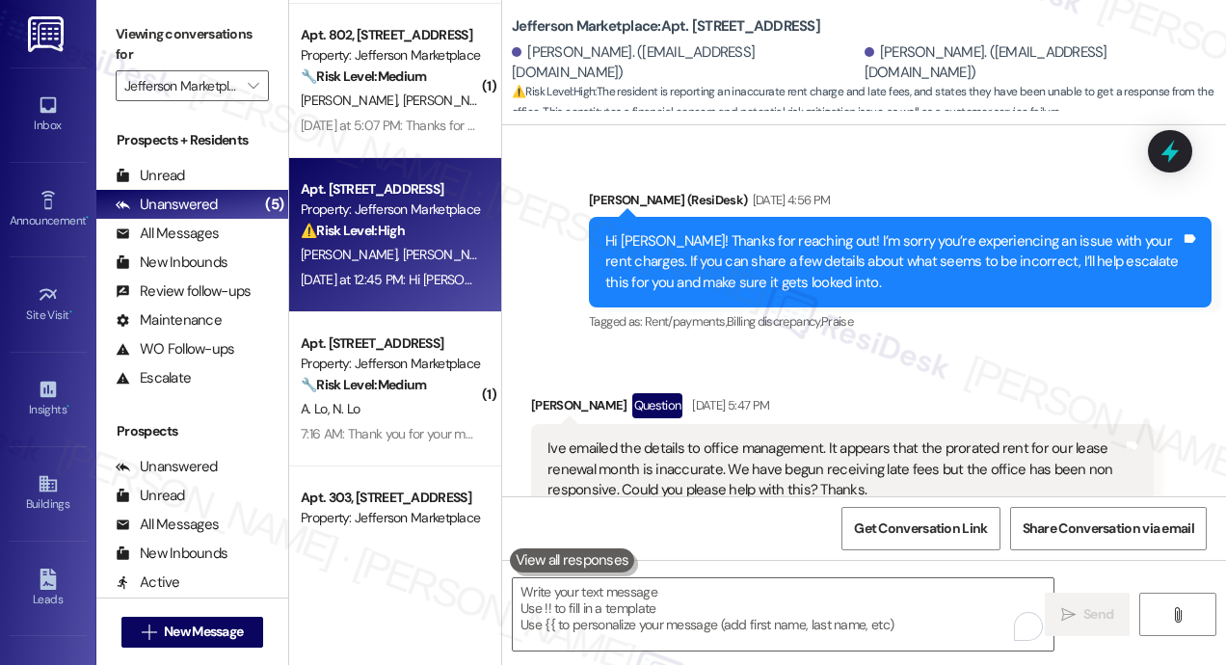
scroll to position [161, 0]
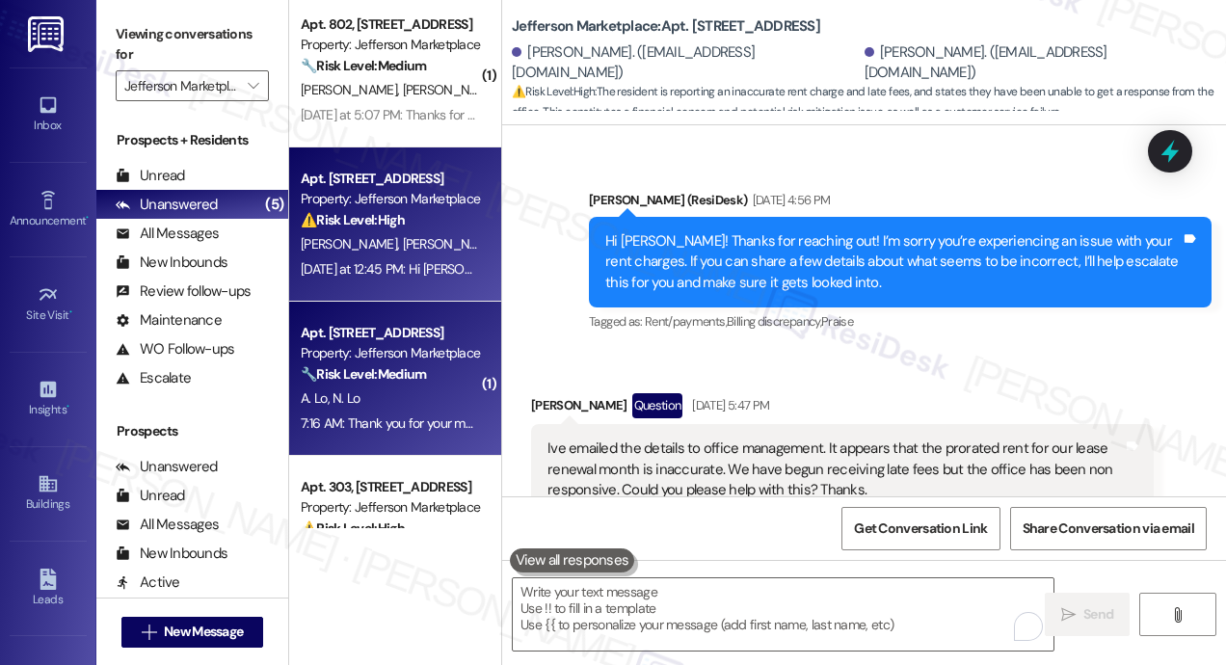
click at [406, 392] on div "A. Lo N. Lo" at bounding box center [390, 399] width 182 height 24
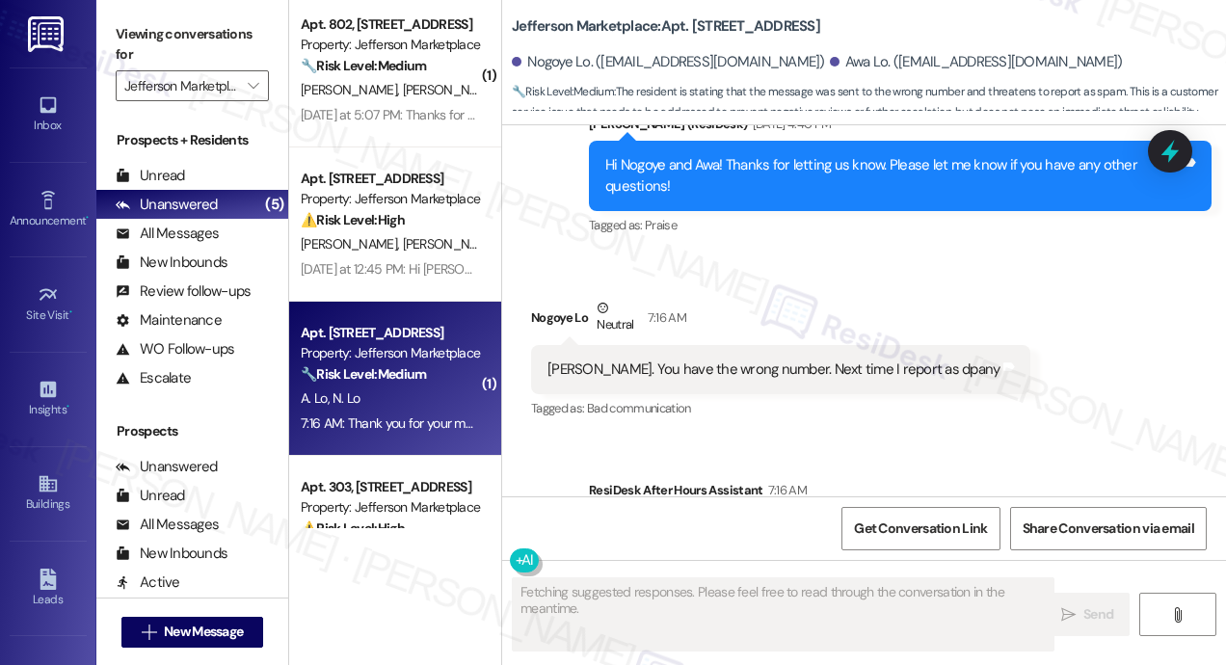
scroll to position [3524, 0]
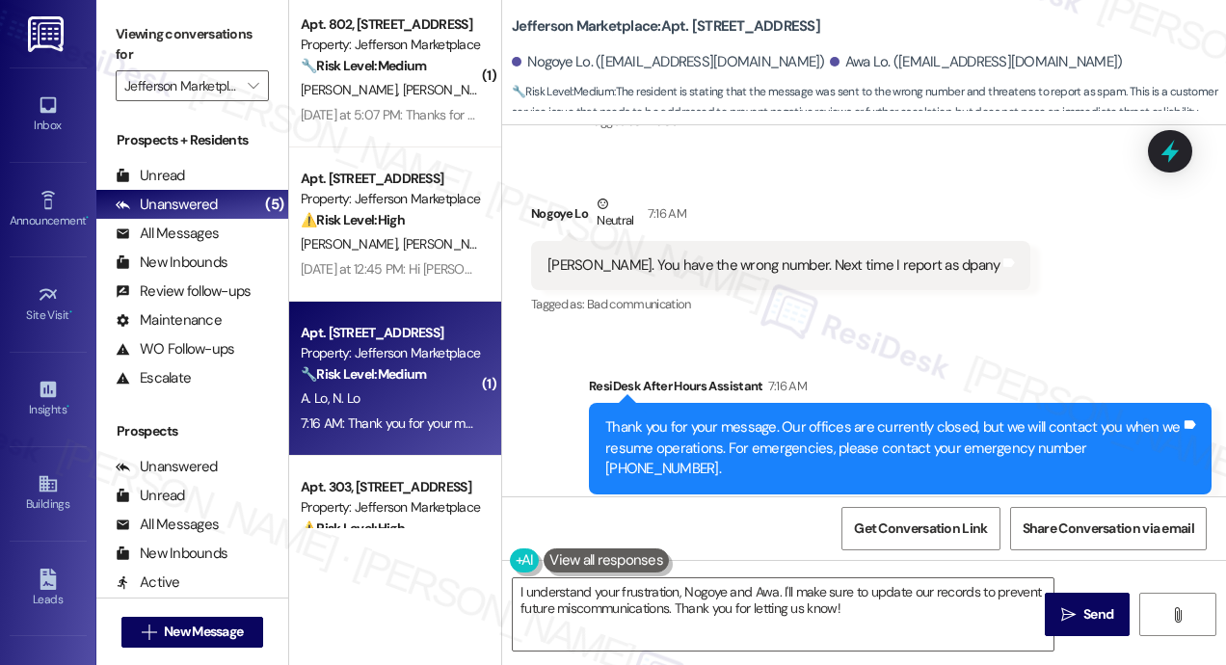
click at [845, 194] on div "Nogoye Lo Neutral 7:16 AM" at bounding box center [780, 217] width 499 height 47
click at [827, 202] on div "Nogoye Lo Neutral 7:16 AM" at bounding box center [780, 217] width 499 height 47
click at [1010, 292] on div "Received via SMS Nogoye Lo Neutral 7:16 AM Jay. You have the wrong number. Next…" at bounding box center [864, 241] width 724 height 183
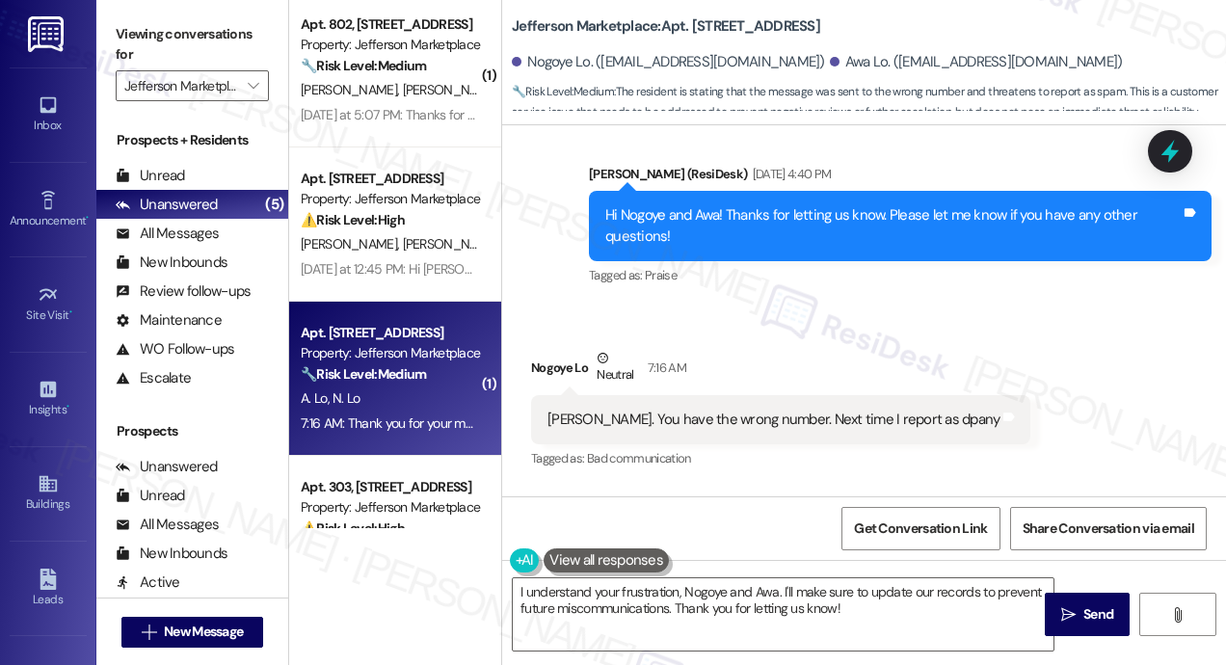
scroll to position [3332, 0]
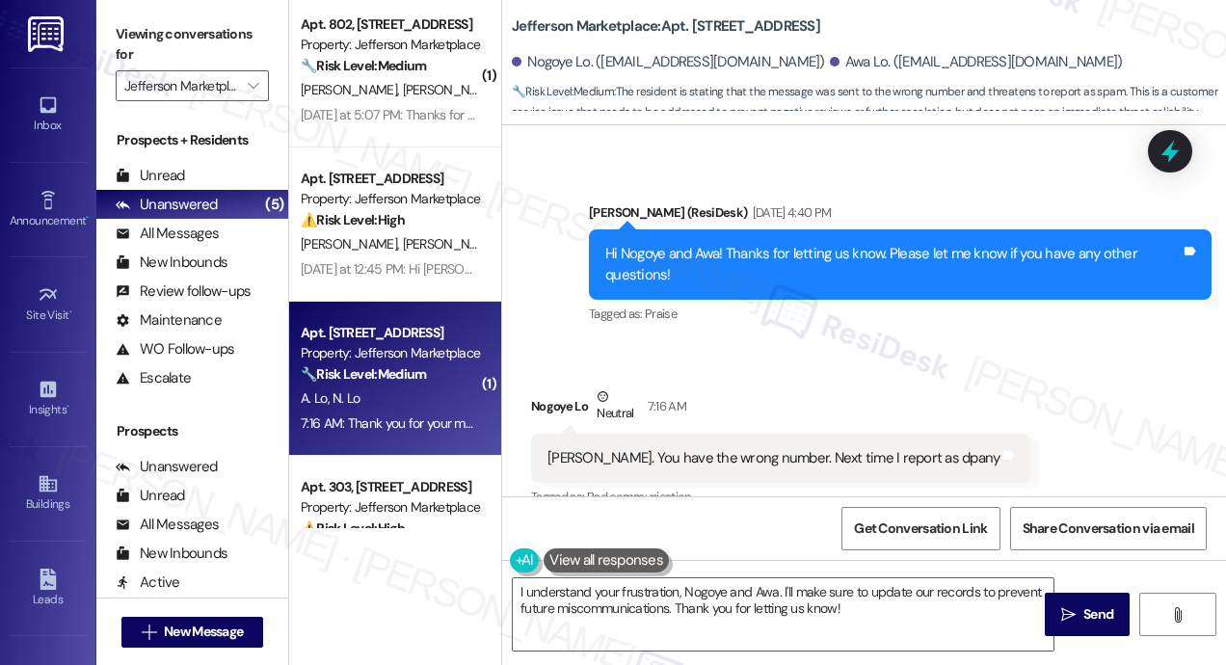
click at [714, 448] on div "Jay. You have the wrong number. Next time I report as dpany" at bounding box center [774, 458] width 452 height 20
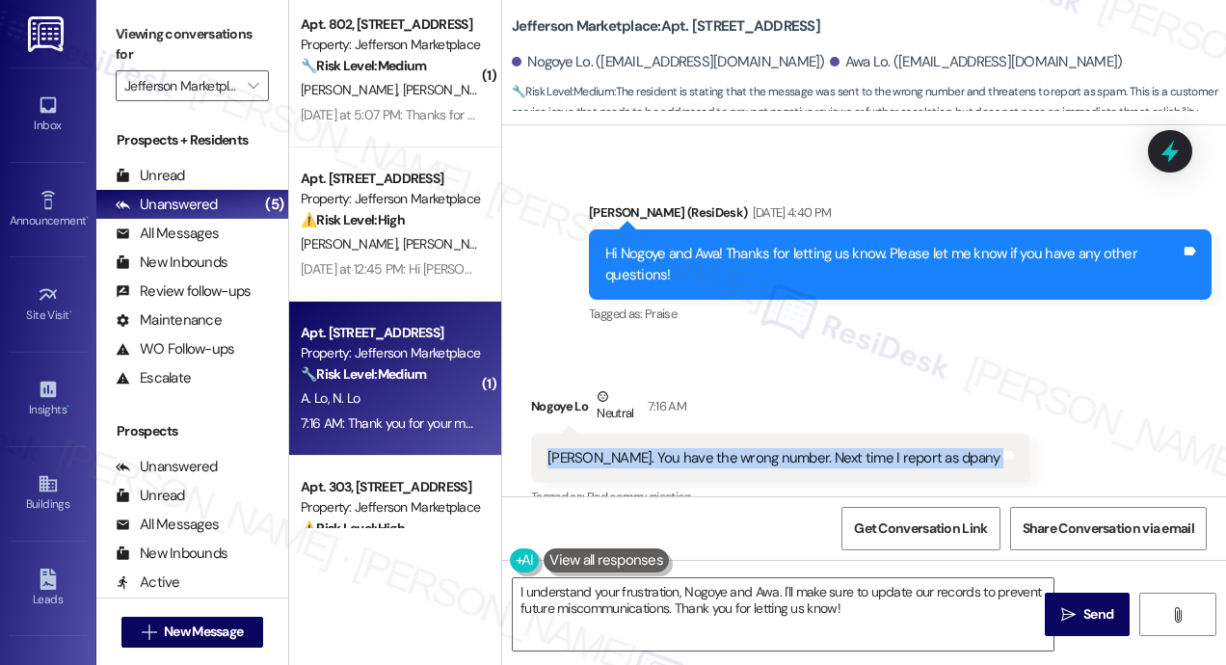
copy div "Jay. You have the wrong number. Next time I report as dpany Tags and notes"
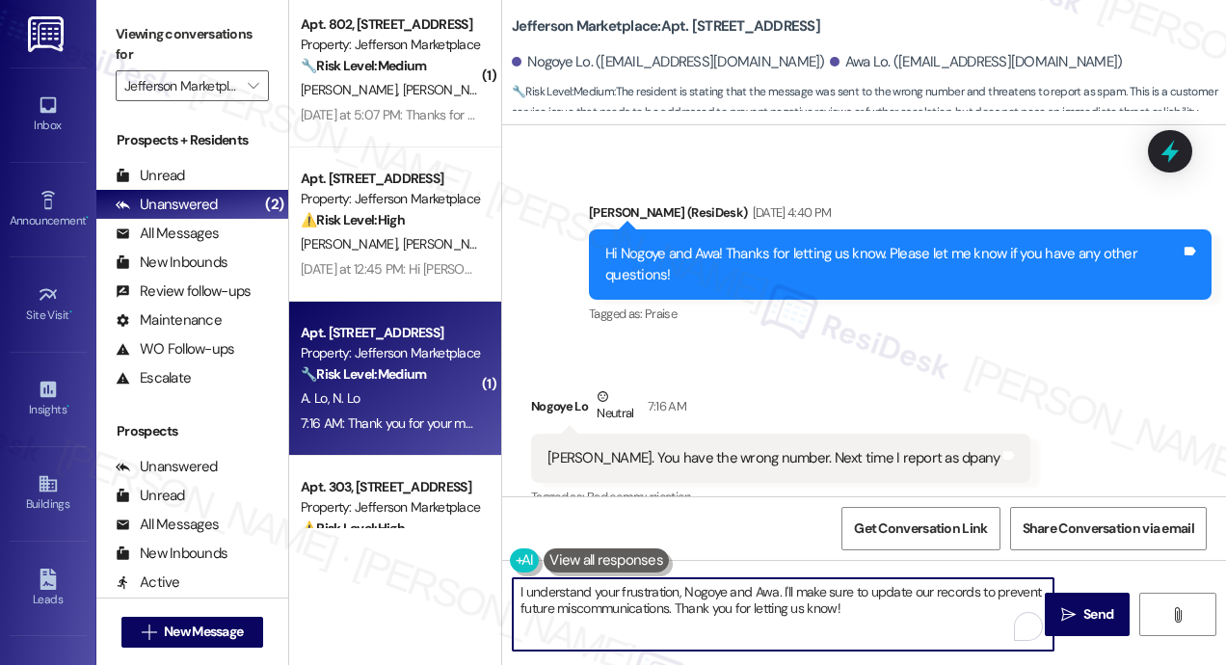
click at [636, 602] on textarea "I understand your frustration, Nogoye and Awa. I'll make sure to update our rec…" at bounding box center [783, 614] width 541 height 72
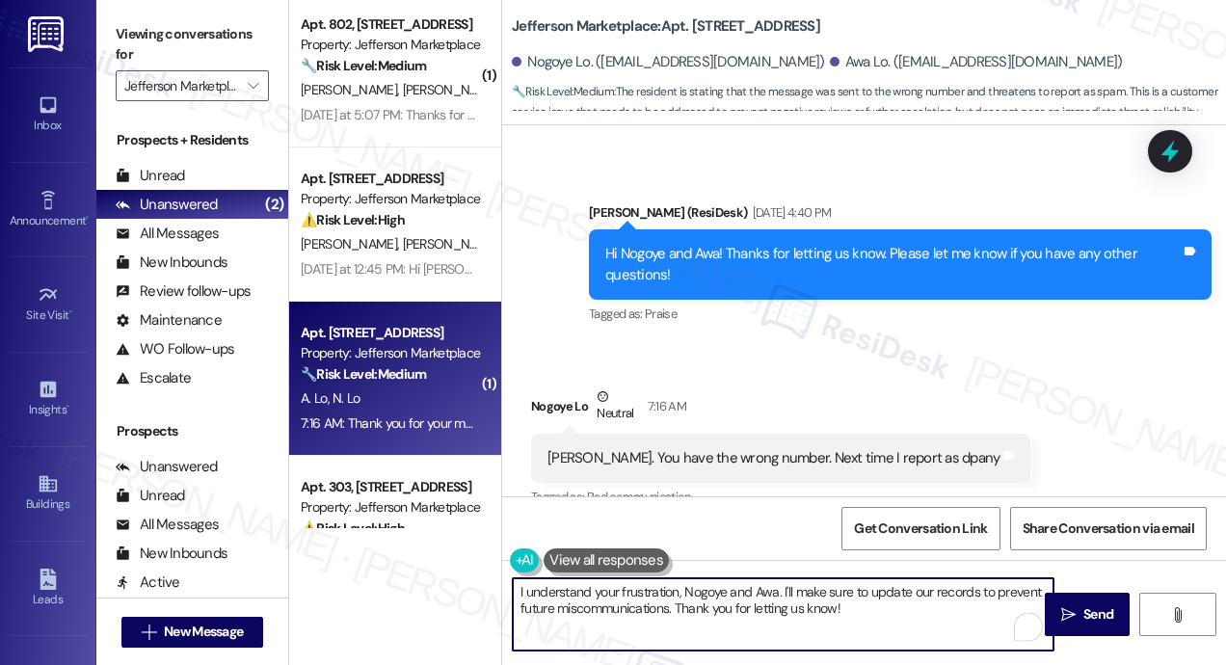
paste textarea "Thanks for the heads-up! Just to make sure our records are up to date, could yo…"
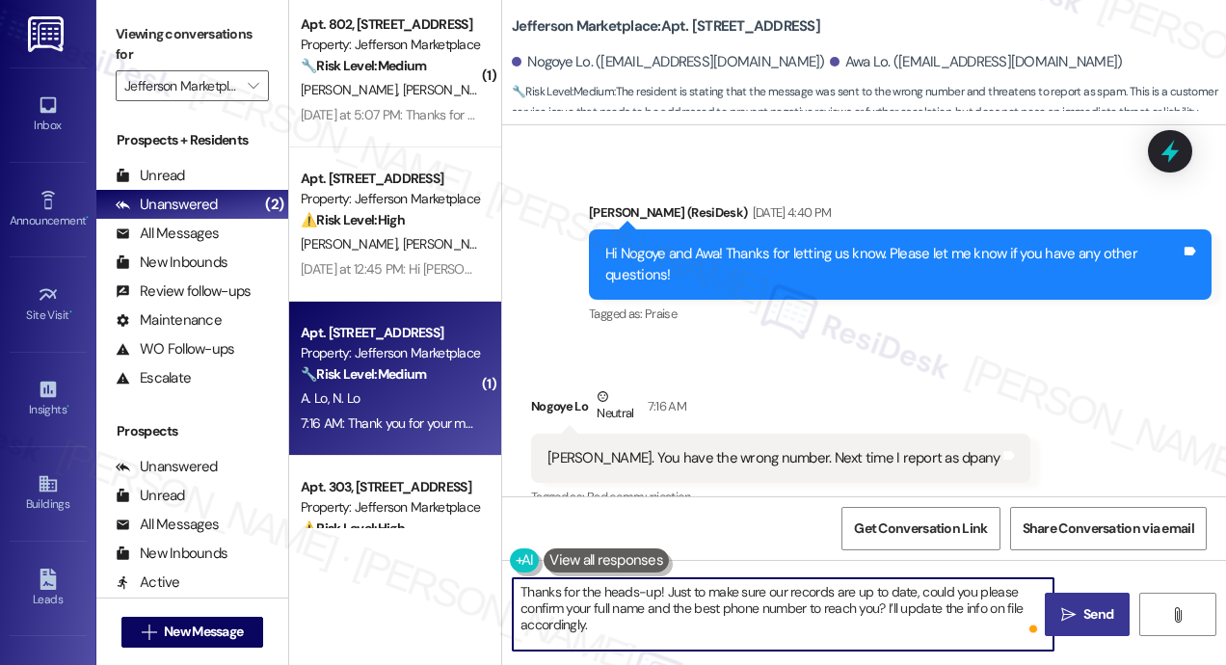
type textarea "Thanks for the heads-up! Just to make sure our records are up to date, could yo…"
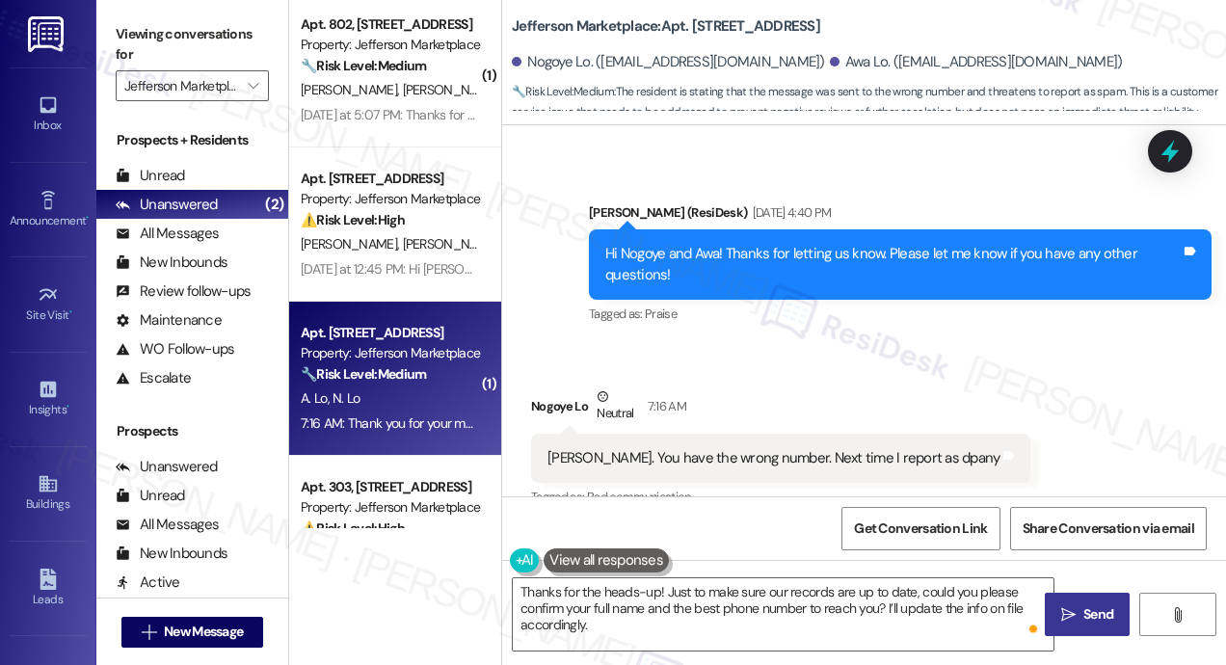
click at [1085, 604] on span "Send" at bounding box center [1099, 614] width 30 height 20
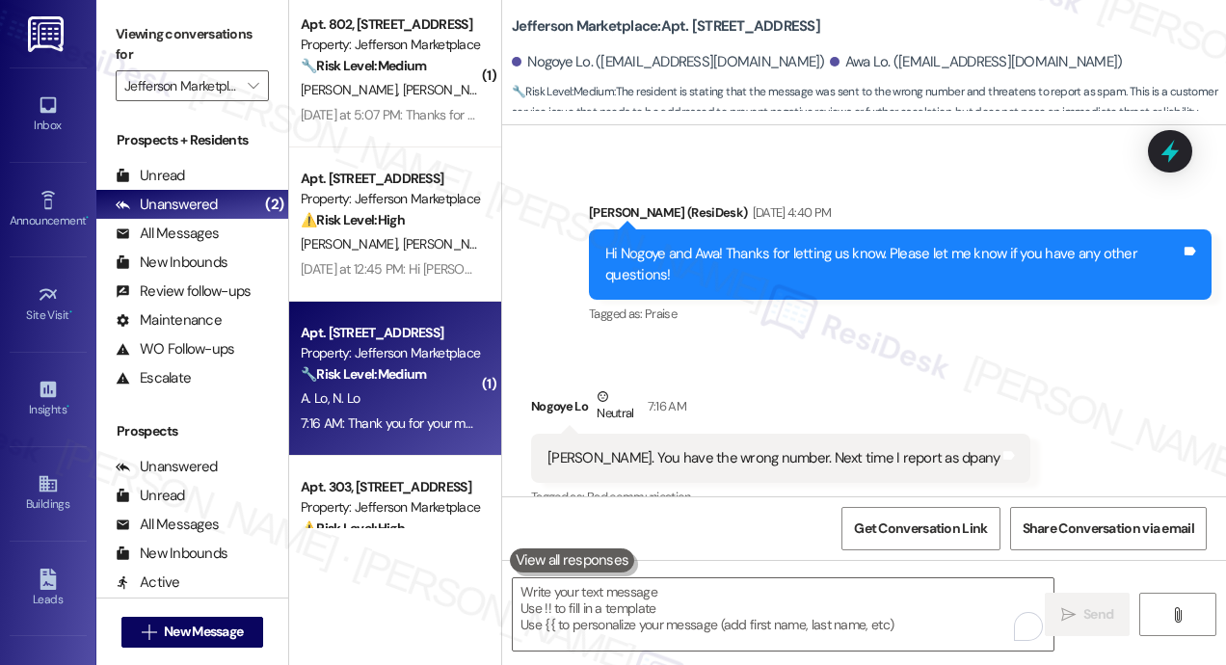
click at [844, 343] on div "Received via SMS Nogoye Lo Neutral 7:16 AM Jay. You have the wrong number. Next…" at bounding box center [864, 434] width 724 height 183
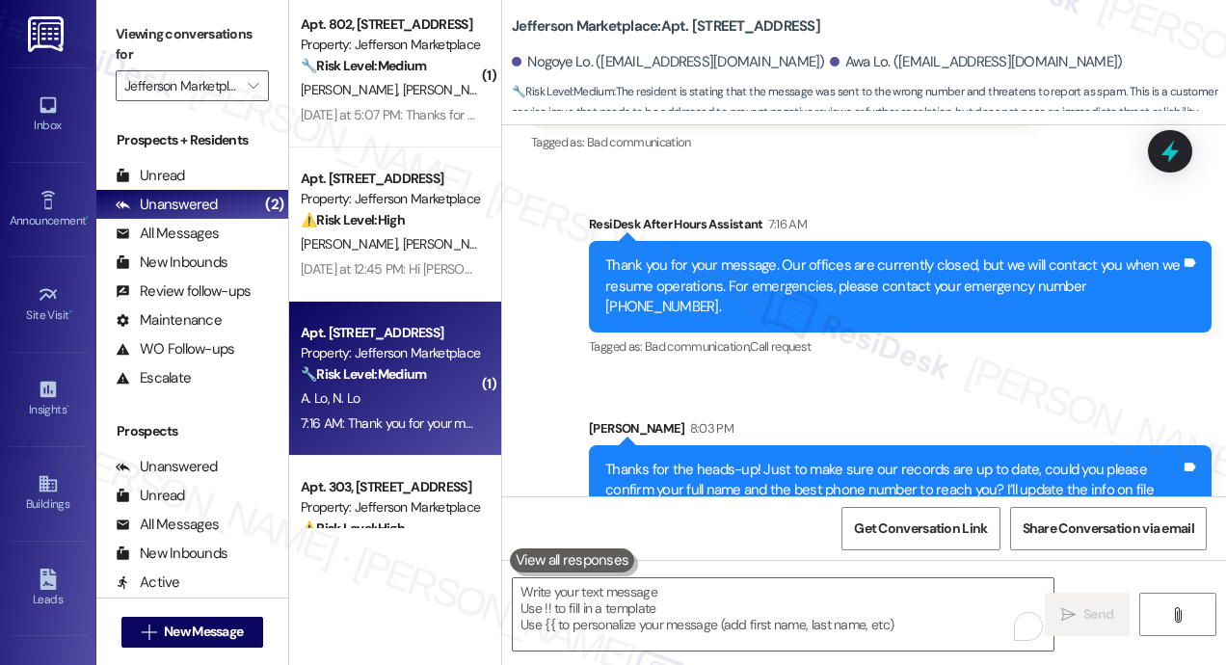
scroll to position [3701, 0]
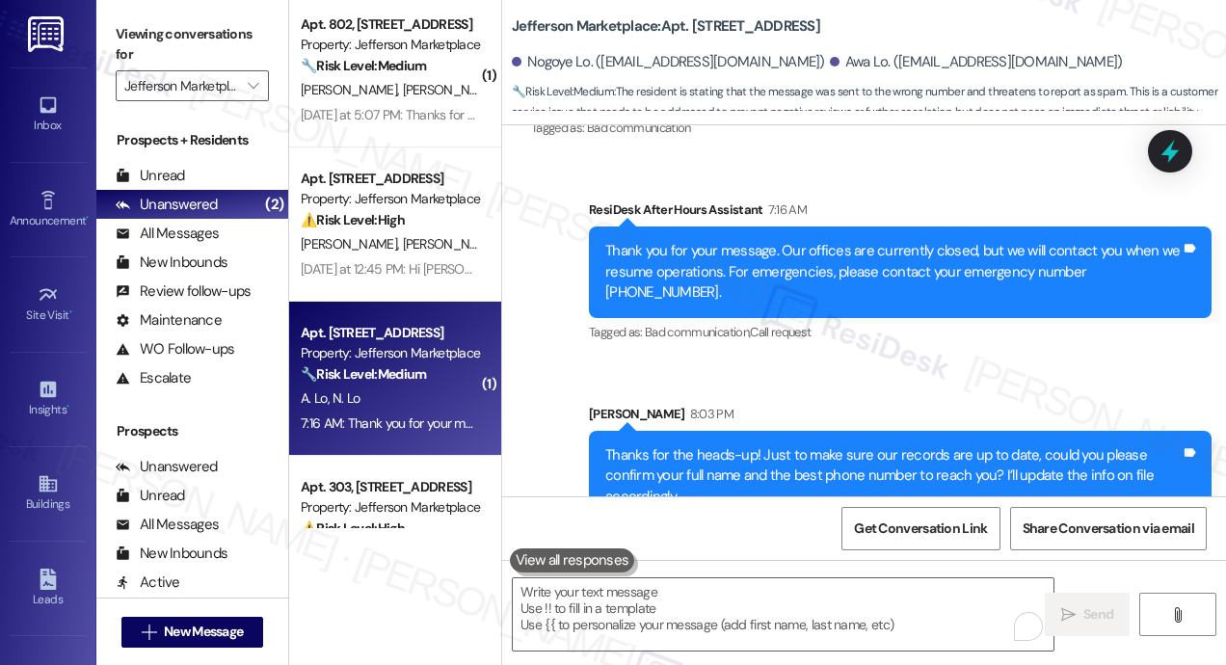
click at [922, 389] on div "Sent via SMS Sarah 8:03 PM Thanks for the heads-up! Just to make sure our recor…" at bounding box center [901, 462] width 652 height 147
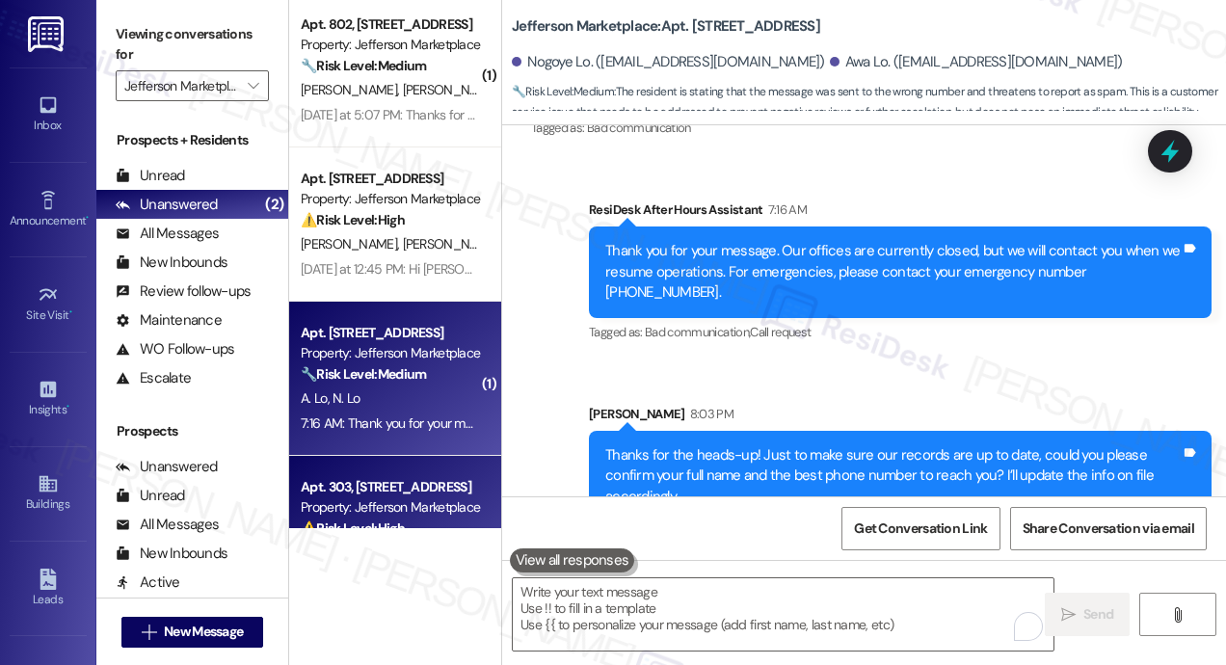
click at [405, 512] on div "Property: Jefferson Marketplace" at bounding box center [390, 507] width 178 height 20
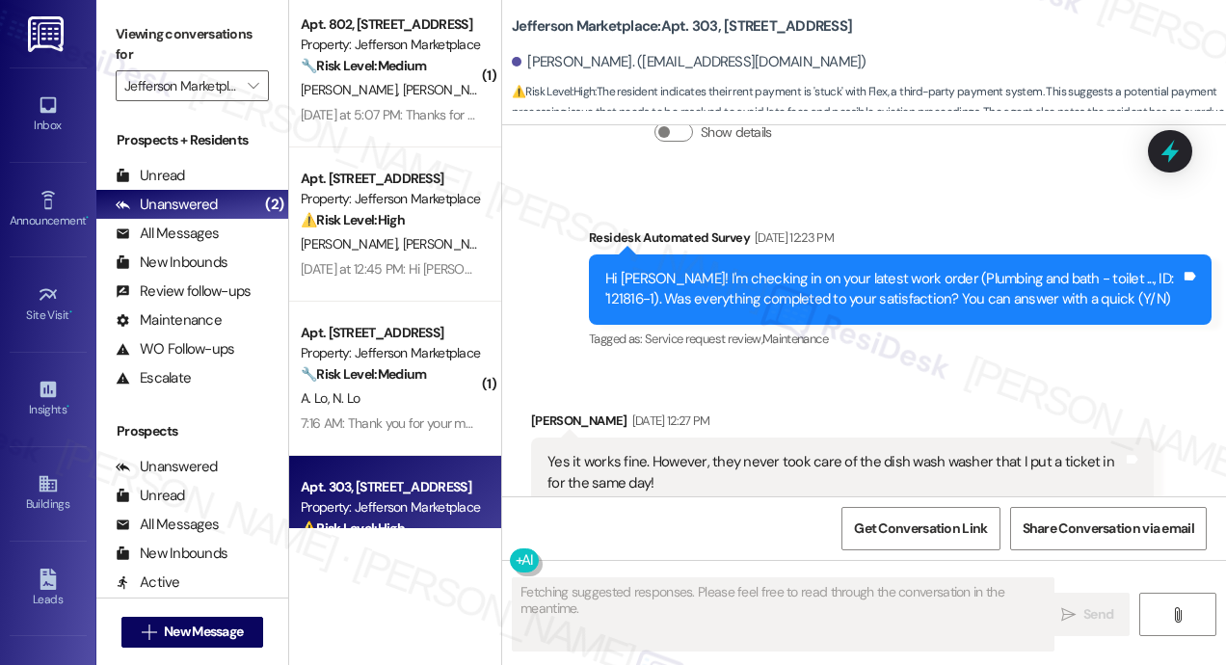
scroll to position [12216, 0]
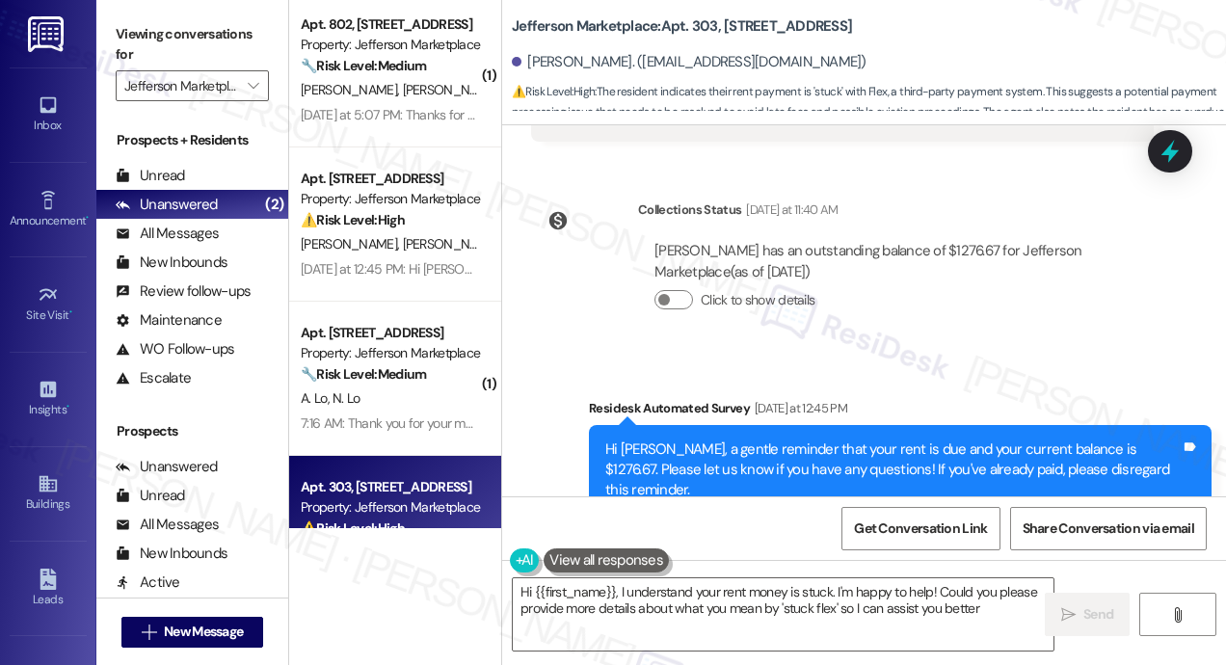
type textarea "Hi {{first_name}}, I understand your rent money is stuck. I'm happy to help! Co…"
click at [893, 355] on div "Survey, sent via SMS Residesk Automated Survey Yesterday at 12:45 PM Hi Lunden,…" at bounding box center [864, 457] width 724 height 204
click at [575, 355] on div "Survey, sent via SMS Residesk Automated Survey Yesterday at 12:45 PM Hi Lunden,…" at bounding box center [864, 457] width 724 height 204
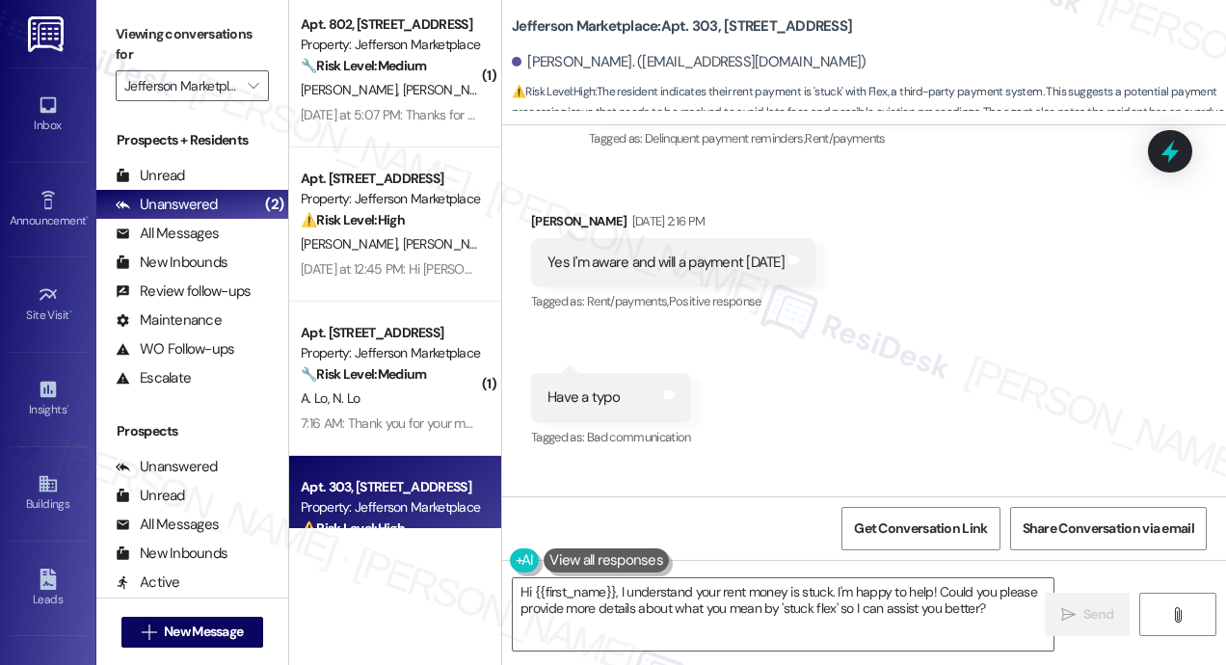
scroll to position [10134, 0]
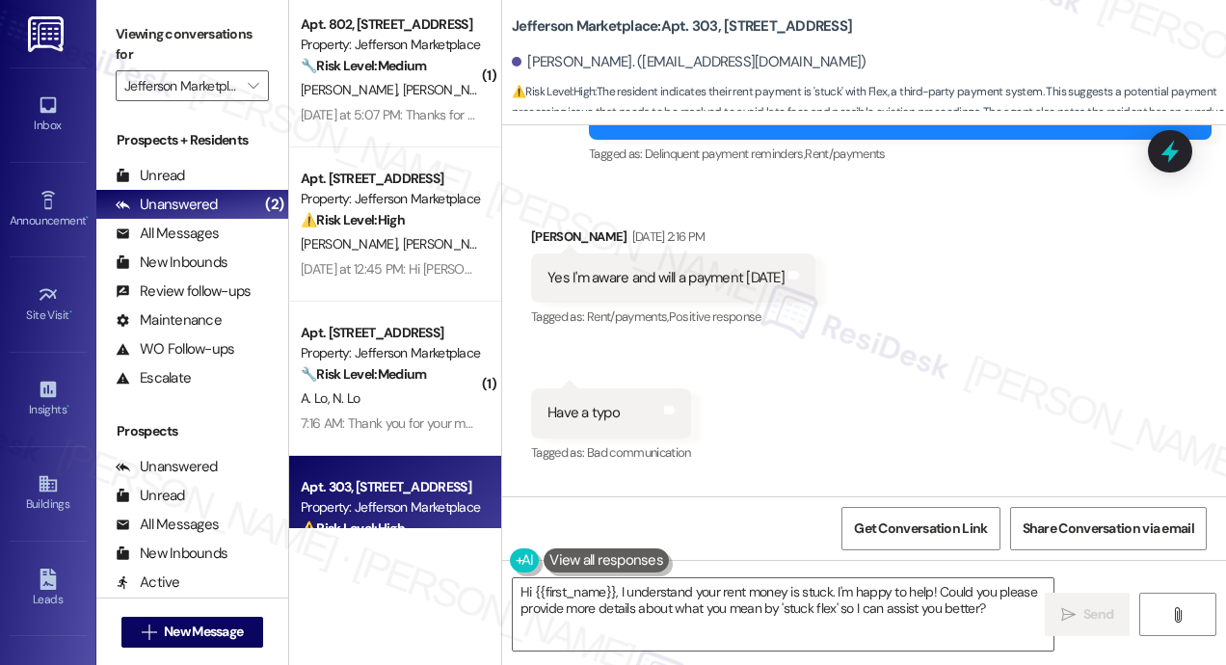
click at [800, 402] on div "Received via SMS Lunden Collins Sep 03, 2025 at 2:16 PM Yes I'm aware and will …" at bounding box center [864, 332] width 724 height 299
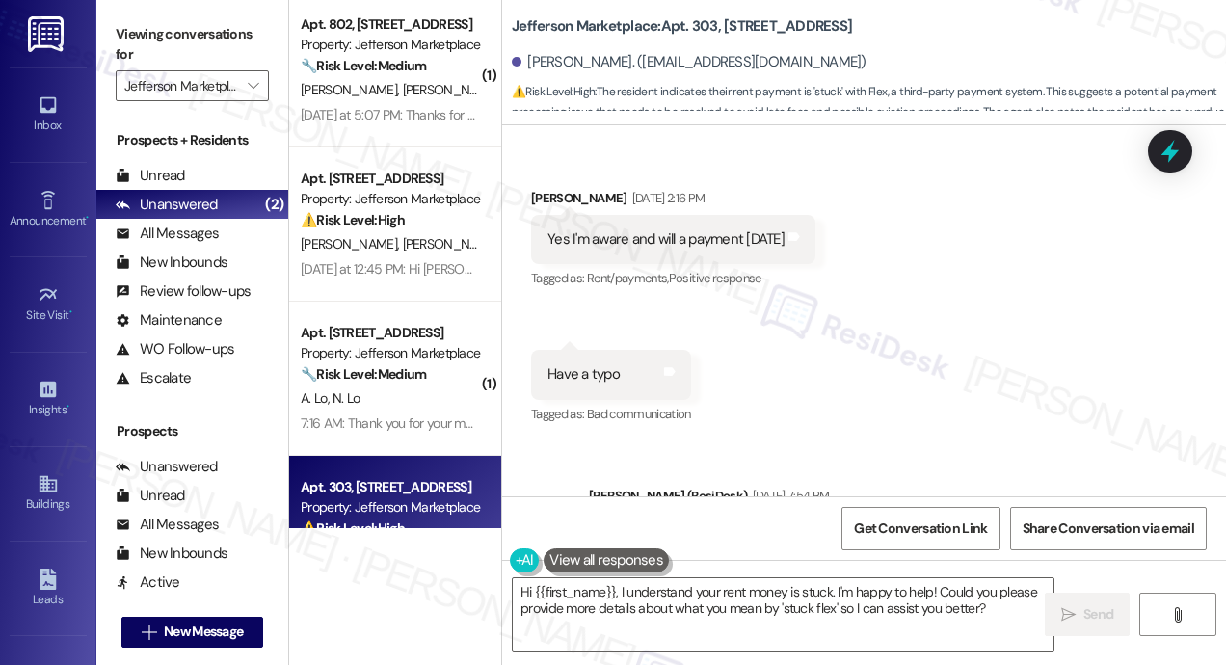
scroll to position [10327, 0]
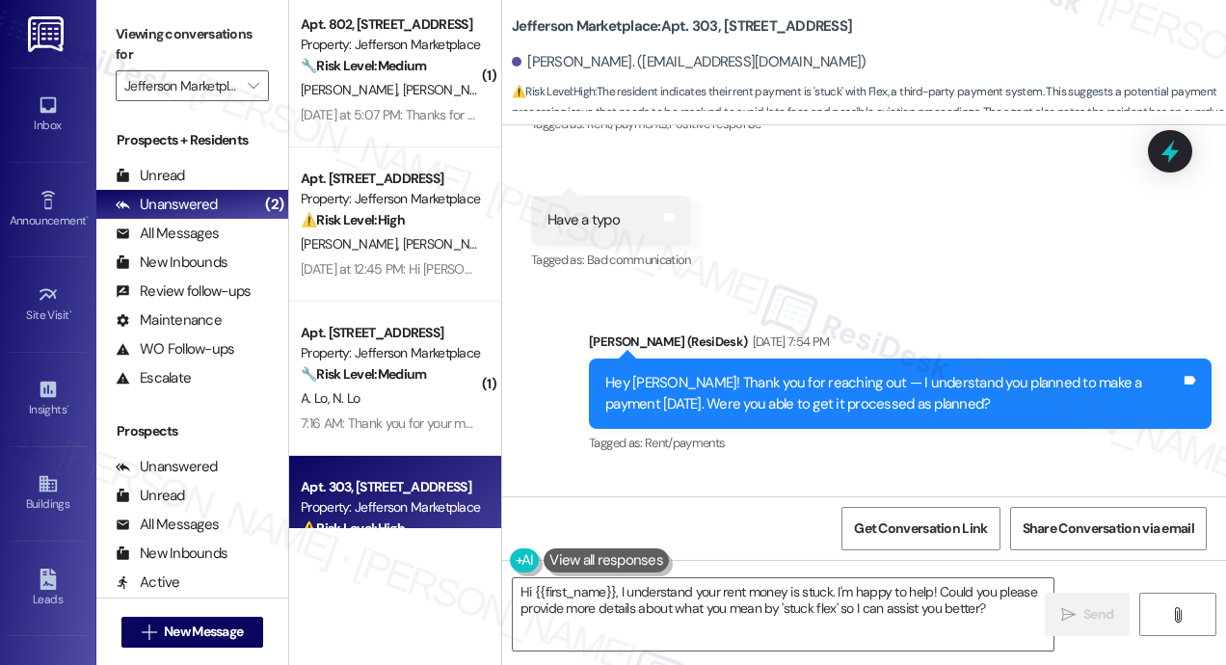
click at [902, 254] on div "Received via SMS Lunden Collins Sep 03, 2025 at 2:16 PM Yes I'm aware and will …" at bounding box center [864, 139] width 724 height 299
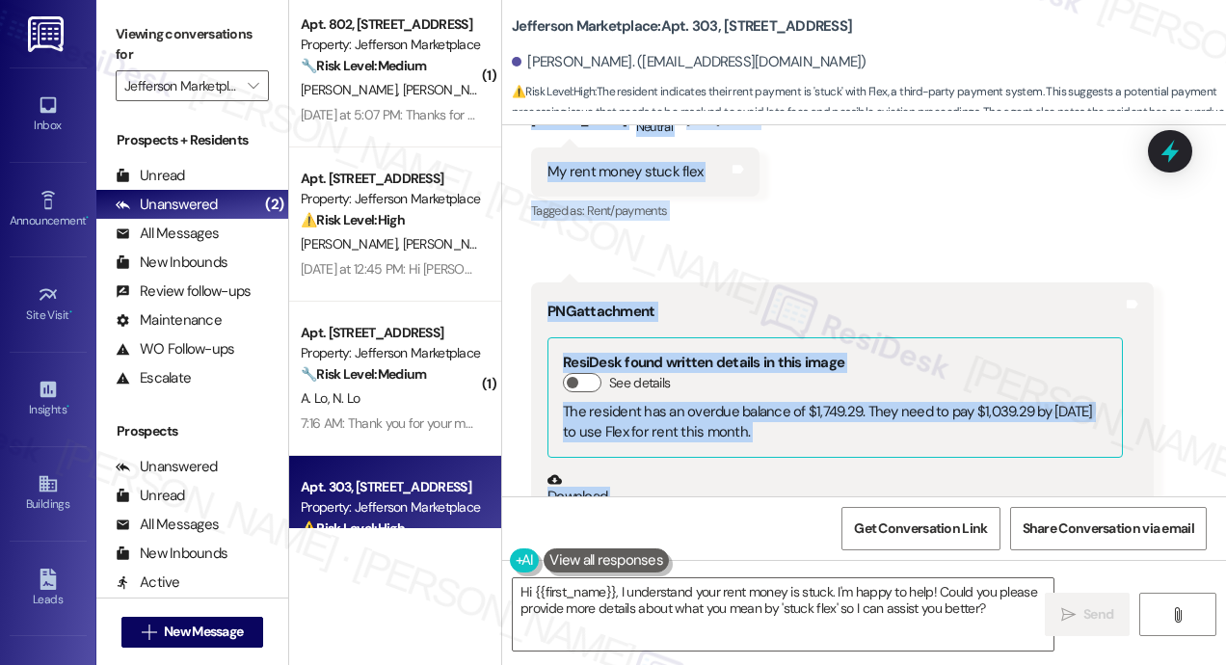
scroll to position [11614, 0]
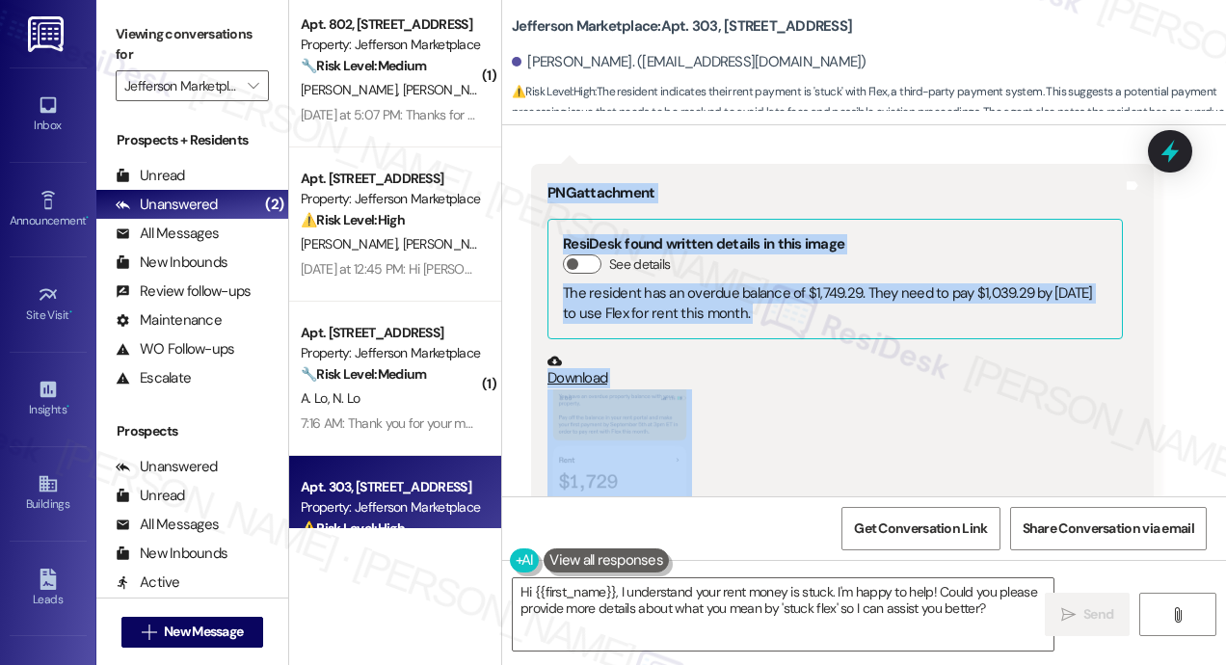
drag, startPoint x: 604, startPoint y: 245, endPoint x: 808, endPoint y: 408, distance: 260.6
click at [808, 408] on div "WO Opened request: Heating and... Sep 05, 2016 at 9:20 AM Status : Complete Pri…" at bounding box center [864, 310] width 724 height 371
copy div "Hey Lunden! Thank you for reaching out — I understand you planned to make a pay…"
click at [1167, 152] on icon at bounding box center [1170, 152] width 23 height 30
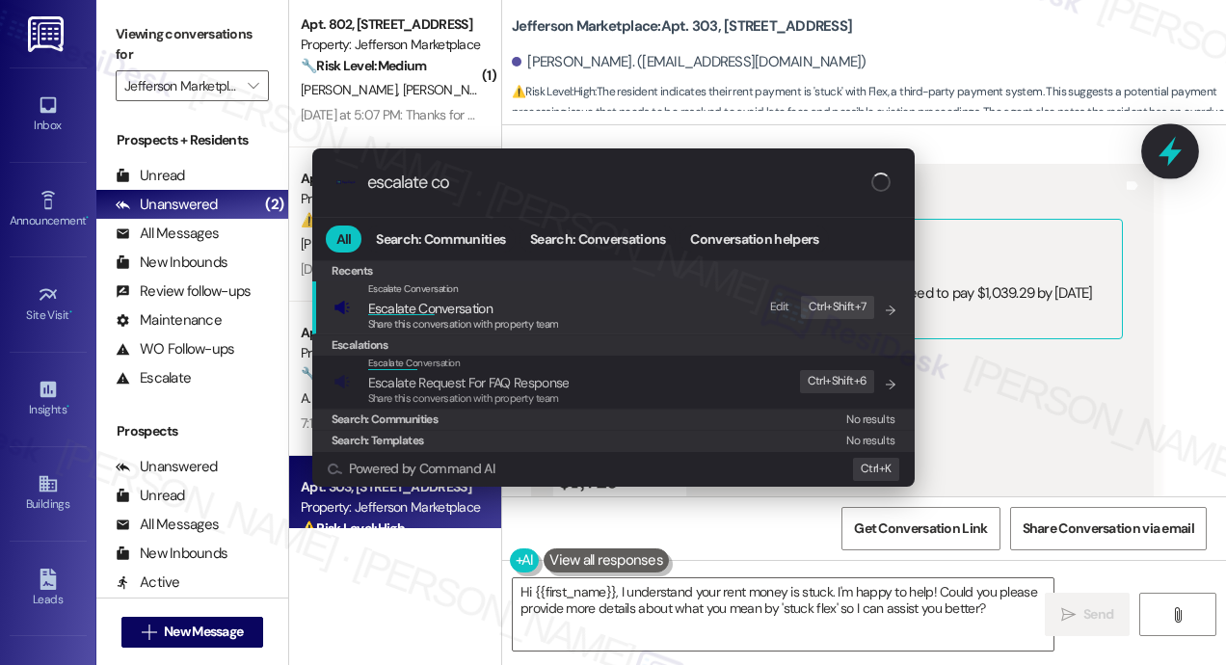
type input "escalate con"
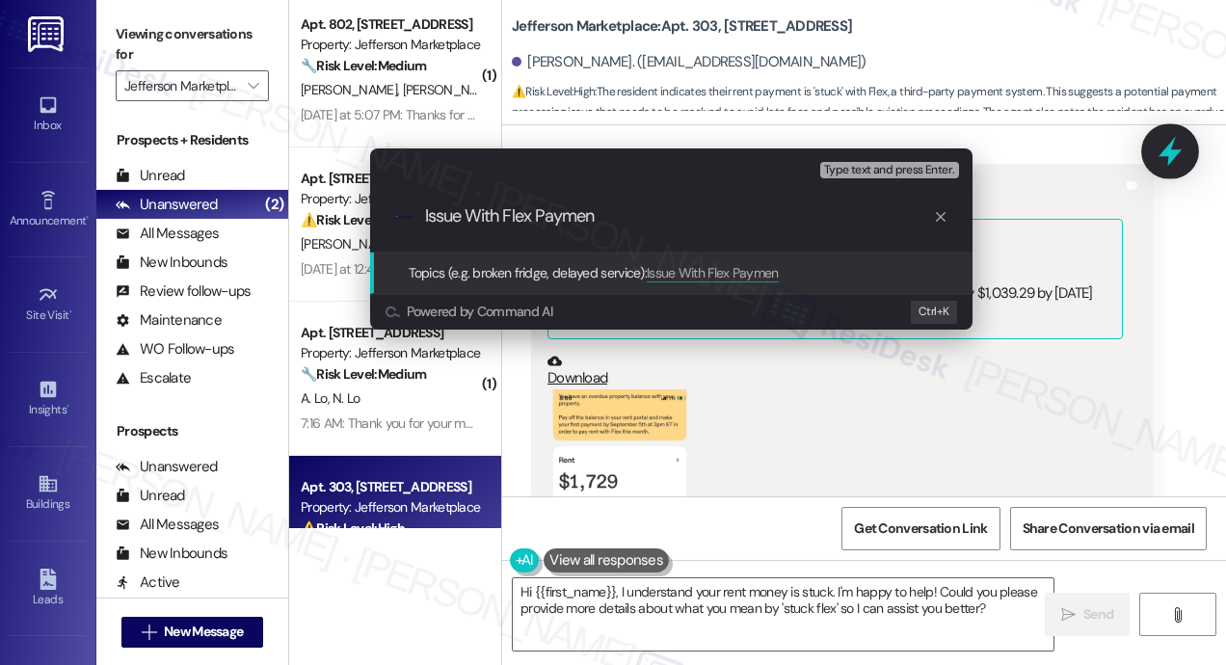
type input "Issue With Flex Payment"
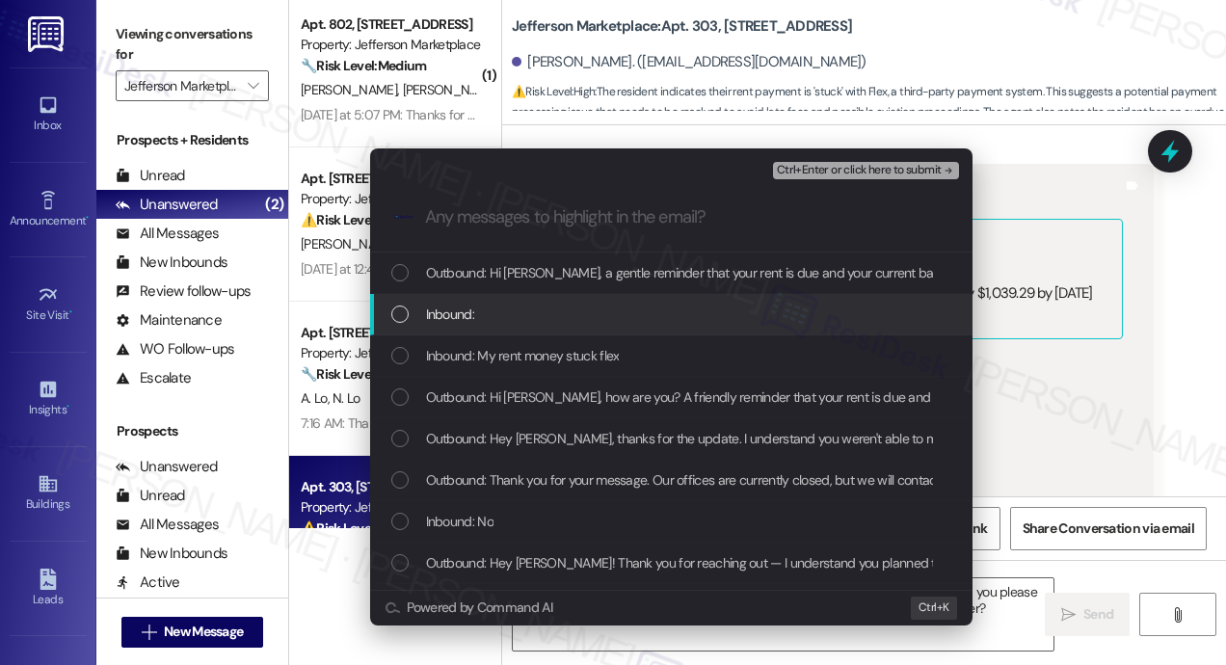
click at [464, 308] on span "Inbound:" at bounding box center [450, 314] width 48 height 21
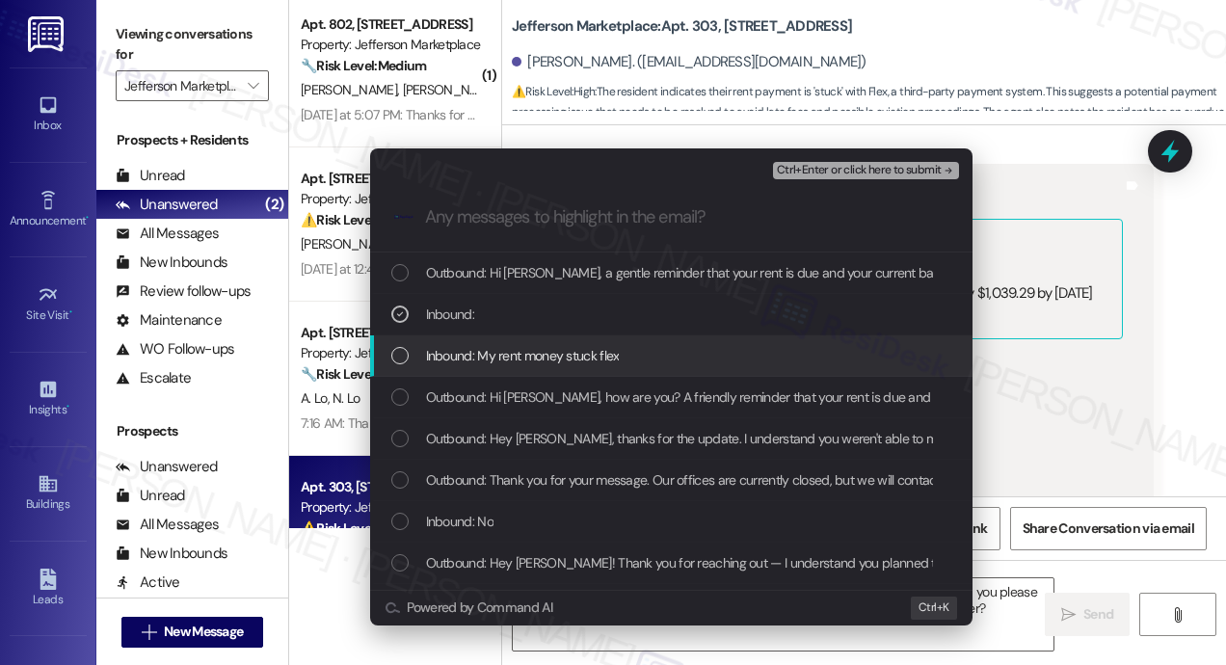
click at [454, 358] on span "Inbound: My rent money stuck flex" at bounding box center [523, 355] width 194 height 21
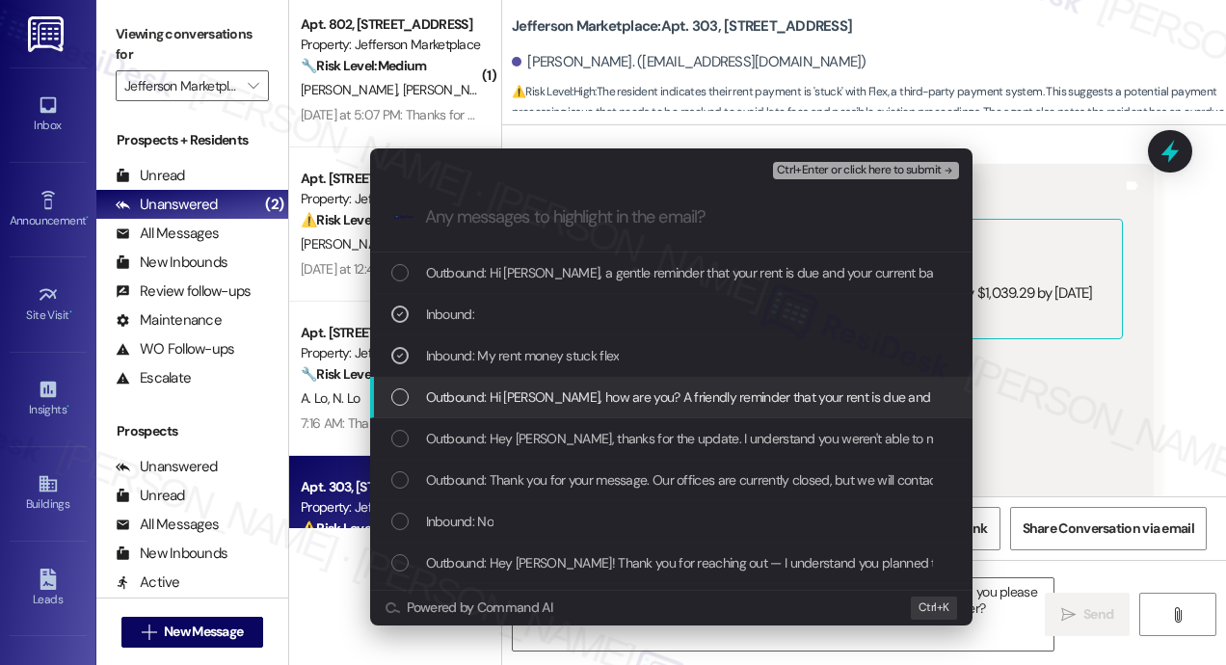
click at [442, 395] on span "Outbound: Hi Lunden, how are you? A friendly reminder that your rent is due and…" at bounding box center [1158, 397] width 1465 height 21
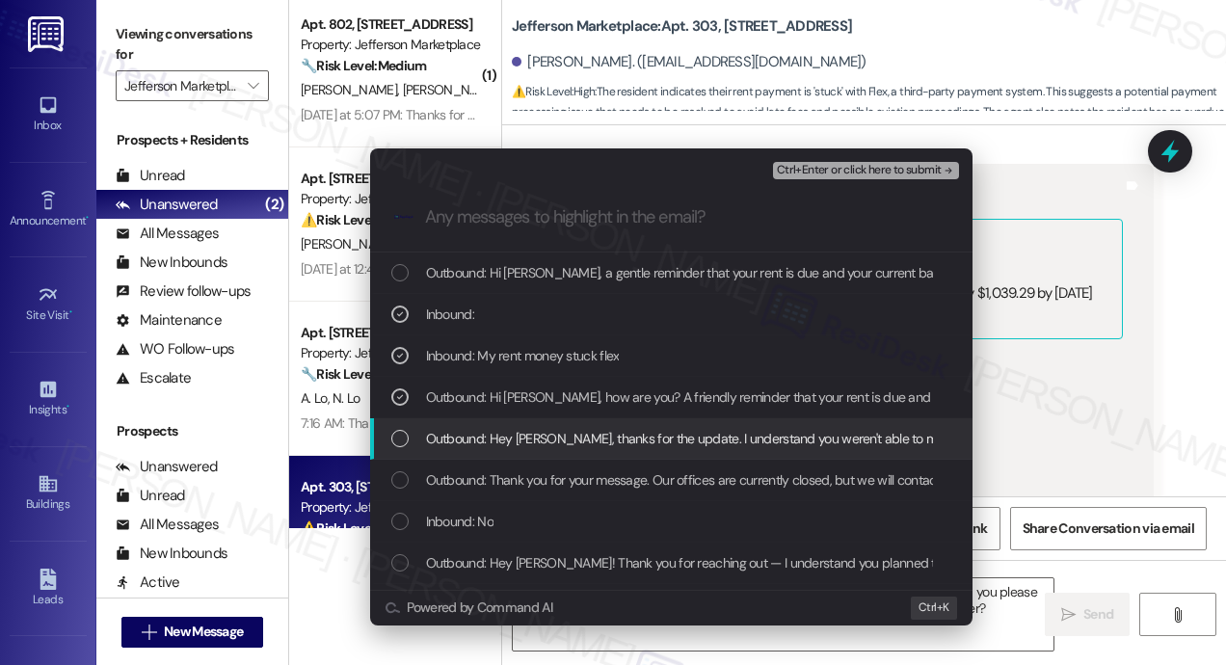
click at [413, 440] on div "Outbound: Hey Lunden, thanks for the update. I understand you weren't able to m…" at bounding box center [673, 438] width 564 height 21
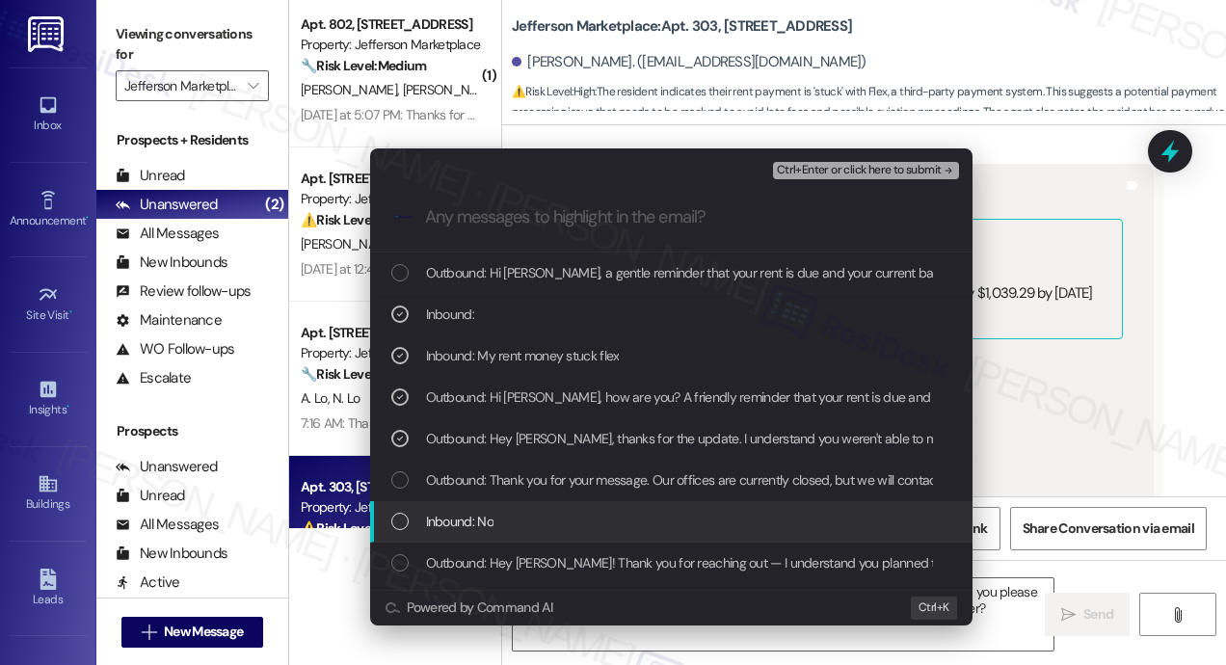
click at [409, 516] on div "Inbound: No" at bounding box center [673, 521] width 564 height 21
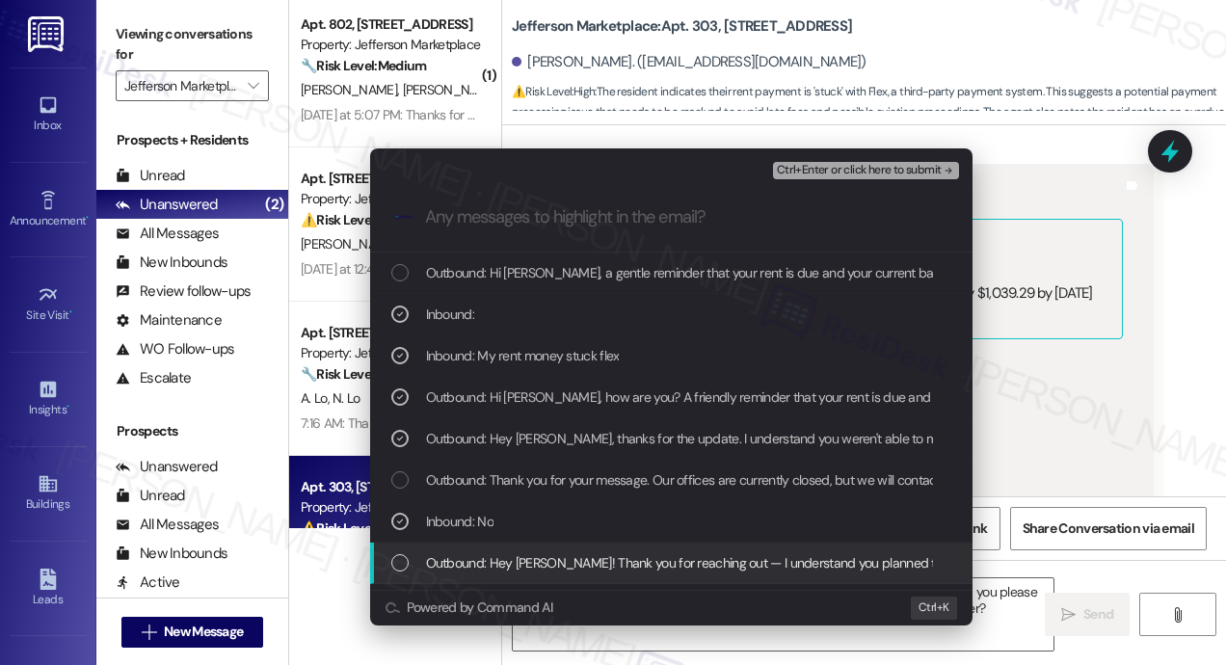
click at [420, 555] on div "Outbound: Hey Lunden! Thank you for reaching out — I understand you planned to …" at bounding box center [673, 562] width 564 height 21
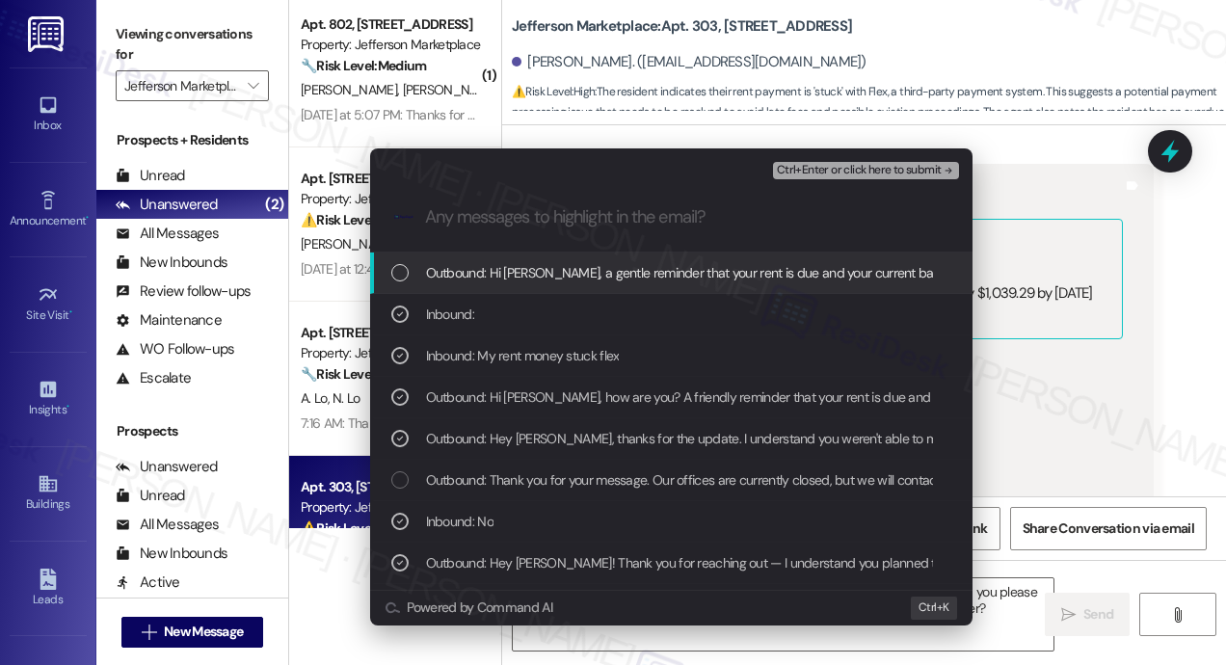
click at [799, 173] on span "Ctrl+Enter or click here to submit" at bounding box center [859, 170] width 165 height 13
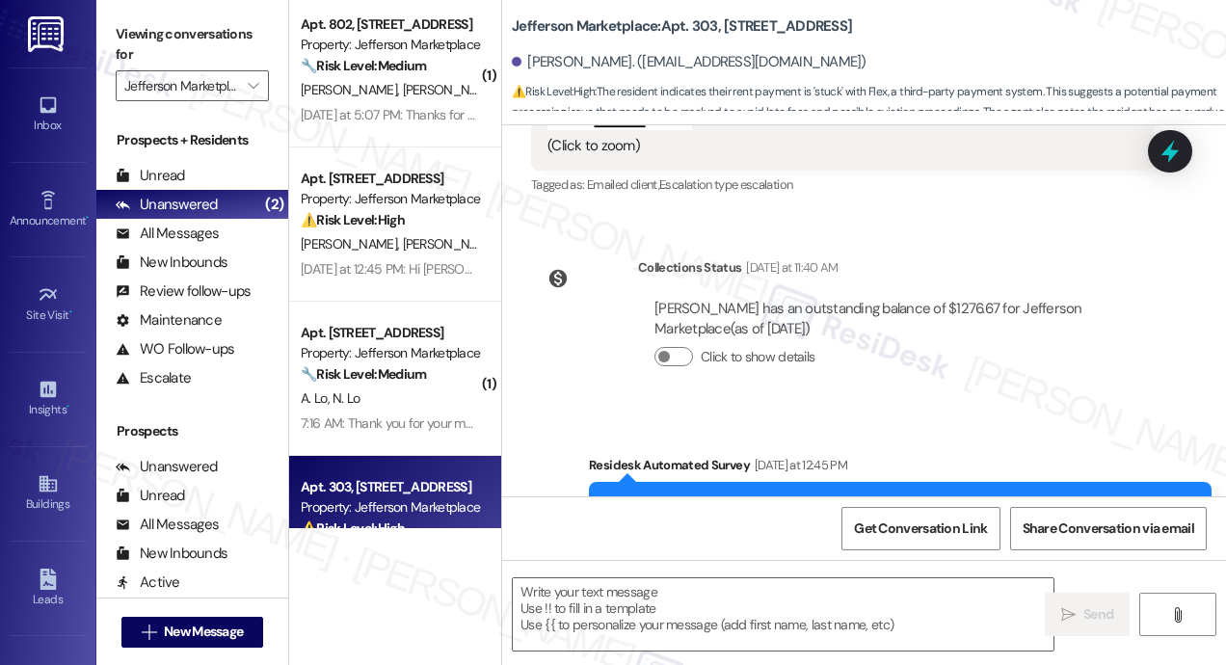
scroll to position [11863, 0]
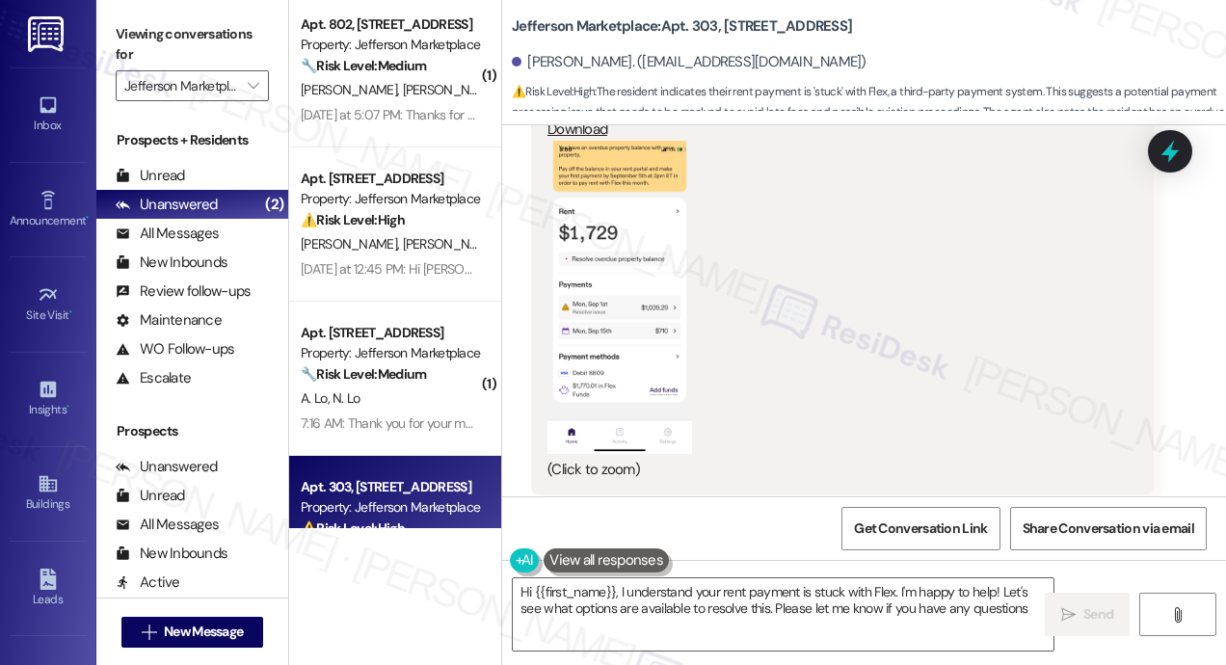
type textarea "Hi {{first_name}}, I understand your rent payment is stuck with Flex. I'm happy…"
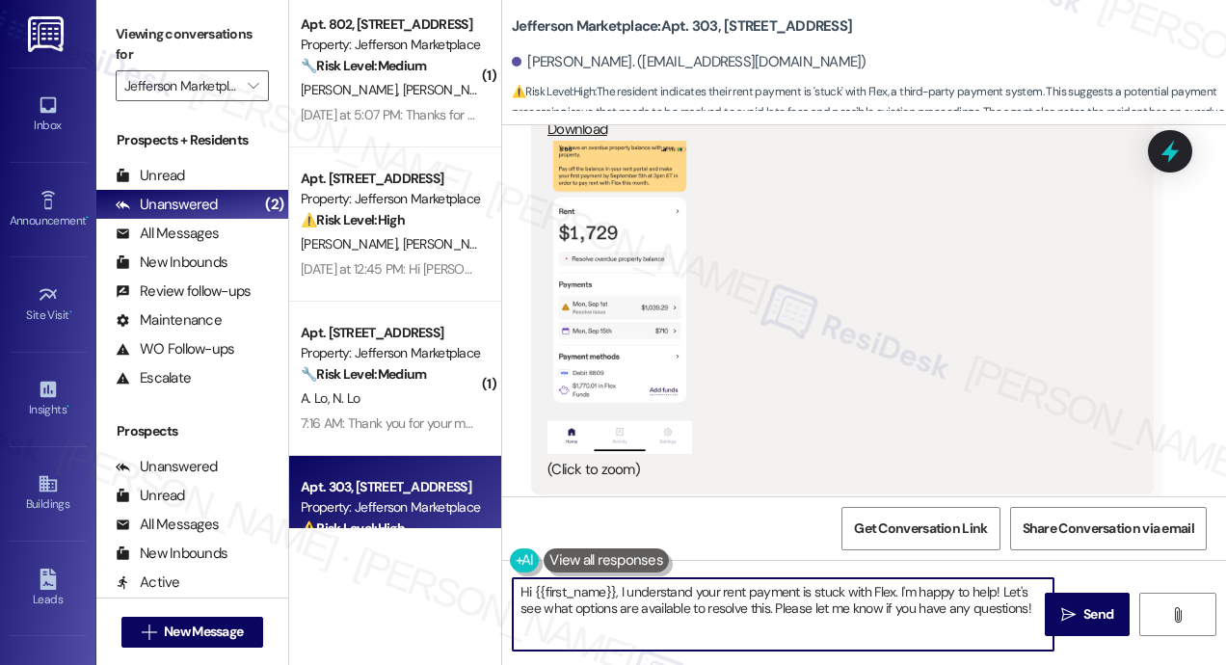
click at [929, 607] on textarea "Hi {{first_name}}, I understand your rent payment is stuck with Flex. I'm happy…" at bounding box center [783, 614] width 541 height 72
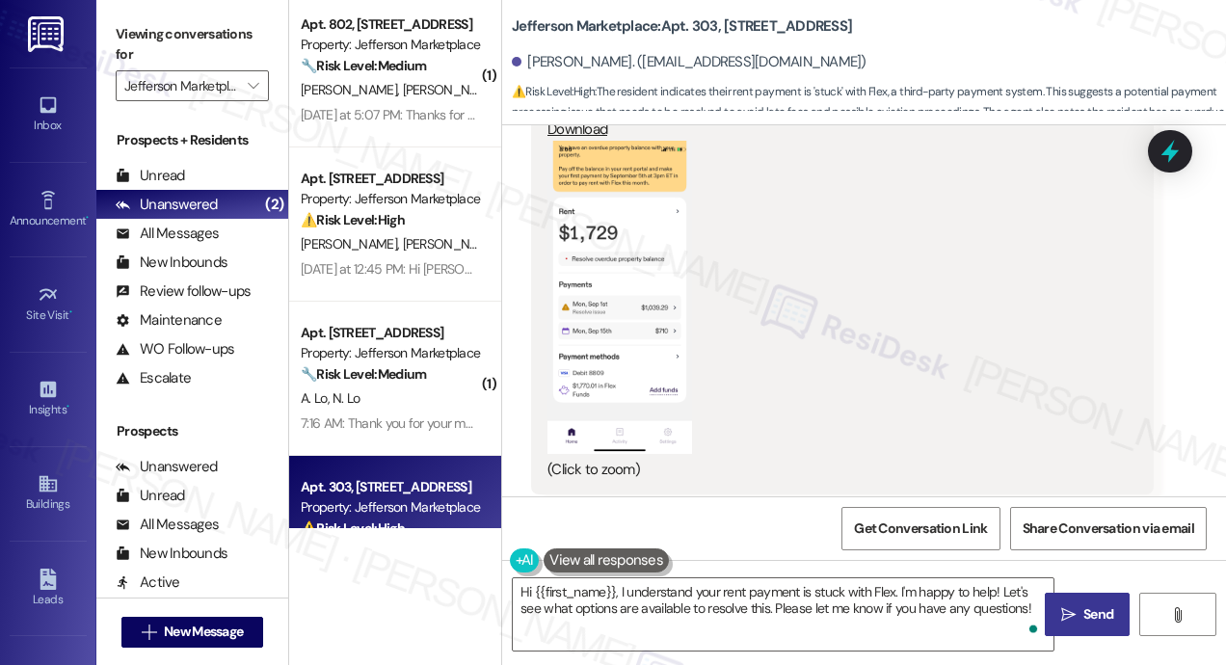
click at [1080, 607] on span "Send" at bounding box center [1099, 614] width 38 height 20
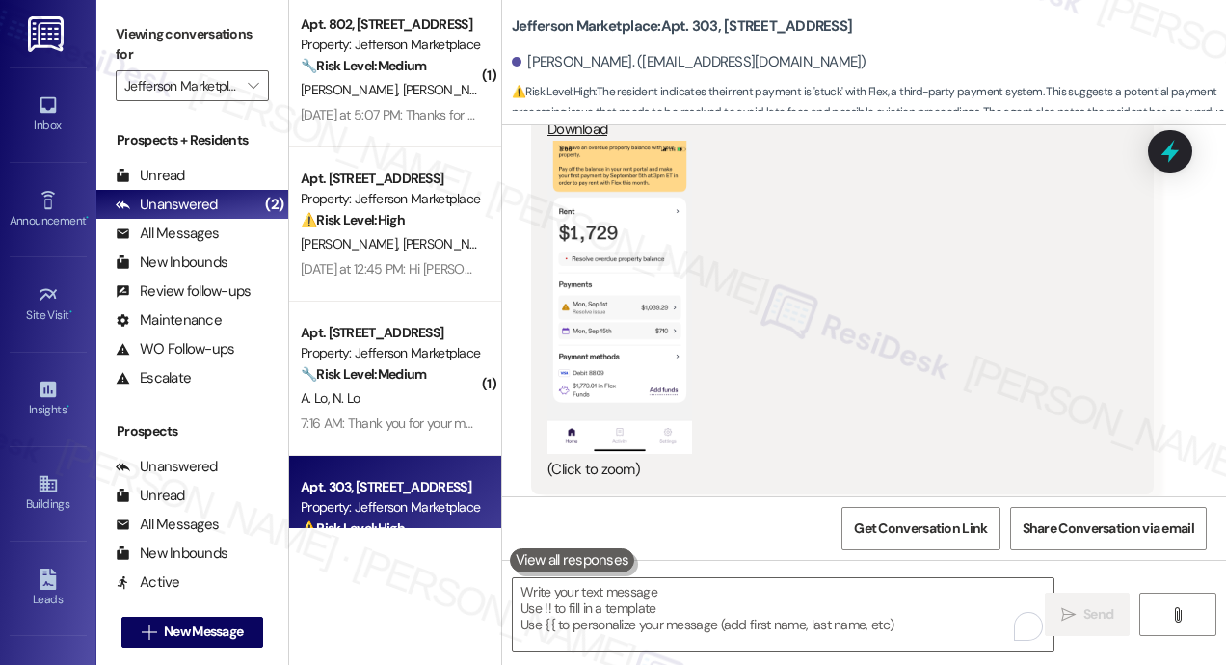
scroll to position [243, 0]
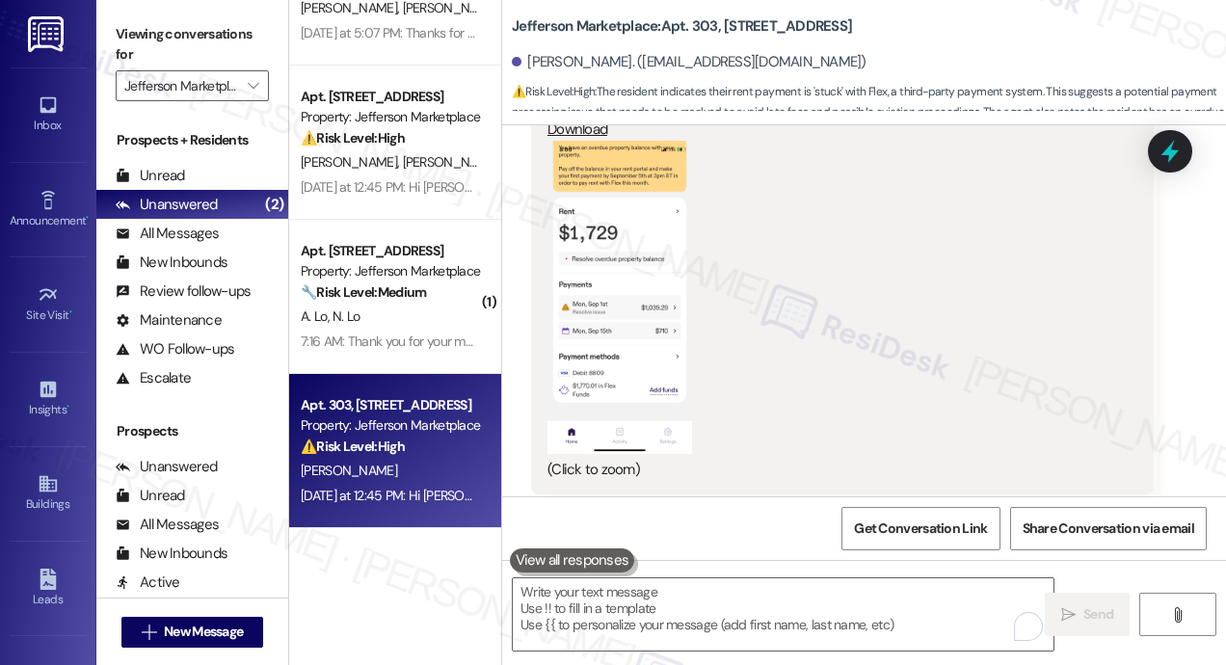
click at [1056, 495] on div "Tagged as: Emailed client , Click to highlight conversations about Emailed clie…" at bounding box center [842, 509] width 623 height 28
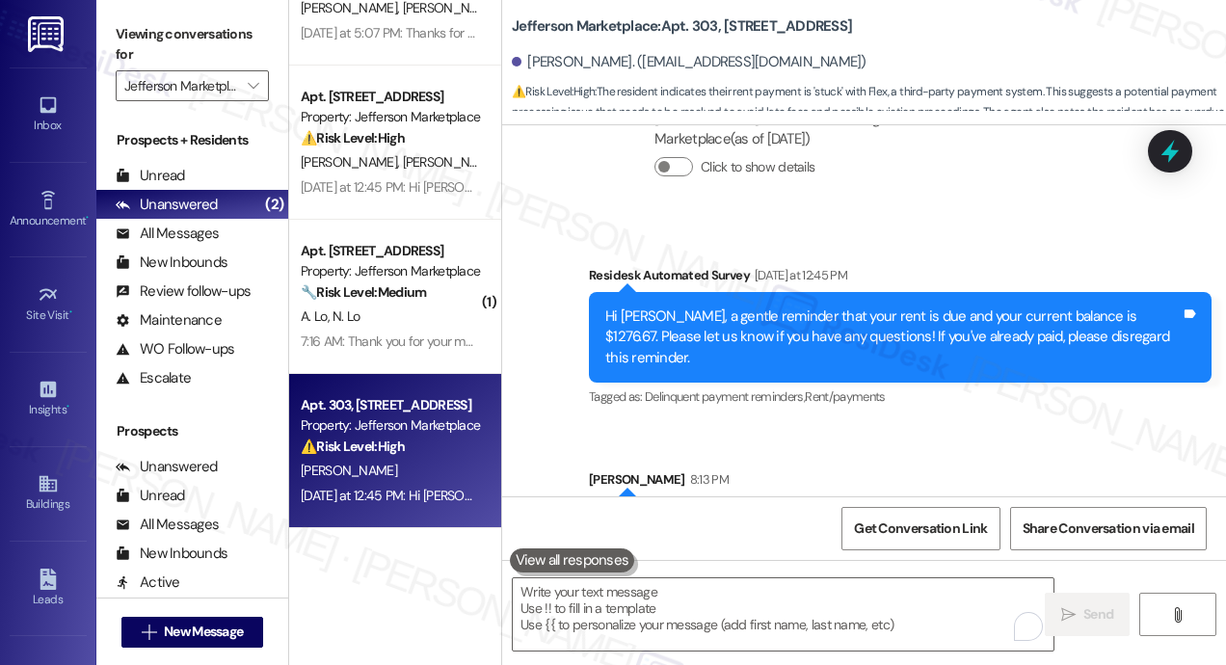
scroll to position [12400, 0]
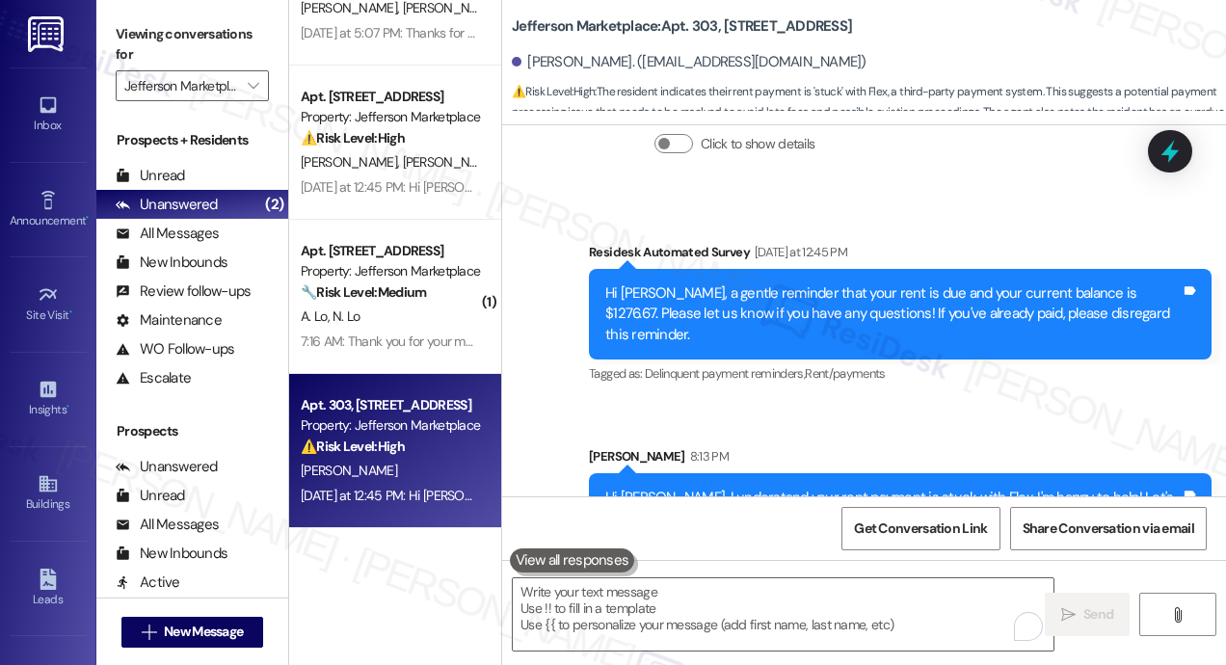
click at [784, 446] on div "Sarah 8:13 PM" at bounding box center [900, 459] width 623 height 27
click at [679, 199] on div "Survey, sent via SMS Residesk Automated Survey Yesterday at 12:45 PM Hi Lunden,…" at bounding box center [864, 378] width 724 height 359
click at [572, 149] on div "Collections Status Yesterday at 11:40 AM Lunden Collins has an outstanding bala…" at bounding box center [843, 114] width 652 height 169
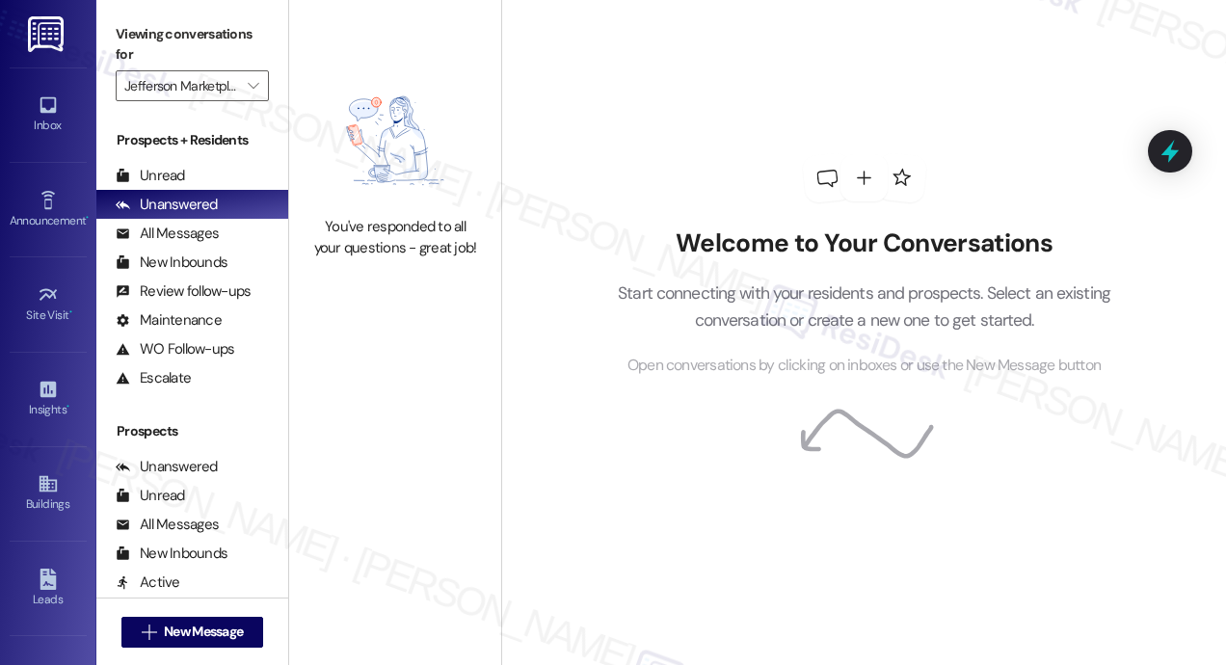
click at [525, 38] on div "Welcome to Your Conversations Start connecting with your residents and prospect…" at bounding box center [863, 332] width 725 height 665
click at [248, 89] on icon "" at bounding box center [253, 85] width 11 height 15
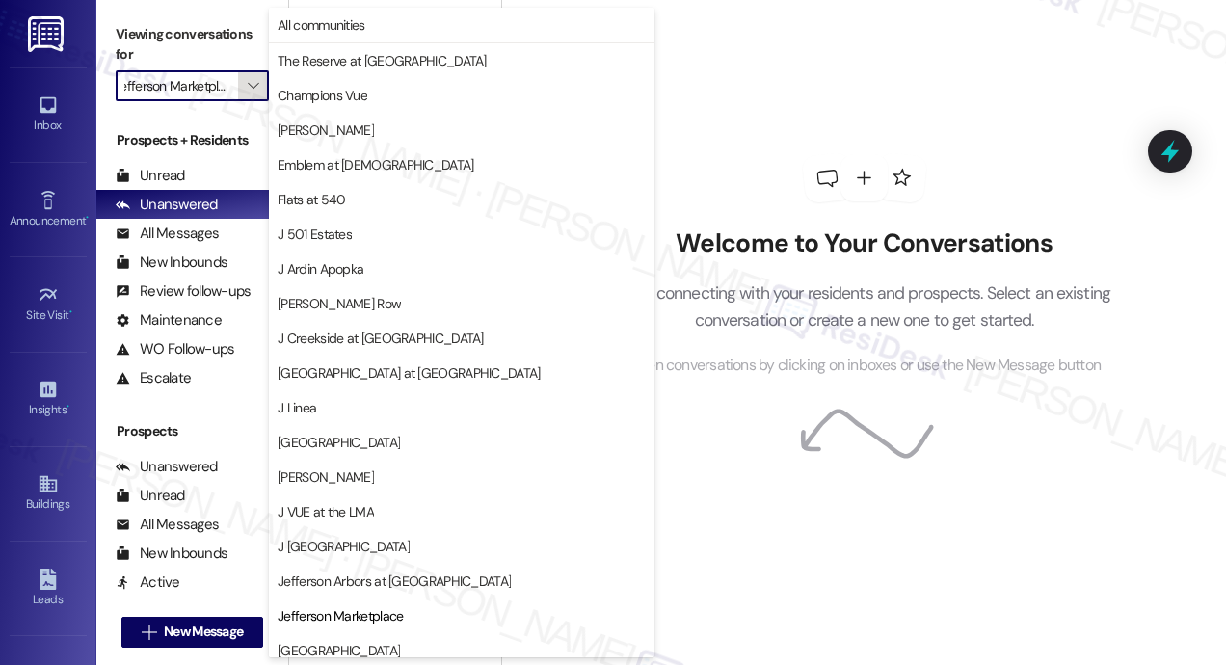
scroll to position [312, 0]
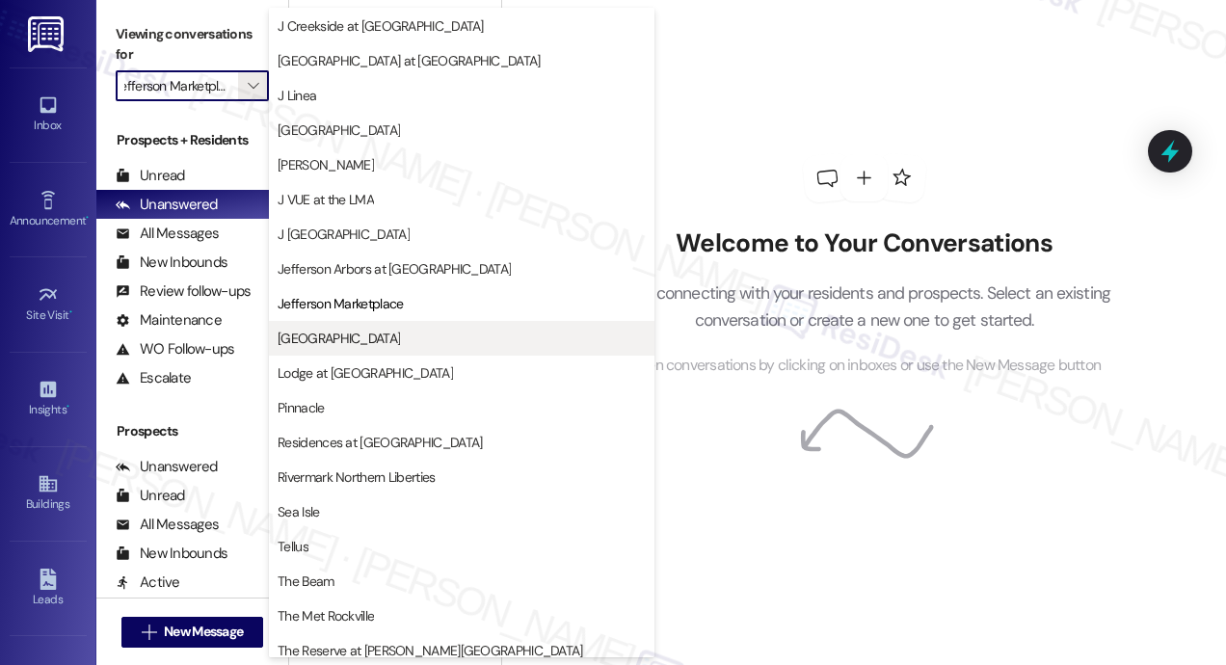
click at [340, 339] on span "[GEOGRAPHIC_DATA]" at bounding box center [339, 338] width 122 height 19
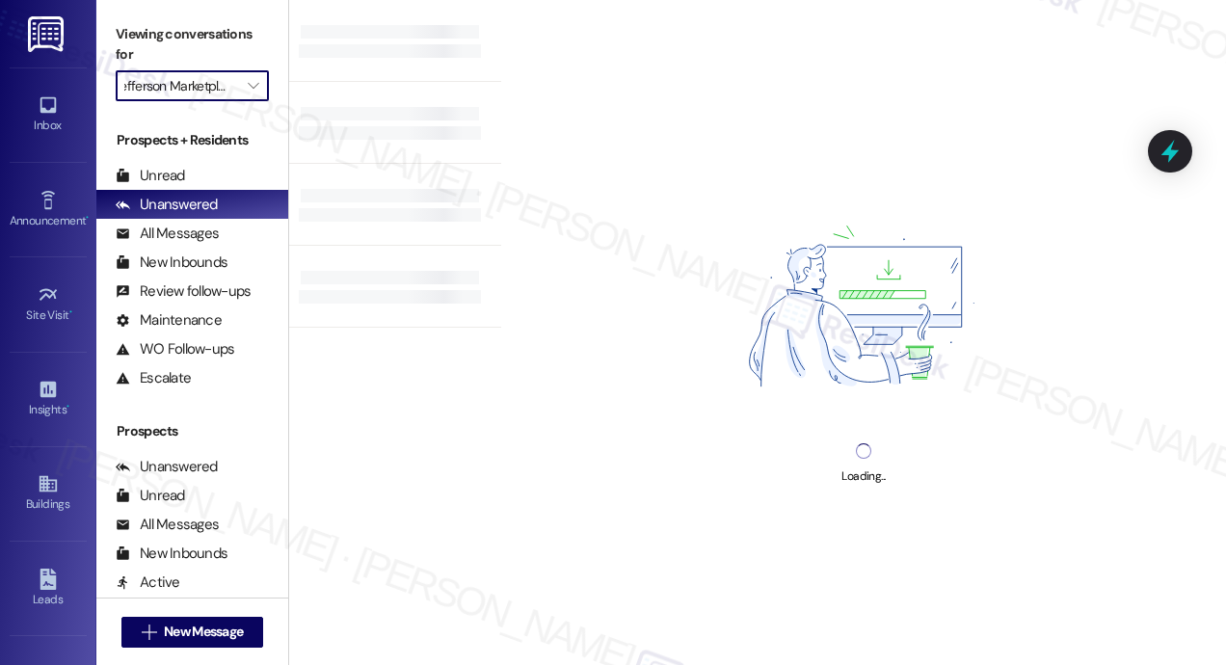
type input "[GEOGRAPHIC_DATA]"
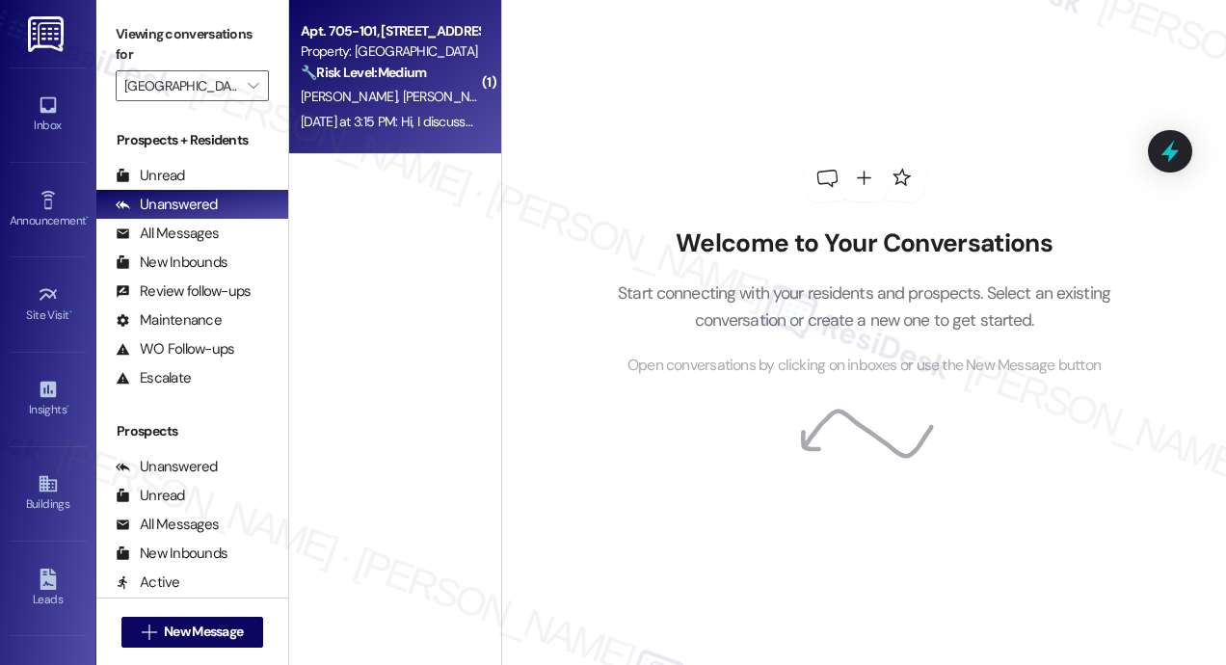
click at [403, 90] on span "[PERSON_NAME]" at bounding box center [451, 96] width 96 height 17
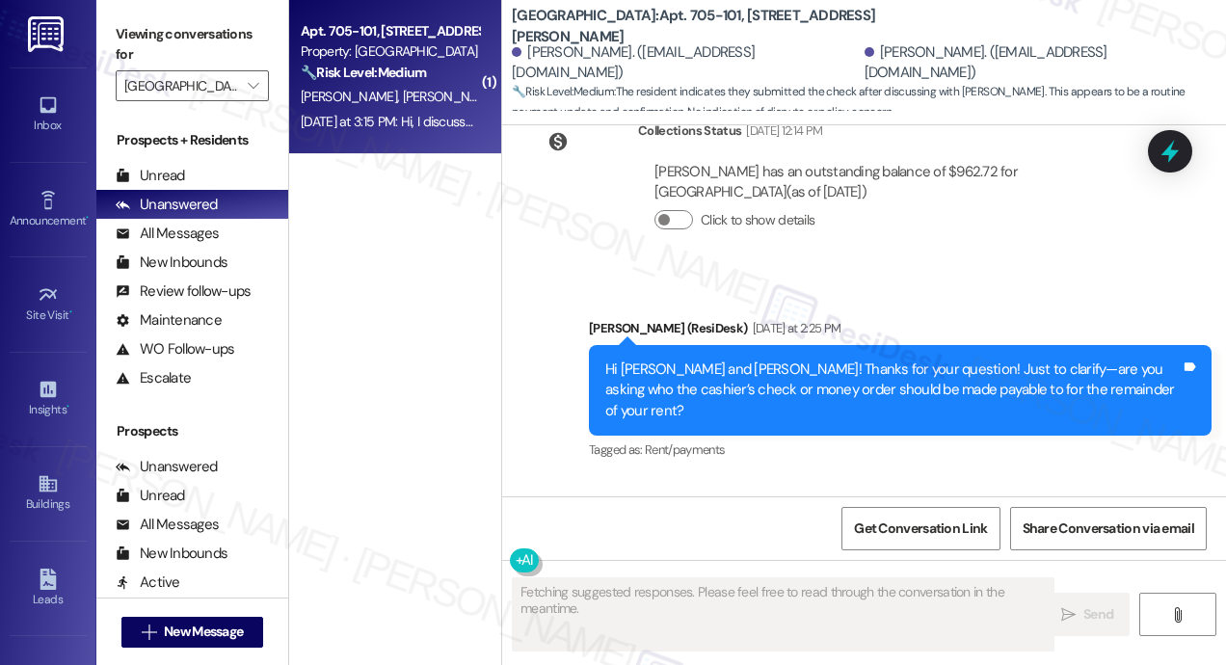
scroll to position [3519, 0]
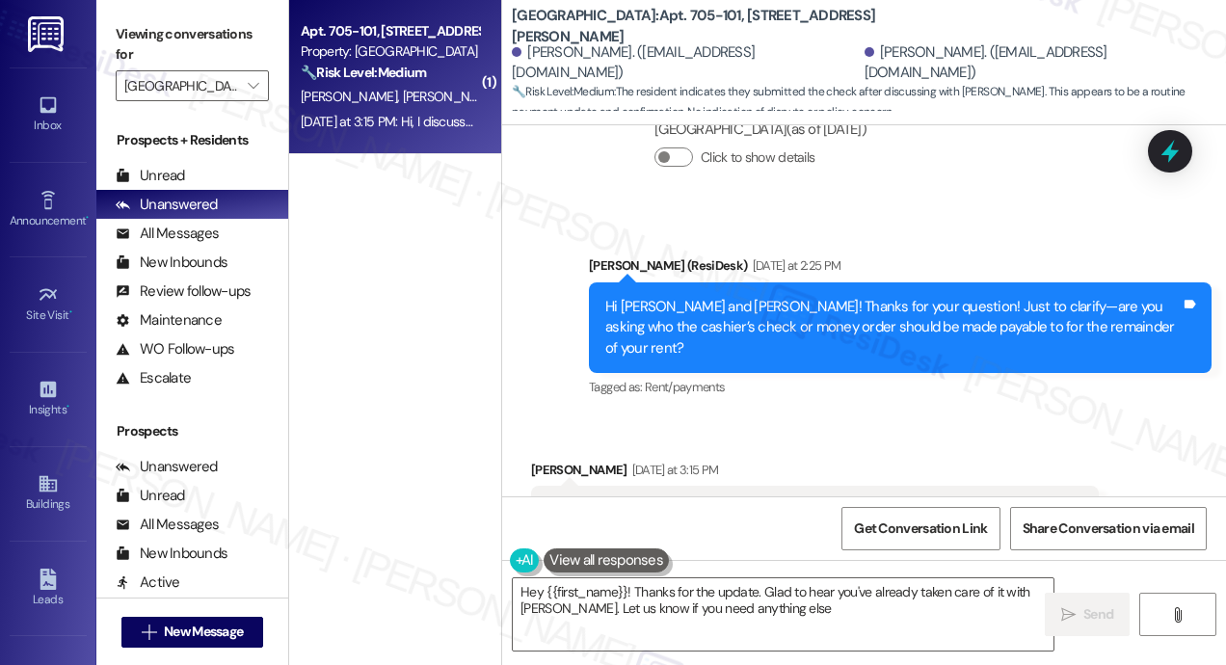
type textarea "Hey {{first_name}}! Thanks for the update. Glad to hear you've already taken ca…"
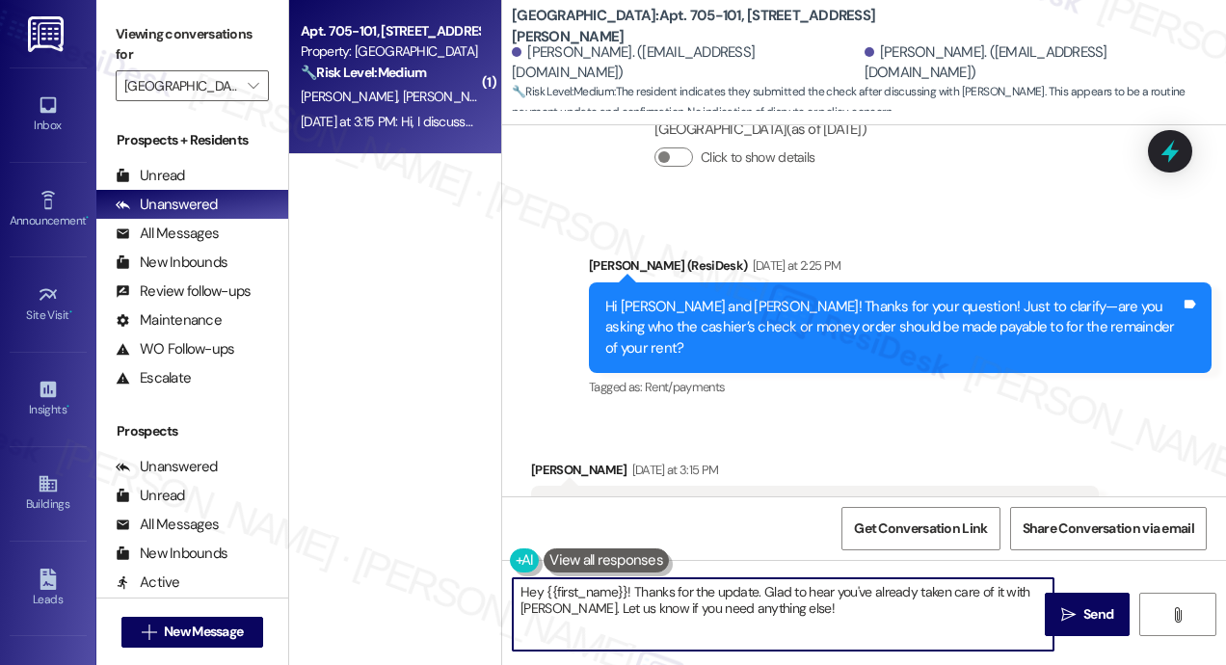
click at [844, 601] on textarea "Hey {{first_name}}! Thanks for the update. Glad to hear you've already taken ca…" at bounding box center [783, 614] width 541 height 72
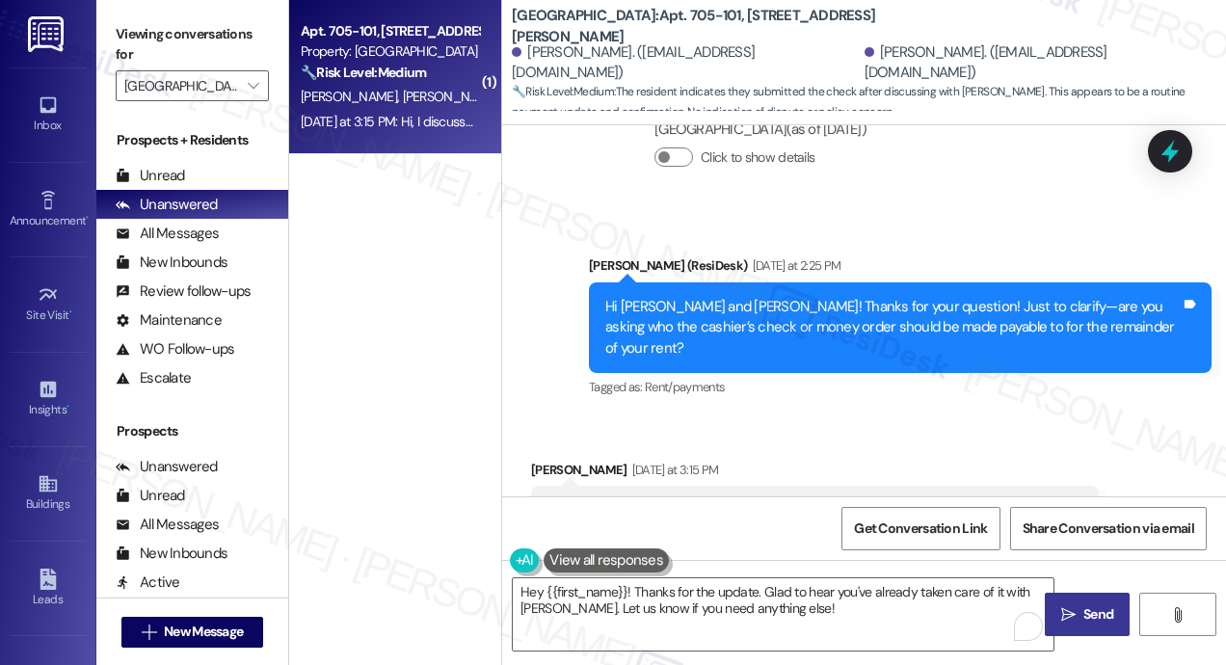
click at [1088, 618] on span "Send" at bounding box center [1099, 614] width 30 height 20
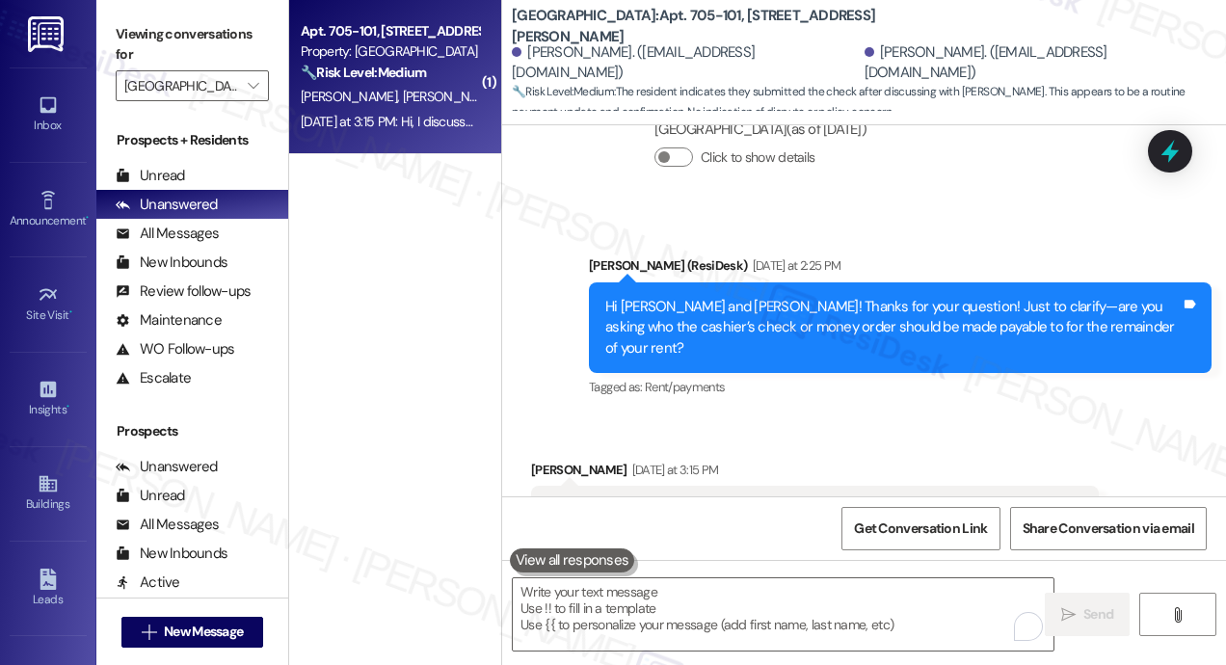
click at [987, 416] on div "Received via SMS [PERSON_NAME] [DATE] at 3:15 PM Hi, I discussed this with [PER…" at bounding box center [864, 497] width 724 height 163
click at [1081, 416] on div "Received via SMS [PERSON_NAME] [DATE] at 3:15 PM Hi, I discussed this with [PER…" at bounding box center [864, 497] width 724 height 163
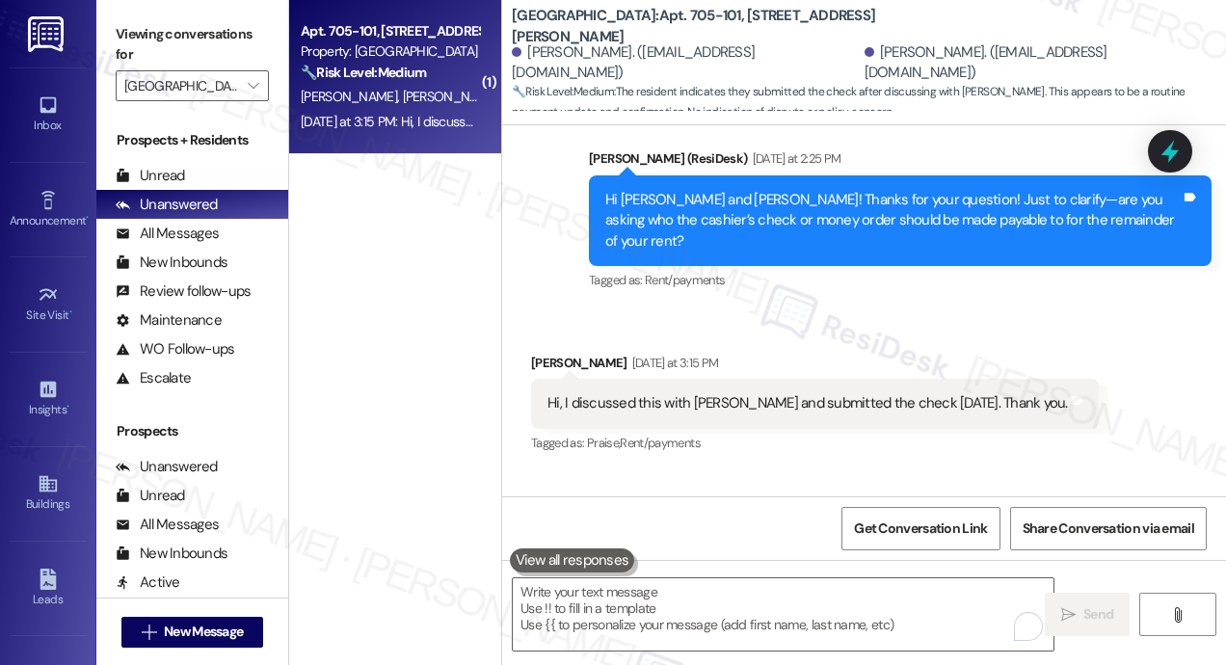
scroll to position [3675, 0]
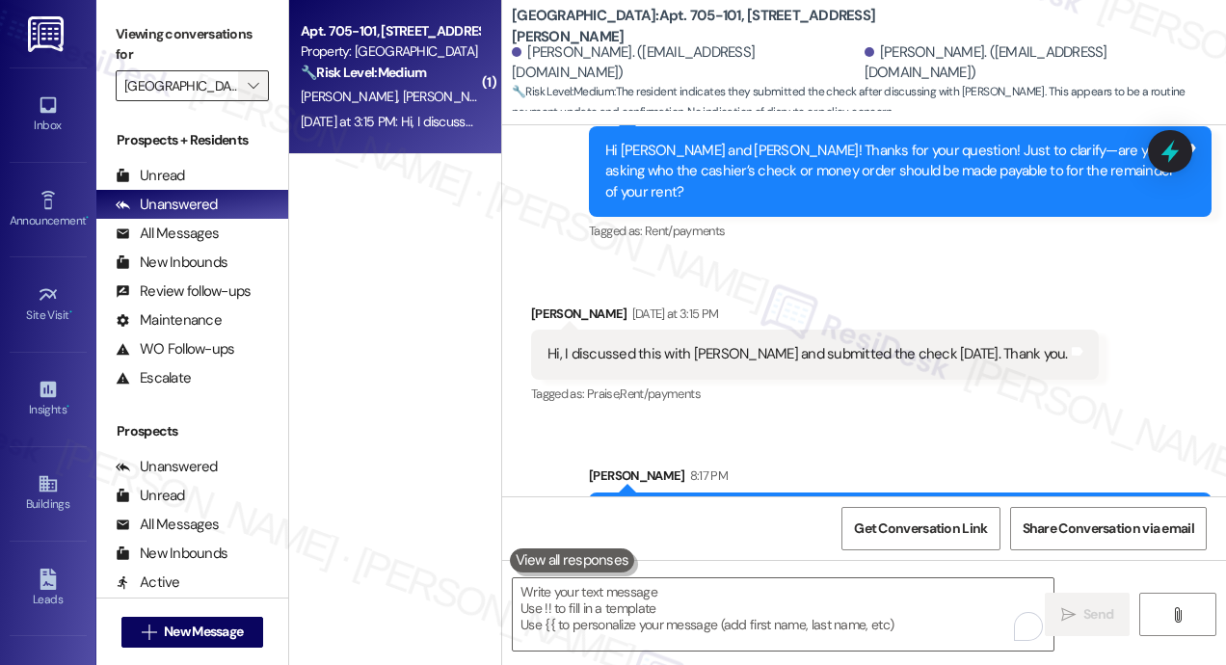
click at [250, 85] on icon "" at bounding box center [253, 85] width 11 height 15
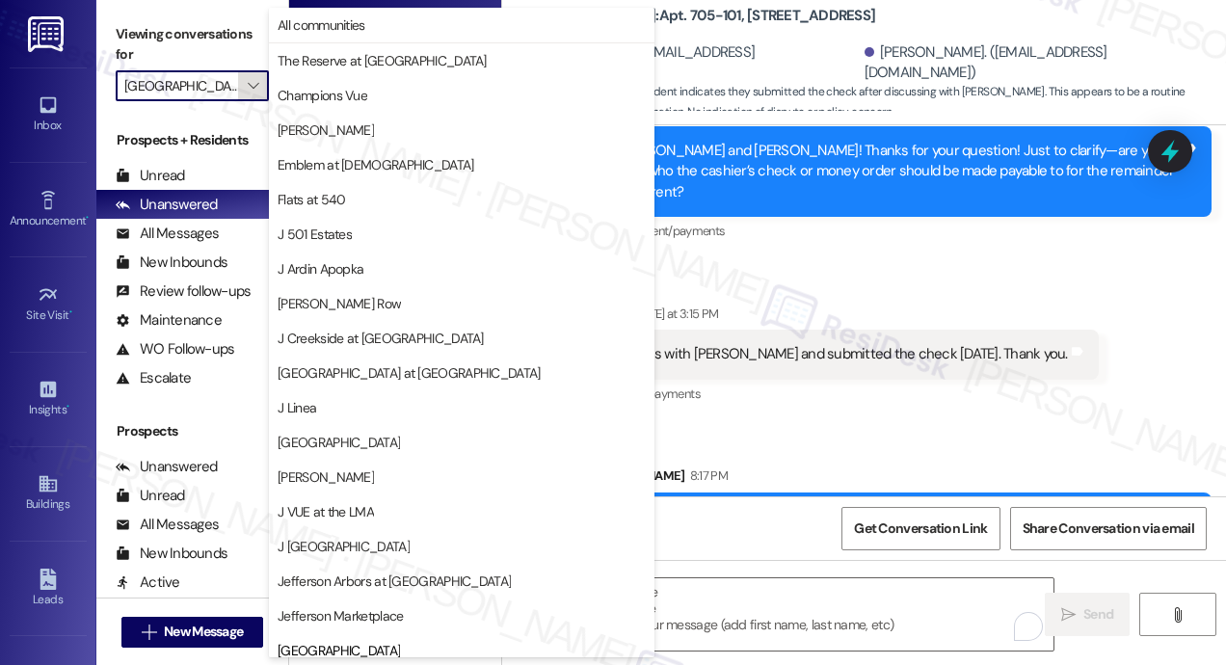
scroll to position [312, 0]
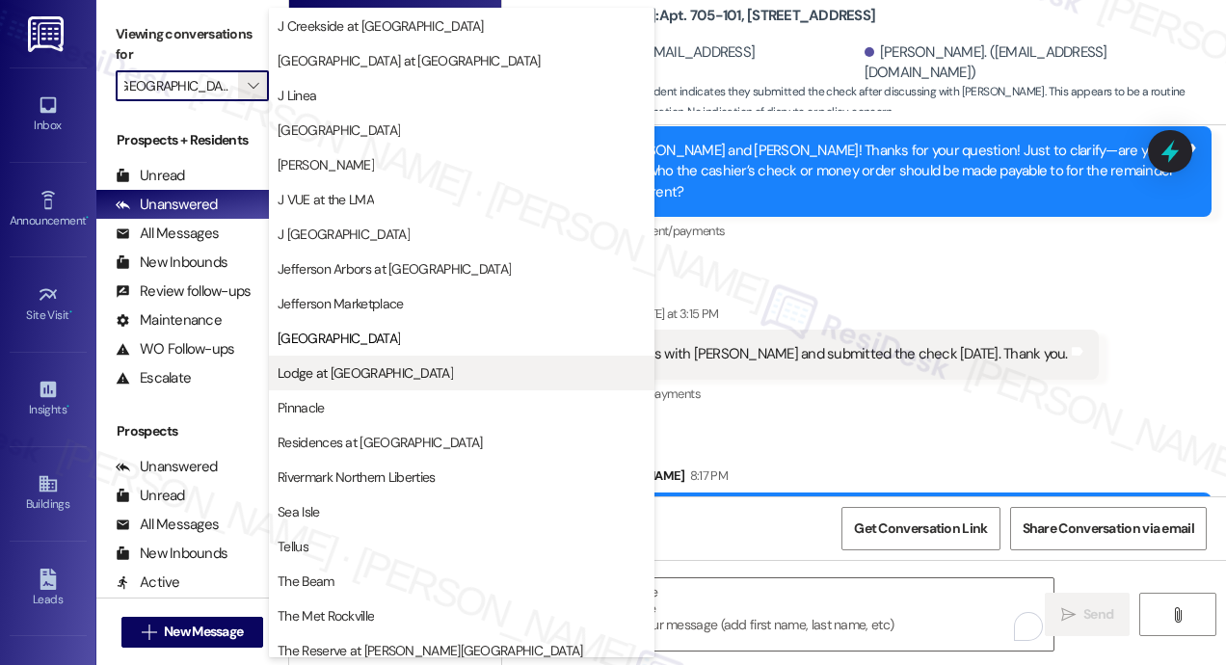
click at [326, 374] on span "Lodge at [GEOGRAPHIC_DATA]" at bounding box center [365, 372] width 175 height 19
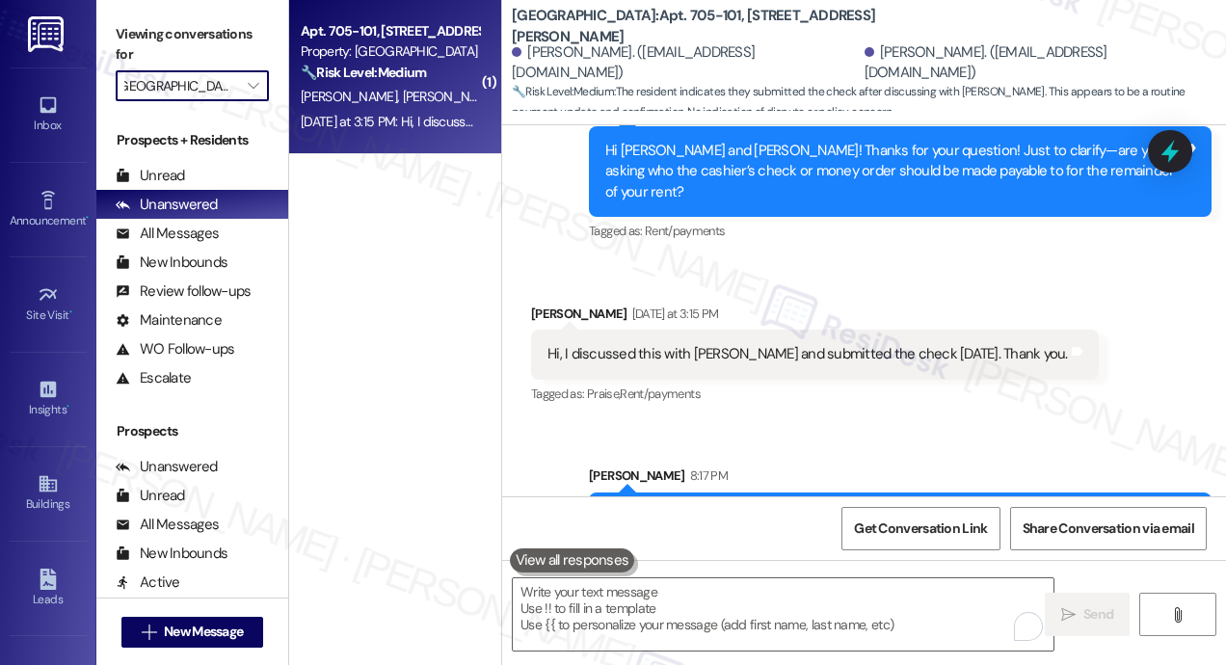
type input "Lodge at [GEOGRAPHIC_DATA]"
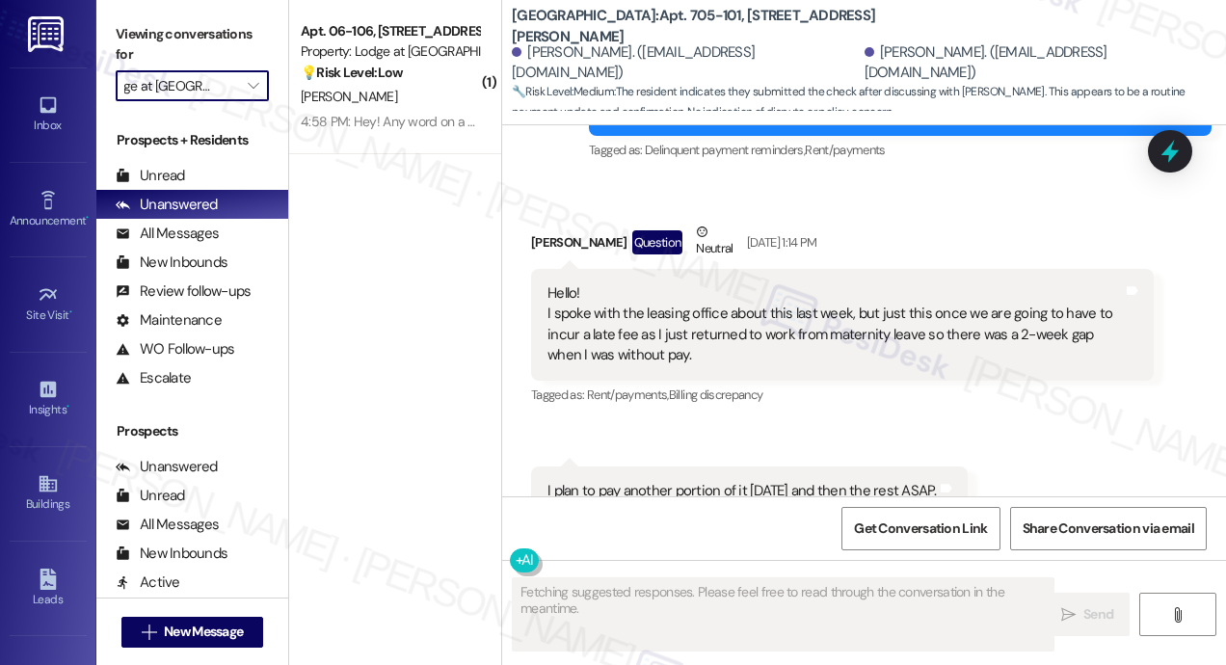
scroll to position [3519, 0]
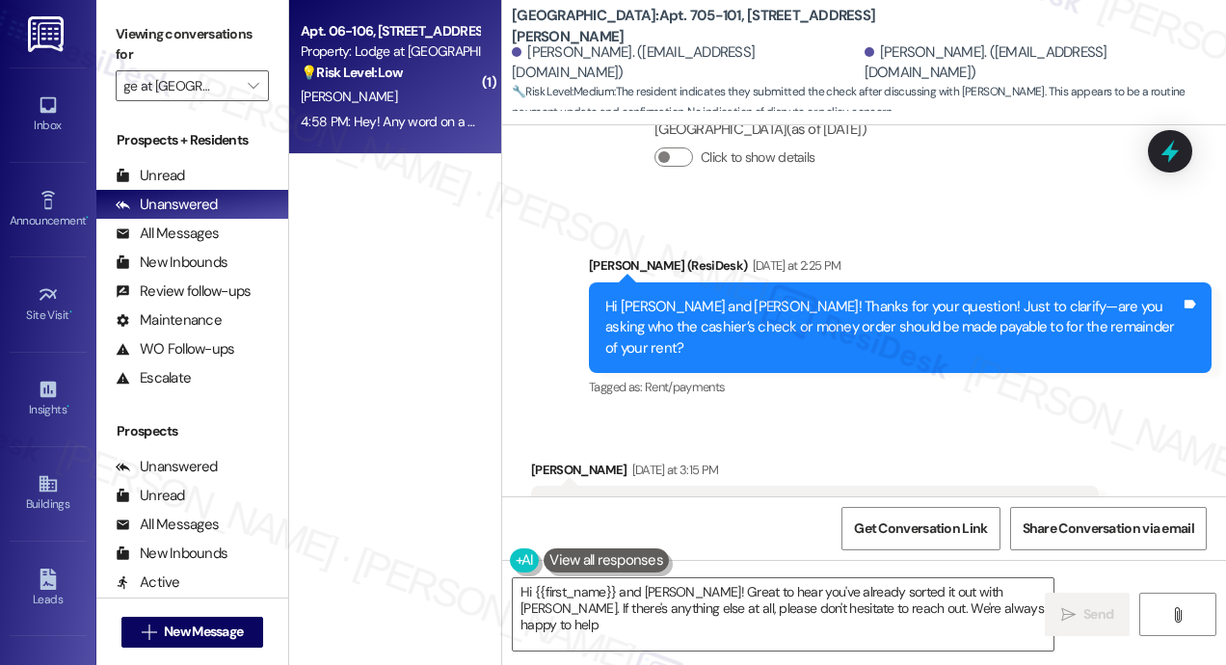
type textarea "Hi {{first_name}} and Joel! Great to hear you've already sorted it out with Eli…"
click at [393, 102] on div "A. Nance" at bounding box center [390, 97] width 182 height 24
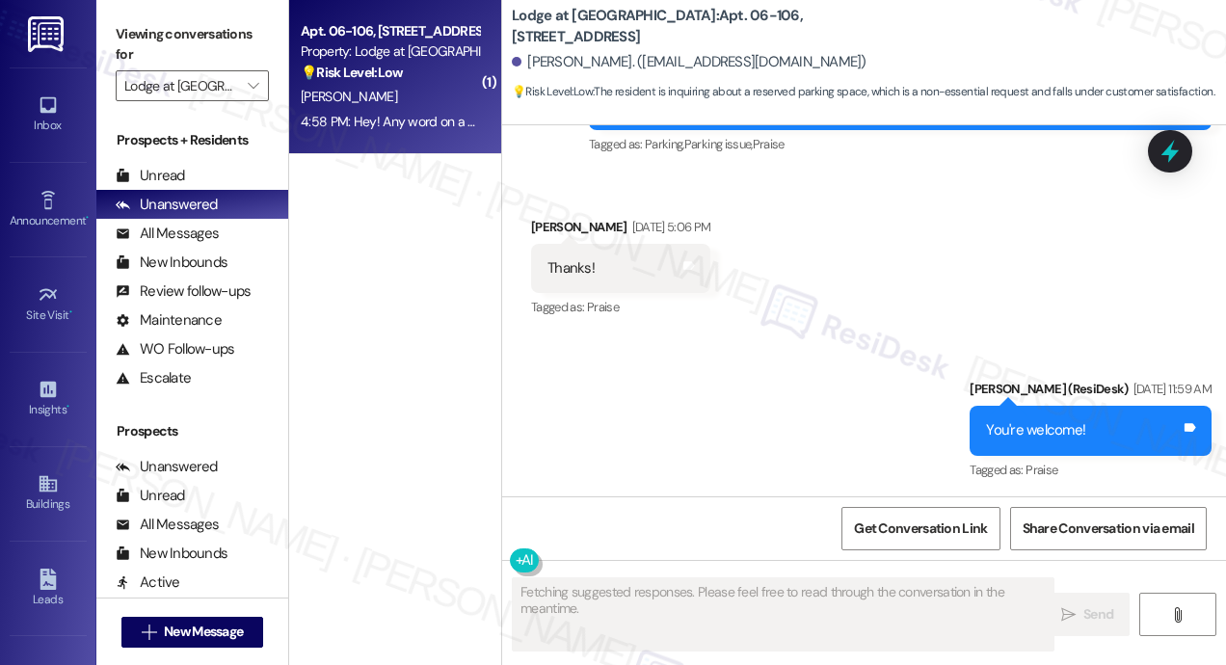
scroll to position [4920, 0]
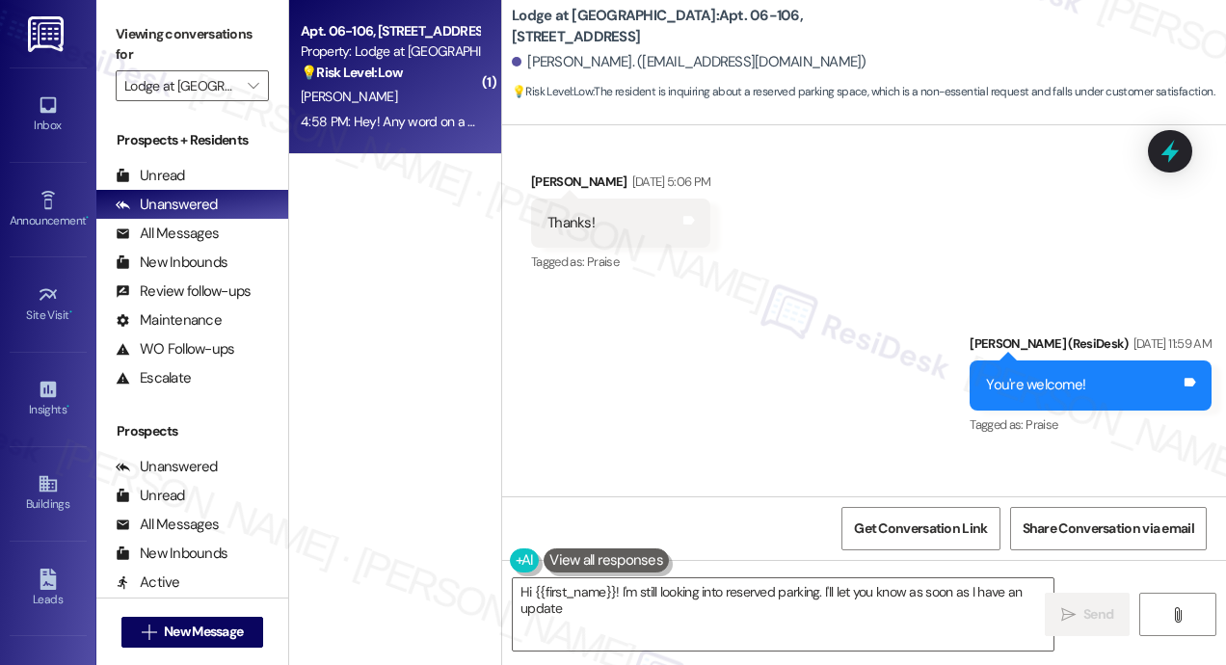
type textarea "Hi {{first_name}}! I'm still looking into reserved parking. I'll let you know a…"
click at [656, 290] on div "Sent via SMS Jay (ResiDesk) Sep 05, 2025 at 11:59 AM You're welcome! Tags and n…" at bounding box center [864, 371] width 724 height 163
click at [251, 84] on icon "" at bounding box center [253, 85] width 11 height 15
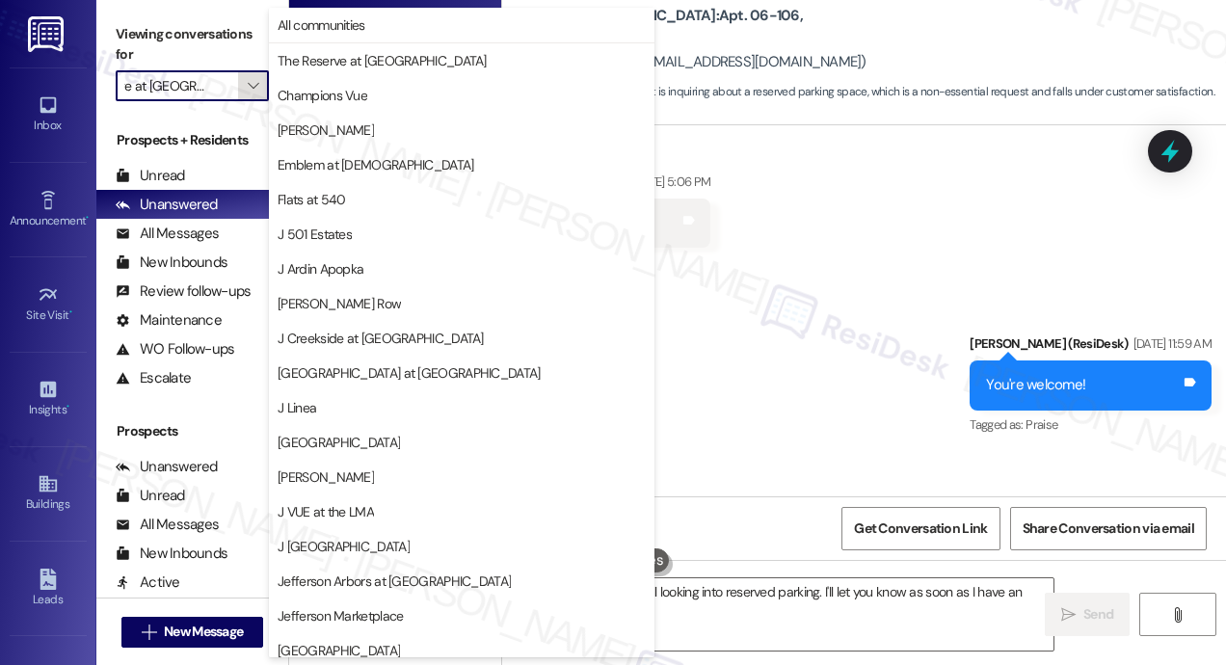
scroll to position [322, 0]
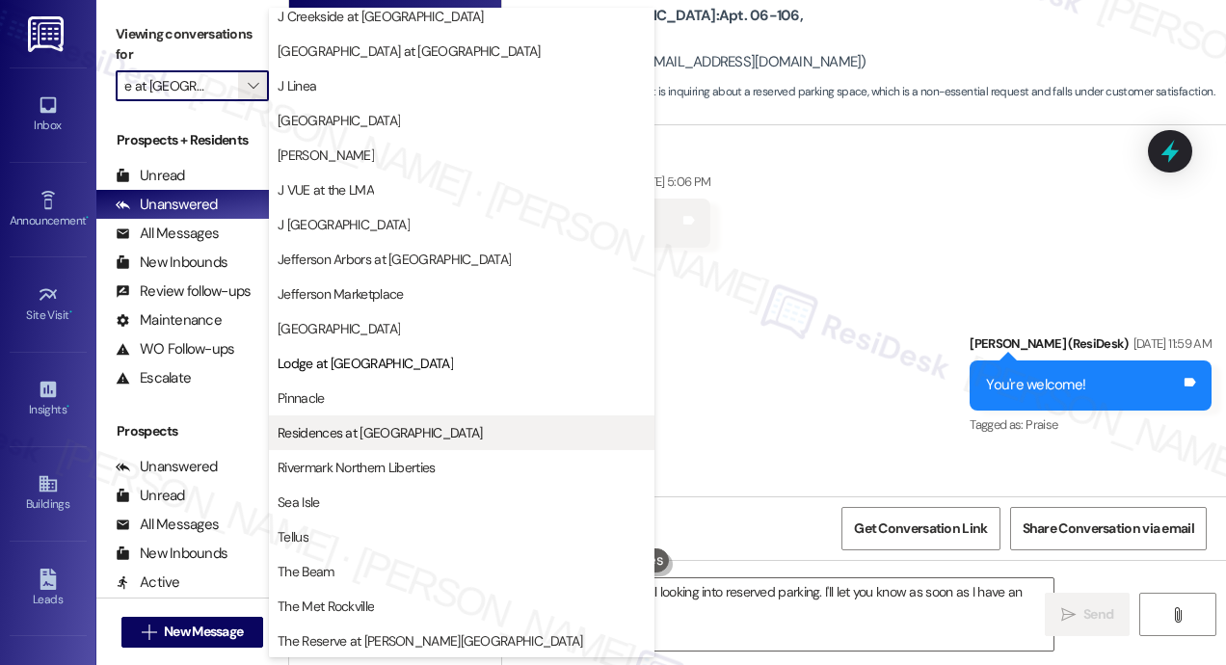
click at [309, 435] on span "Residences at [GEOGRAPHIC_DATA]" at bounding box center [380, 432] width 204 height 19
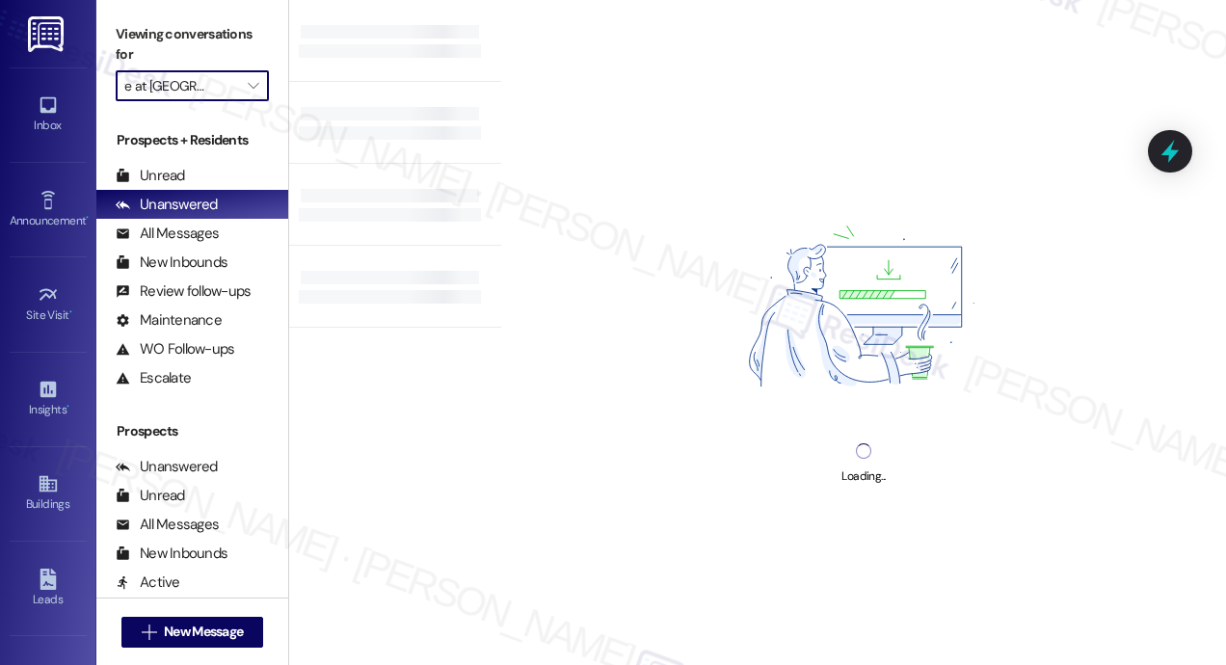
type input "Residences at [GEOGRAPHIC_DATA]"
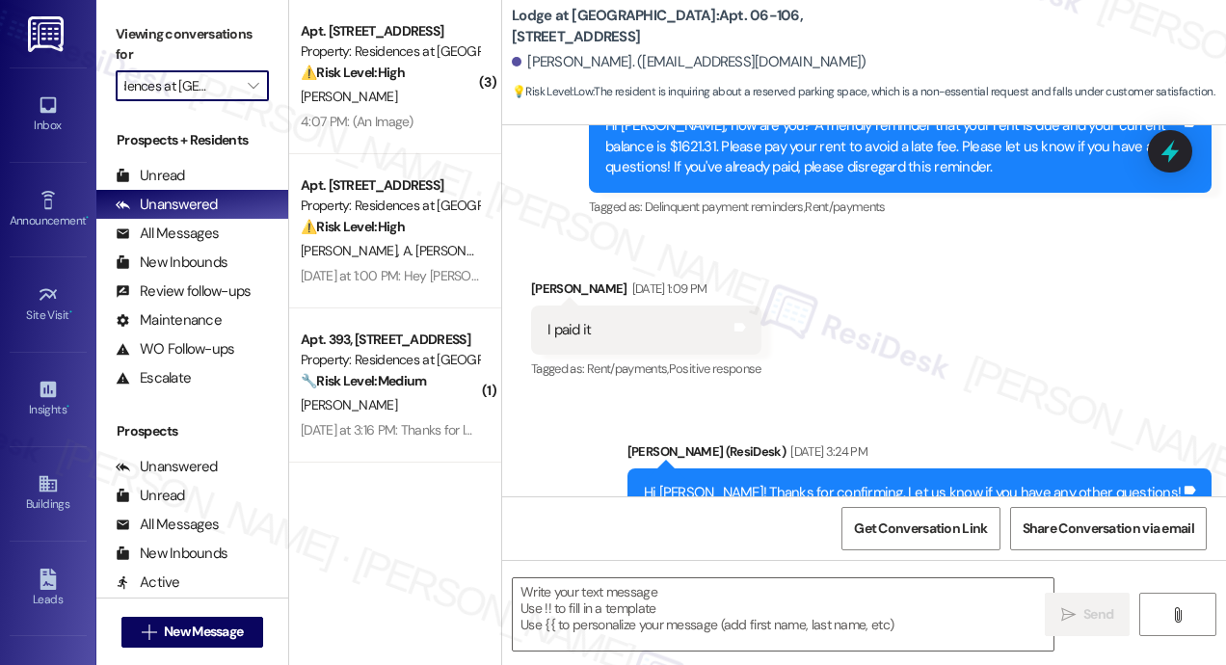
type textarea "Fetching suggested responses. Please feel free to read through the conversation…"
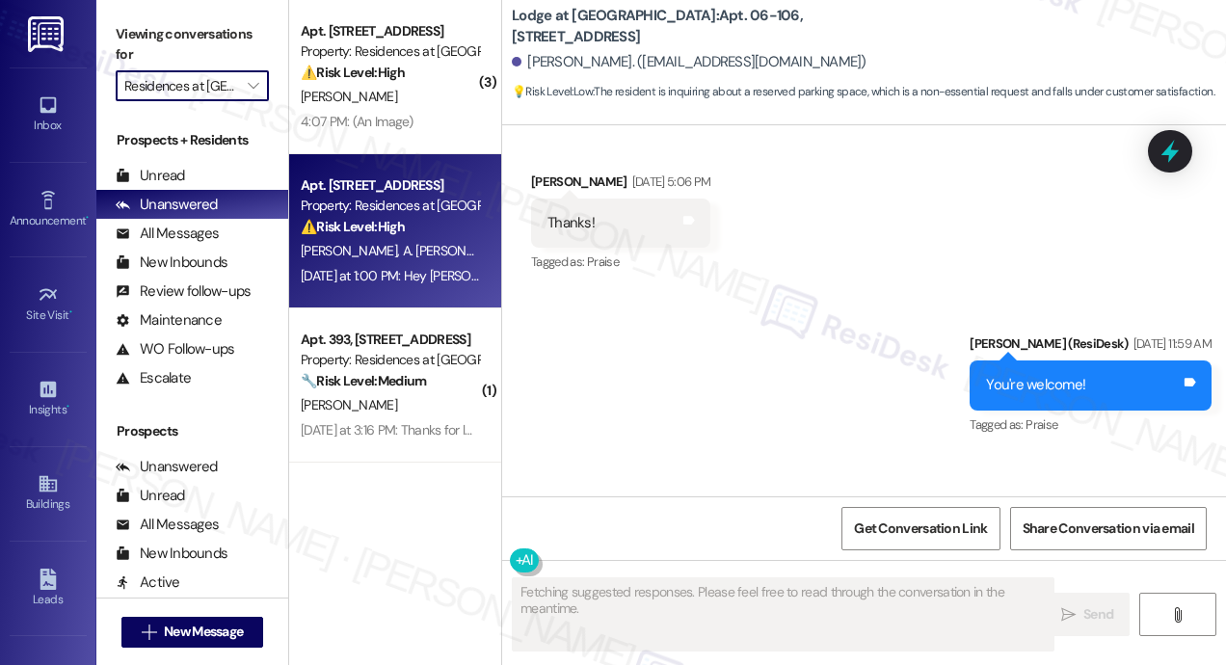
click at [395, 278] on div "Yesterday at 1:00 PM: Hey Jay, This is the same message that we received previo…" at bounding box center [975, 275] width 1348 height 17
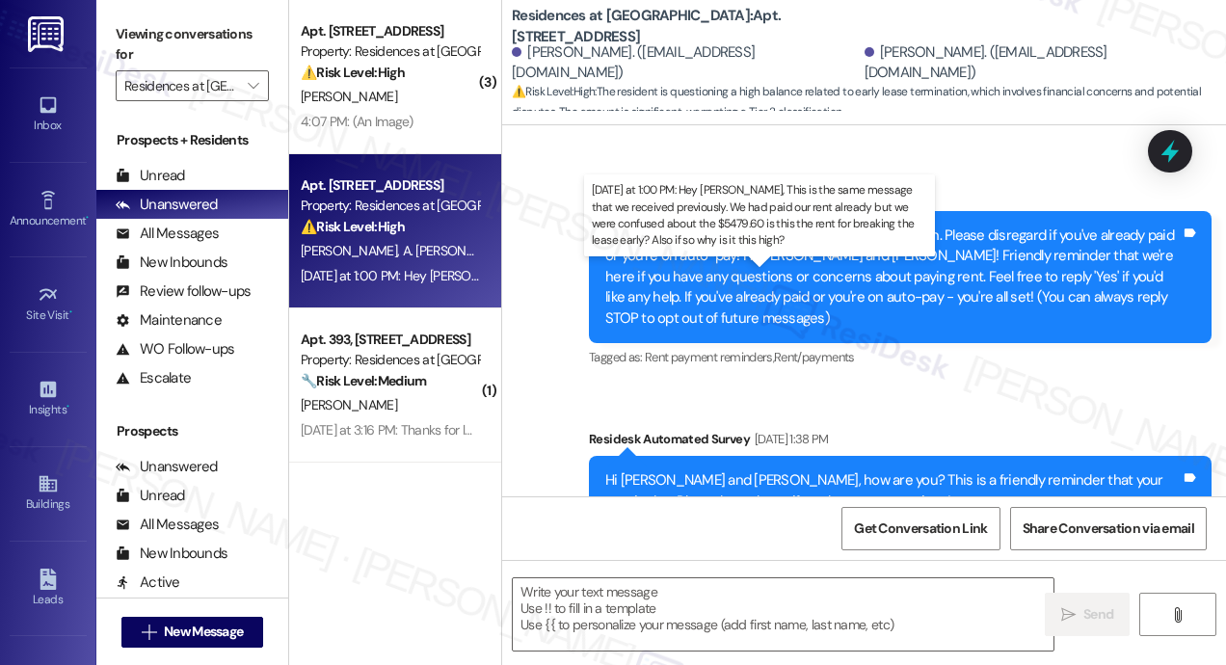
scroll to position [8263, 0]
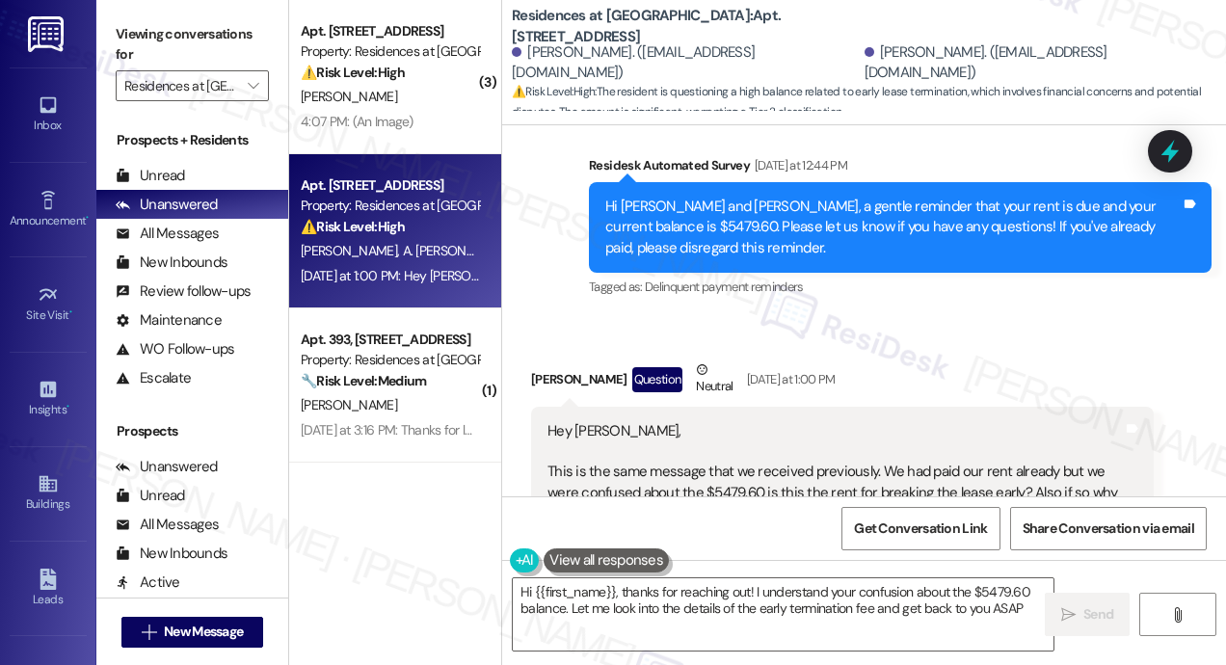
type textarea "Hi {{first_name}}, thanks for reaching out! I understand your confusion about t…"
click at [852, 316] on div "Received via SMS Ashley Guzman Martinez Question Neutral Yesterday at 1:00 PM H…" at bounding box center [864, 448] width 724 height 265
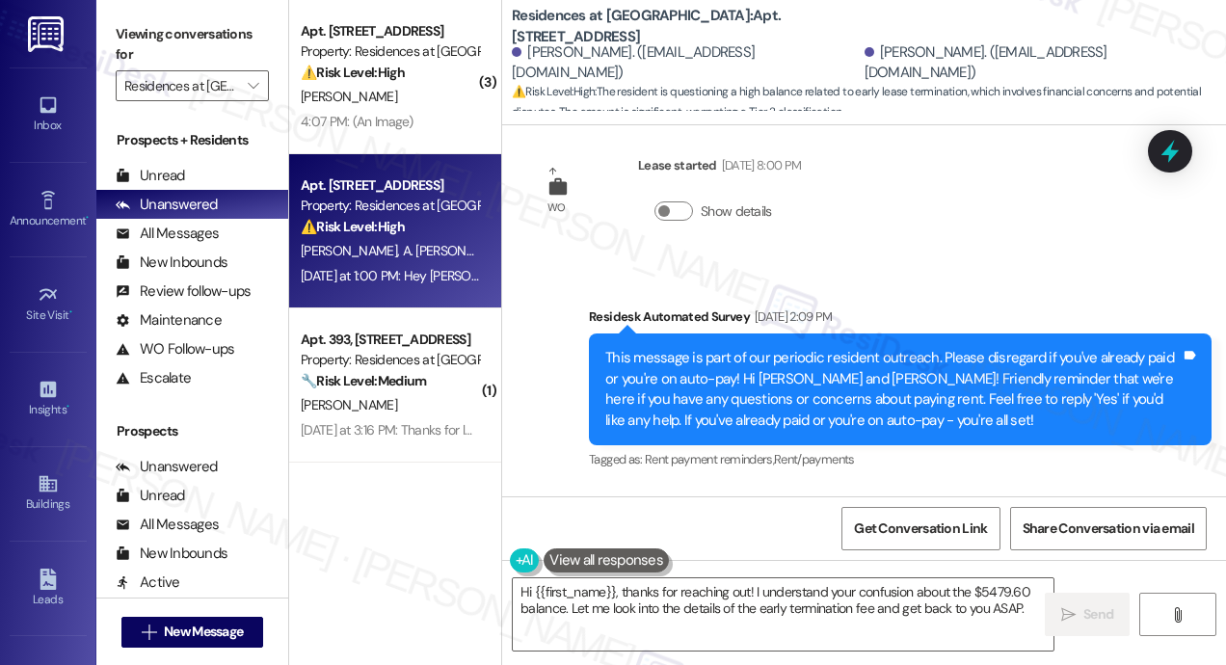
scroll to position [6604, 0]
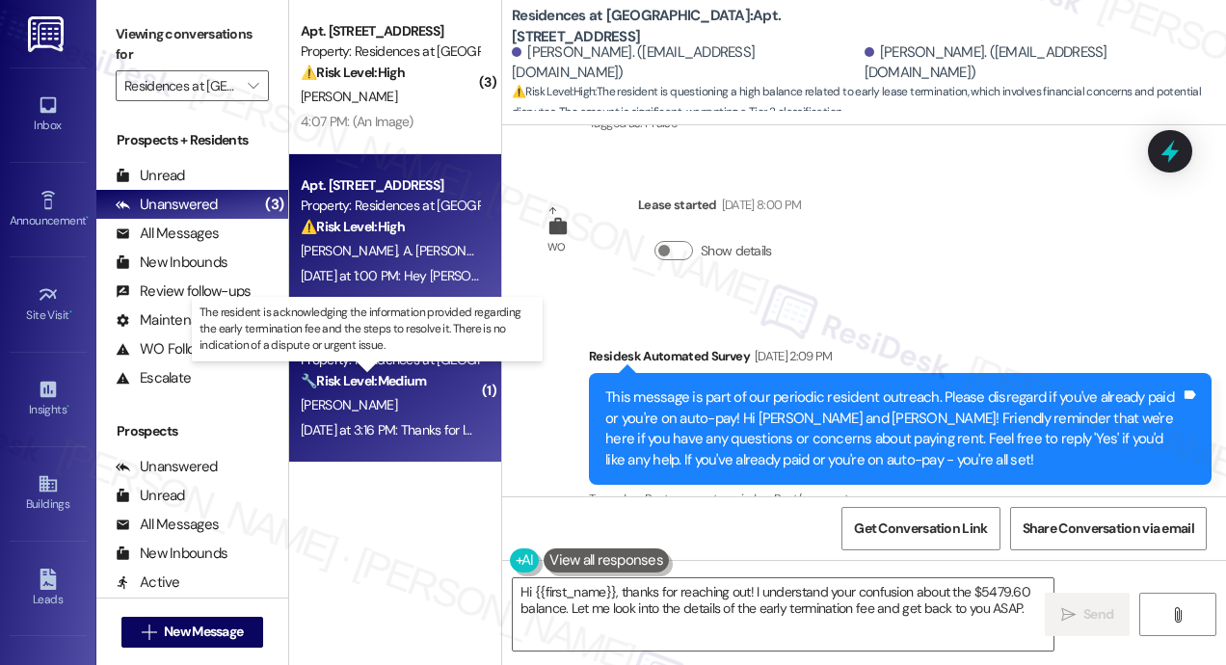
click at [419, 376] on strong "🔧 Risk Level: Medium" at bounding box center [363, 380] width 125 height 17
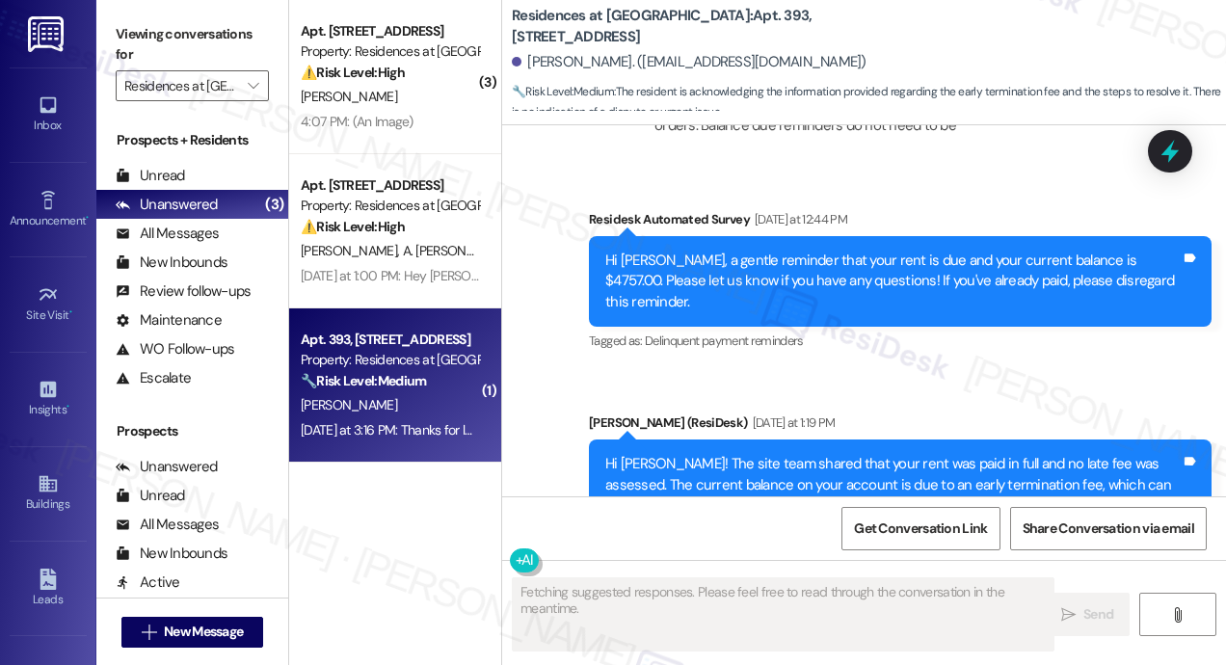
scroll to position [8772, 0]
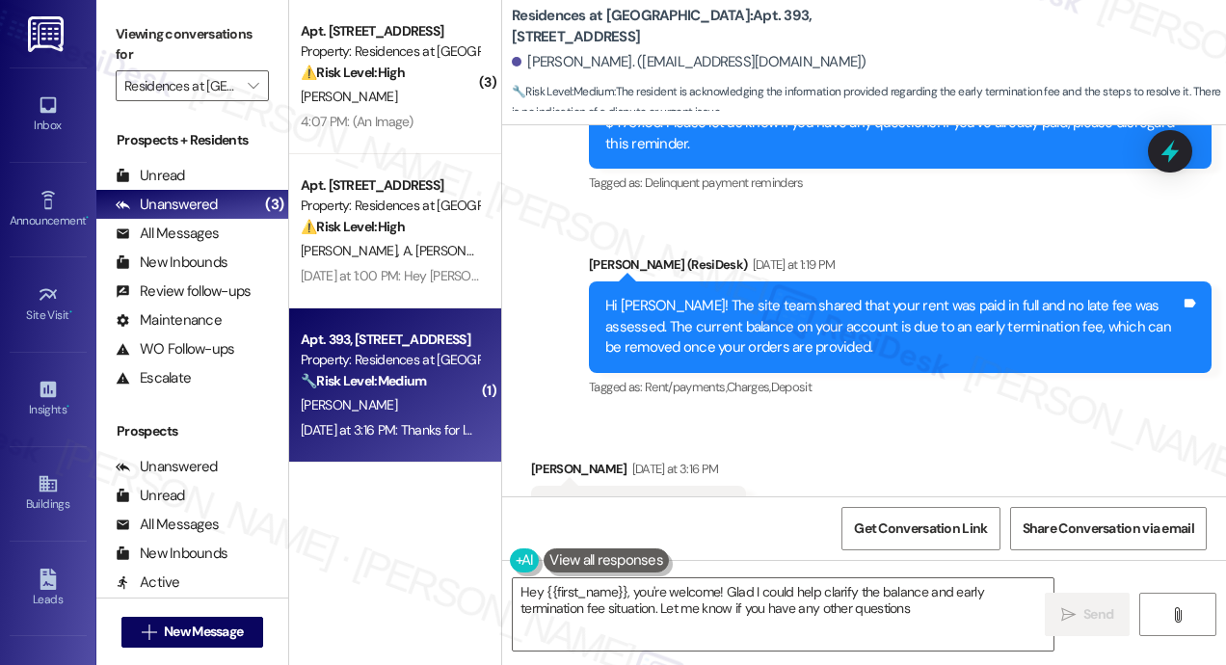
type textarea "Hey {{first_name}}, you're welcome! Glad I could help clarify the balance and e…"
click at [898, 415] on div "Received via SMS Brendan Osullivan Yesterday at 3:16 PM Thanks for looking into…" at bounding box center [864, 496] width 724 height 163
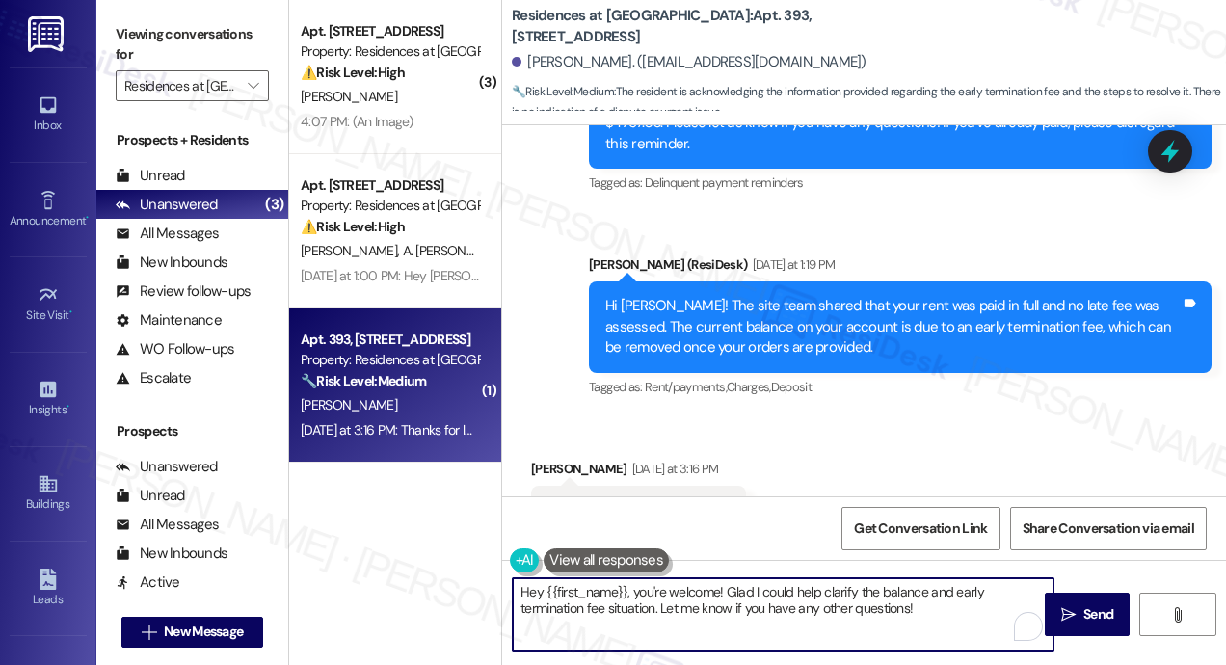
click at [887, 612] on textarea "Hey {{first_name}}, you're welcome! Glad I could help clarify the balance and e…" at bounding box center [783, 614] width 541 height 72
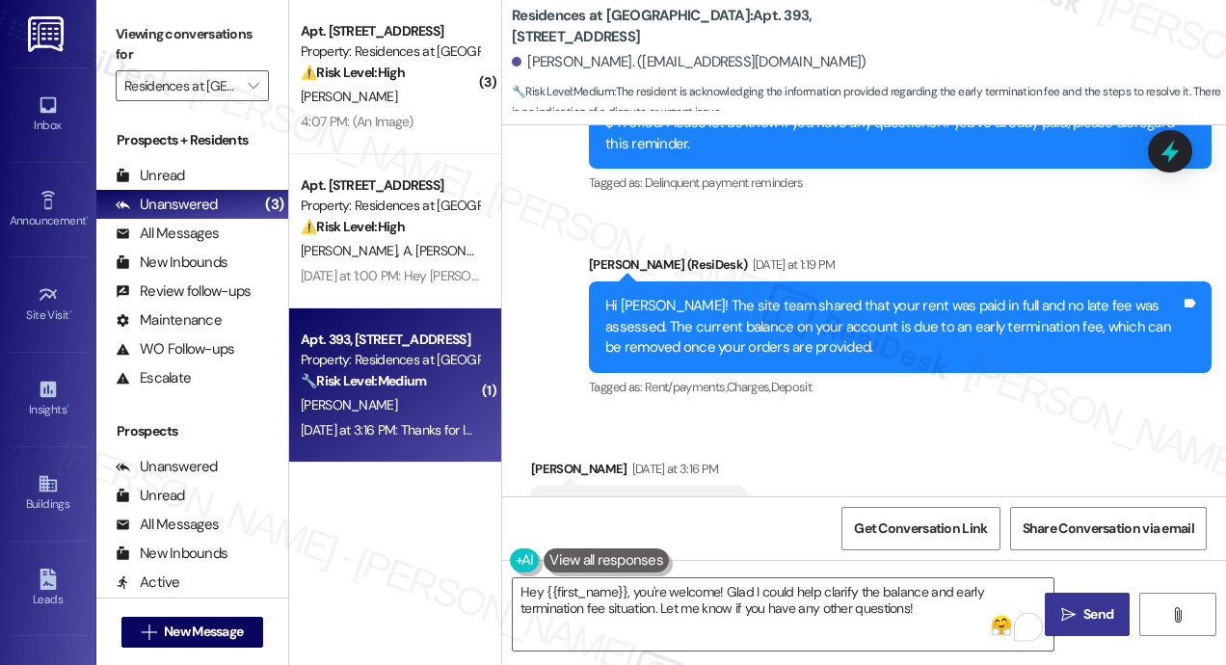
click at [1073, 608] on icon "" at bounding box center [1068, 614] width 14 height 15
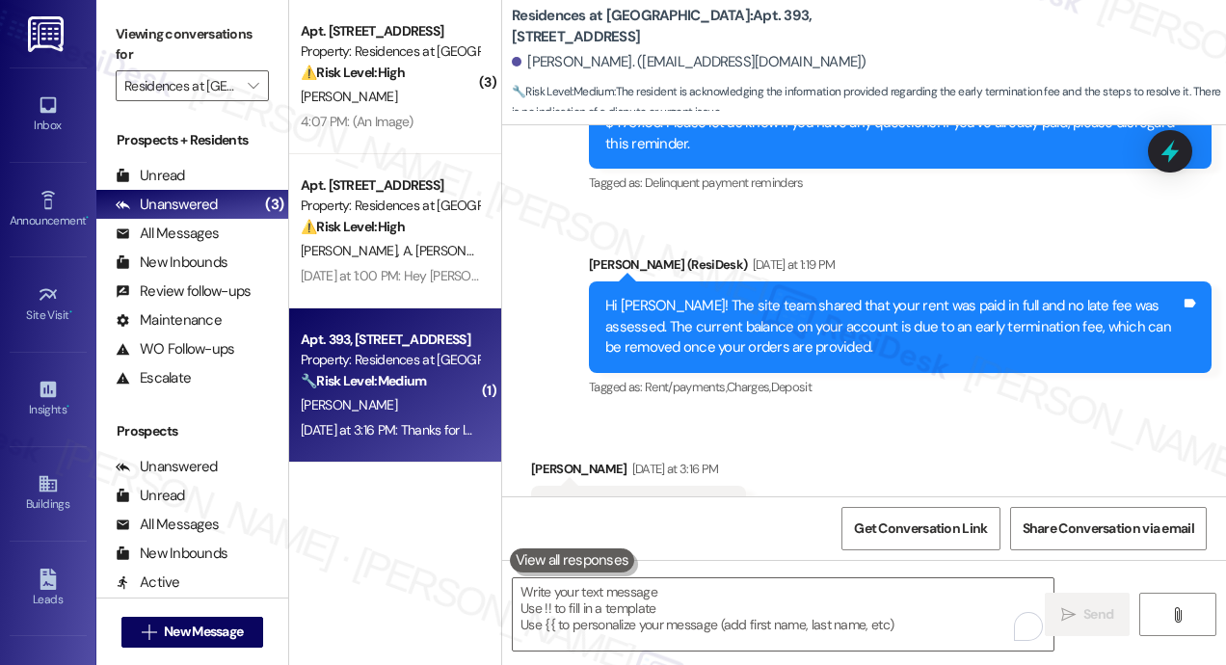
click at [920, 415] on div "Received via SMS Brendan Osullivan Yesterday at 3:16 PM Thanks for looking into…" at bounding box center [864, 496] width 724 height 163
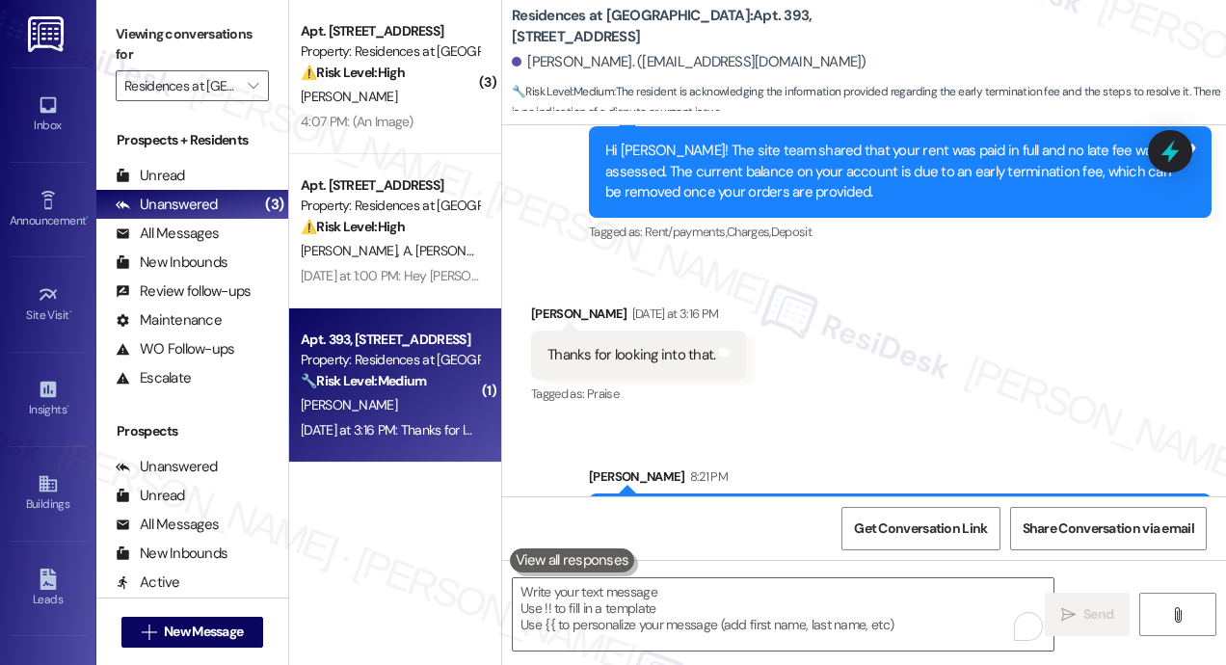
scroll to position [8927, 0]
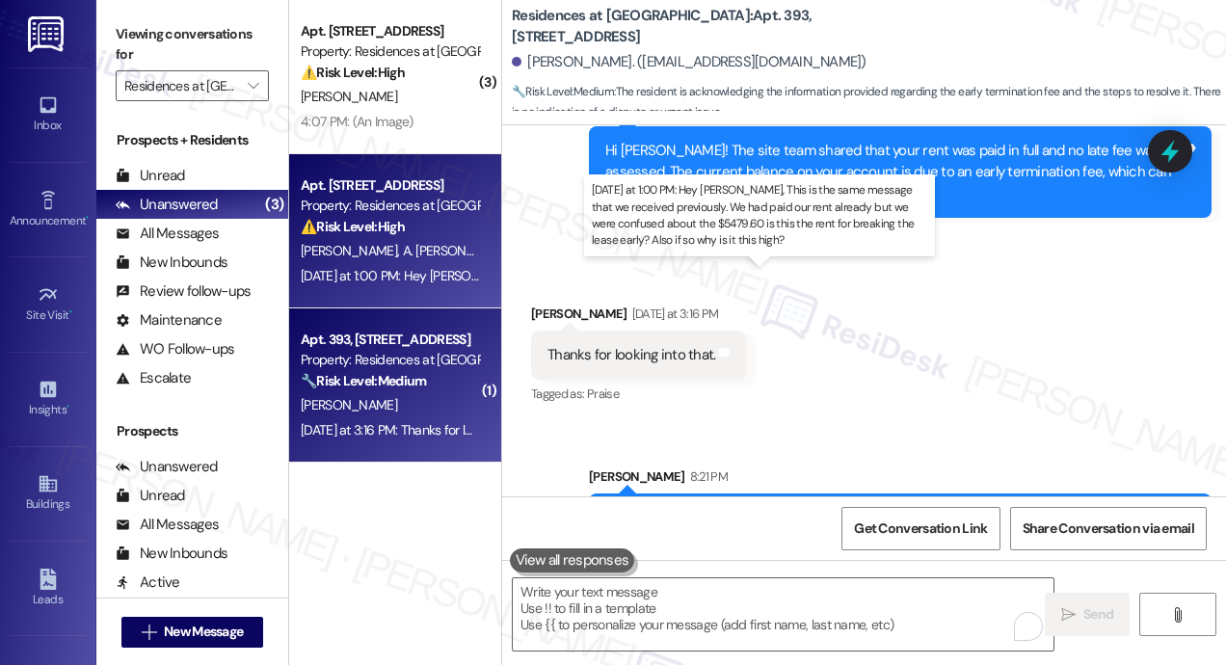
click at [400, 278] on div "Yesterday at 1:00 PM: Hey Jay, This is the same message that we received previo…" at bounding box center [975, 275] width 1348 height 17
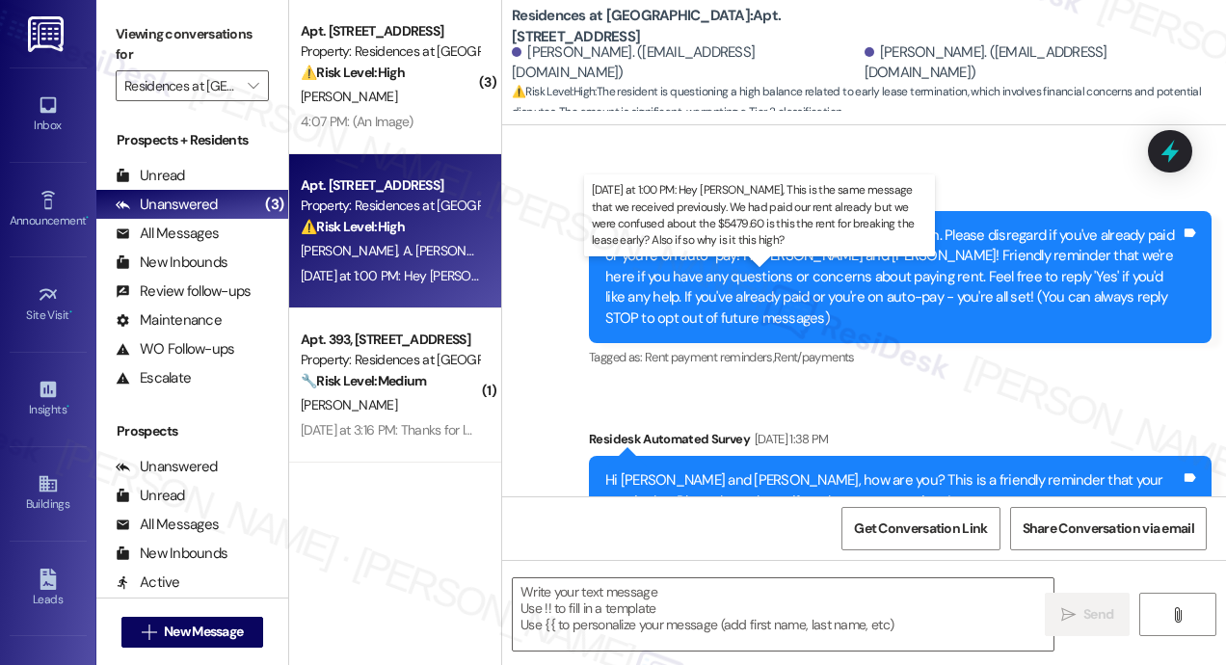
scroll to position [8263, 0]
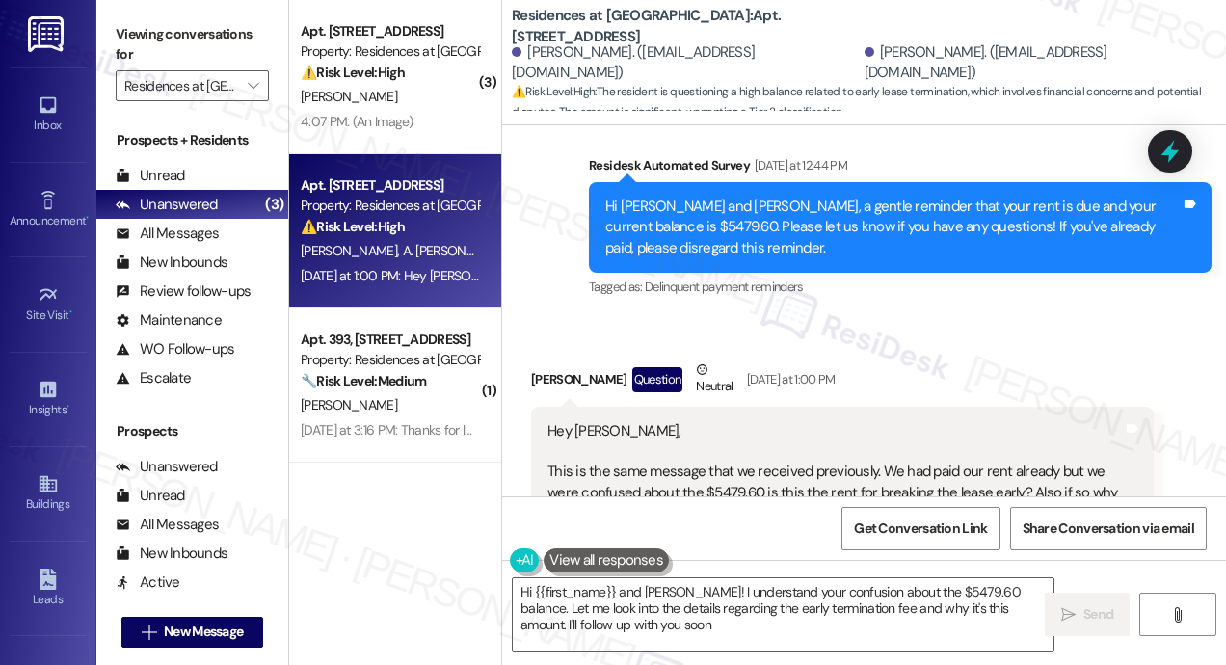
type textarea "Hi {{first_name}} and Jacob! I understand your confusion about the $5479.60 bal…"
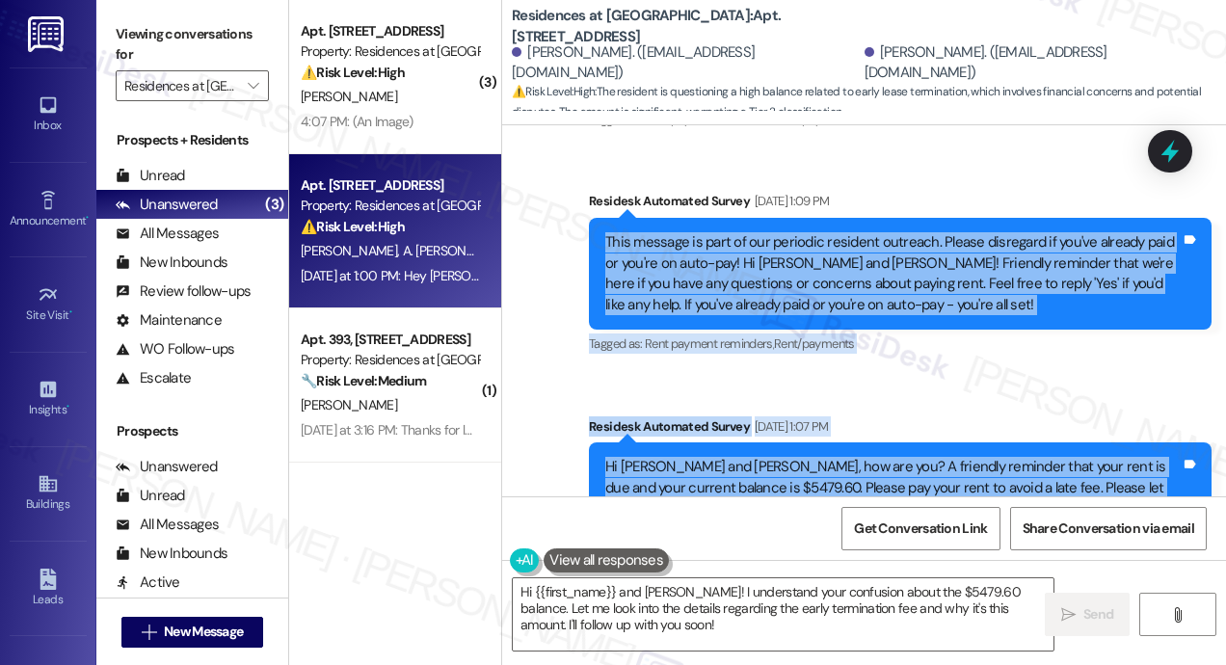
scroll to position [7190, 0]
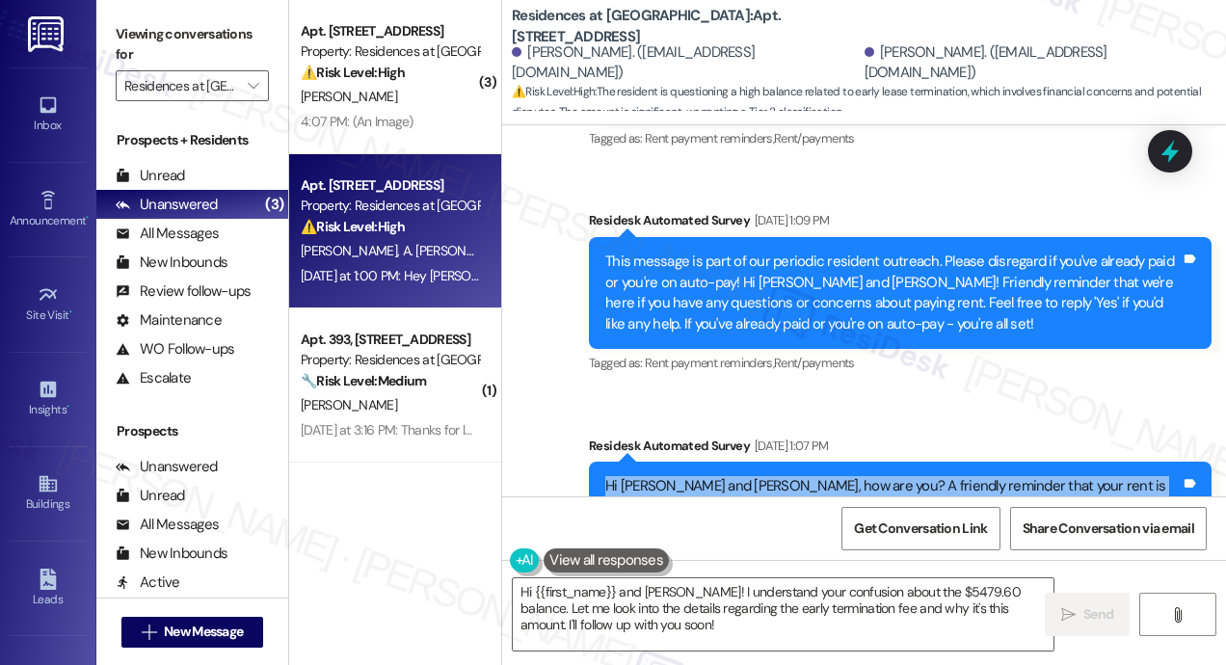
drag, startPoint x: 648, startPoint y: 430, endPoint x: 602, endPoint y: 406, distance: 52.2
click at [602, 406] on div "Survey, sent via SMS Residesk Automated Survey Feb 27, 2025 at 1:20 PM This mes…" at bounding box center [864, 310] width 724 height 371
copy div "Hi Ashley and Jacob, how are you? A friendly reminder that your rent is due and…"
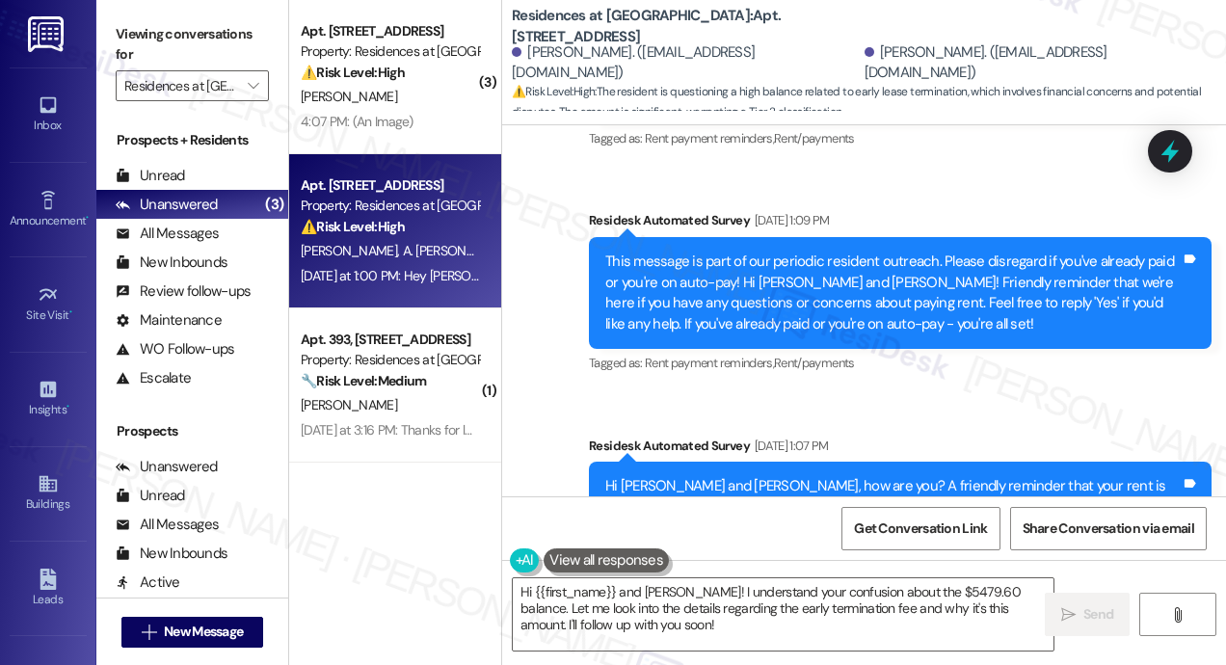
click at [766, 299] on div "Survey, sent via SMS Residesk Automated Survey May 30, 2025 at 1:09 PM This mes…" at bounding box center [901, 294] width 652 height 196
click at [1172, 146] on icon at bounding box center [1170, 152] width 23 height 30
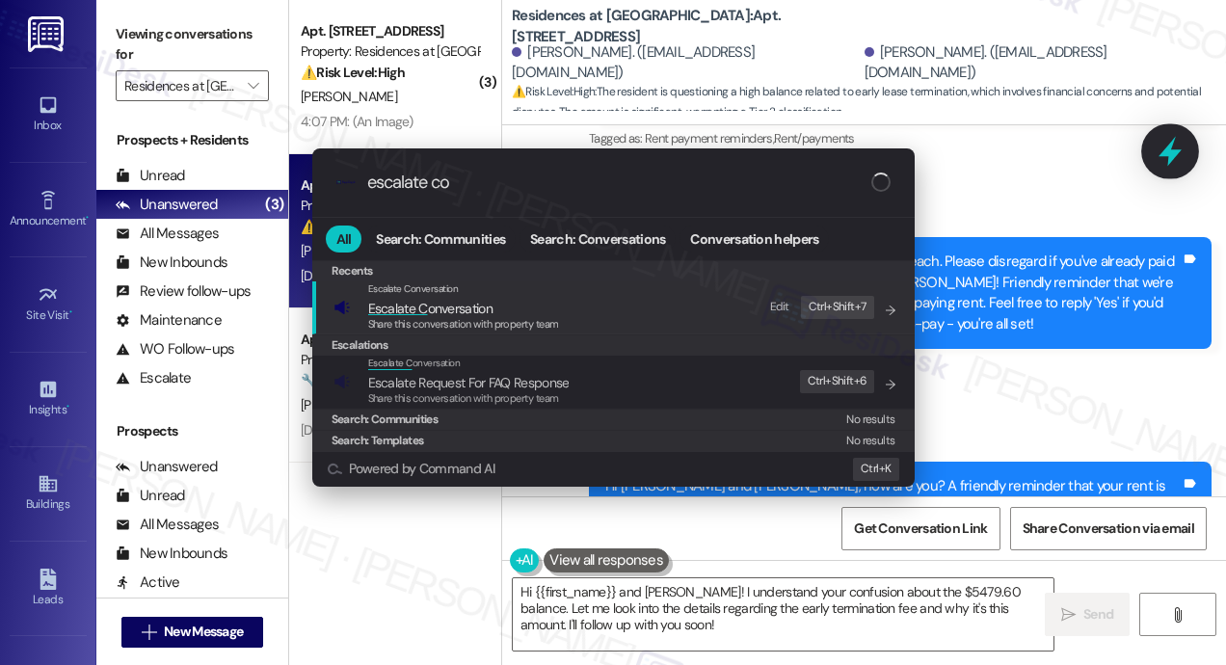
type input "escalate con"
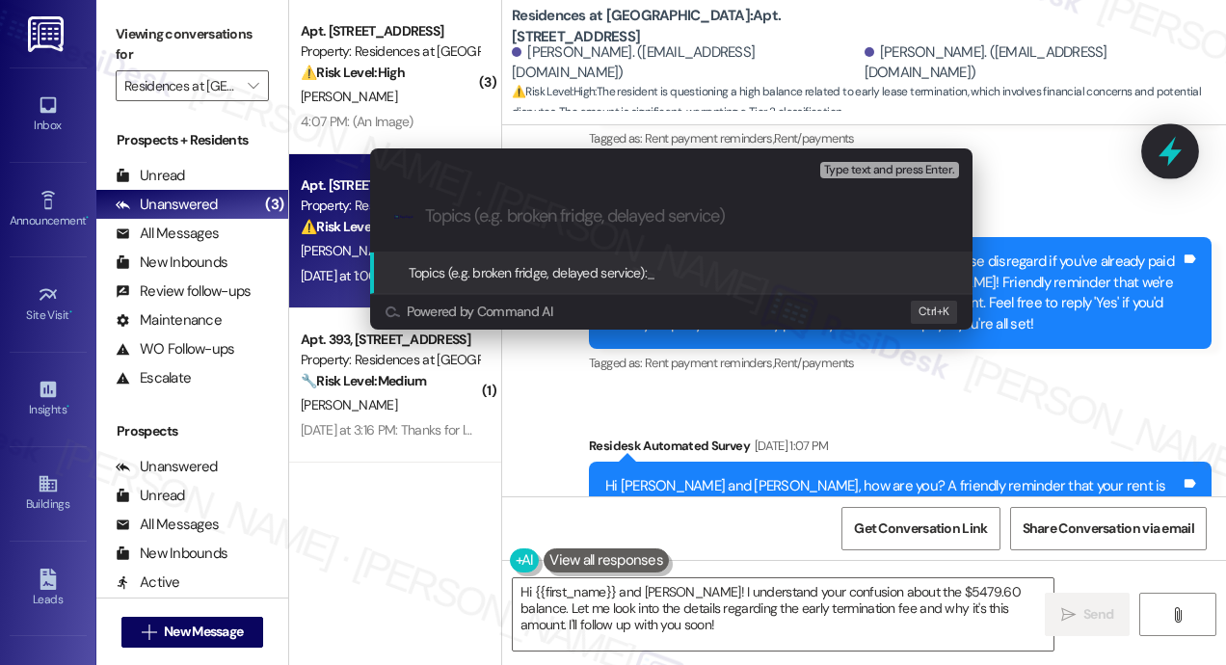
type input "Clarifying Your Early Termination Charges and Current Balance"
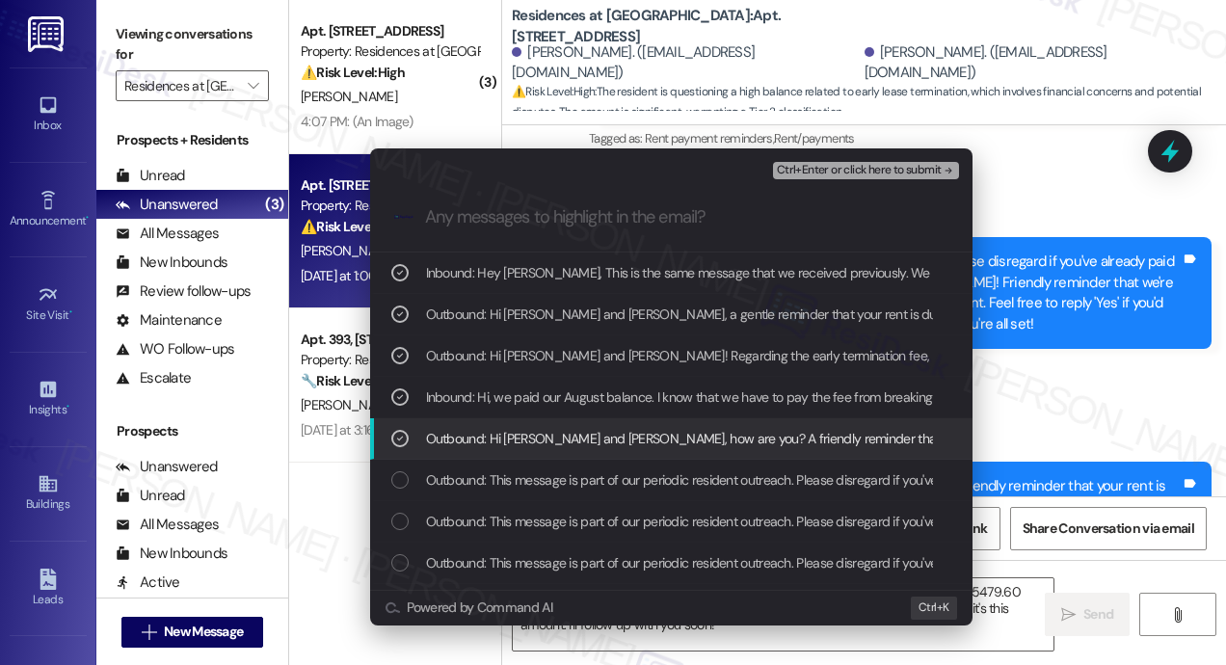
click at [874, 165] on span "Ctrl+Enter or click here to submit" at bounding box center [859, 170] width 165 height 13
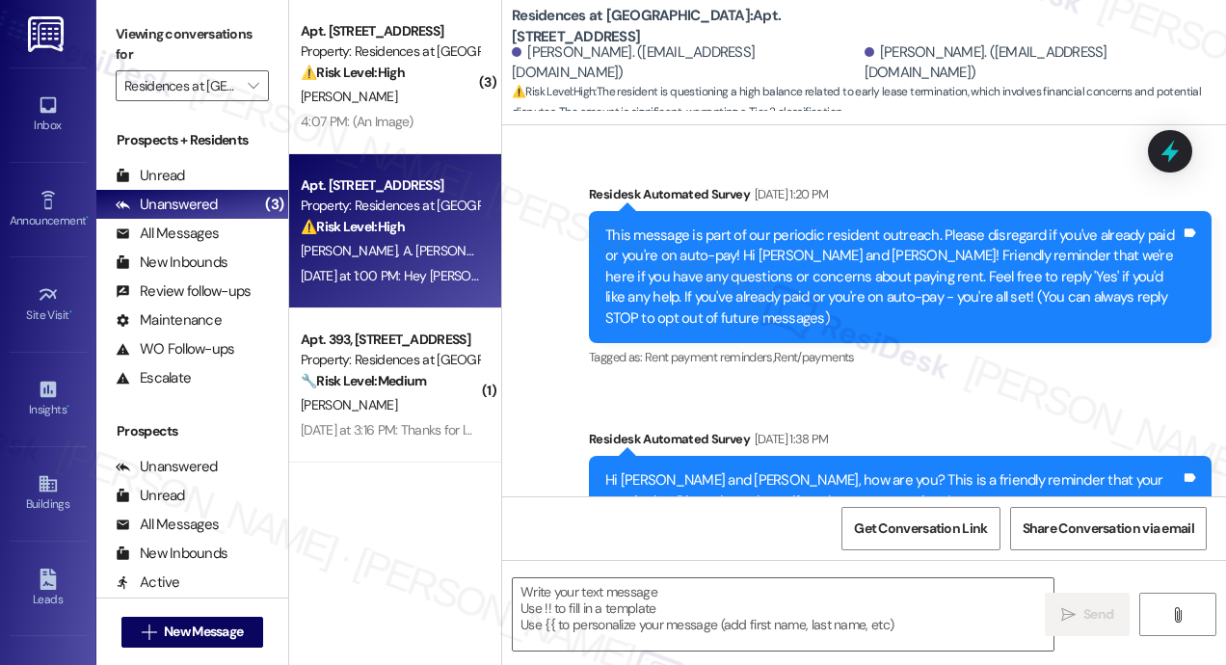
scroll to position [8262, 0]
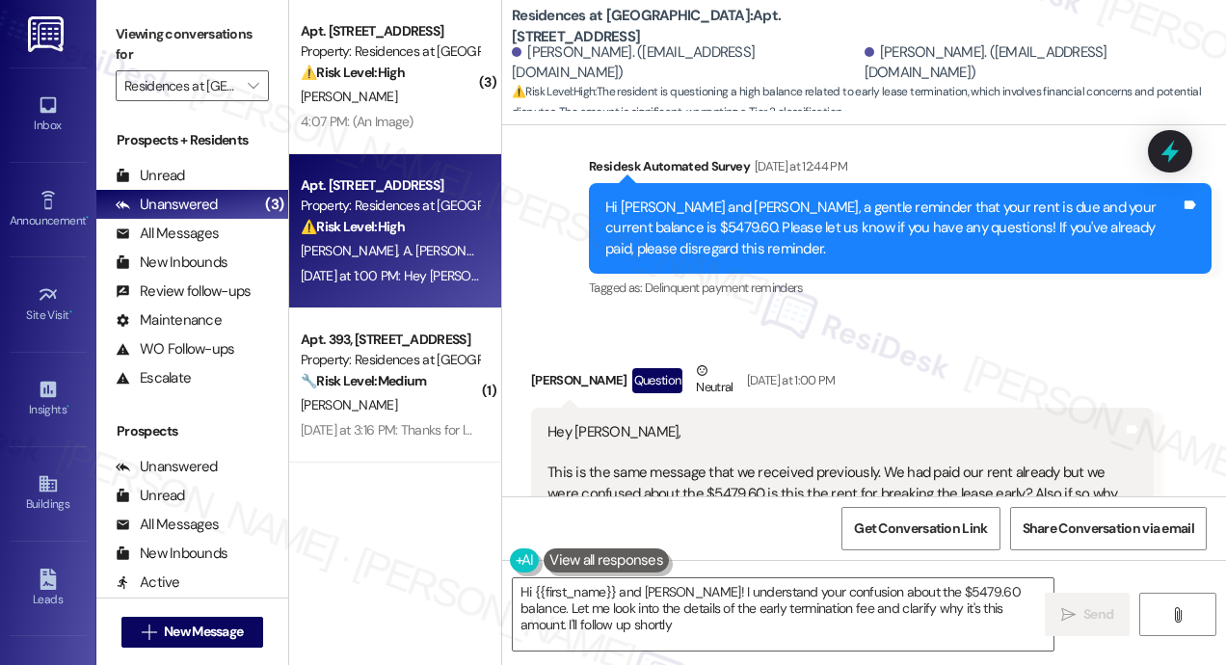
type textarea "Hi {{first_name}} and Jacob! I understand your confusion about the $5479.60 bal…"
click at [1026, 317] on div "Received via SMS Ashley Guzman Martinez Question Neutral Yesterday at 1:00 PM H…" at bounding box center [864, 449] width 724 height 265
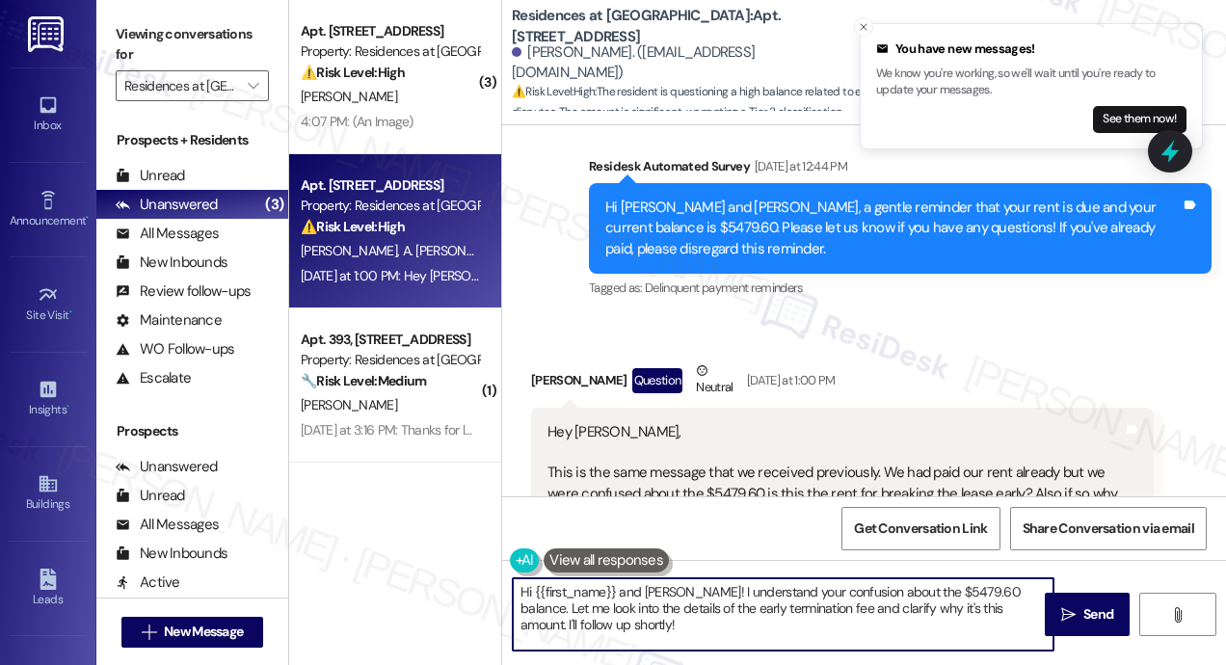
click at [951, 628] on textarea "Hi {{first_name}} and Jacob! I understand your confusion about the $5479.60 bal…" at bounding box center [783, 614] width 541 height 72
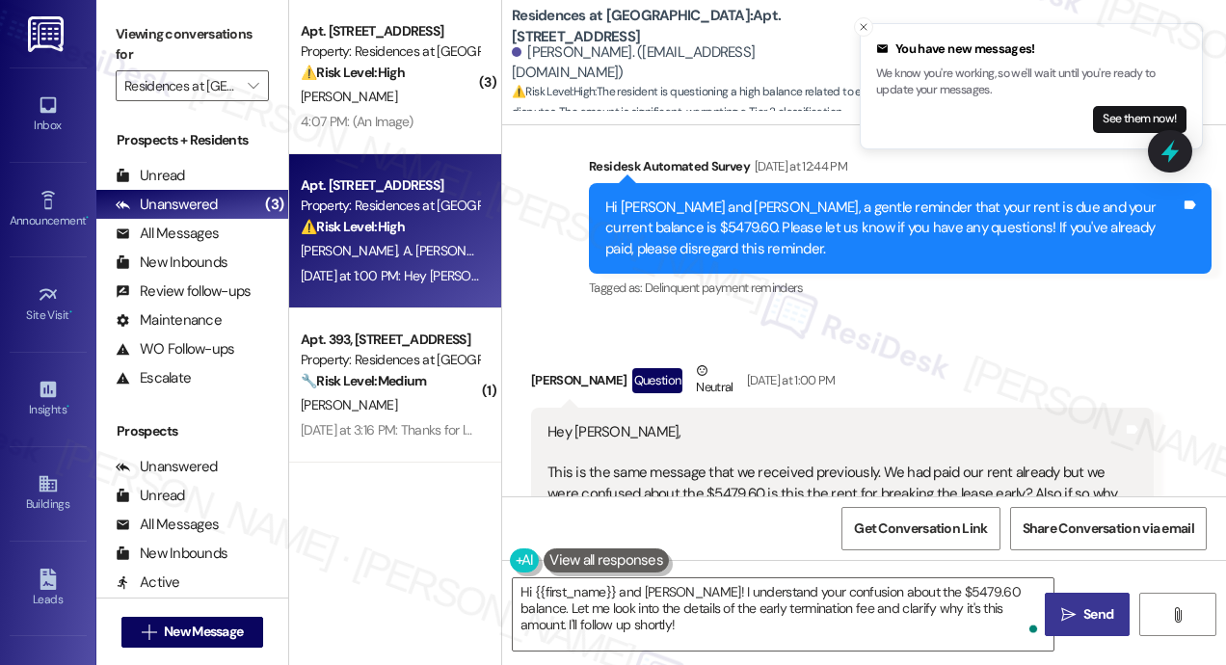
click at [1080, 619] on span "Send" at bounding box center [1099, 614] width 38 height 20
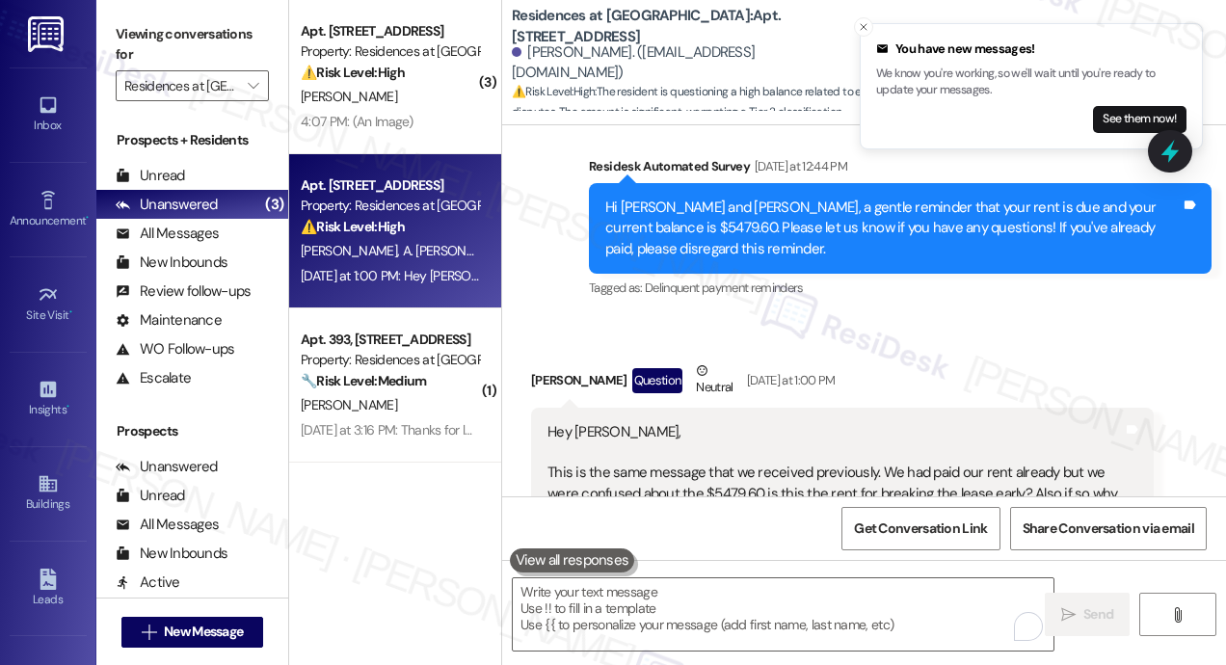
click at [1003, 346] on div "Received via SMS Ashley Guzman Martinez Question Neutral Yesterday at 1:00 PM H…" at bounding box center [843, 464] width 652 height 236
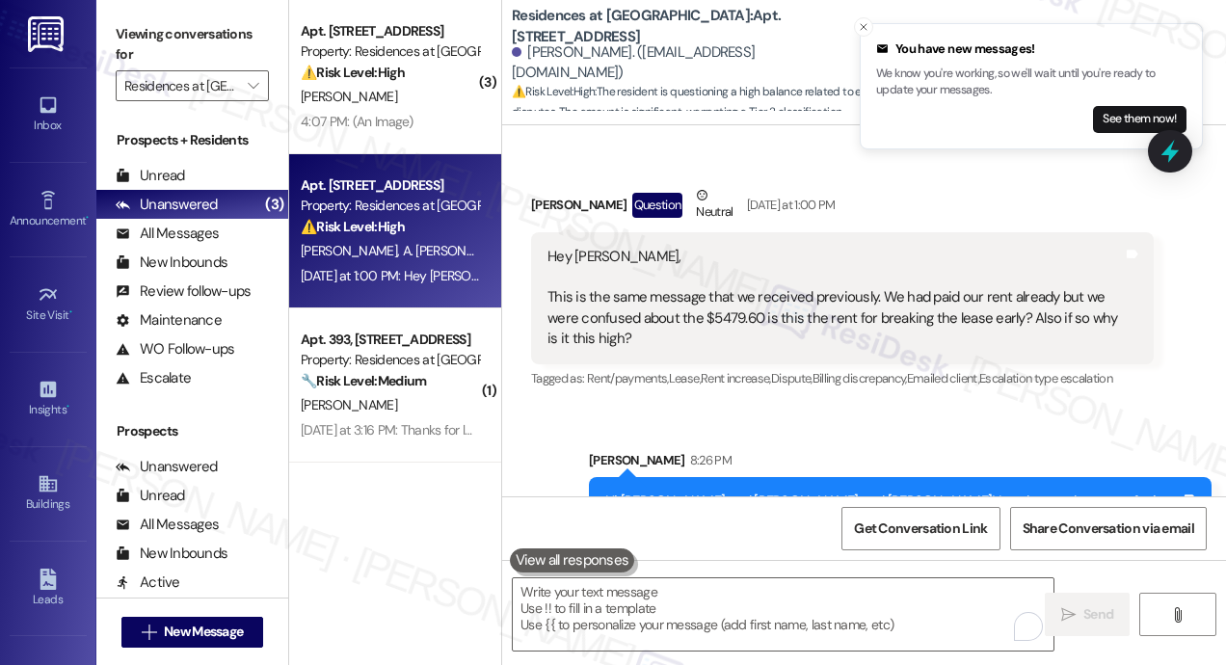
scroll to position [8438, 0]
click at [256, 81] on icon "" at bounding box center [253, 85] width 11 height 15
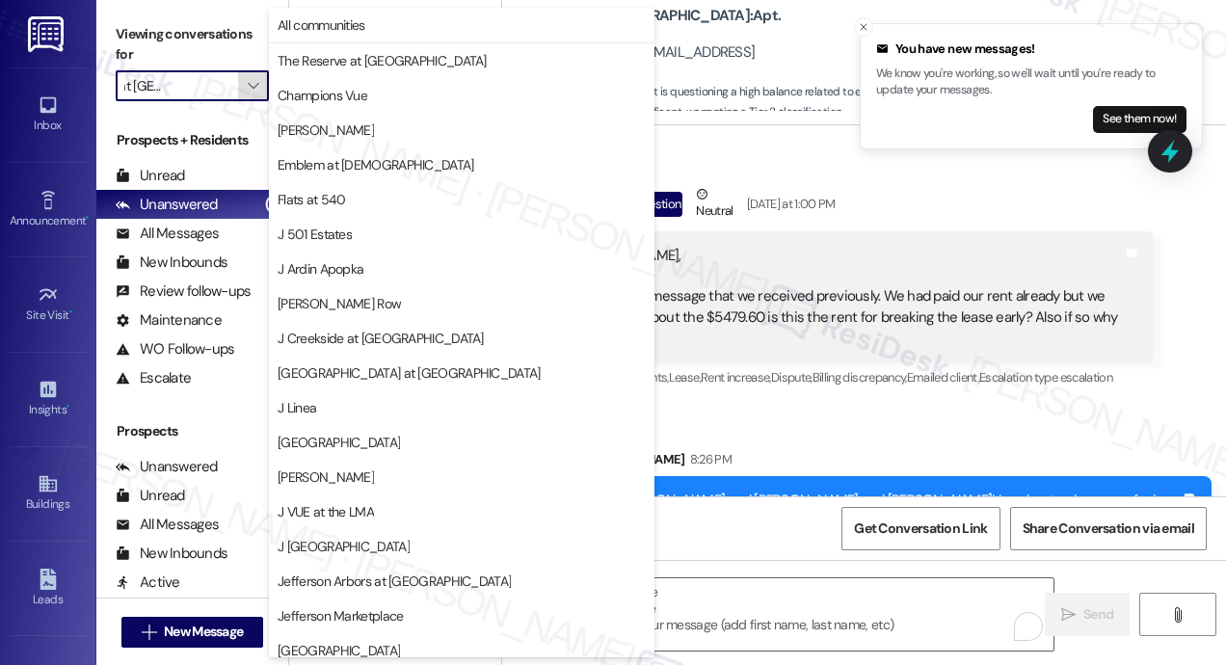
scroll to position [322, 0]
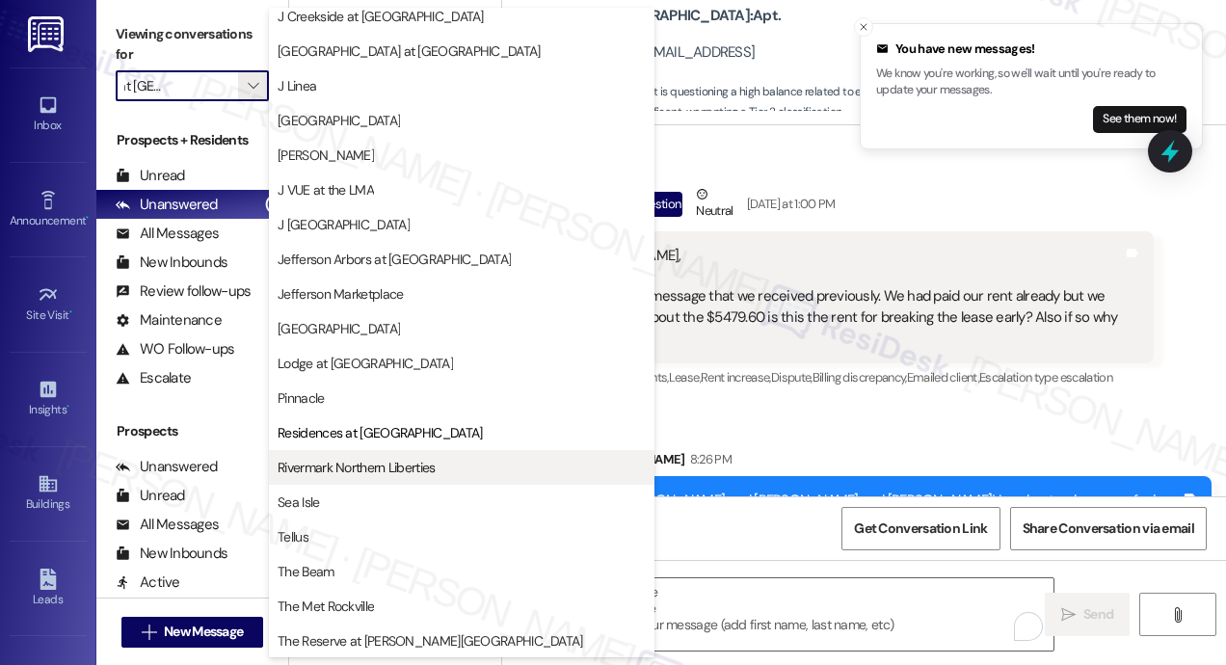
click at [335, 467] on span "Rivermark Northern Liberties" at bounding box center [356, 467] width 157 height 19
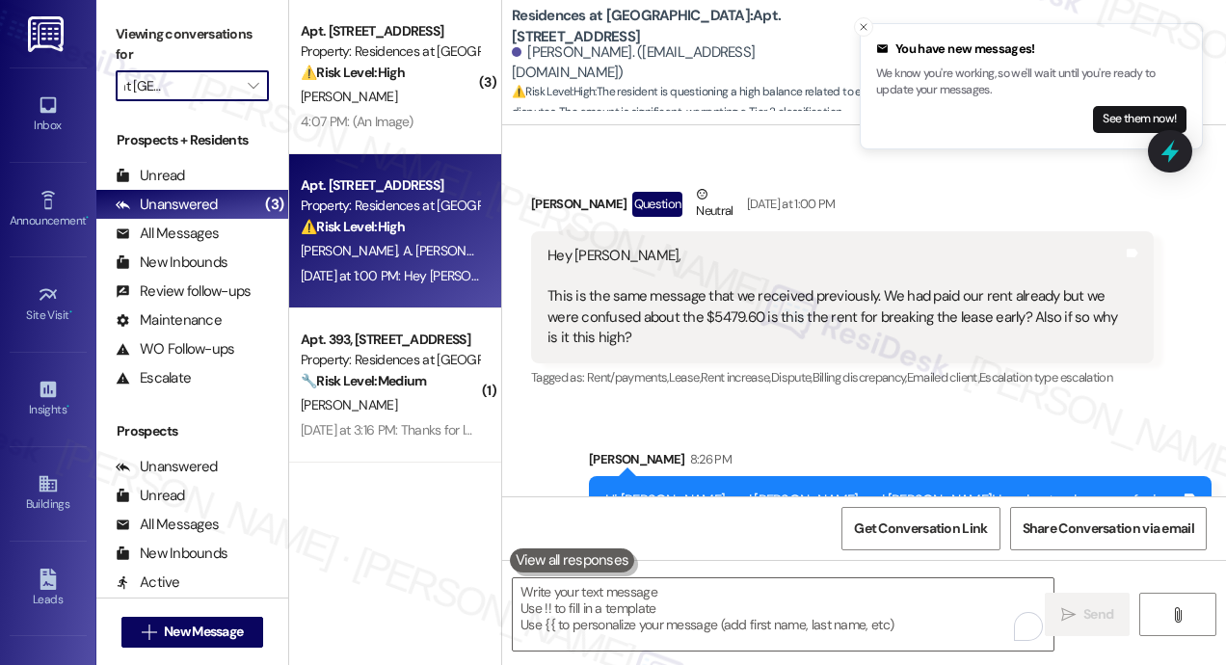
type input "Rivermark Northern Liberties"
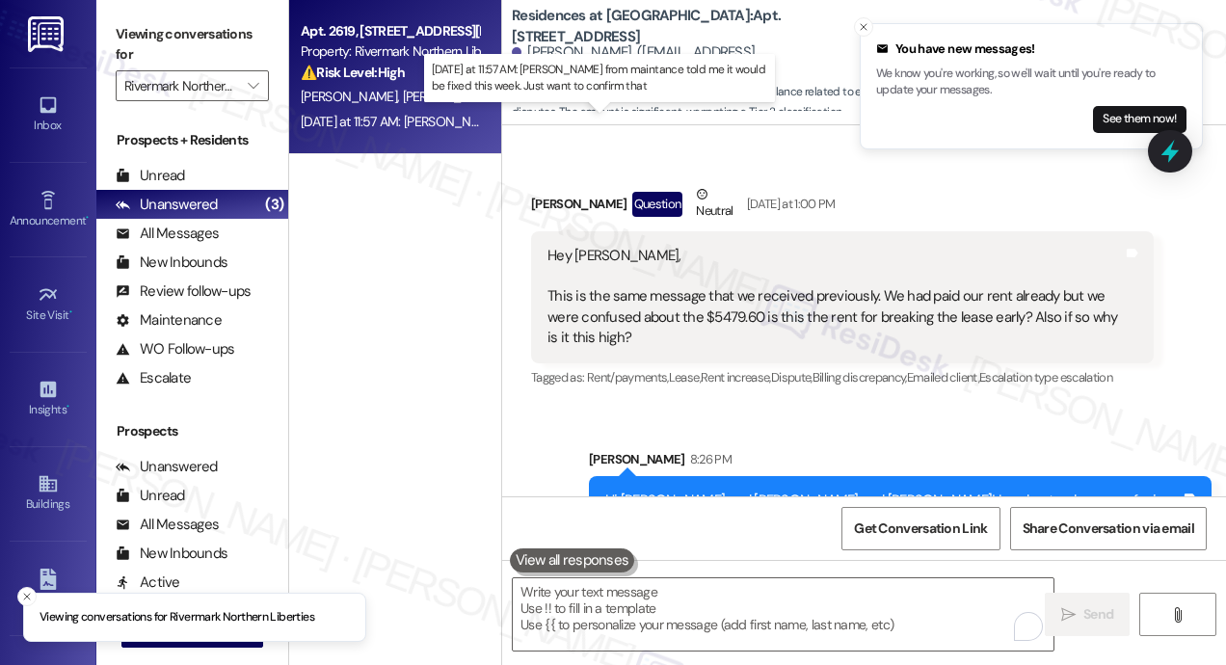
click at [402, 126] on div "Yesterday at 11:57 AM: Damon from maintance told me it would be fixed this week…" at bounding box center [618, 121] width 634 height 17
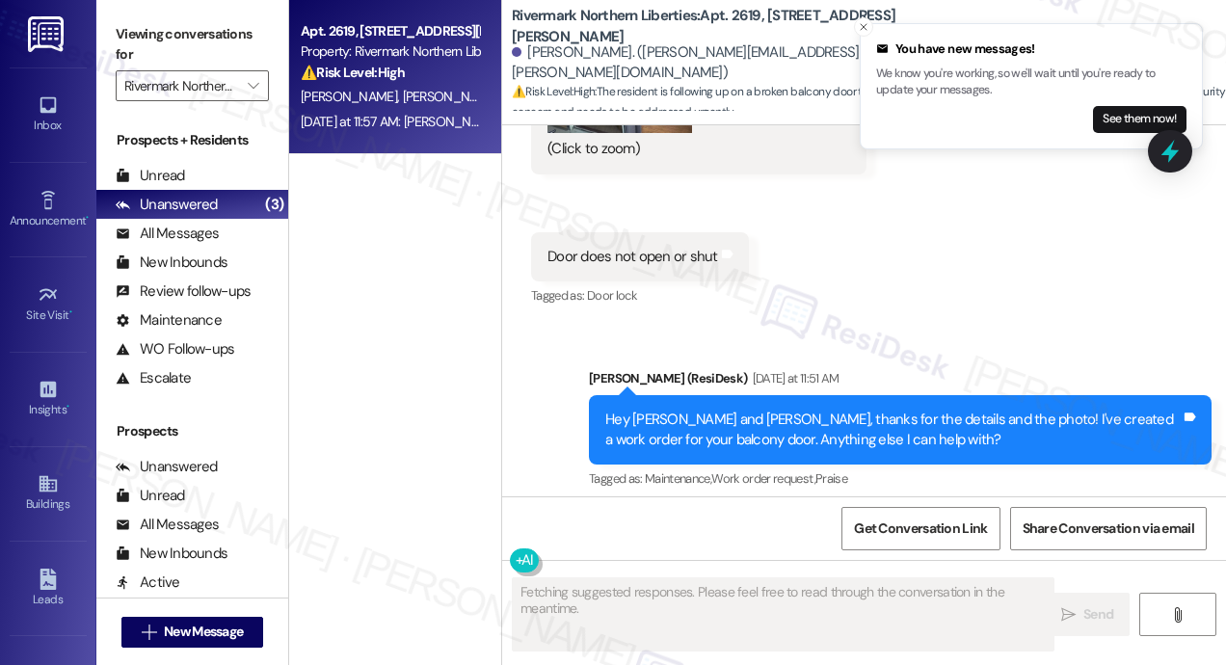
scroll to position [1576, 0]
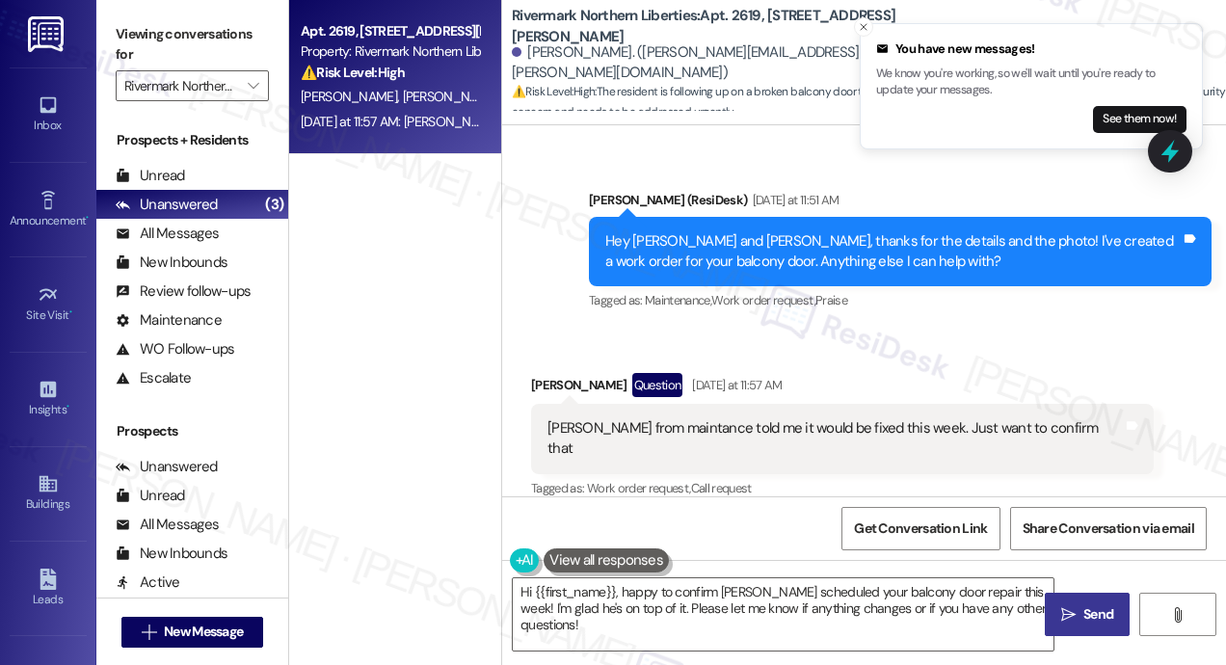
click at [852, 337] on div "Received via SMS Brandon Scher Question Yesterday at 11:57 AM Damon from mainta…" at bounding box center [864, 423] width 724 height 187
click at [727, 422] on div "Damon from maintance told me it would be fixed this week. Just want to confirm …" at bounding box center [836, 438] width 576 height 41
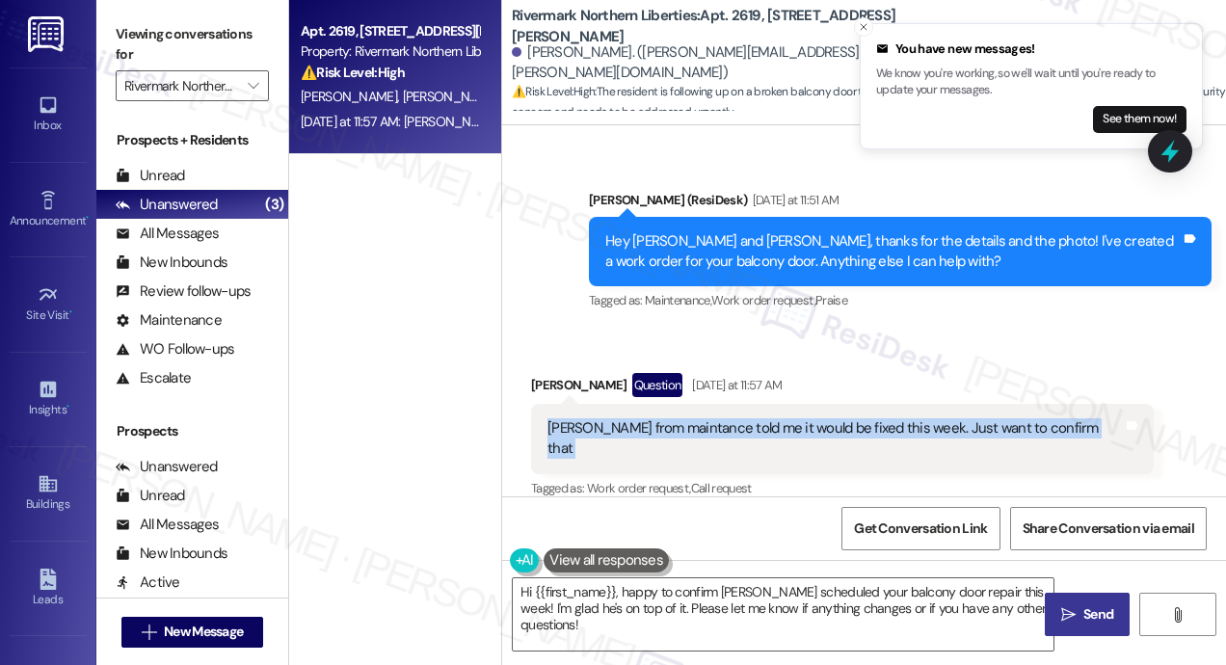
click at [727, 422] on div "Damon from maintance told me it would be fixed this week. Just want to confirm …" at bounding box center [836, 438] width 576 height 41
copy div "Damon from maintance told me it would be fixed this week. Just want to confirm …"
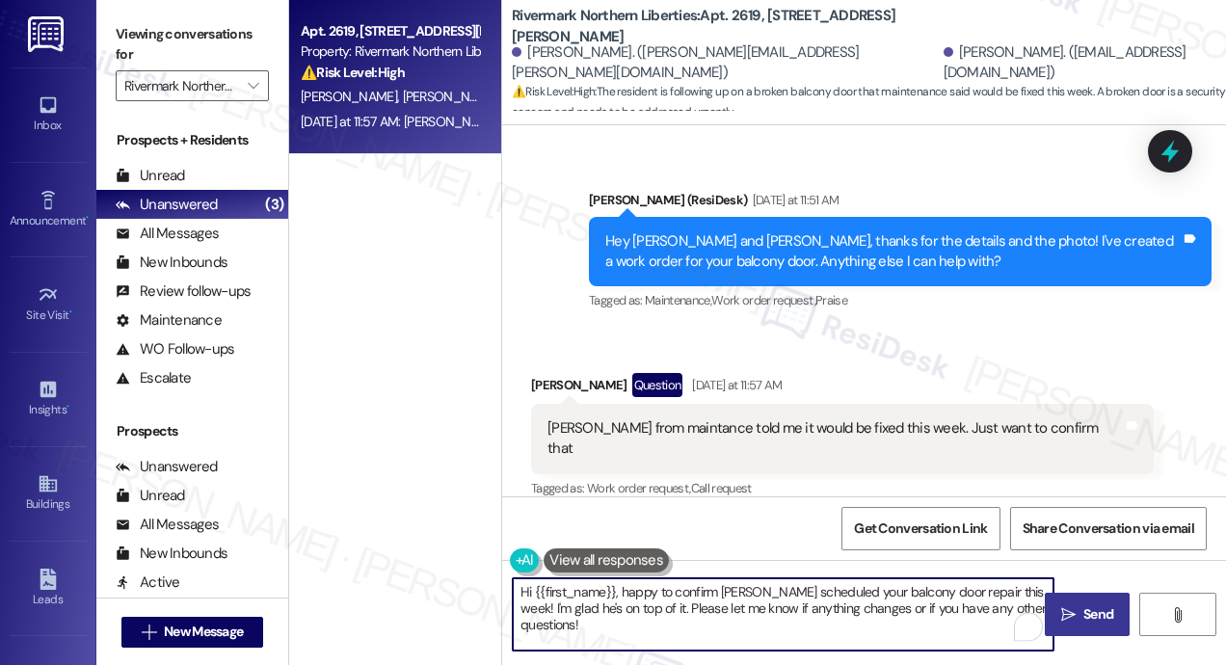
drag, startPoint x: 605, startPoint y: 643, endPoint x: 624, endPoint y: 591, distance: 55.2
click at [624, 591] on textarea "Hi {{first_name}}, happy to confirm Damon scheduled your balcony door repair th…" at bounding box center [783, 614] width 541 height 72
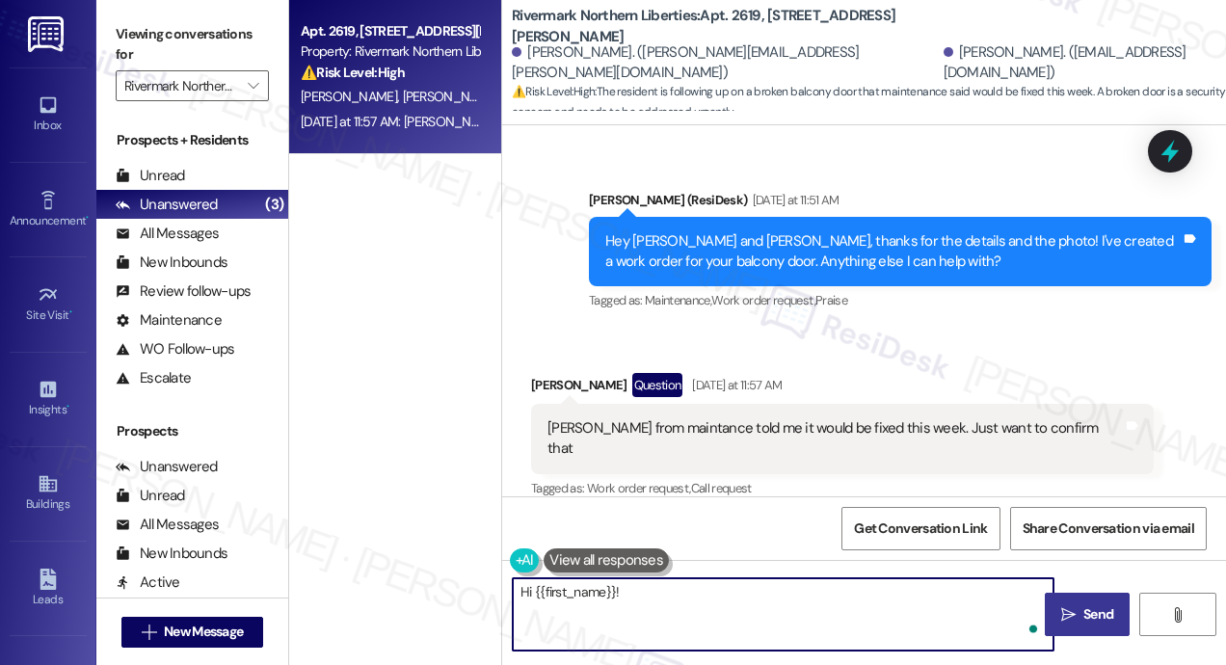
paste textarea "Thanks for the update! Just to confirm—how did Damon share that it would be fix…"
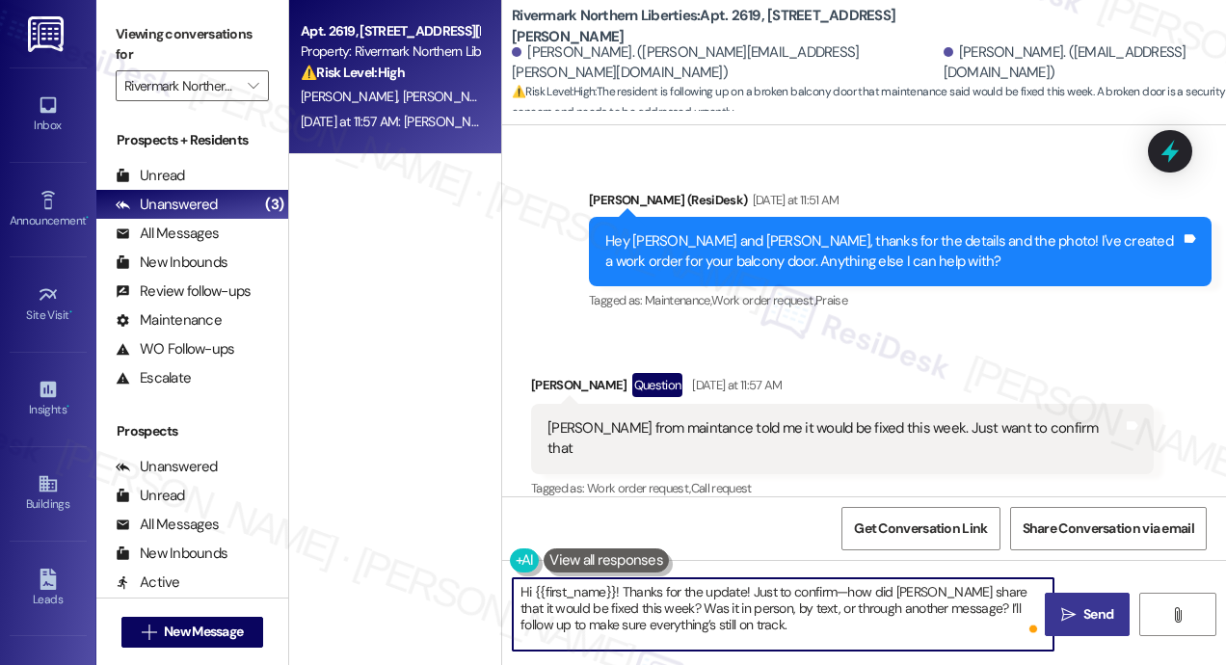
type textarea "Hi {{first_name}}! Thanks for the update! Just to confirm—how did Damon share t…"
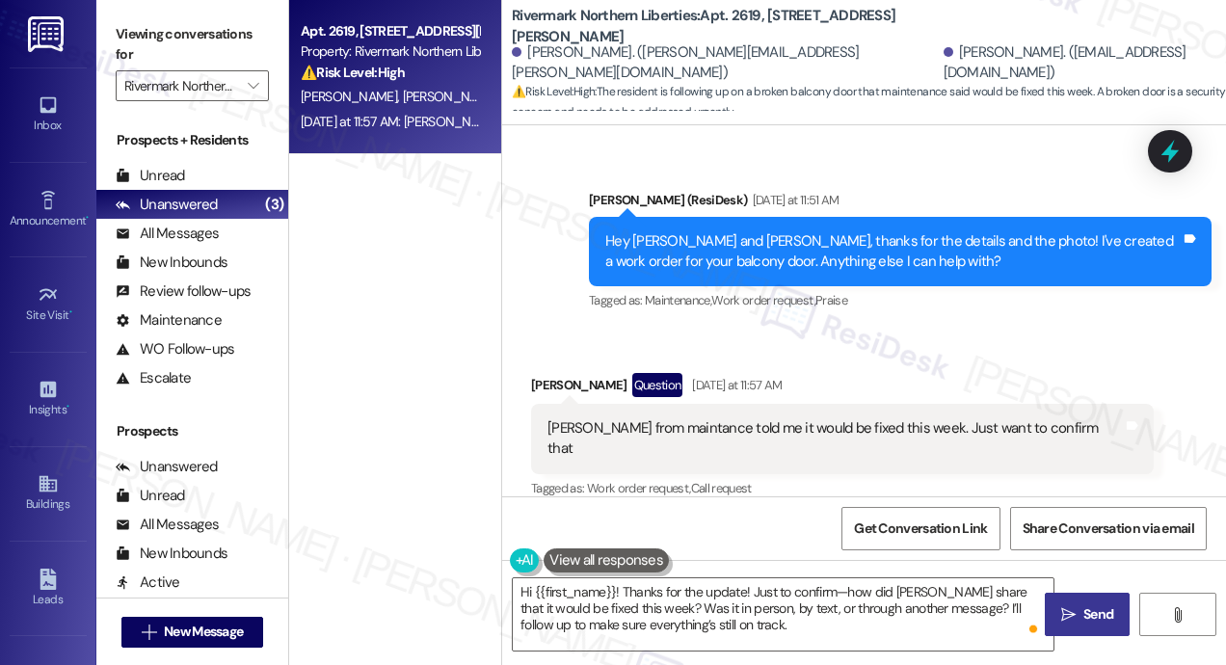
click at [1096, 605] on span "Send" at bounding box center [1099, 614] width 30 height 20
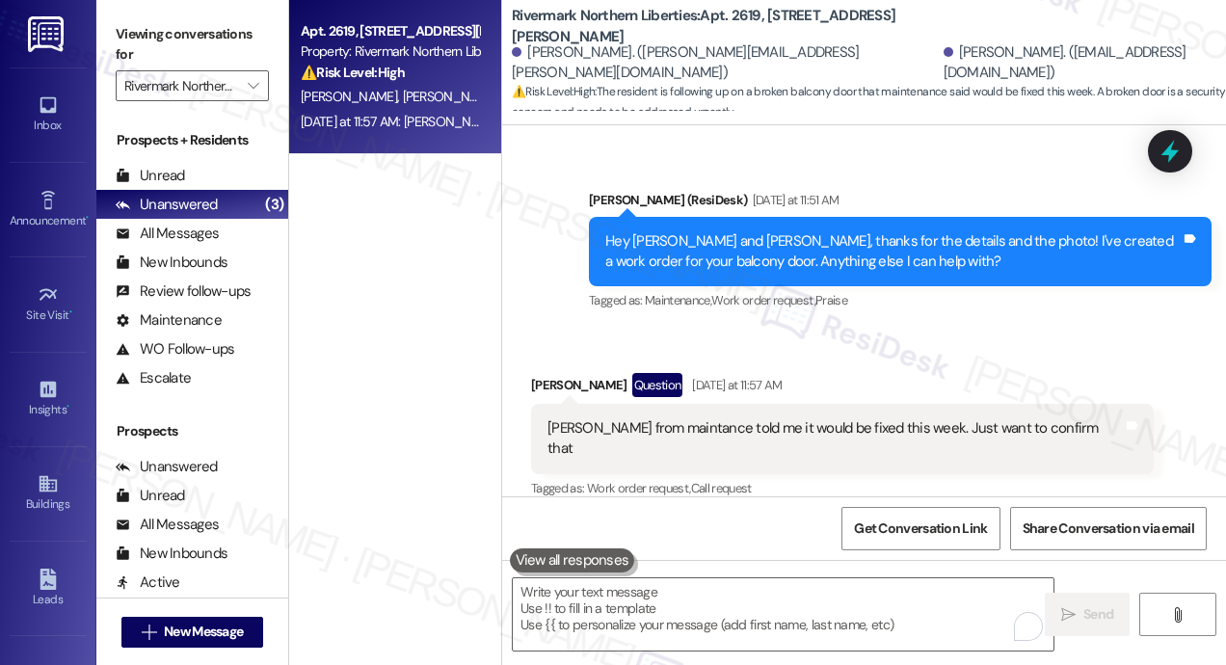
click at [1077, 373] on div "Brandon Scher Question Yesterday at 11:57 AM" at bounding box center [842, 388] width 623 height 31
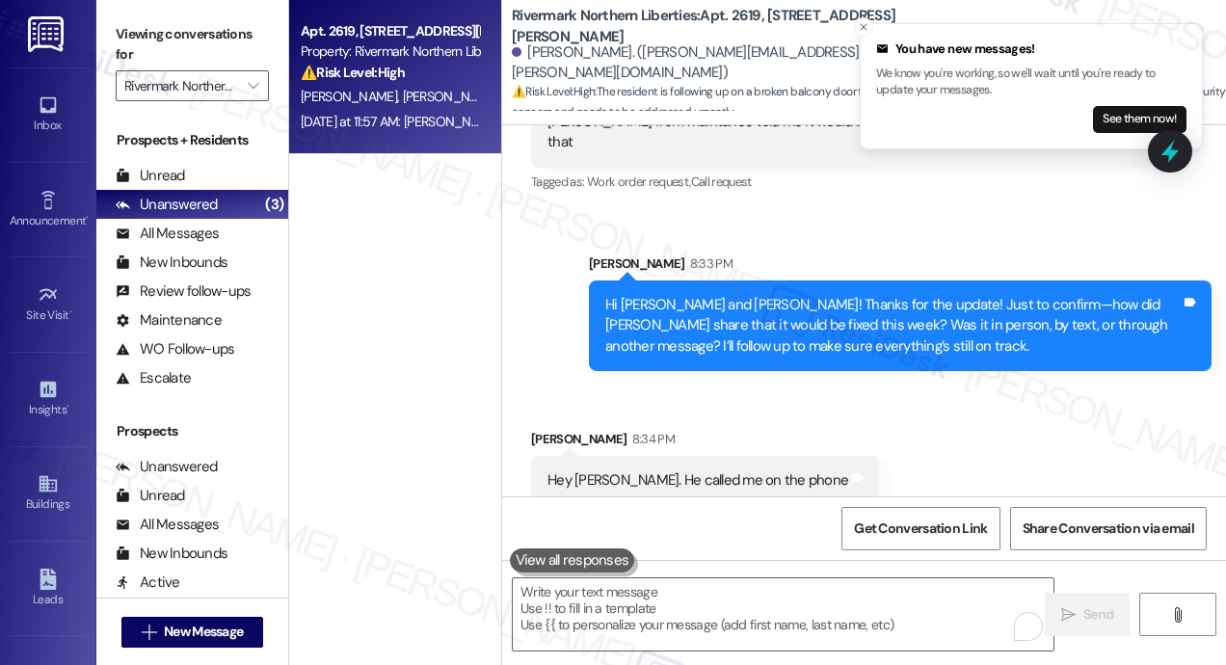
scroll to position [1886, 0]
